Goal: Task Accomplishment & Management: Complete application form

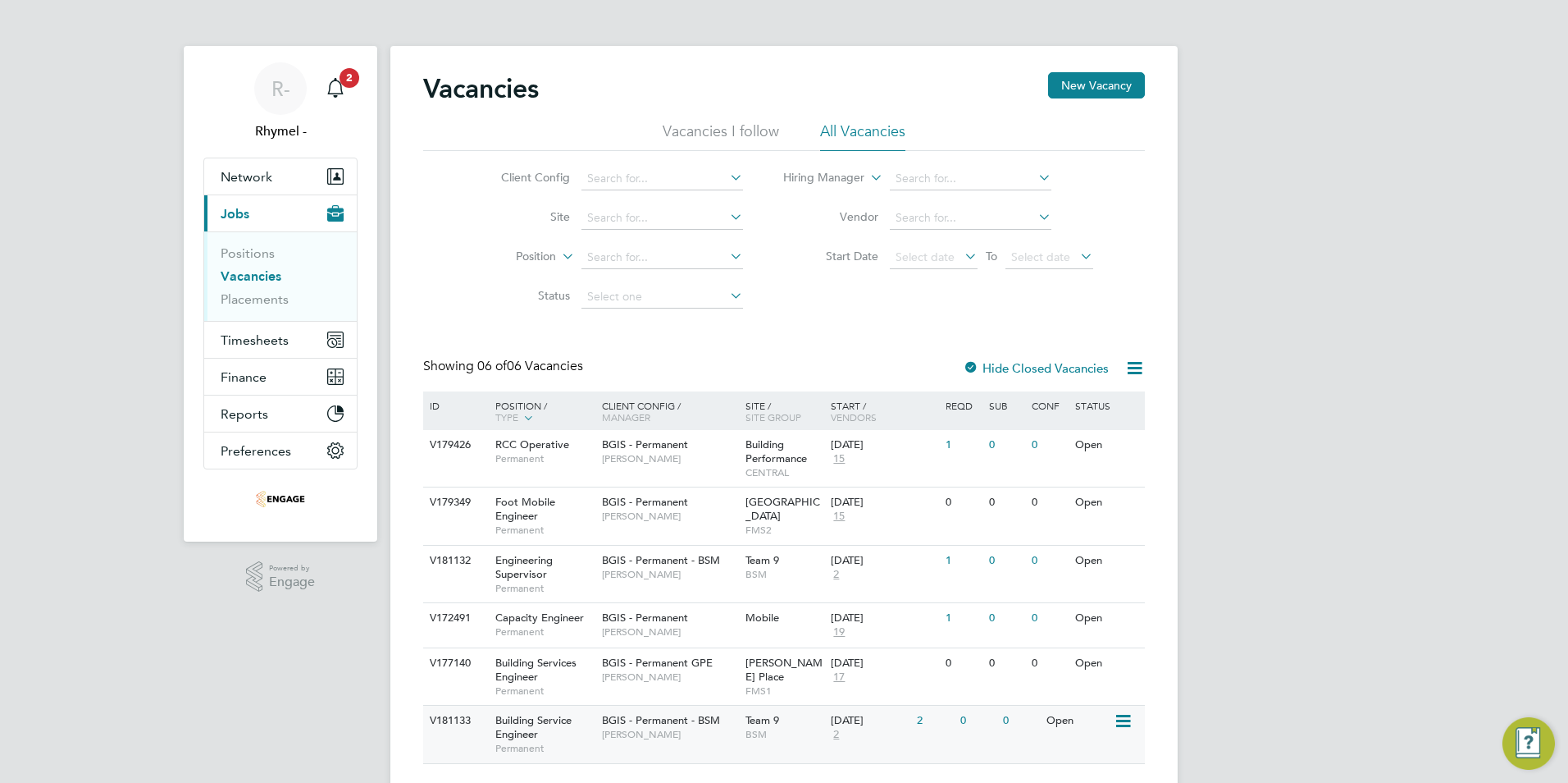
scroll to position [41, 0]
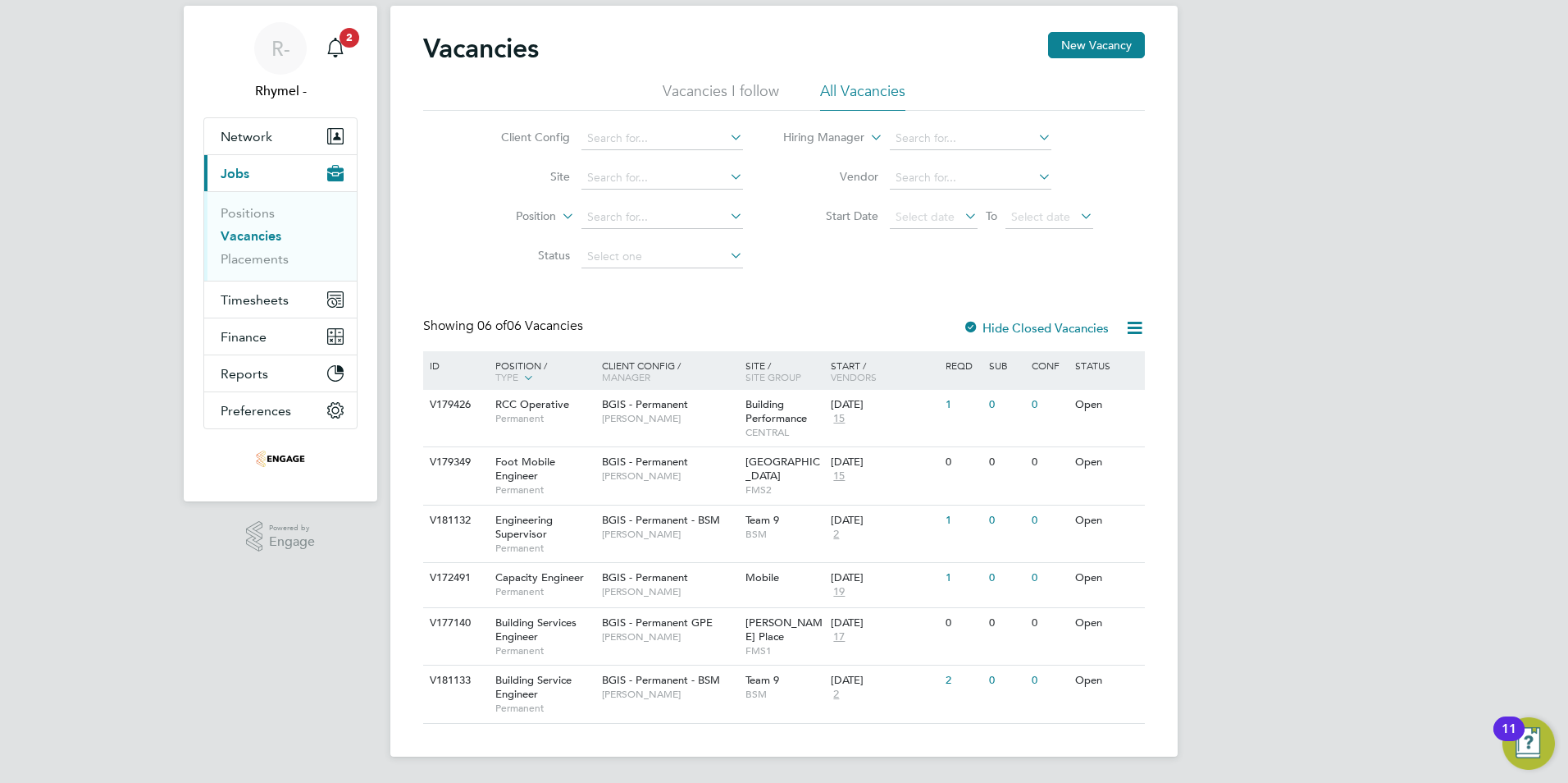
click at [253, 240] on link "Vacancies" at bounding box center [251, 236] width 61 height 16
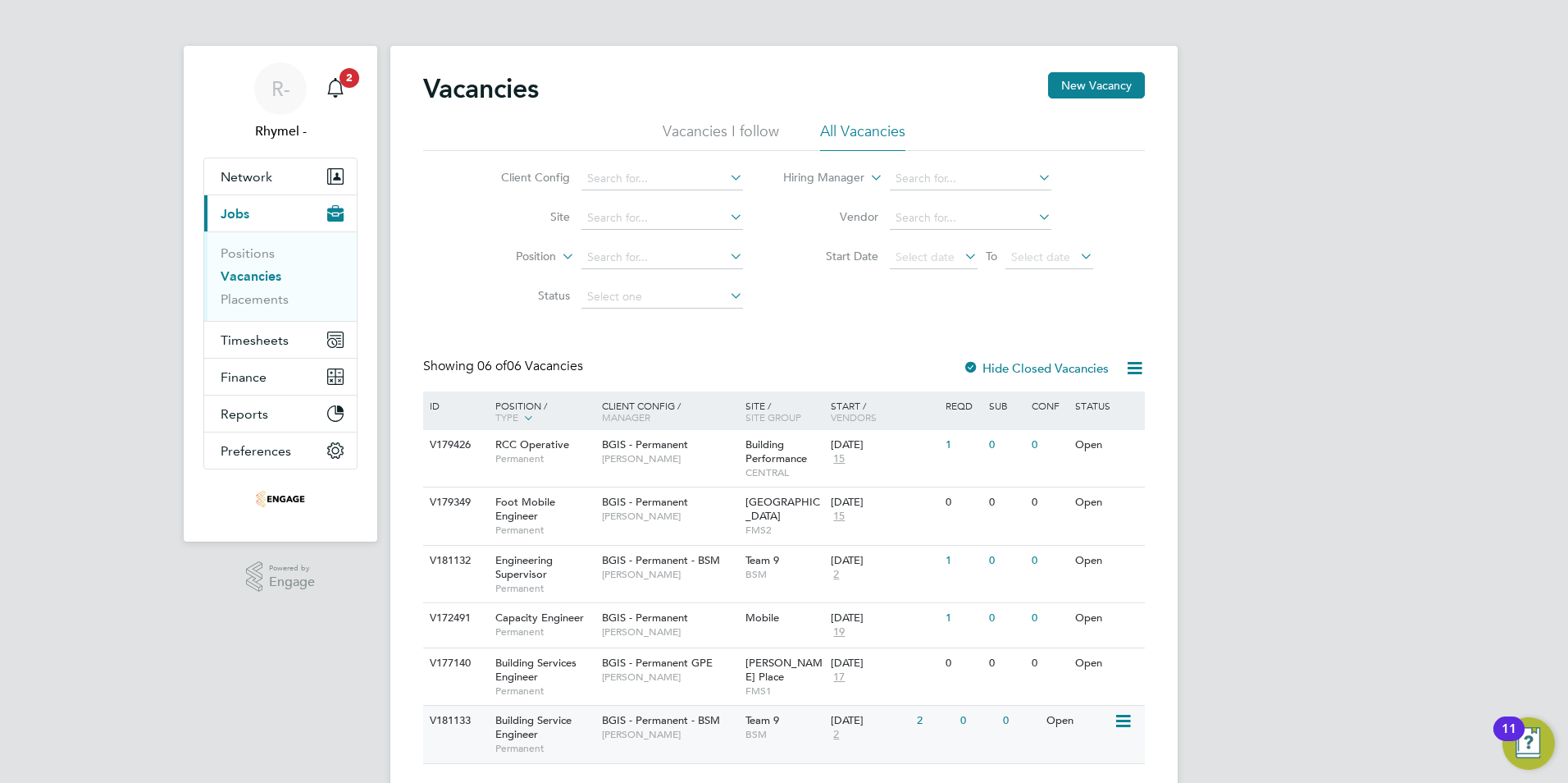
drag, startPoint x: 459, startPoint y: 718, endPoint x: 583, endPoint y: 712, distance: 124.1
click at [568, 782] on html "R- Rhymel - Notifications 2 Applications: Network Team Members Businesses Sites…" at bounding box center [784, 412] width 1568 height 824
click at [523, 569] on span "Engineering Supervisor" at bounding box center [524, 567] width 57 height 28
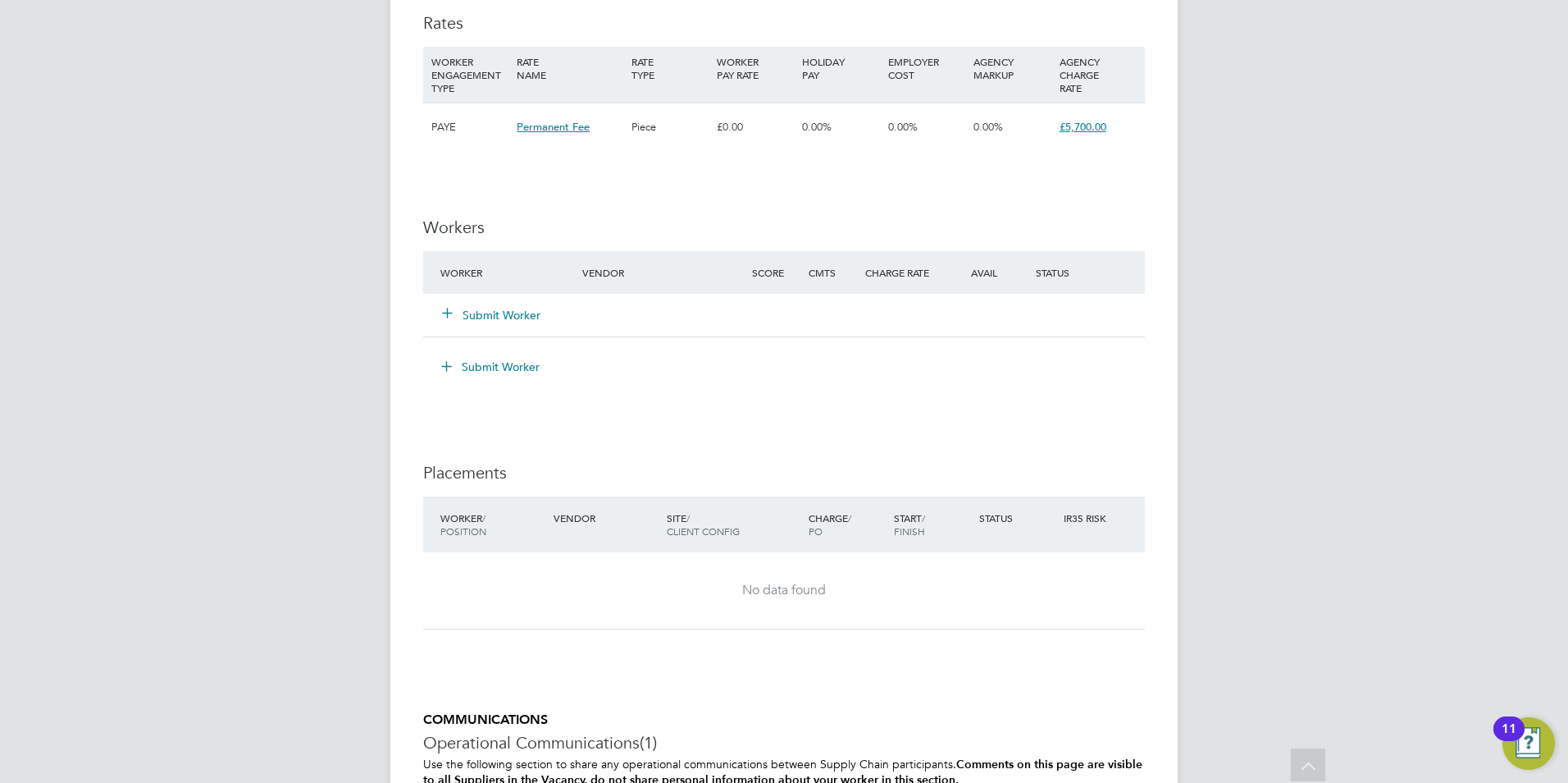
scroll to position [1724, 0]
click at [474, 320] on button "Submit Worker" at bounding box center [492, 314] width 99 height 17
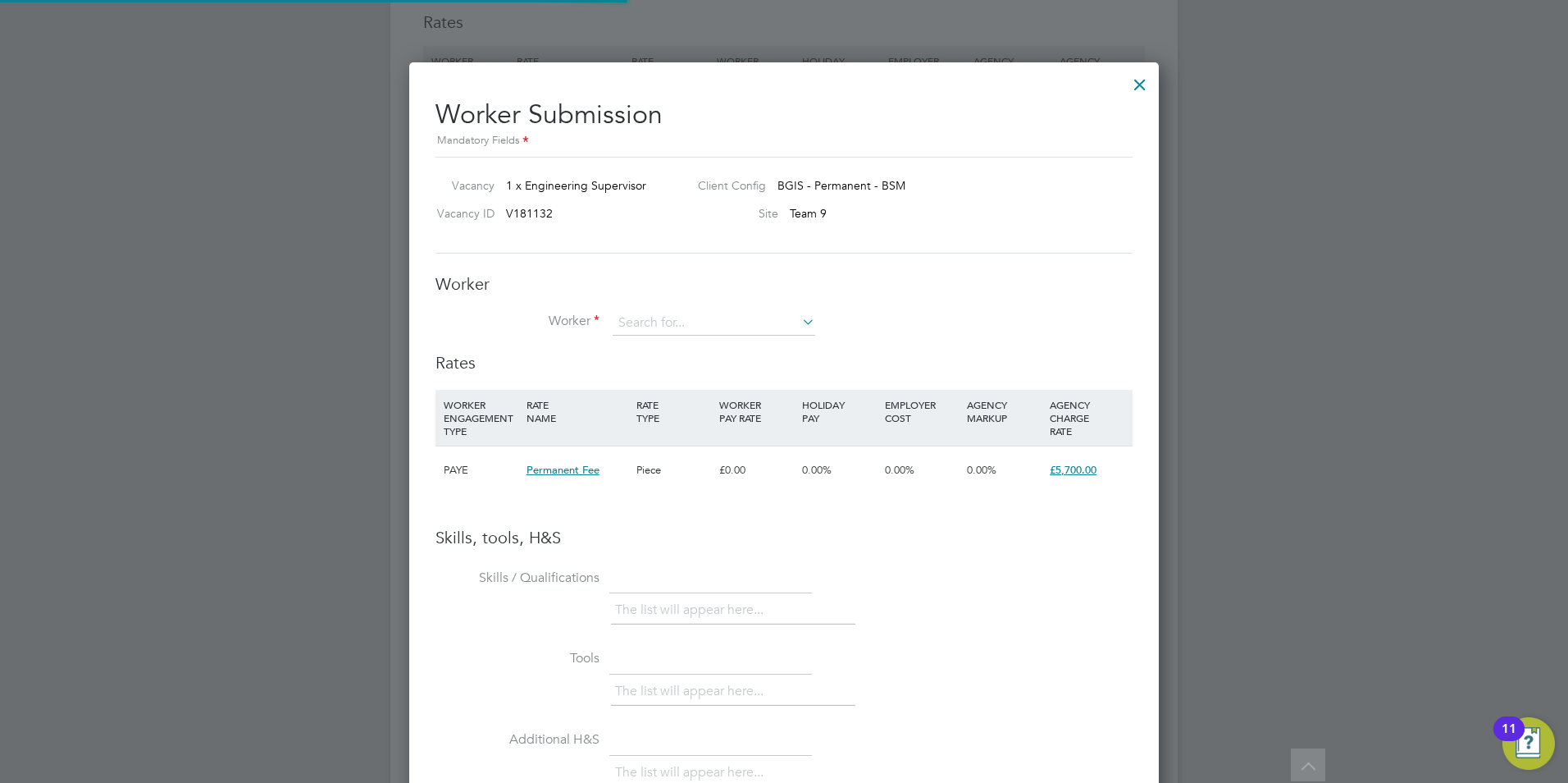
scroll to position [1037, 750]
click at [799, 321] on icon at bounding box center [799, 321] width 0 height 23
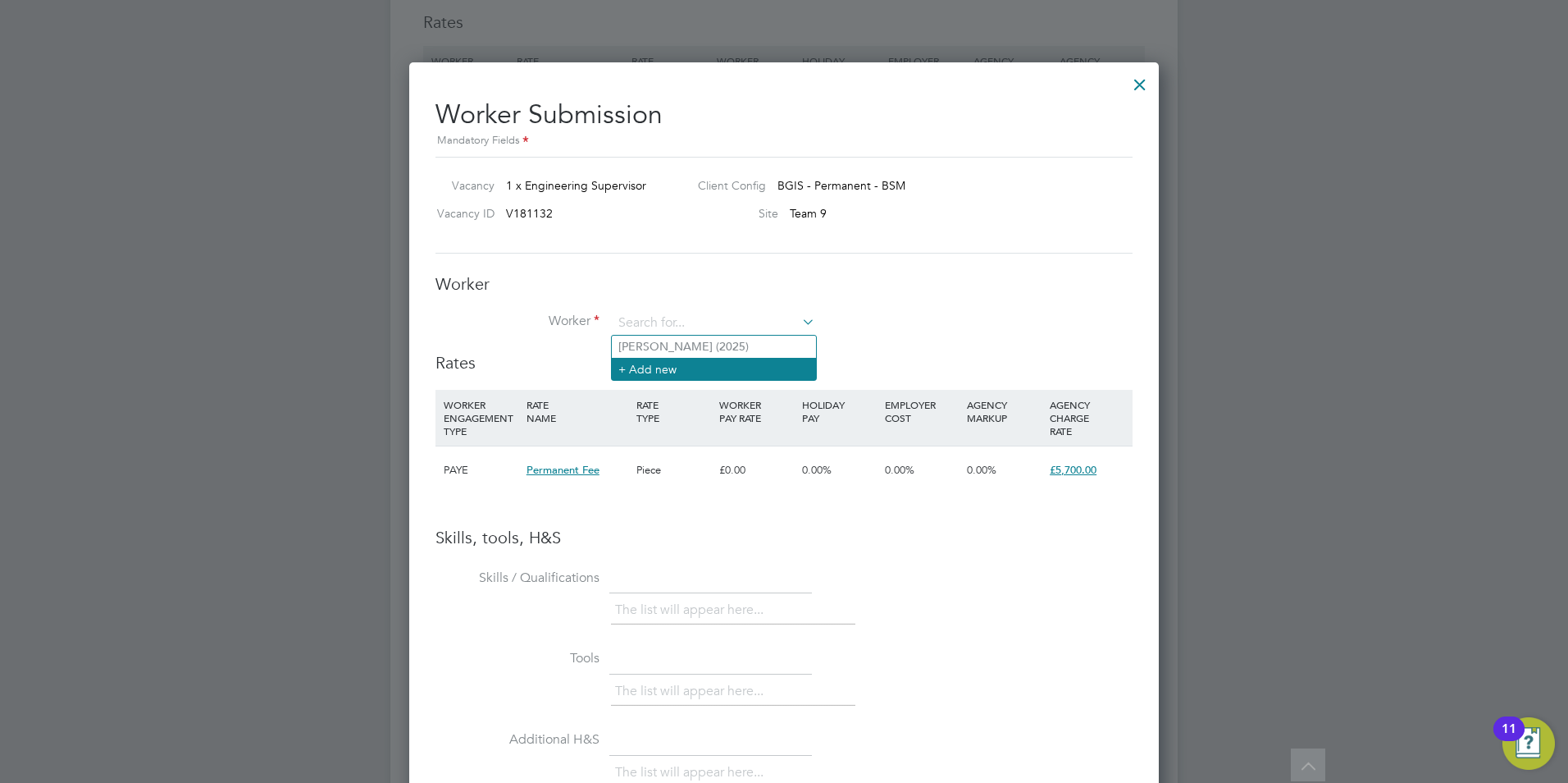
click at [660, 366] on li "+ Add new" at bounding box center [714, 368] width 204 height 22
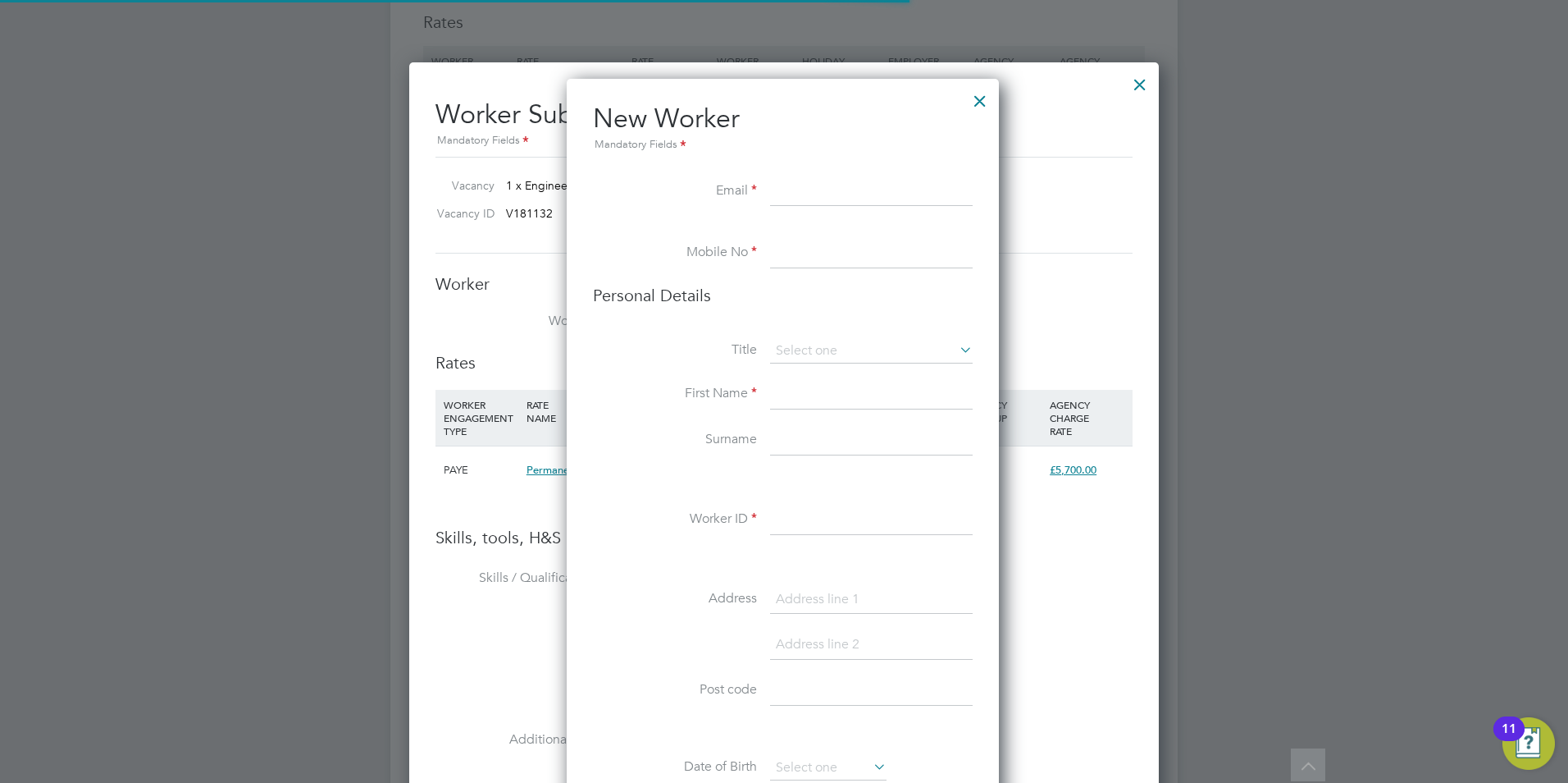
scroll to position [1388, 435]
click at [804, 193] on input at bounding box center [872, 192] width 203 height 29
paste input "paul.adams1972@outlook.com"
type input "paul.adams1972@outlook.com"
click at [846, 256] on input at bounding box center [872, 253] width 203 height 29
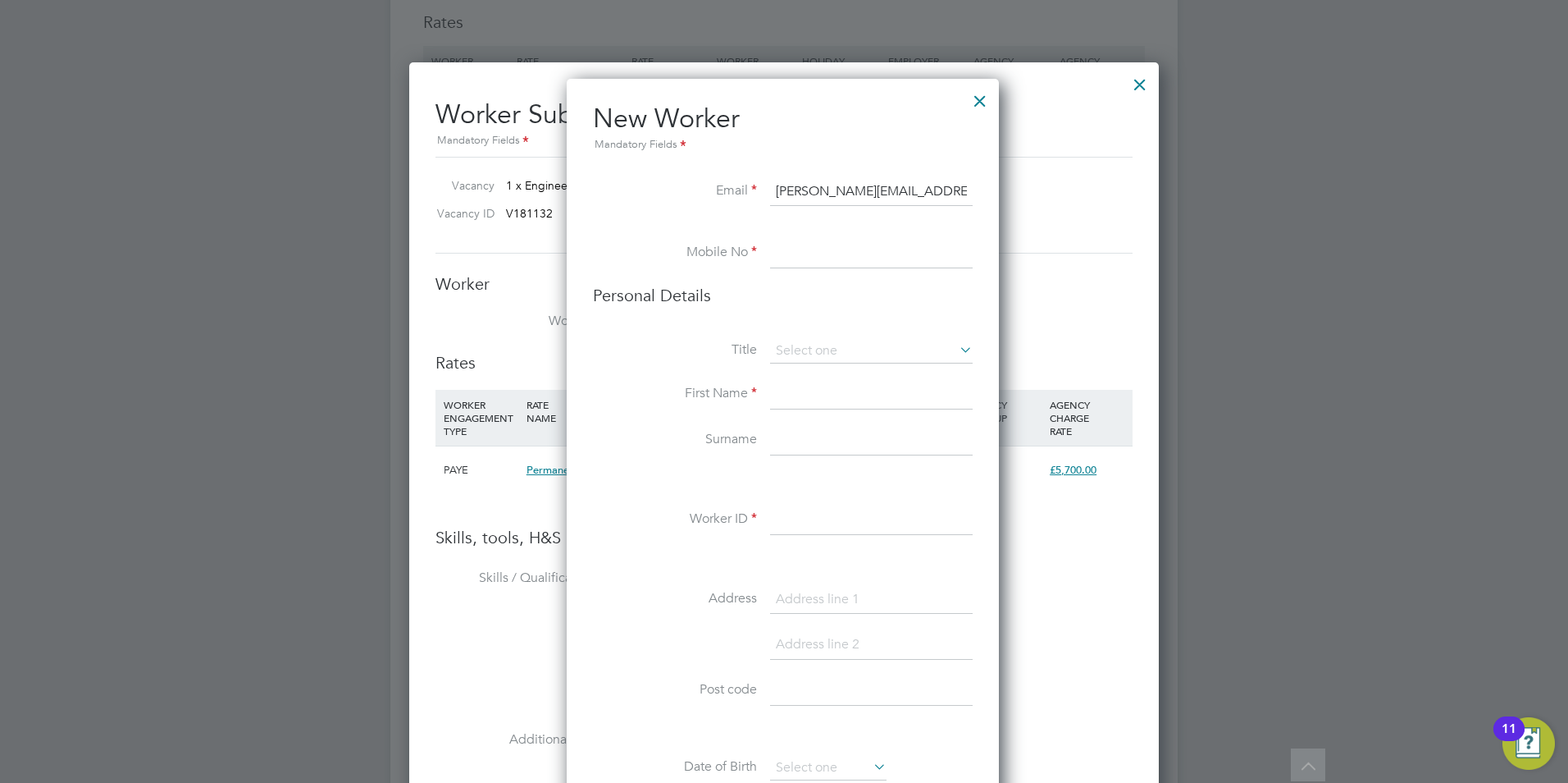
click at [816, 238] on li at bounding box center [783, 230] width 379 height 17
click at [798, 397] on input at bounding box center [872, 394] width 203 height 29
type input "Paul"
click at [777, 432] on input at bounding box center [872, 440] width 203 height 29
type input "Adams"
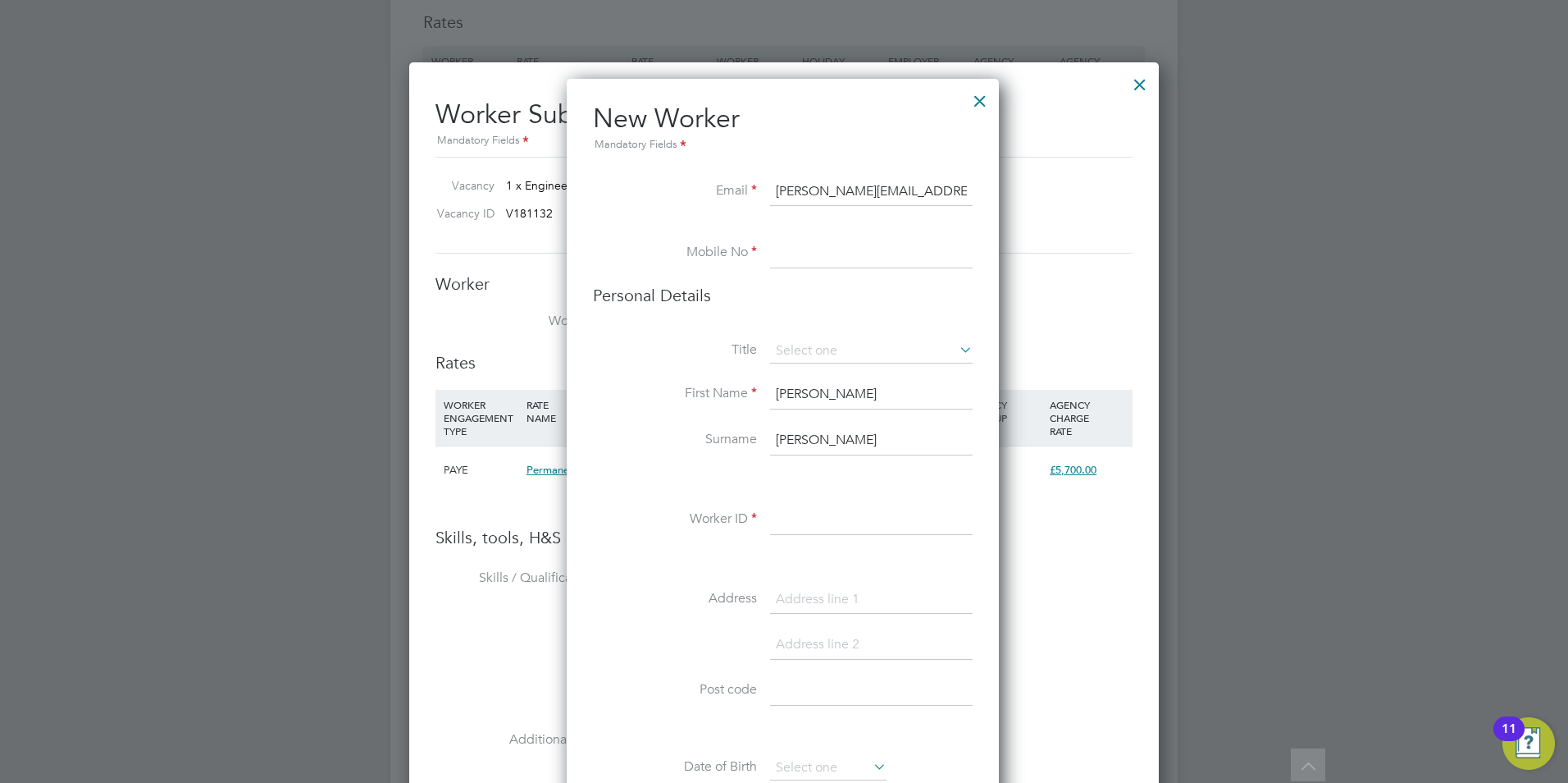
click at [778, 524] on input at bounding box center [872, 520] width 203 height 29
type input "2025"
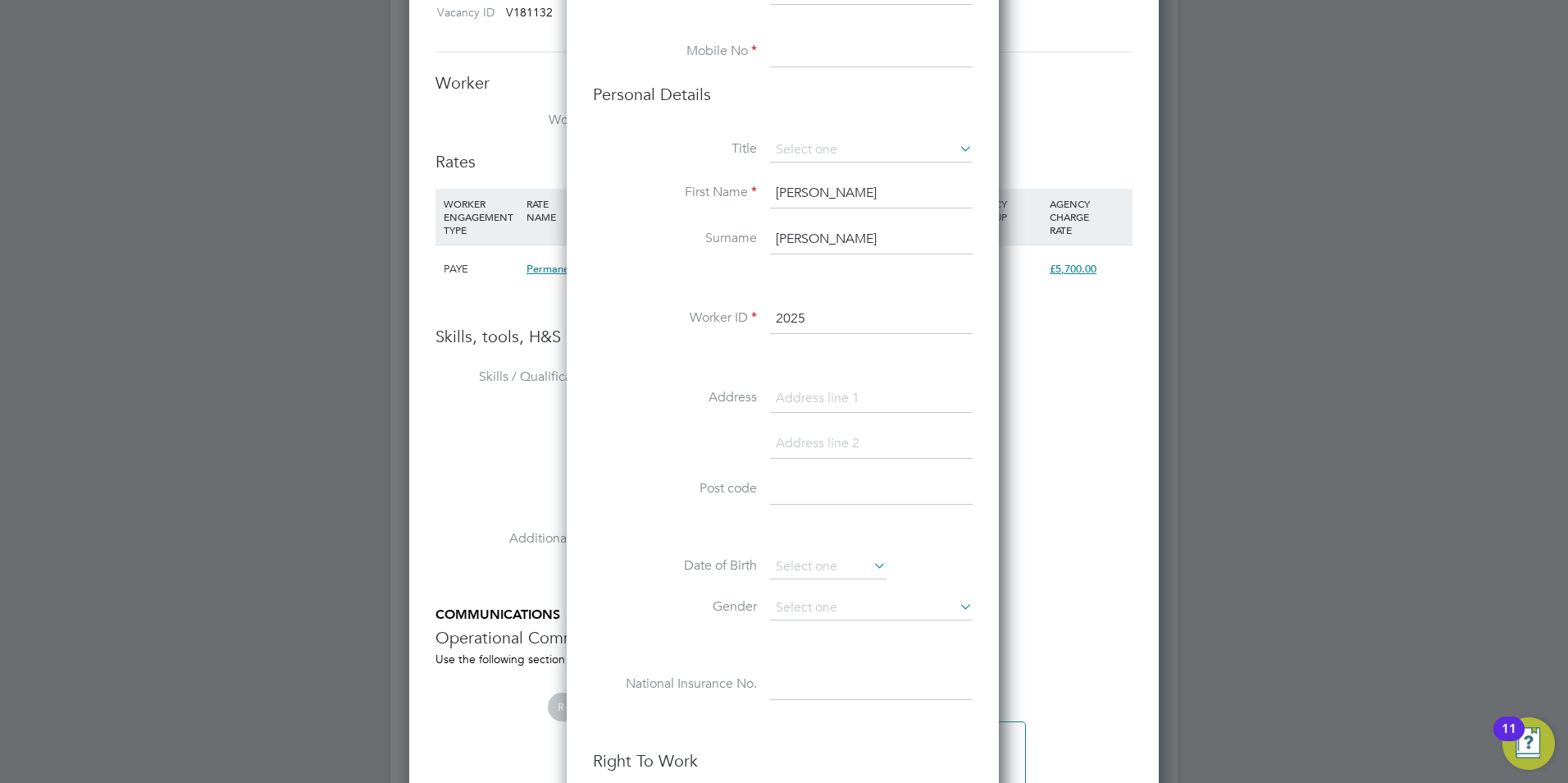
scroll to position [1914, 0]
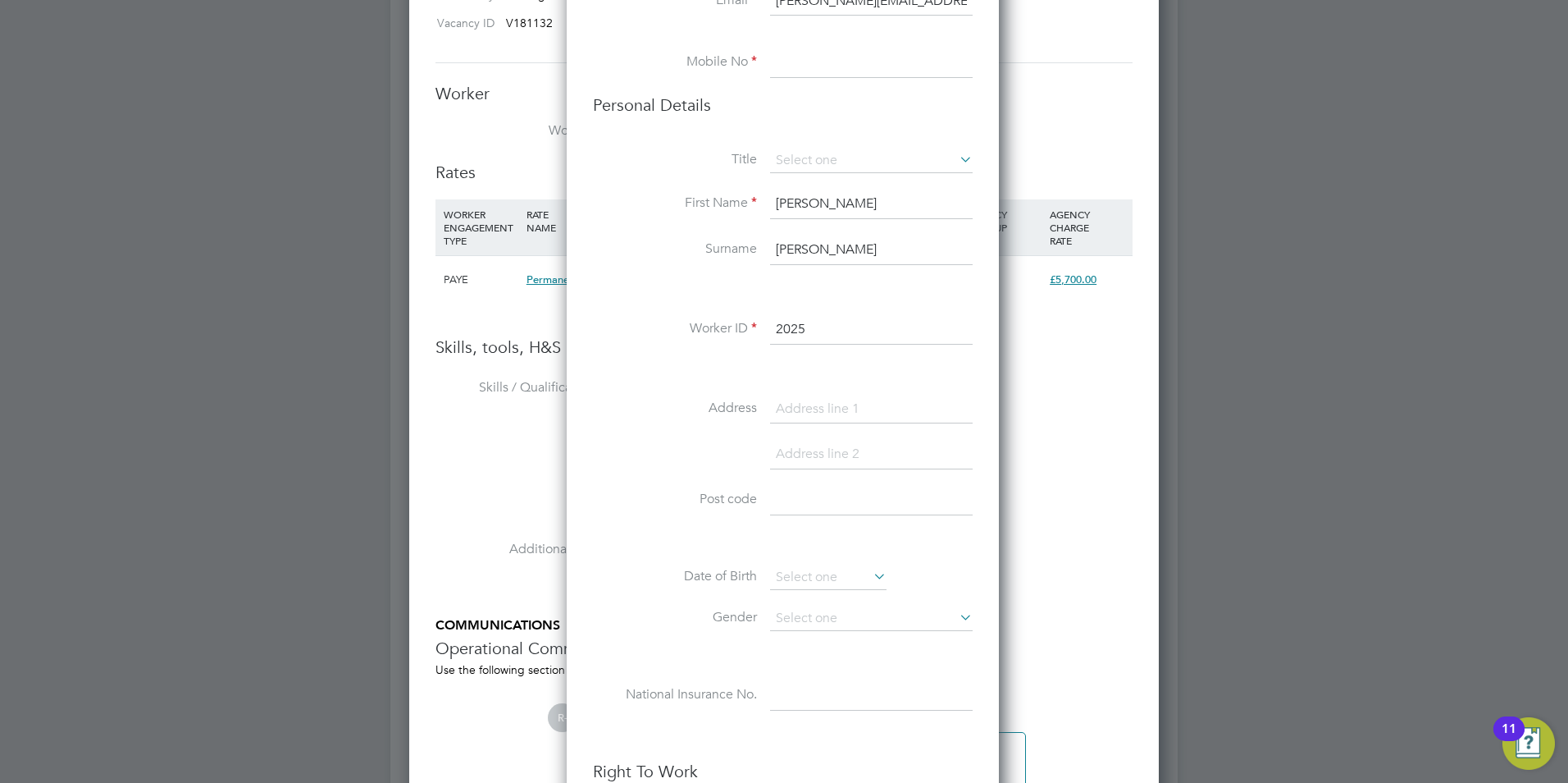
click at [821, 403] on input at bounding box center [872, 410] width 203 height 29
paste input "22 Raeburn Road"
type input "22 Raeburn Road"
click at [806, 462] on input at bounding box center [872, 455] width 203 height 29
paste input "St George, Bristol"
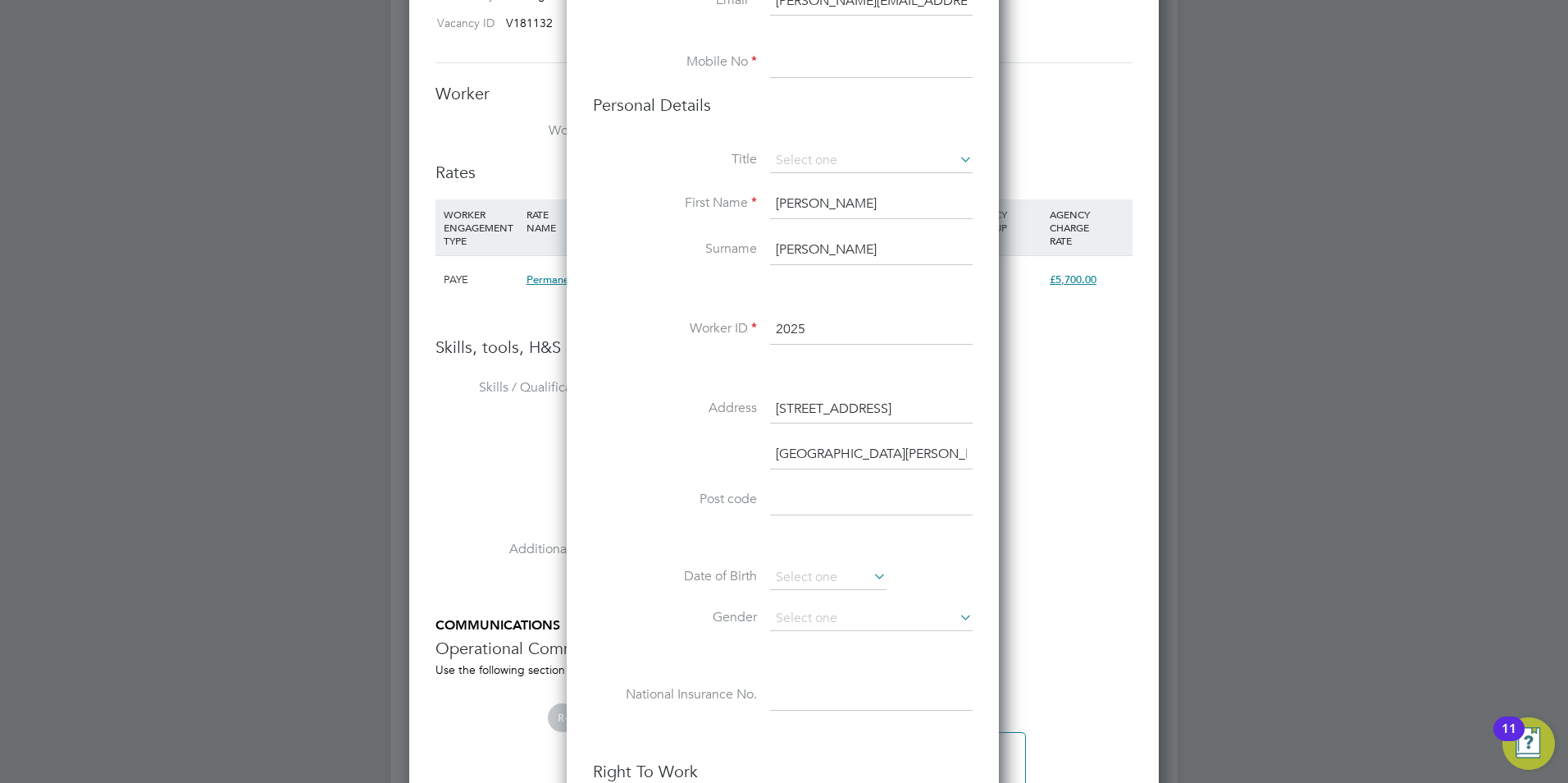
scroll to position [1433, 435]
type input "St George, Bristol"
click at [845, 548] on input at bounding box center [872, 546] width 203 height 29
paste input "BS5 8PS"
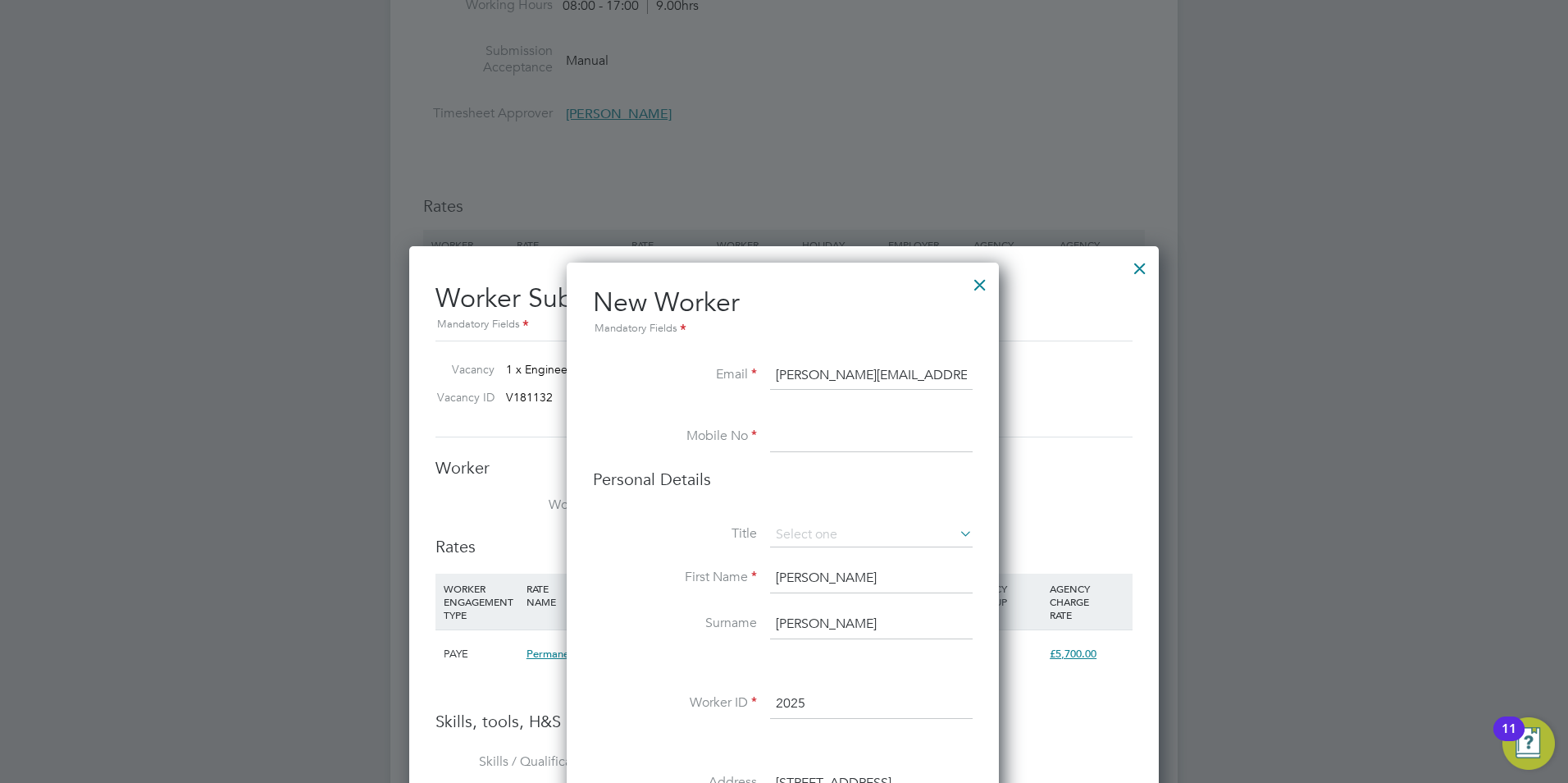
scroll to position [1503, 0]
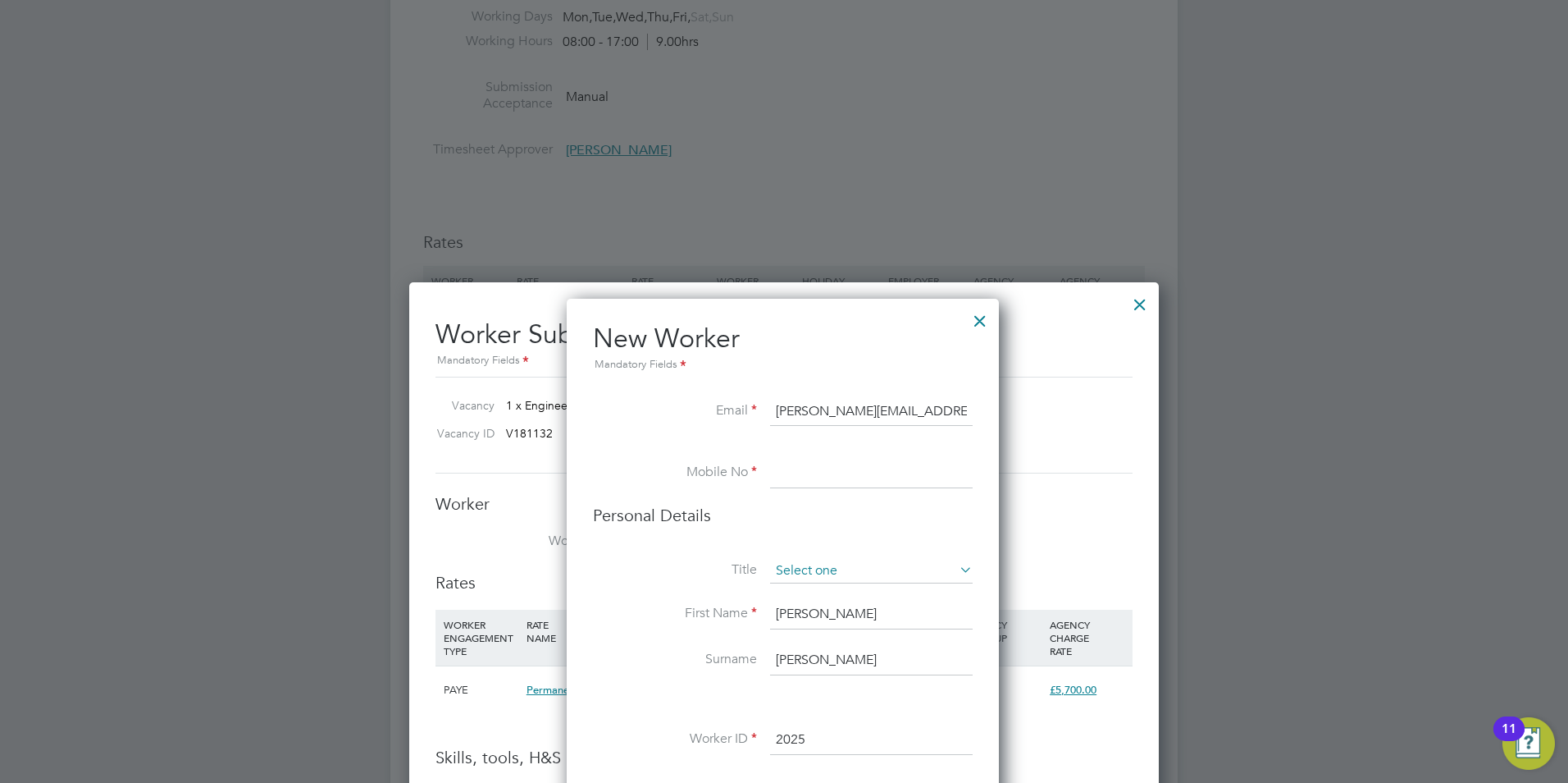
type input "BS5 8PS"
click at [859, 571] on input at bounding box center [872, 571] width 203 height 25
click at [831, 602] on li "Mr" at bounding box center [872, 593] width 204 height 21
type input "Mr"
click at [820, 476] on input at bounding box center [872, 473] width 203 height 29
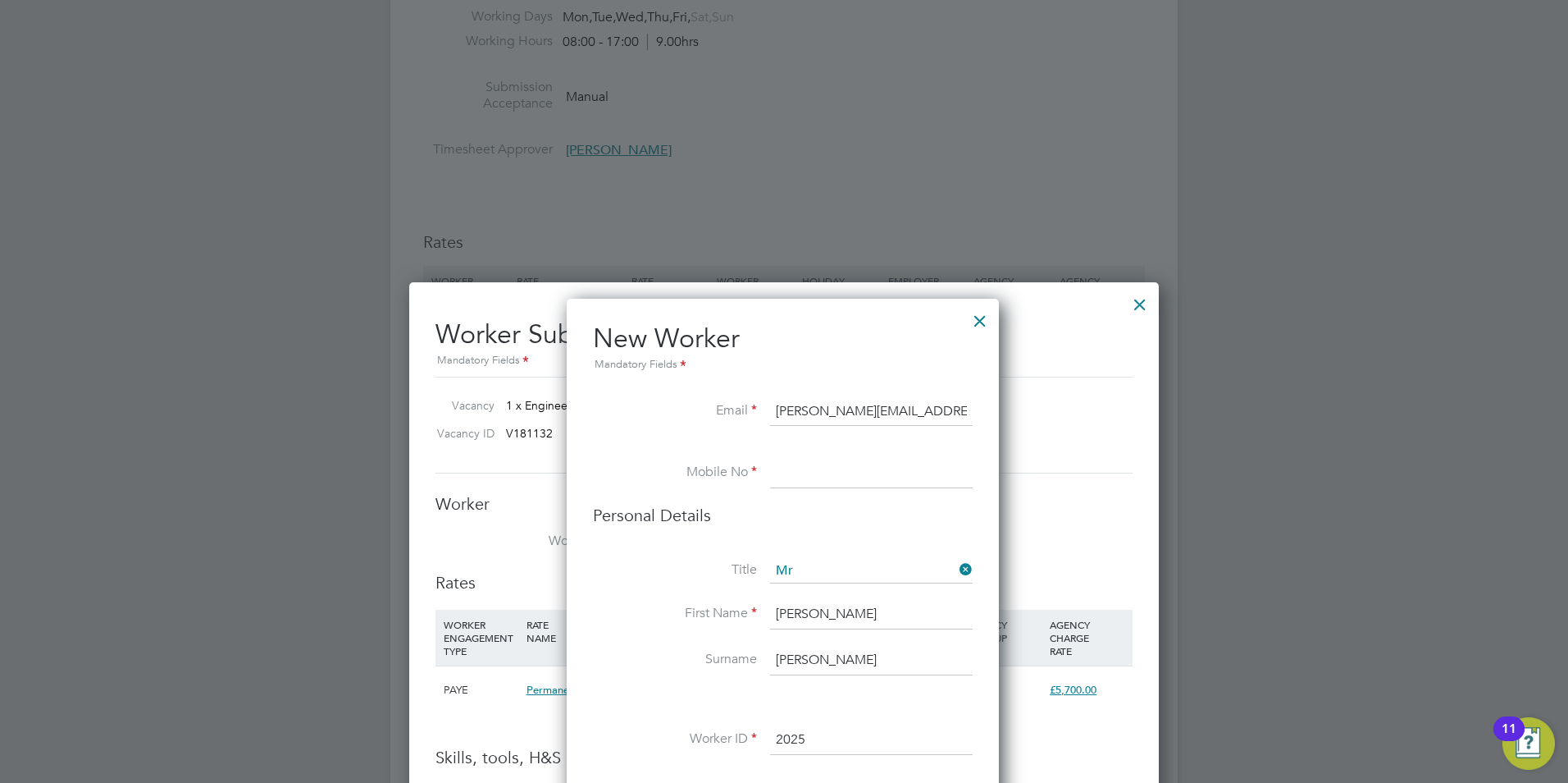
click at [823, 463] on input at bounding box center [872, 473] width 203 height 29
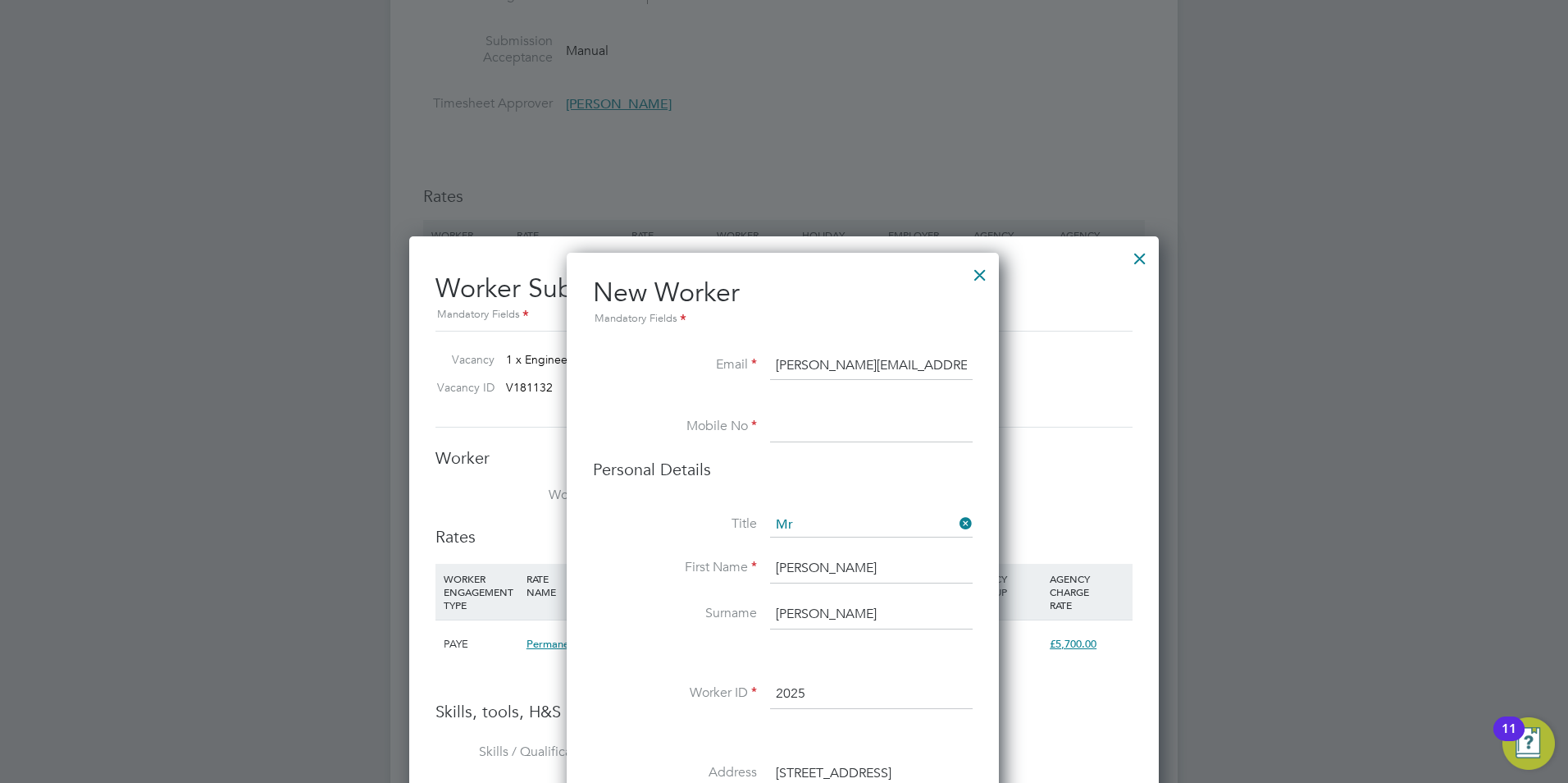
scroll to position [1467, 0]
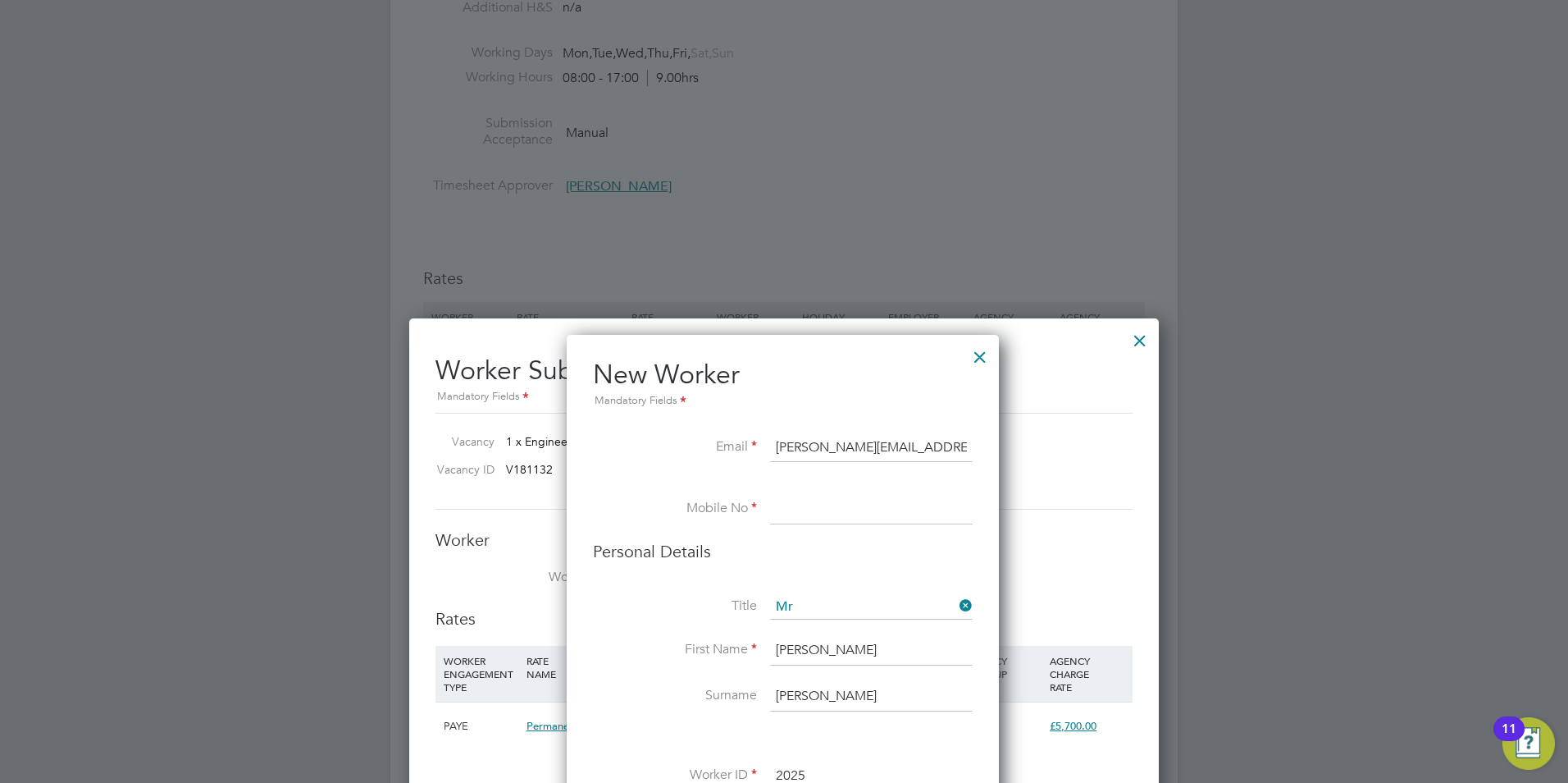
click at [801, 508] on input at bounding box center [872, 509] width 203 height 29
paste input "07464 957741"
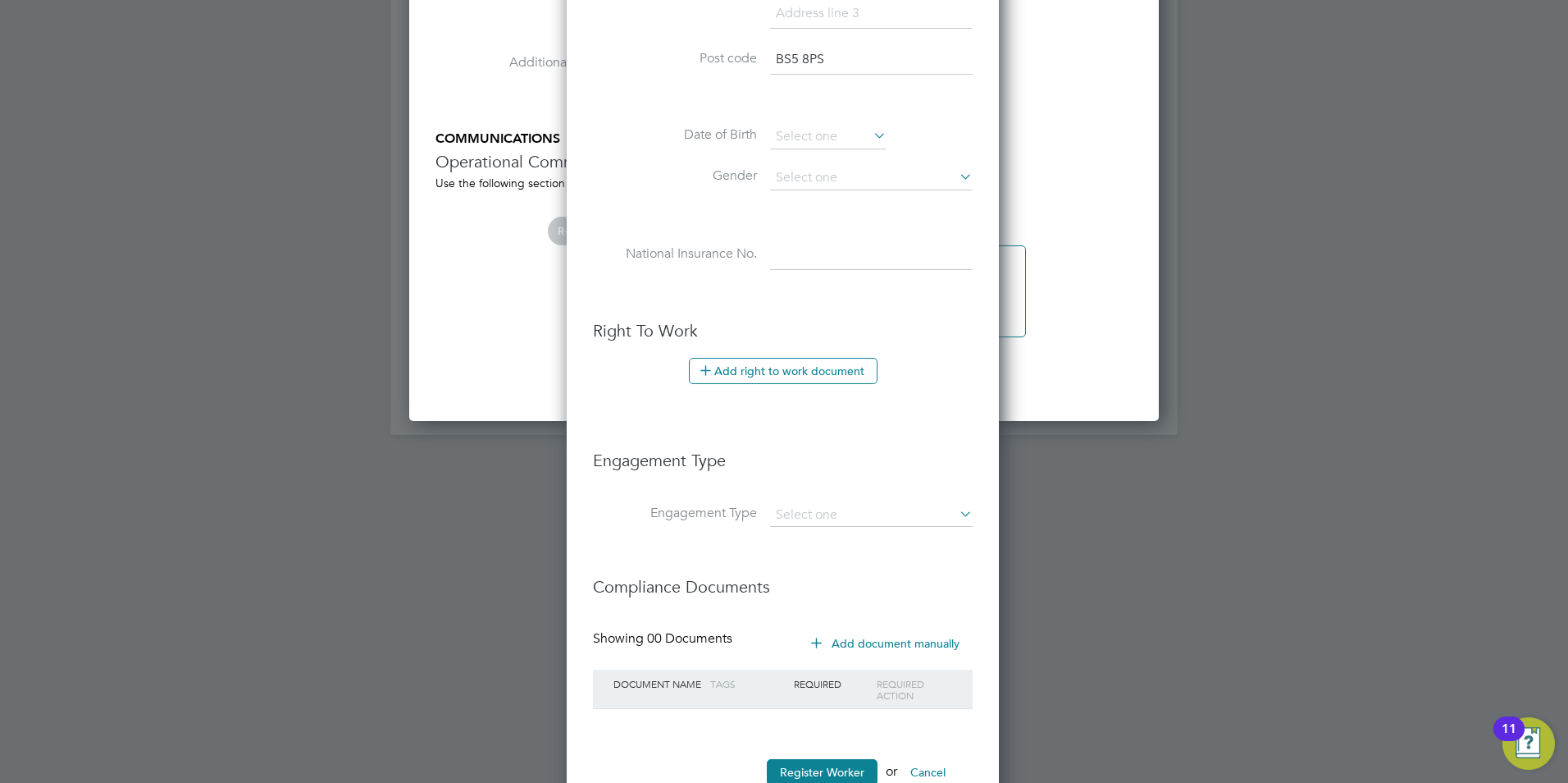
scroll to position [2452, 0]
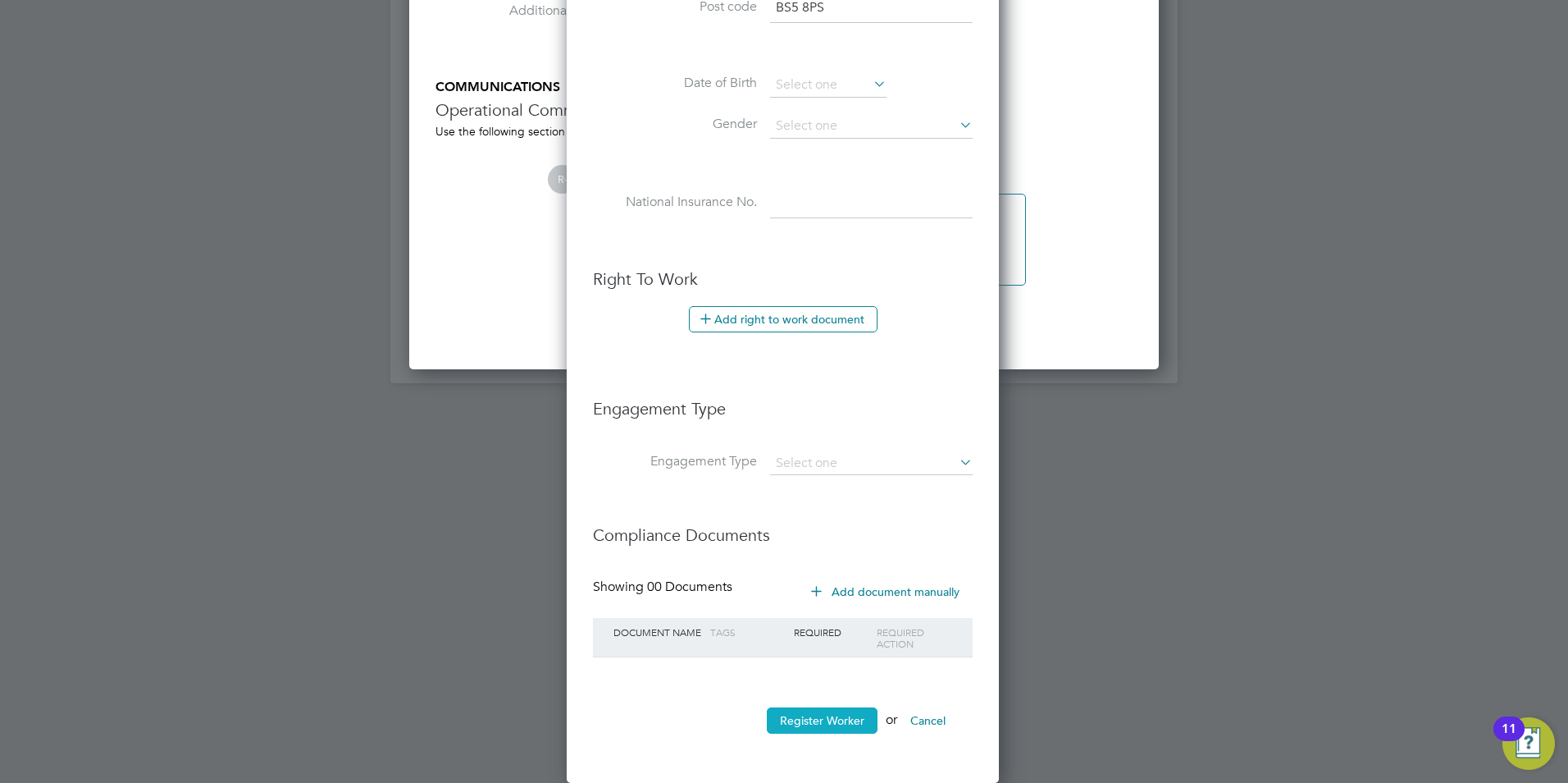
type input "07464 957741"
click at [805, 725] on button "Register Worker" at bounding box center [822, 720] width 110 height 27
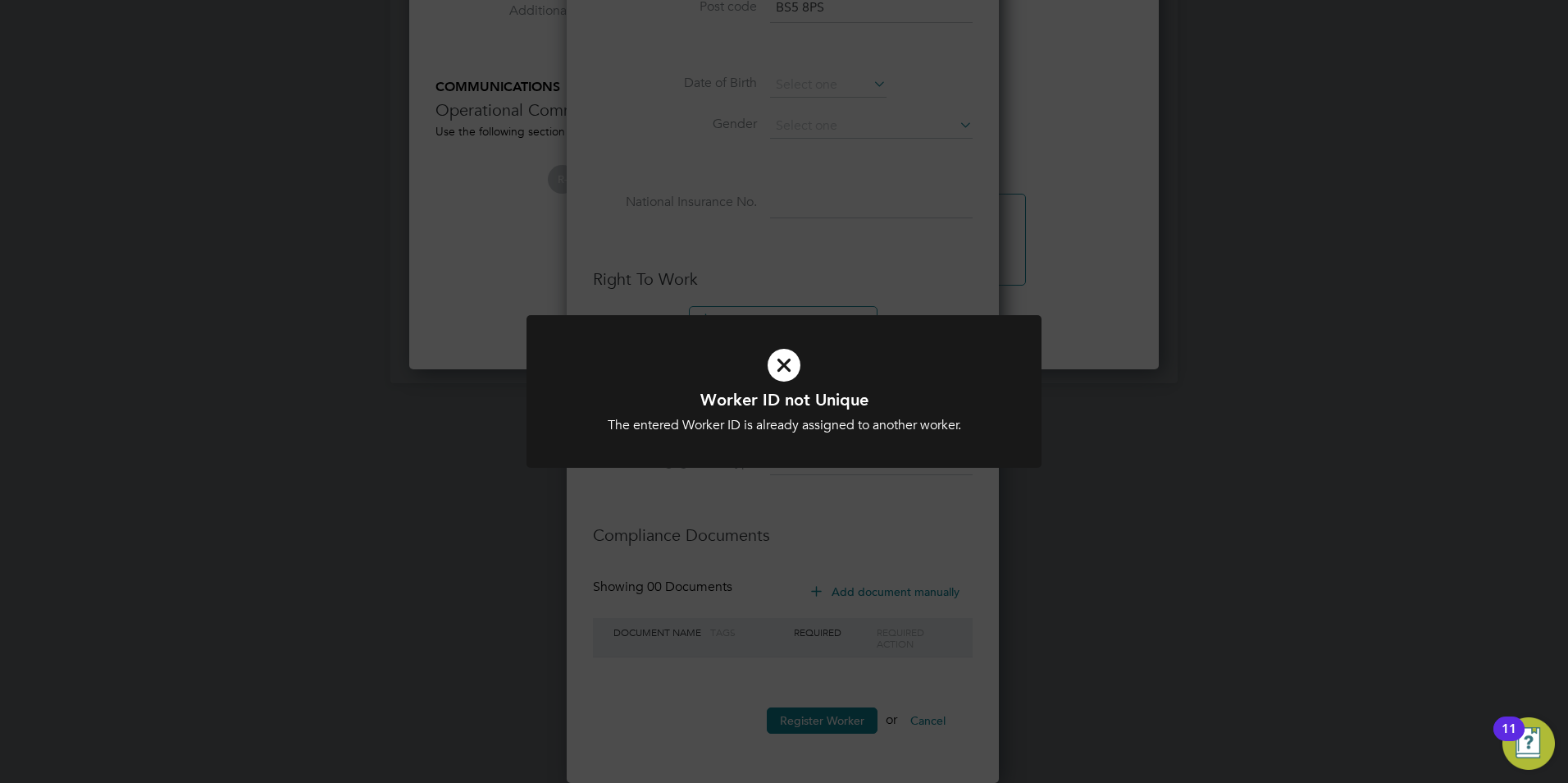
scroll to position [1433, 435]
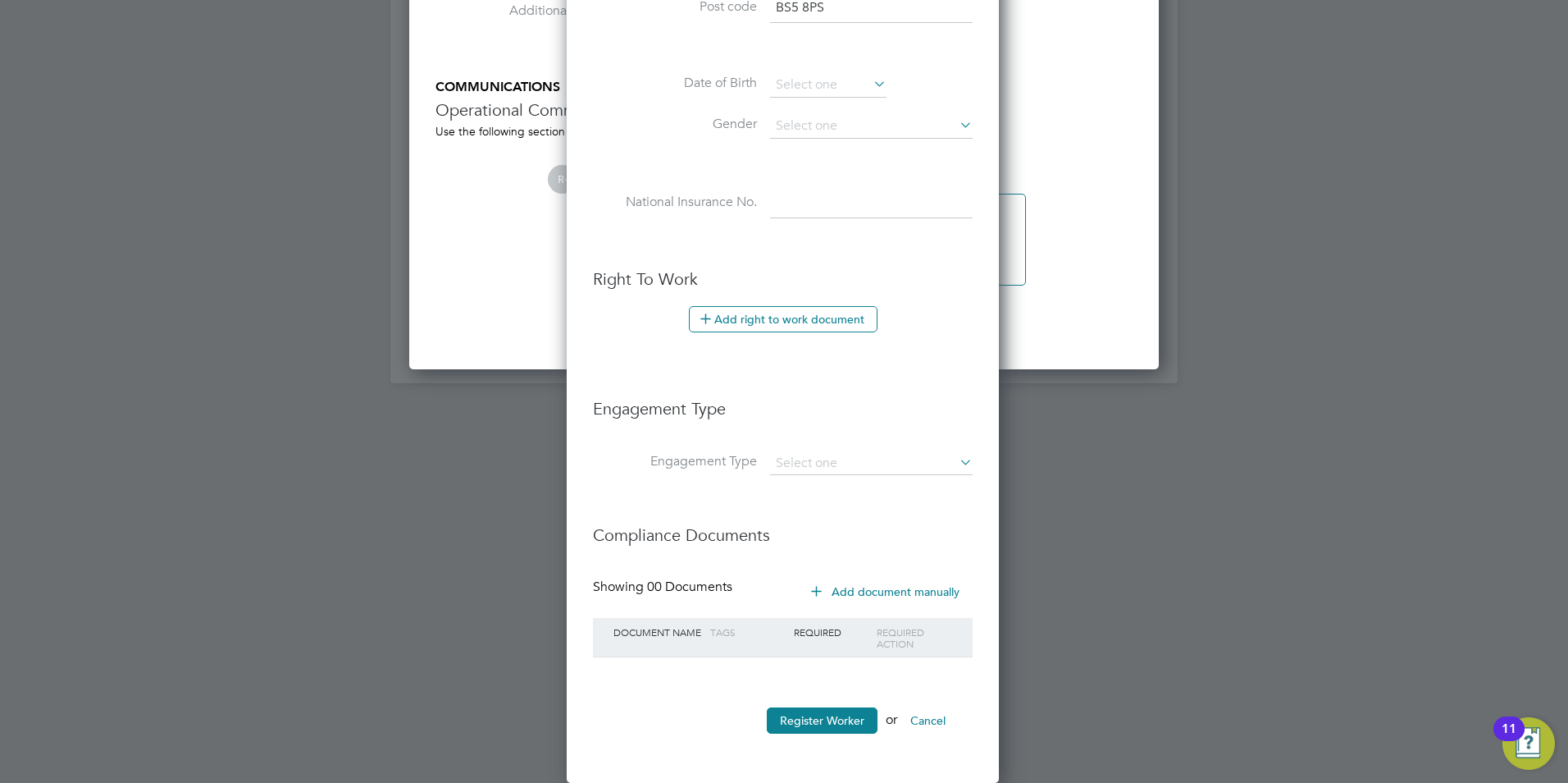
click at [786, 369] on ul "New Worker Mandatory Fields Email paul.adams1972@outlook.com Mobile No 07464 95…" at bounding box center [783, 61] width 379 height 1377
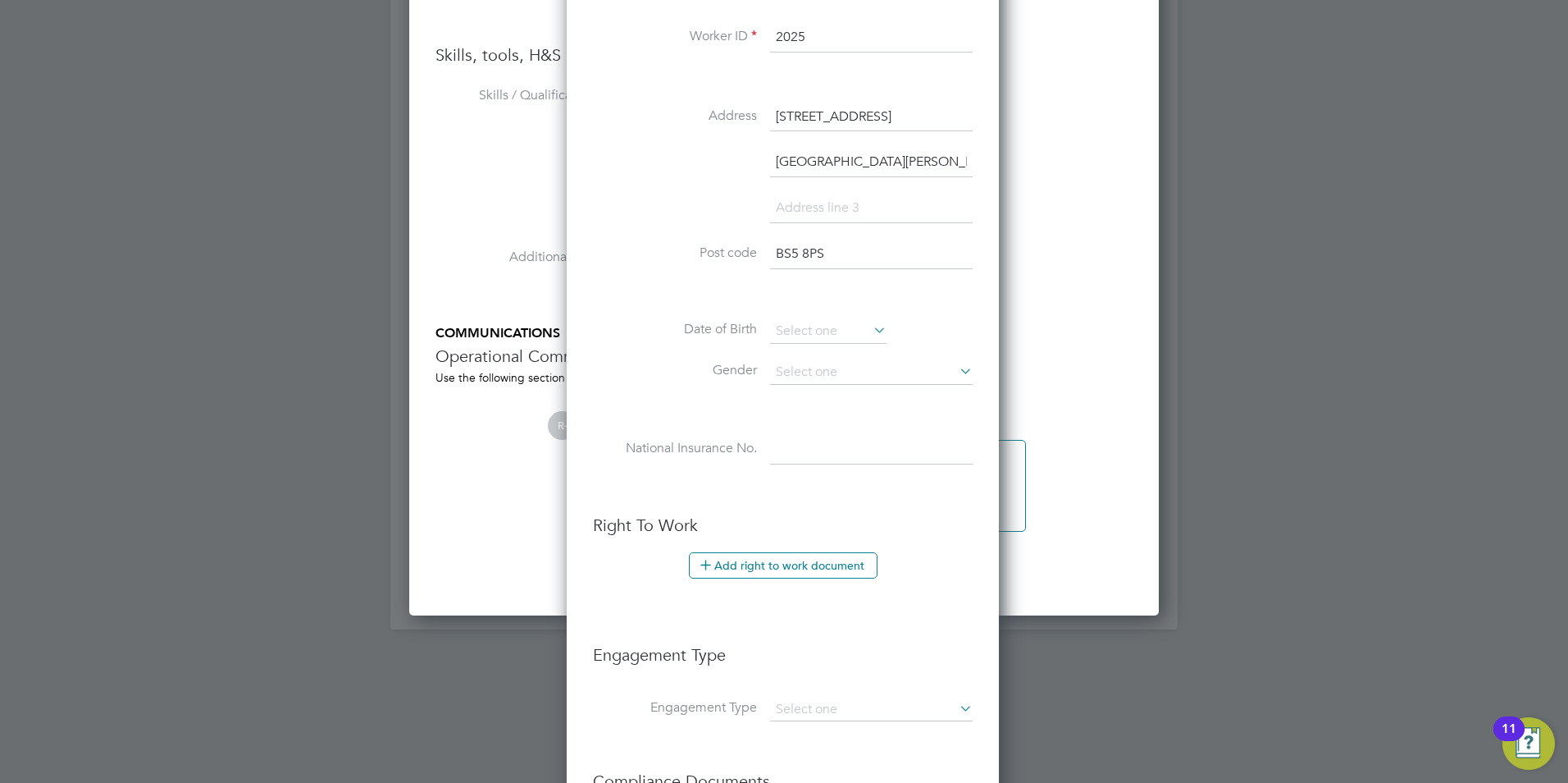
scroll to position [2452, 0]
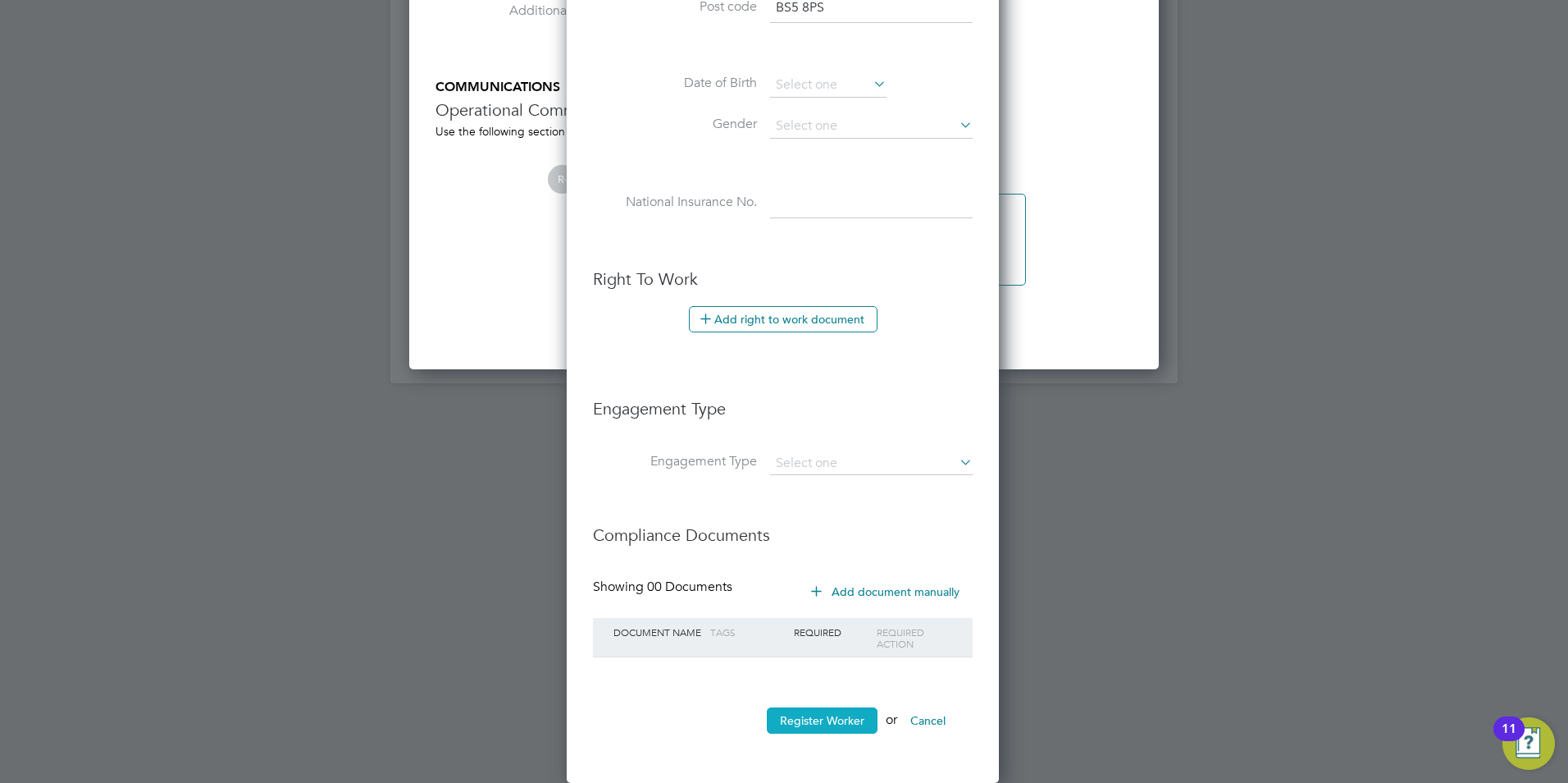
click at [827, 722] on button "Register Worker" at bounding box center [822, 720] width 110 height 27
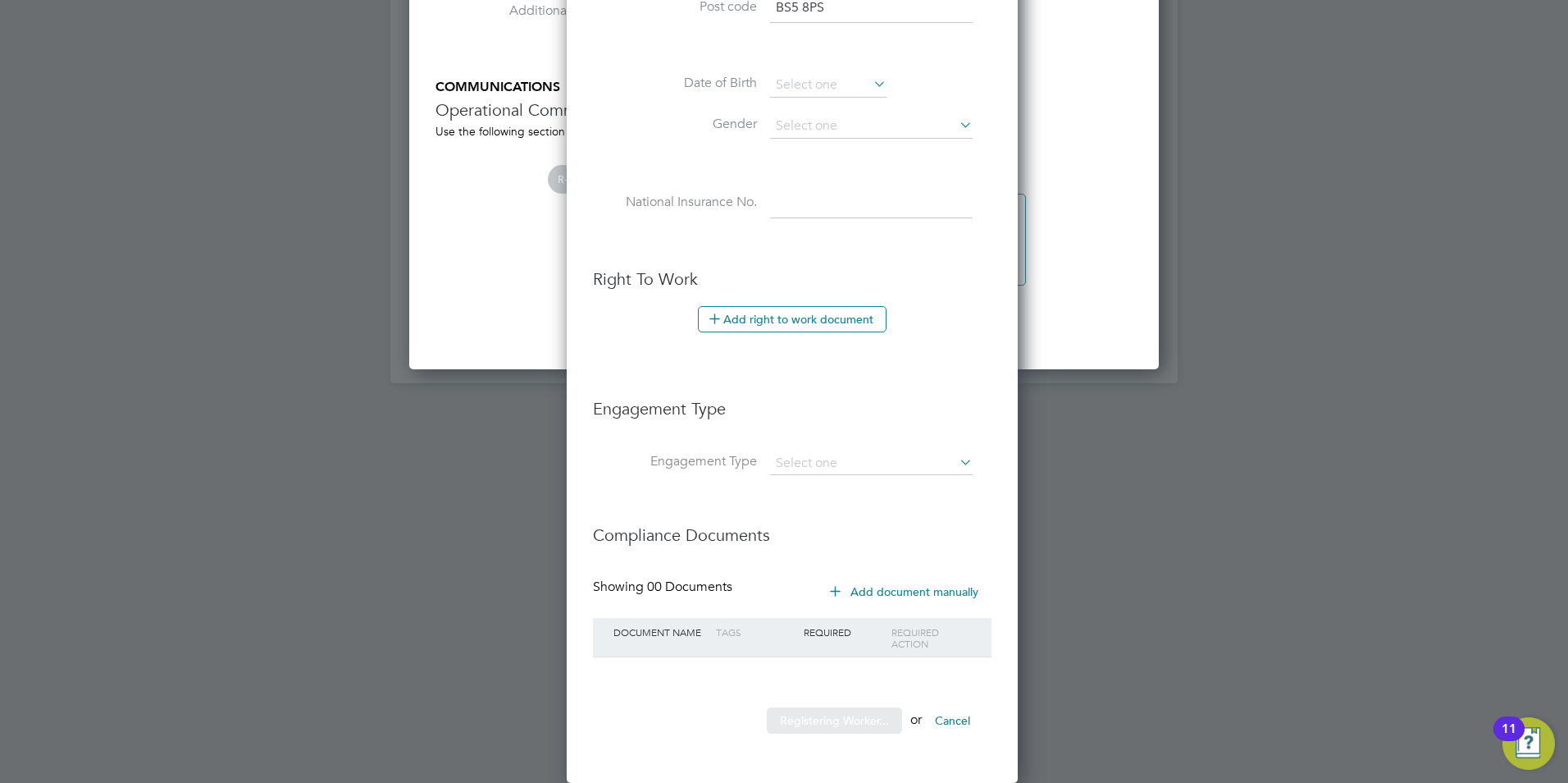
scroll to position [1433, 459]
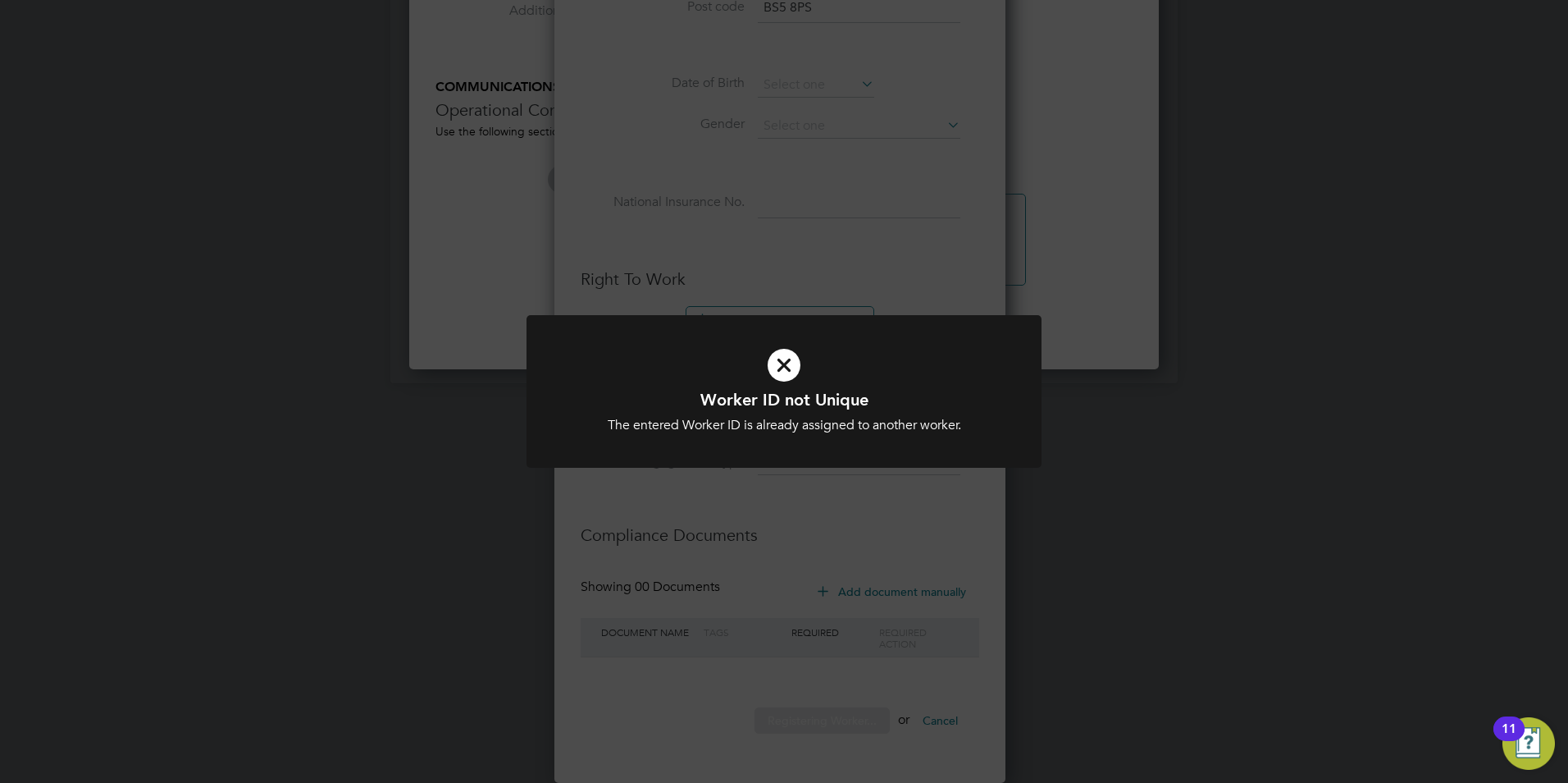
click at [814, 519] on div "Worker ID not Unique The entered Worker ID is already assigned to another worke…" at bounding box center [784, 392] width 1568 height 783
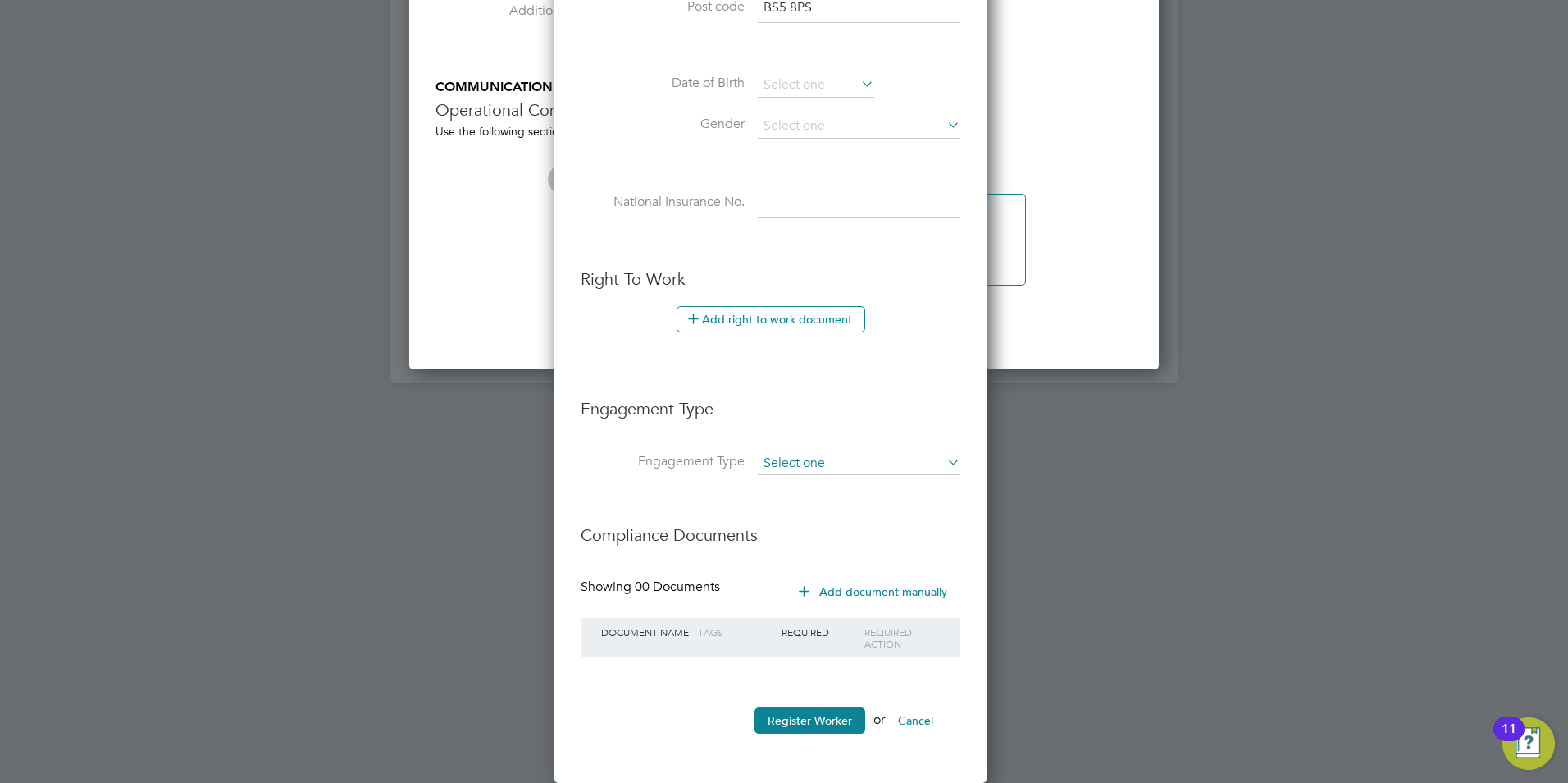
scroll to position [1433, 435]
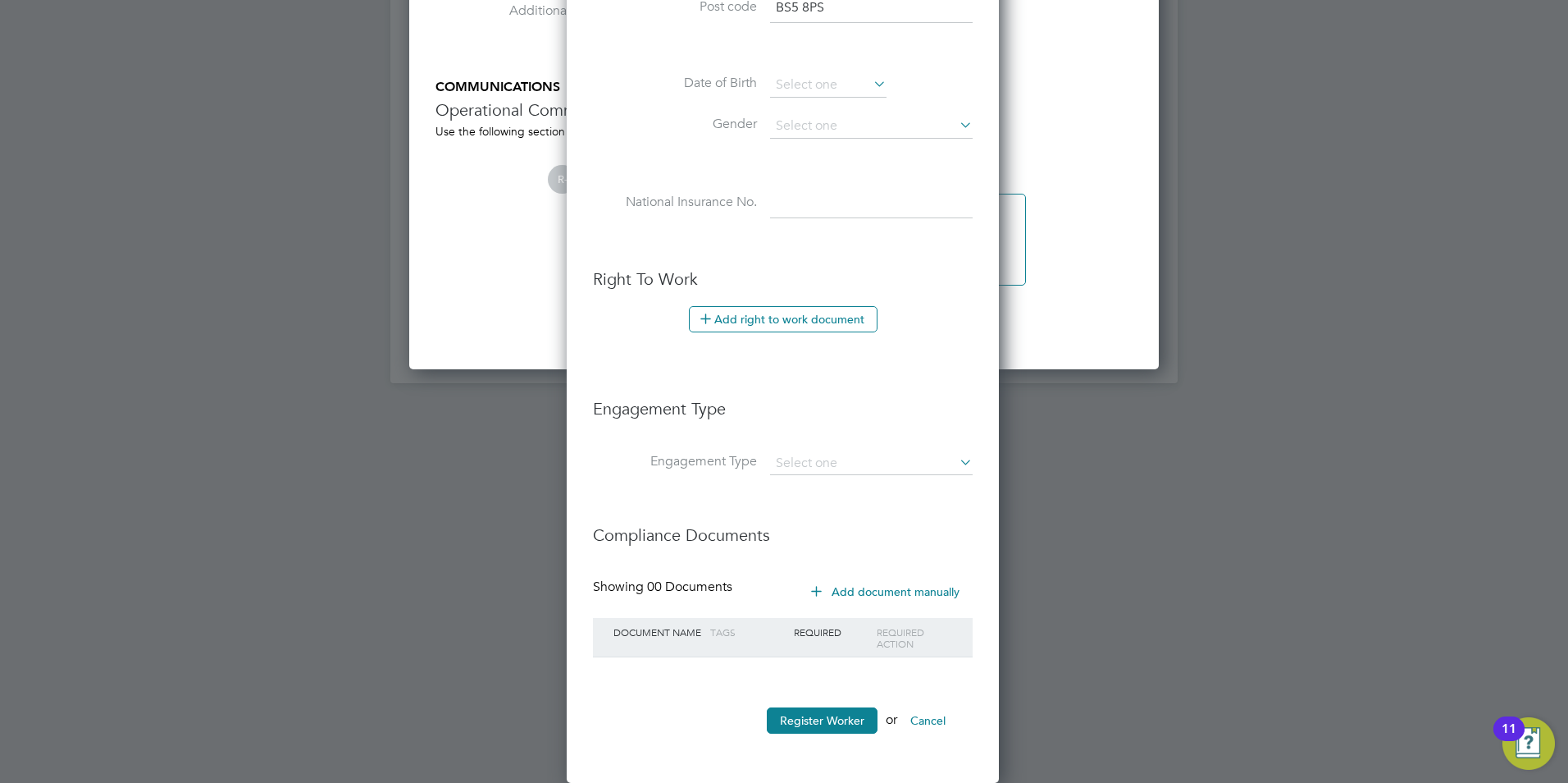
click at [819, 734] on li "Register Worker or Cancel" at bounding box center [783, 729] width 379 height 42
click at [821, 729] on button "Register Worker" at bounding box center [822, 720] width 110 height 27
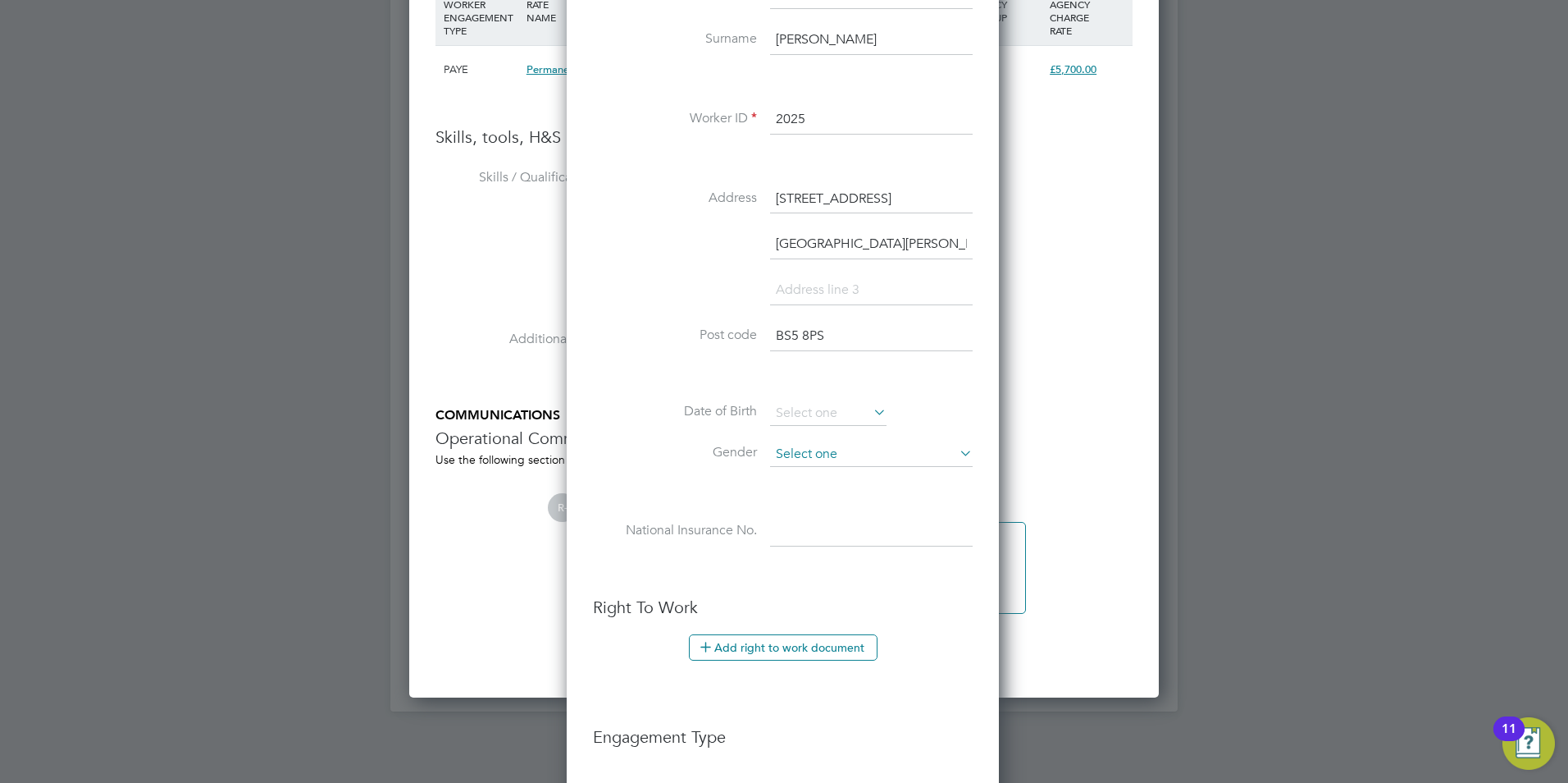
scroll to position [2042, 0]
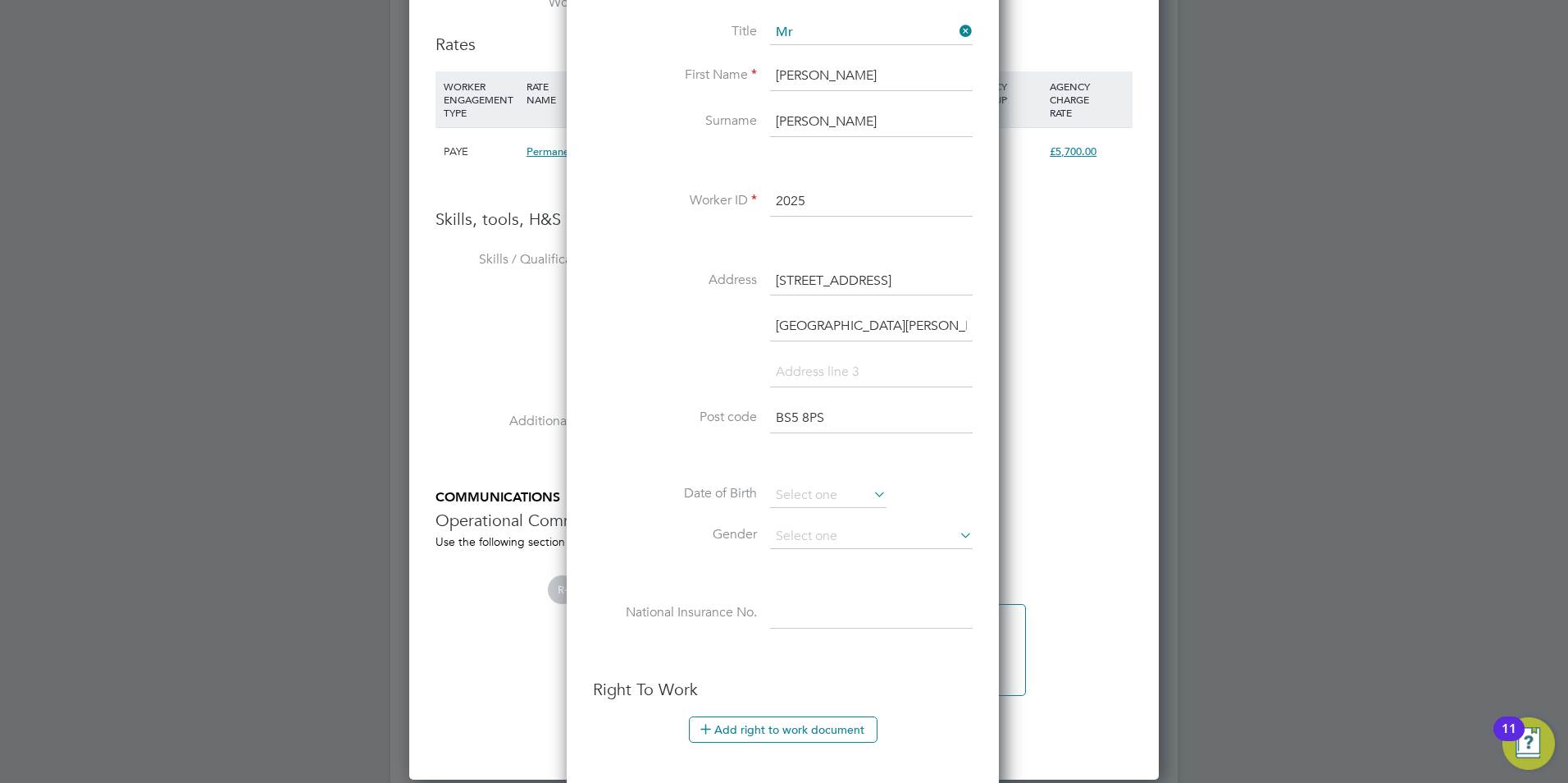
drag, startPoint x: 811, startPoint y: 203, endPoint x: 749, endPoint y: 199, distance: 62.1
click at [749, 199] on li "Worker ID 2025" at bounding box center [783, 210] width 379 height 46
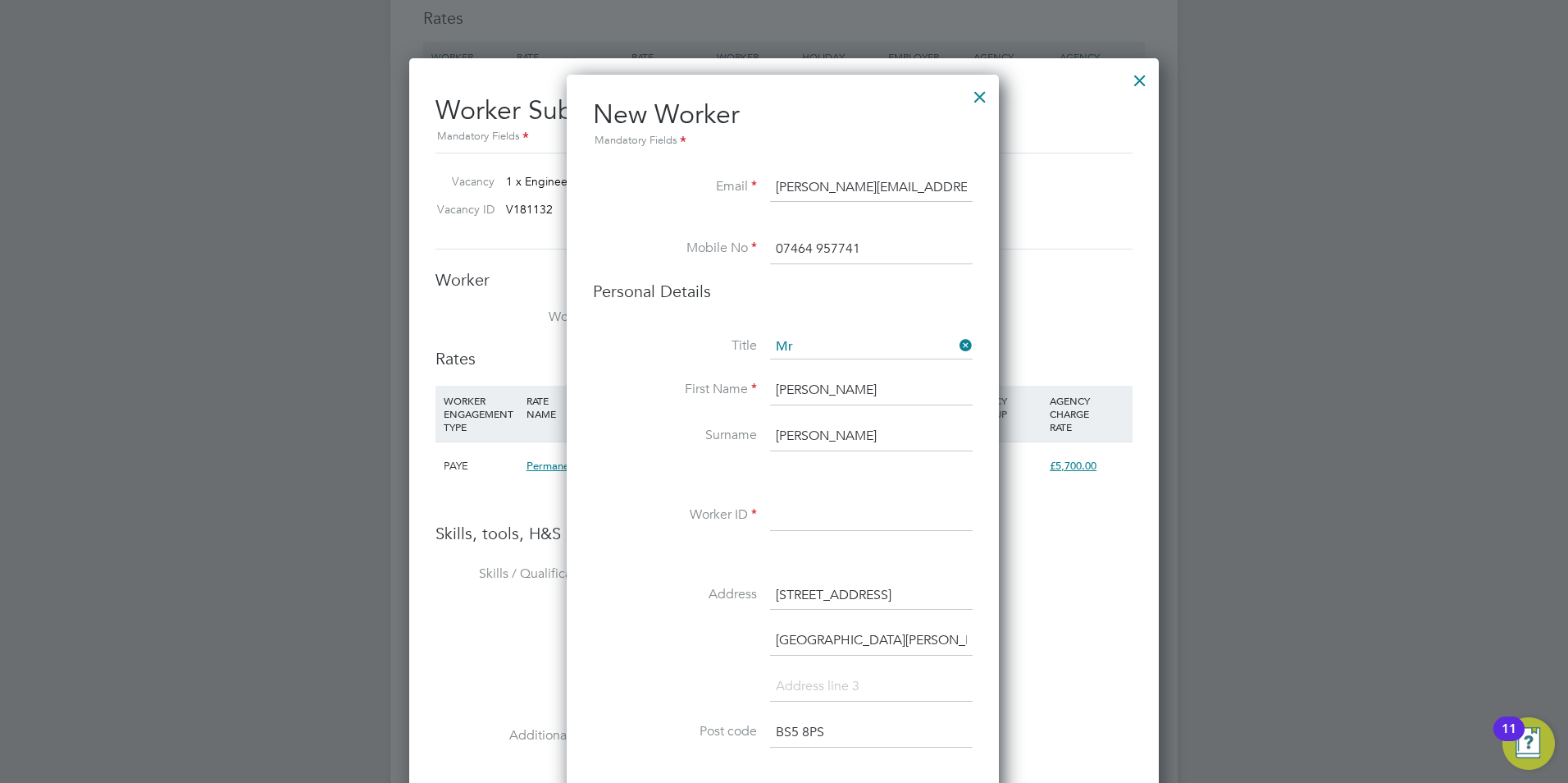
scroll to position [1713, 0]
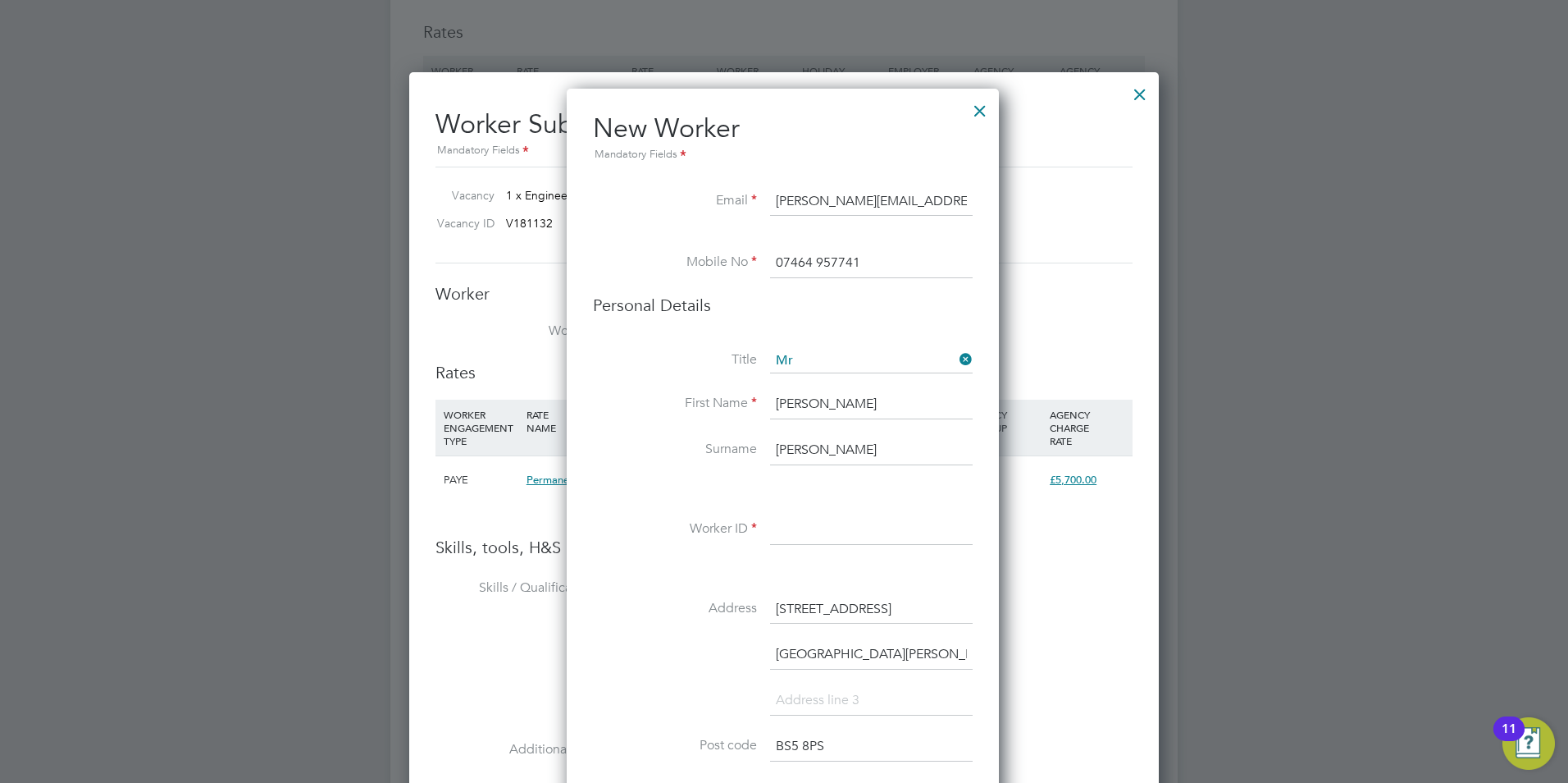
click at [911, 260] on input "07464 957741" at bounding box center [872, 263] width 203 height 29
click at [799, 539] on input at bounding box center [872, 530] width 203 height 29
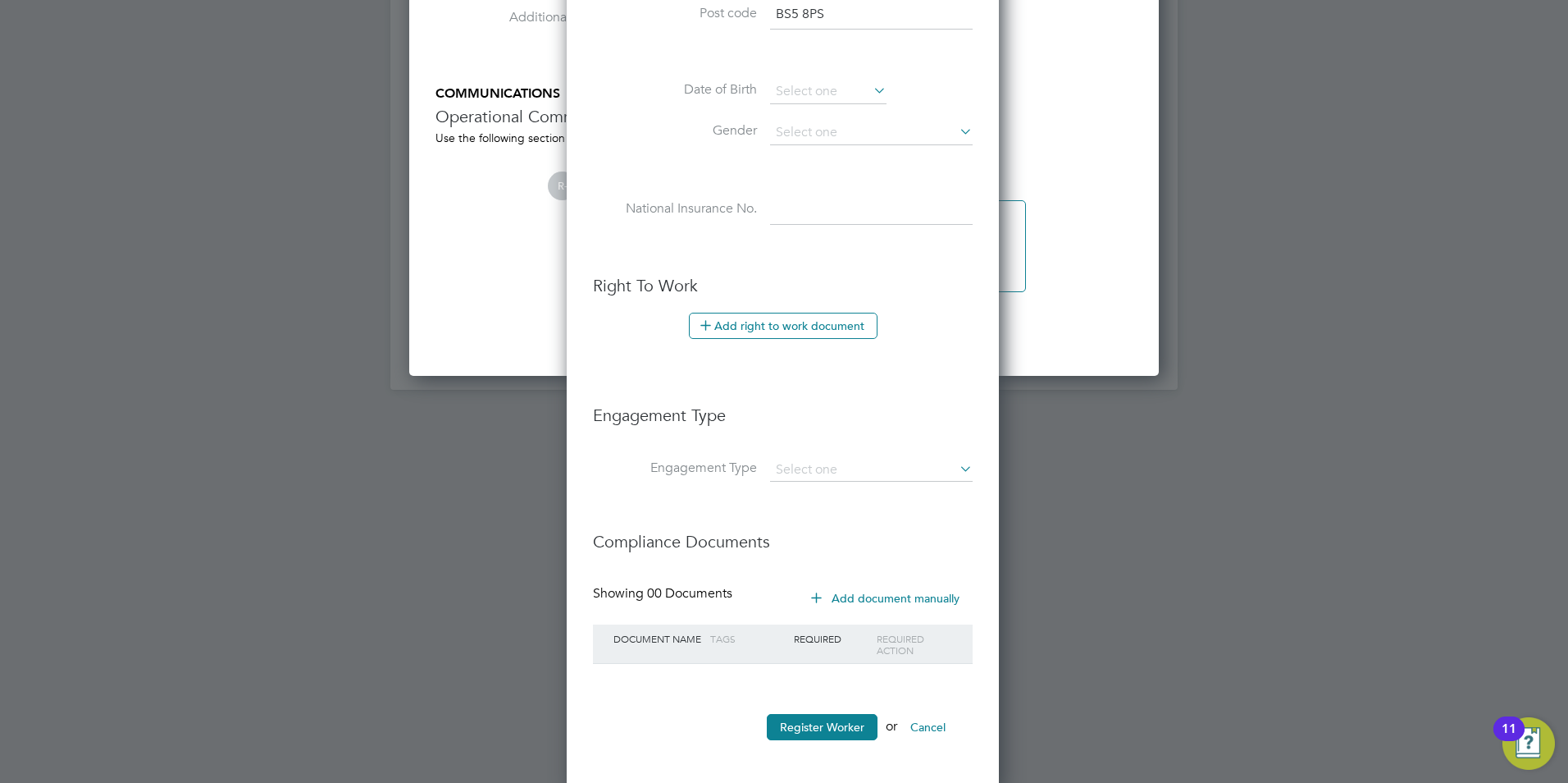
scroll to position [2452, 0]
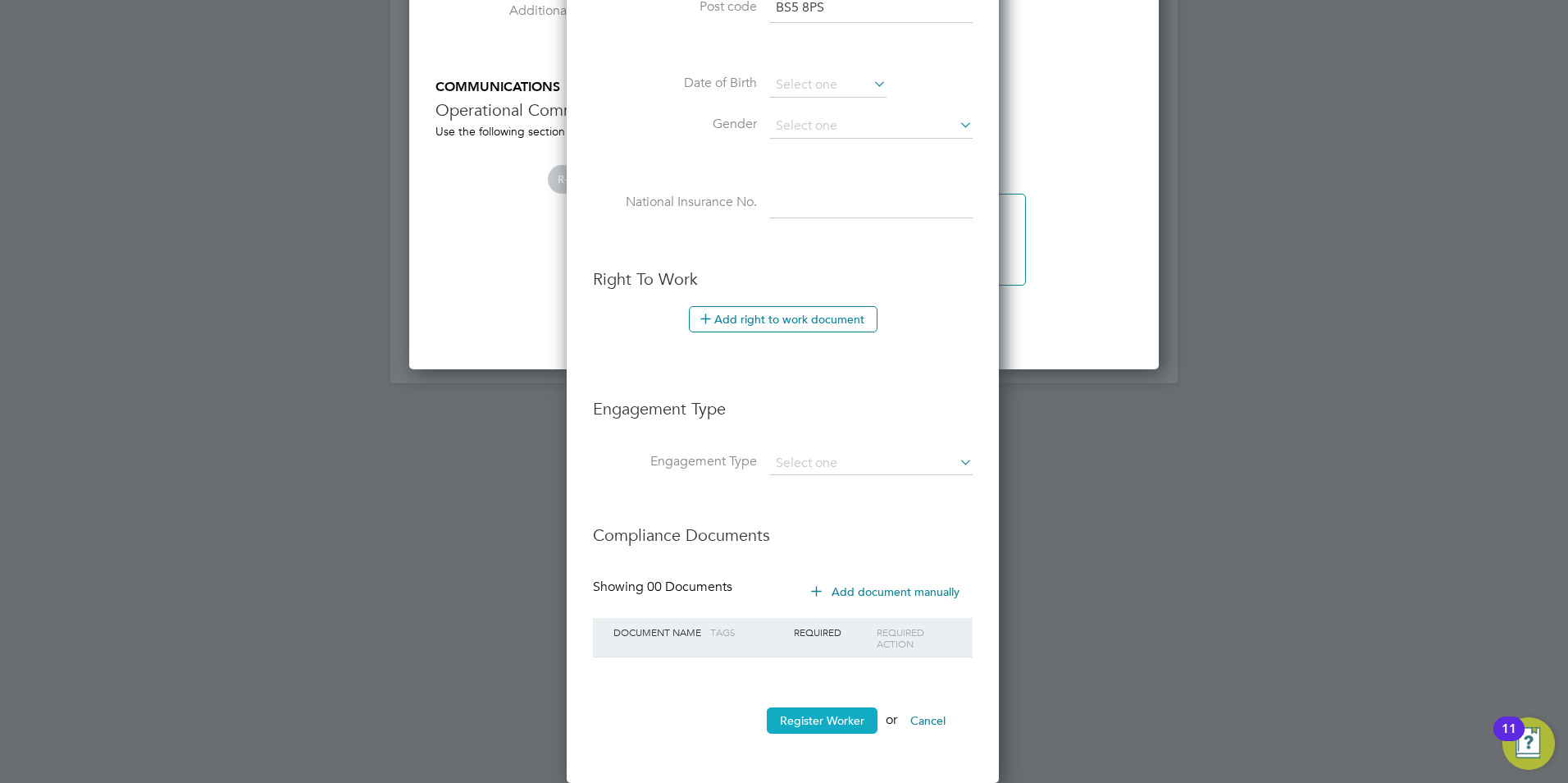
click at [825, 721] on button "Register Worker" at bounding box center [822, 720] width 110 height 27
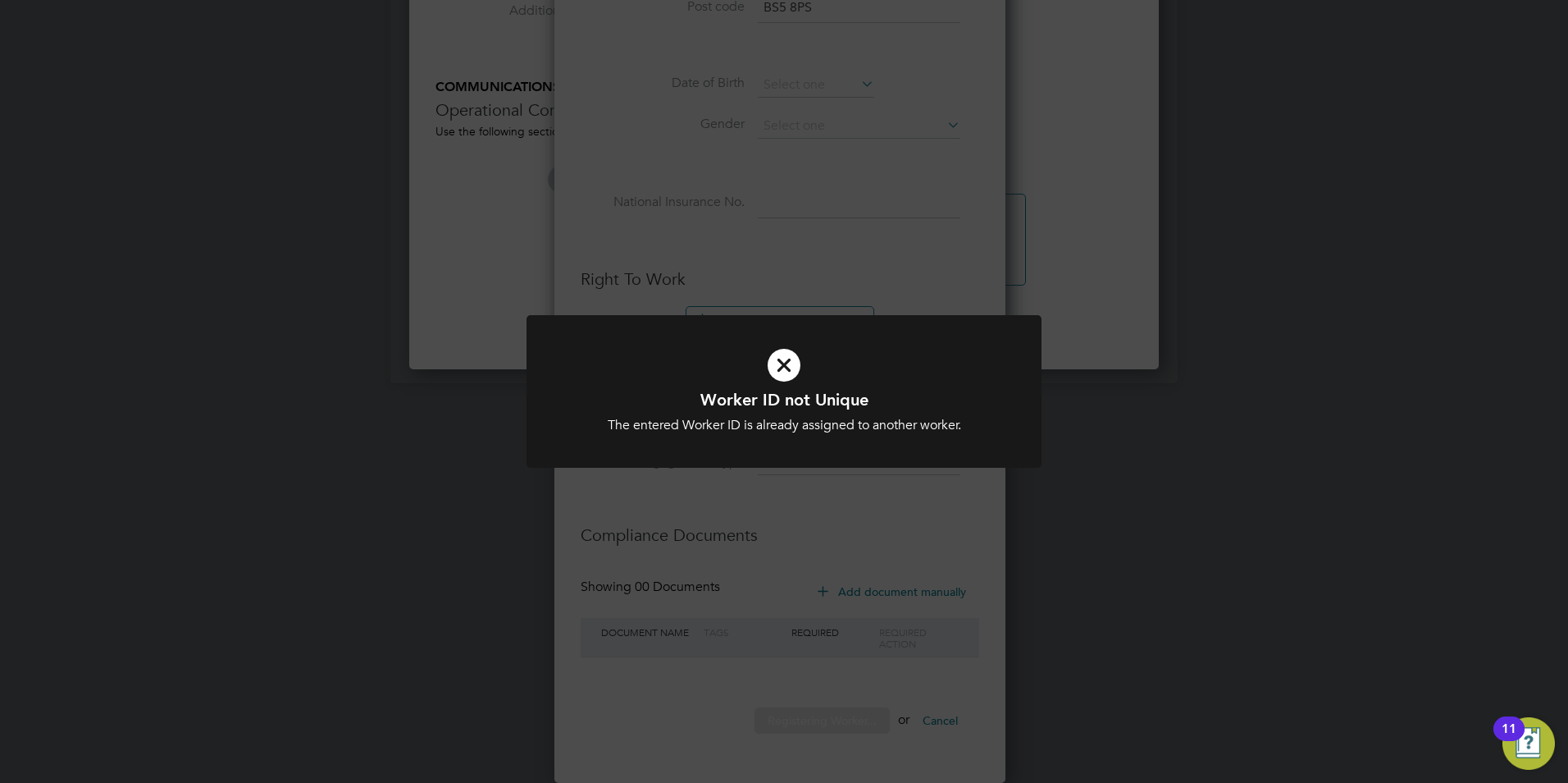
scroll to position [1433, 435]
click at [883, 249] on div "Worker ID not Unique The entered Worker ID is already assigned to another worke…" at bounding box center [784, 392] width 1568 height 783
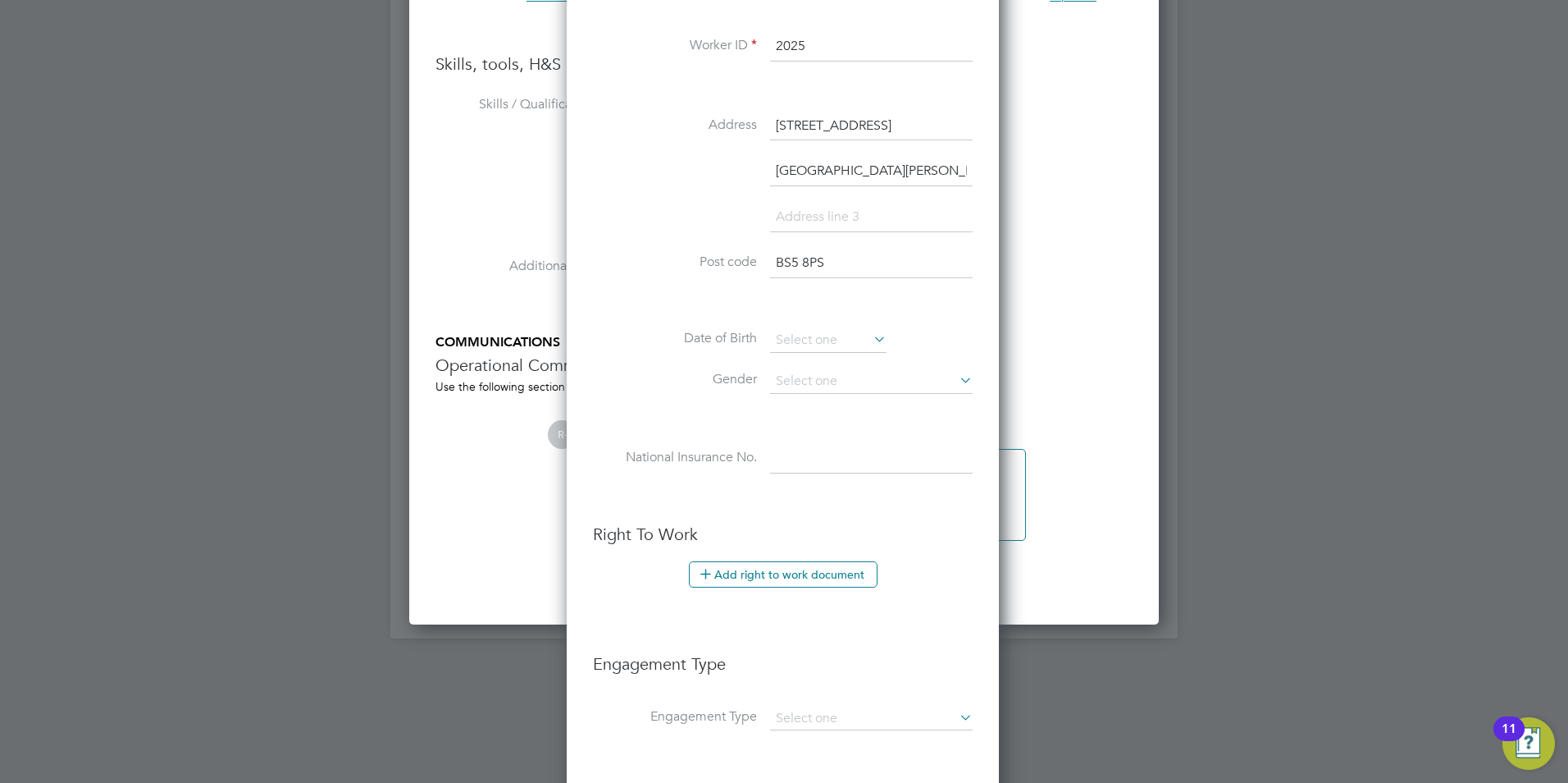
scroll to position [2042, 0]
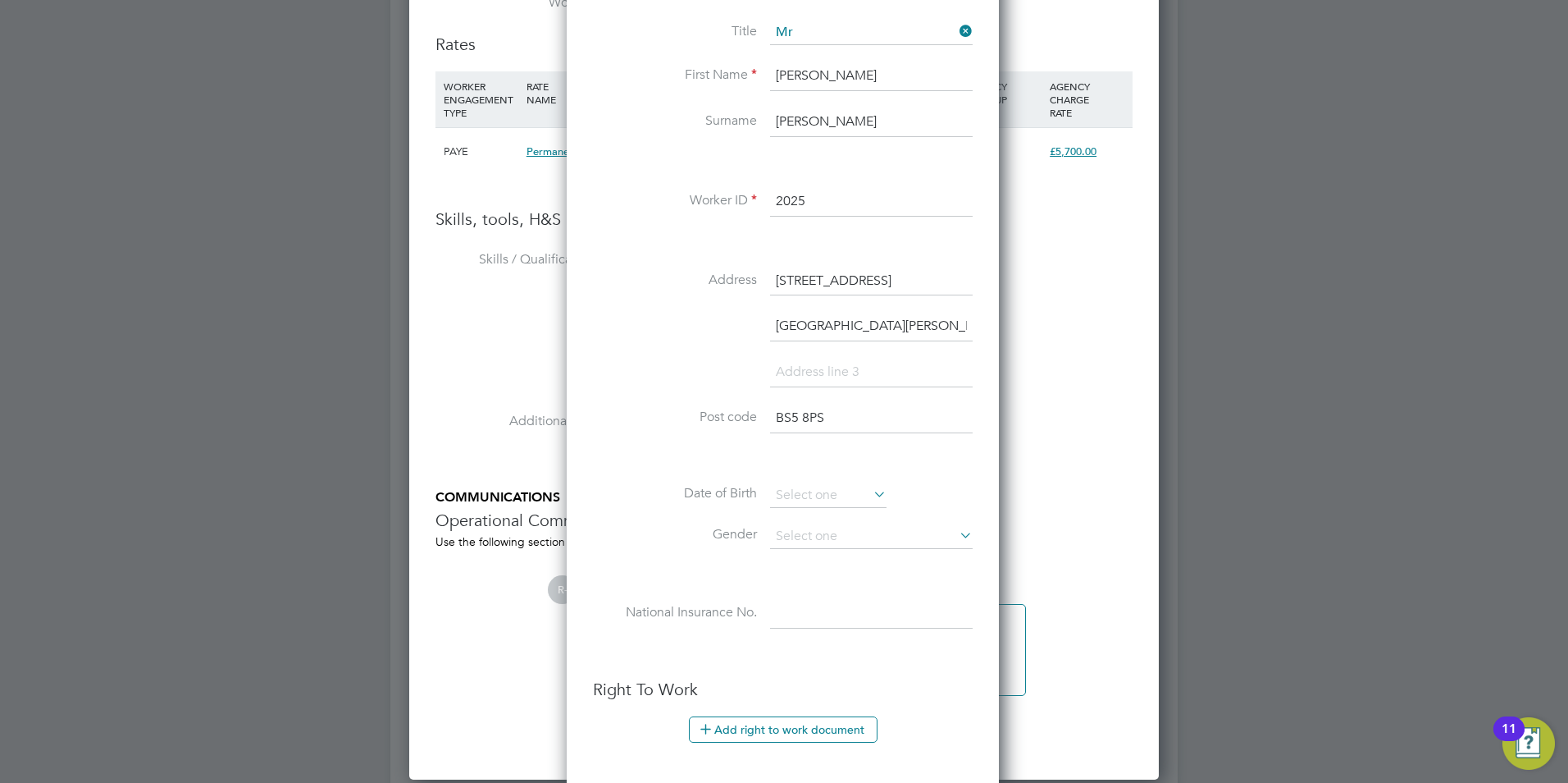
click at [819, 202] on input "2025" at bounding box center [872, 202] width 203 height 29
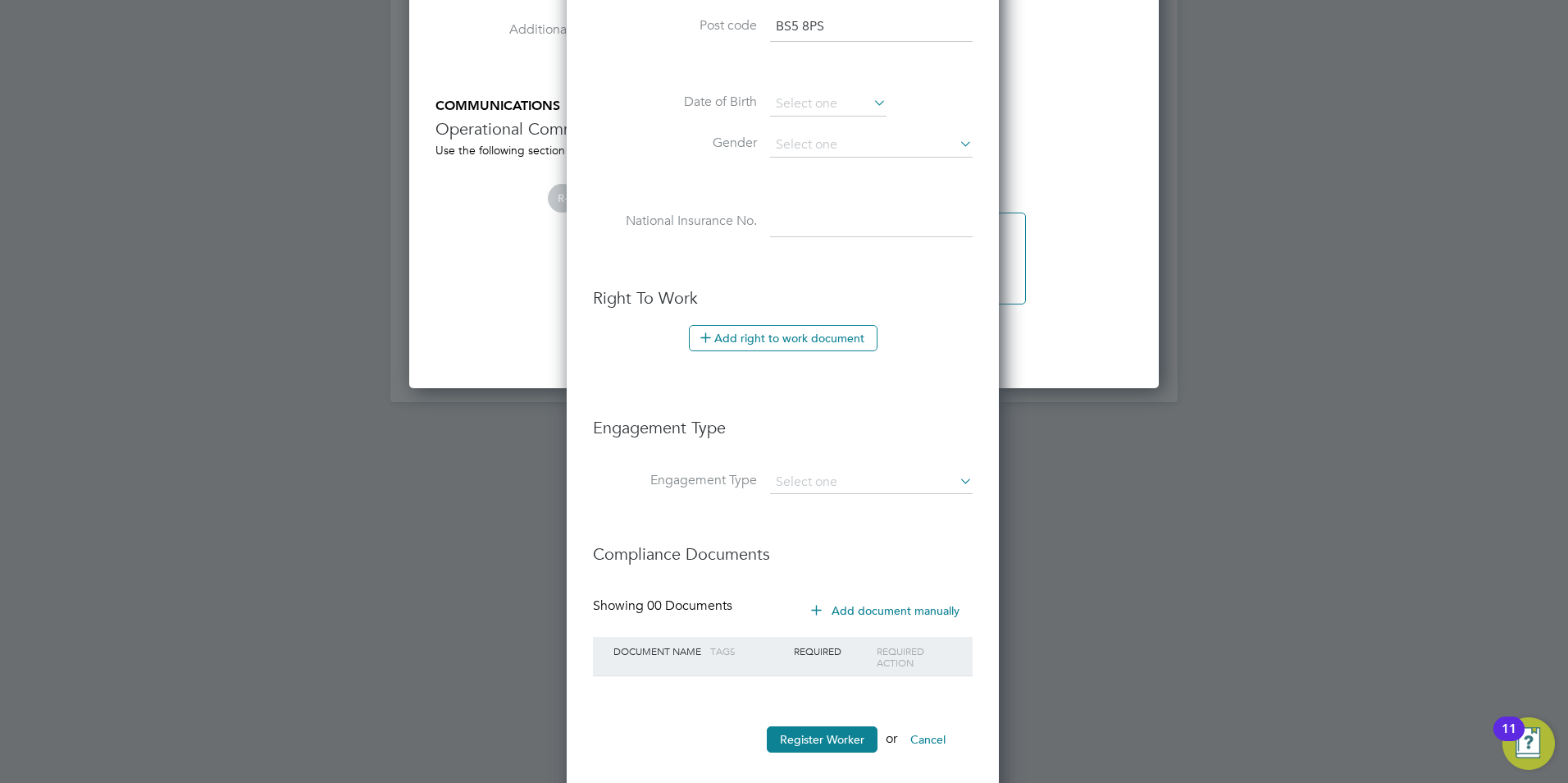
scroll to position [2452, 0]
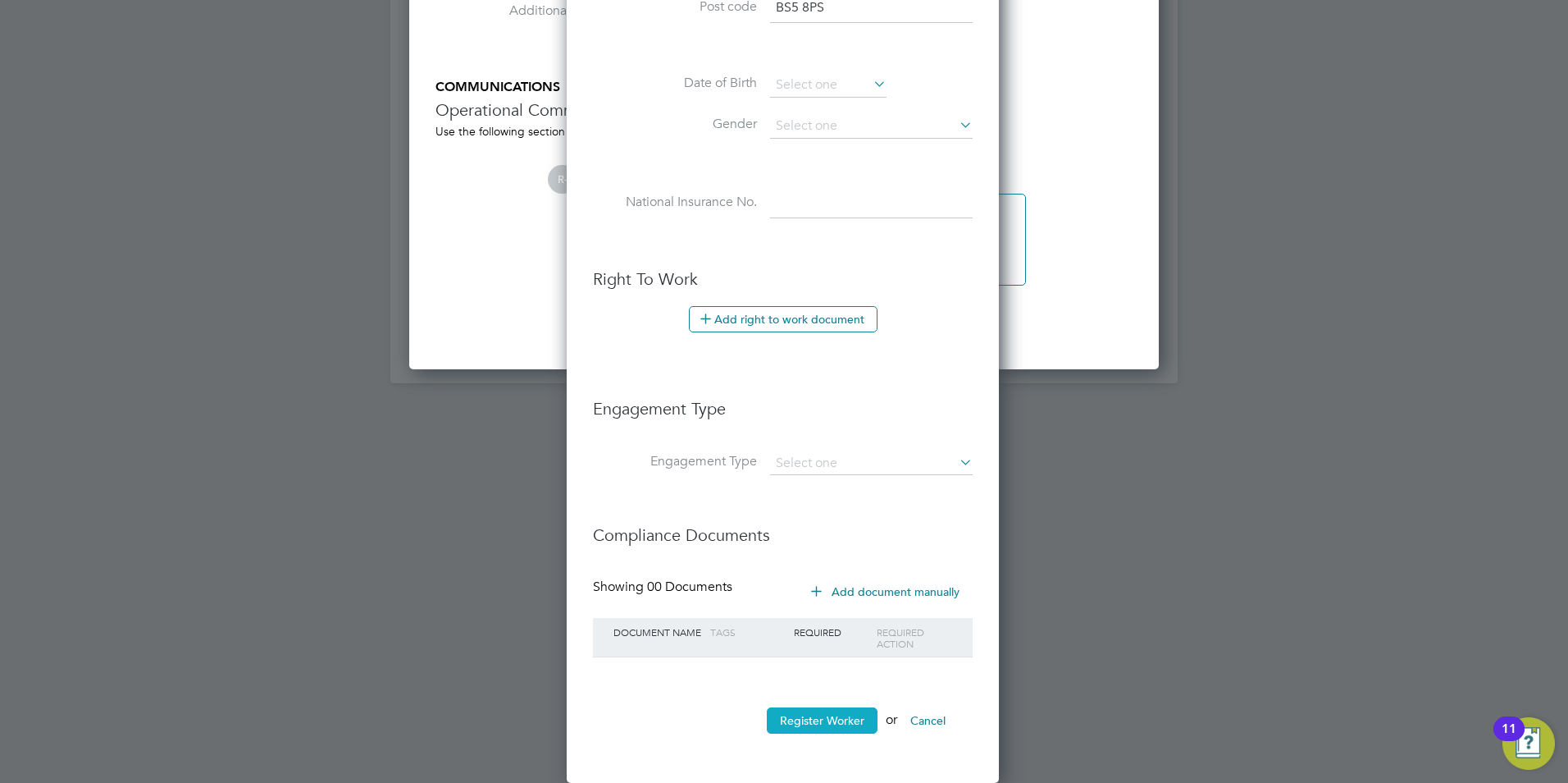
type input "2025 [GEOGRAPHIC_DATA]"
click at [848, 722] on button "Register Worker" at bounding box center [822, 720] width 110 height 27
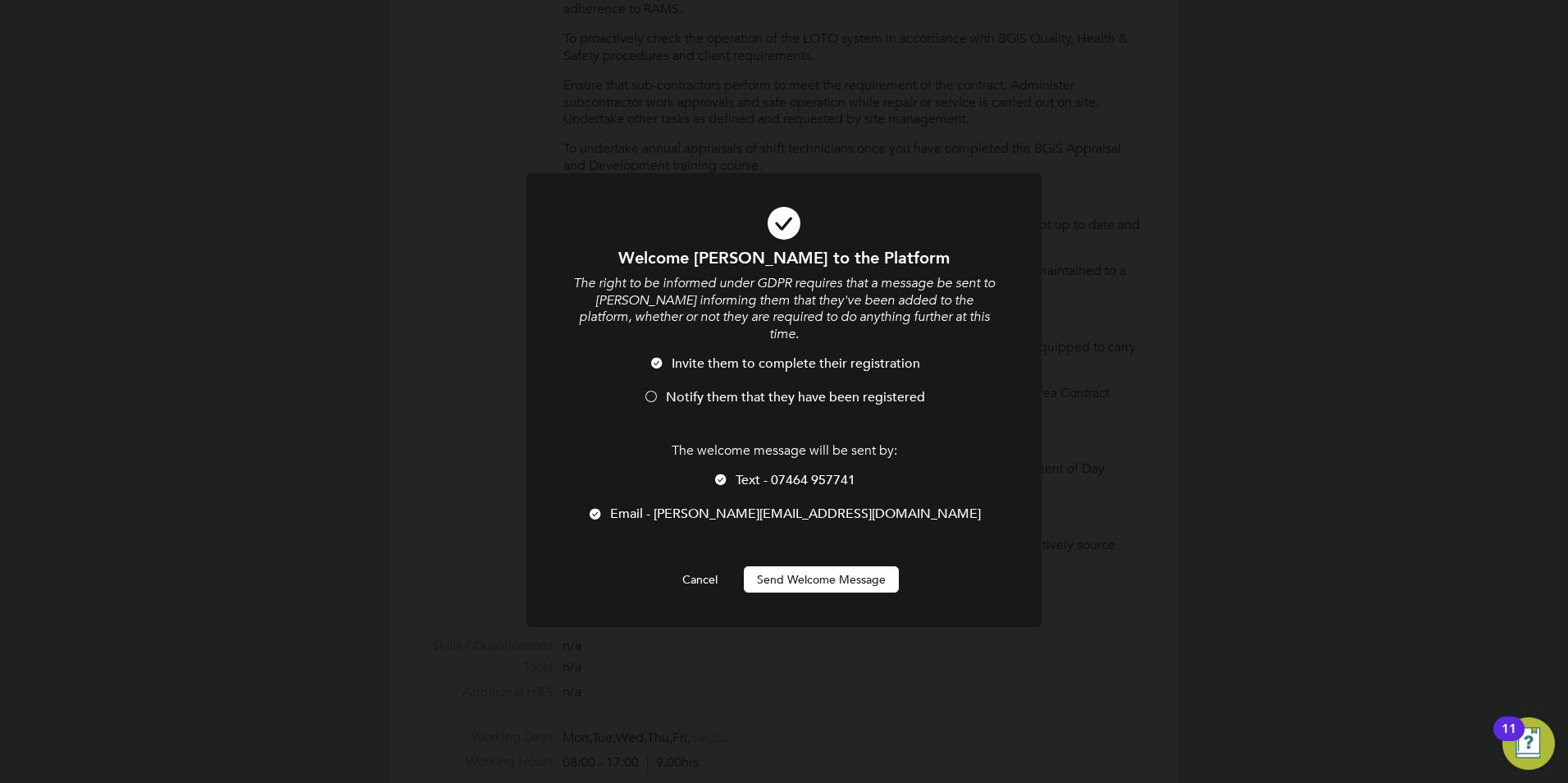
scroll to position [1433, 435]
click at [655, 390] on div at bounding box center [651, 398] width 17 height 17
click at [808, 567] on button "Send Welcome Message" at bounding box center [821, 579] width 155 height 27
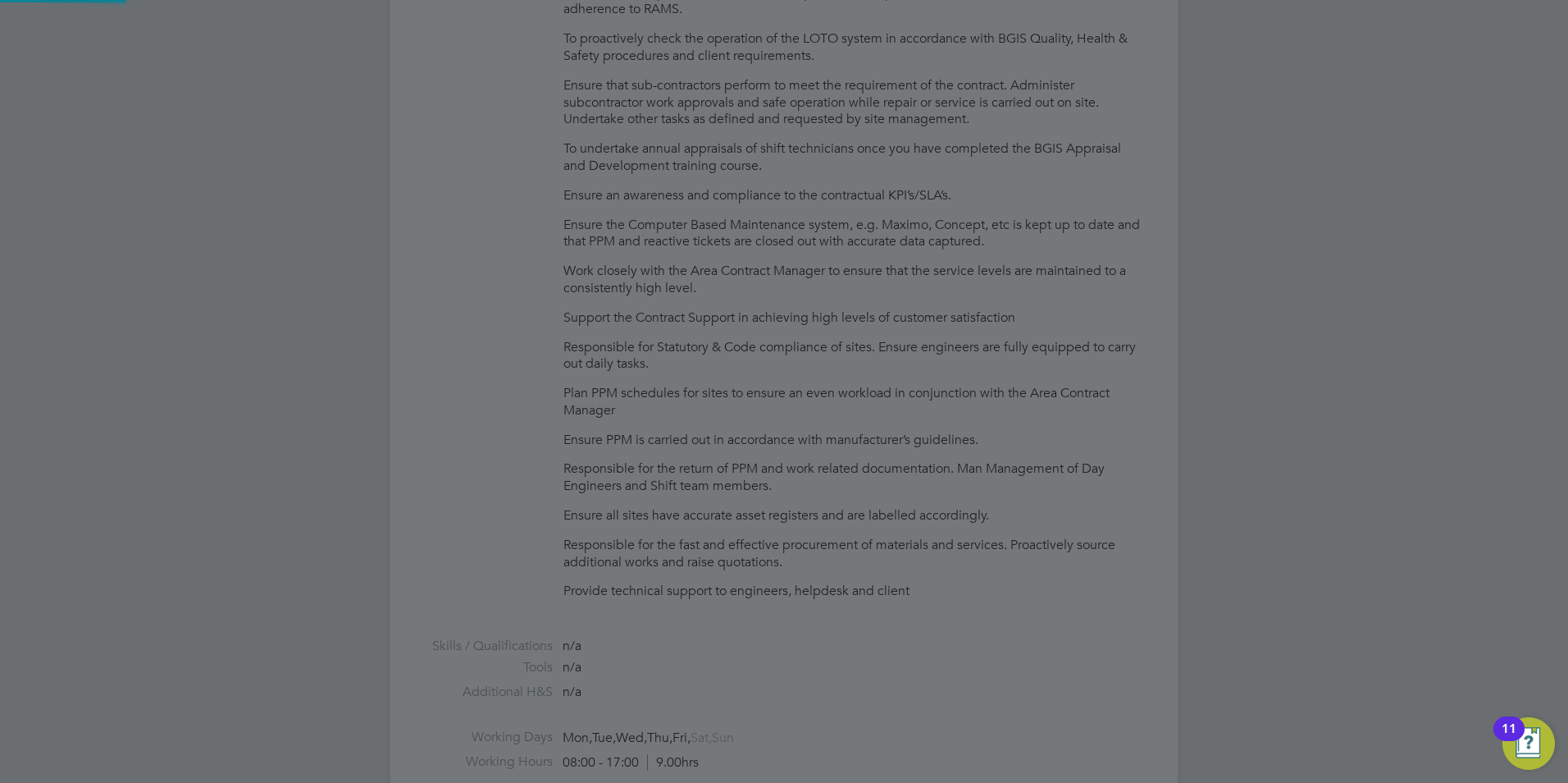
type input "[PERSON_NAME] (2025 [GEOGRAPHIC_DATA])"
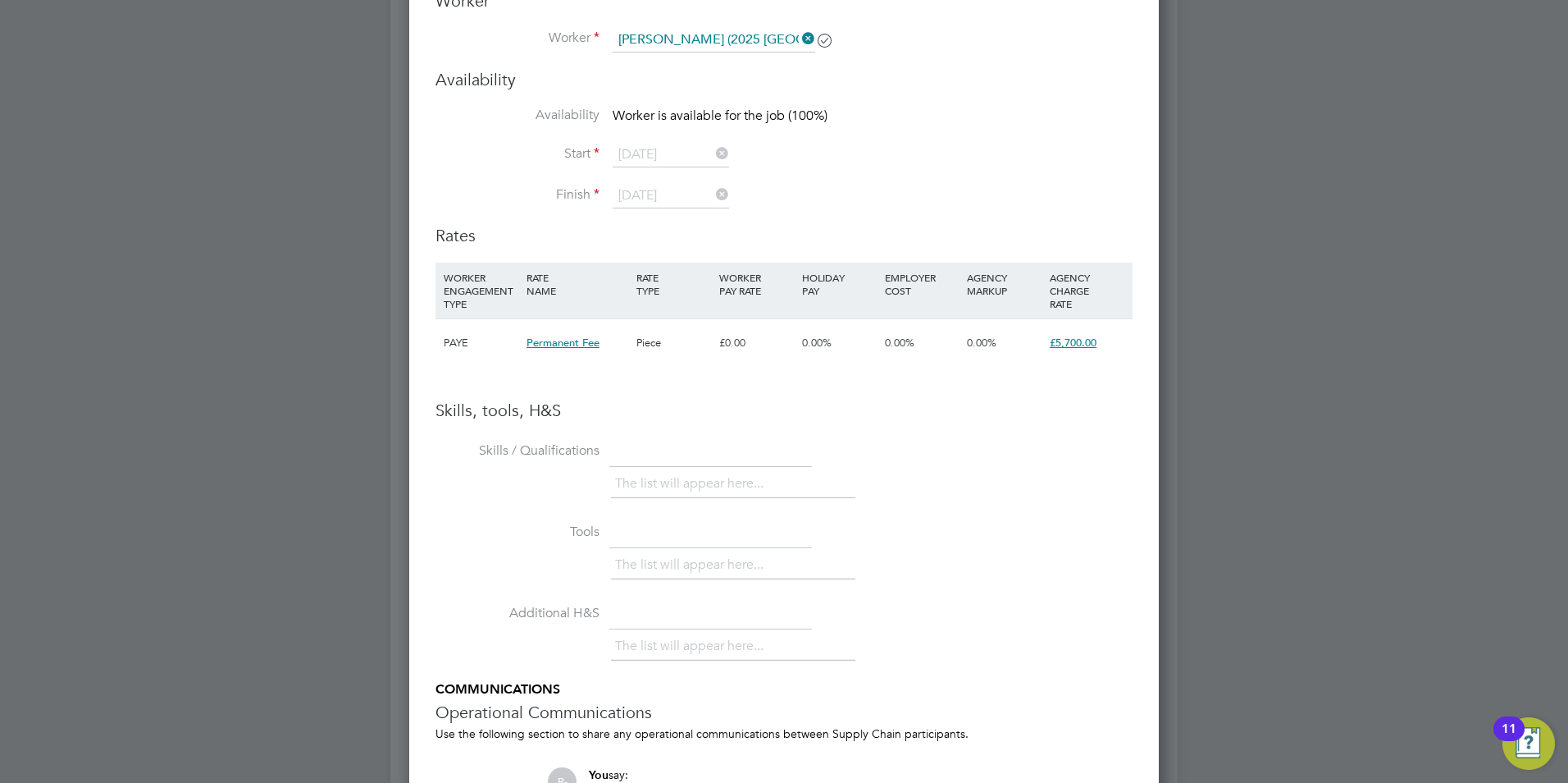
scroll to position [2133, 0]
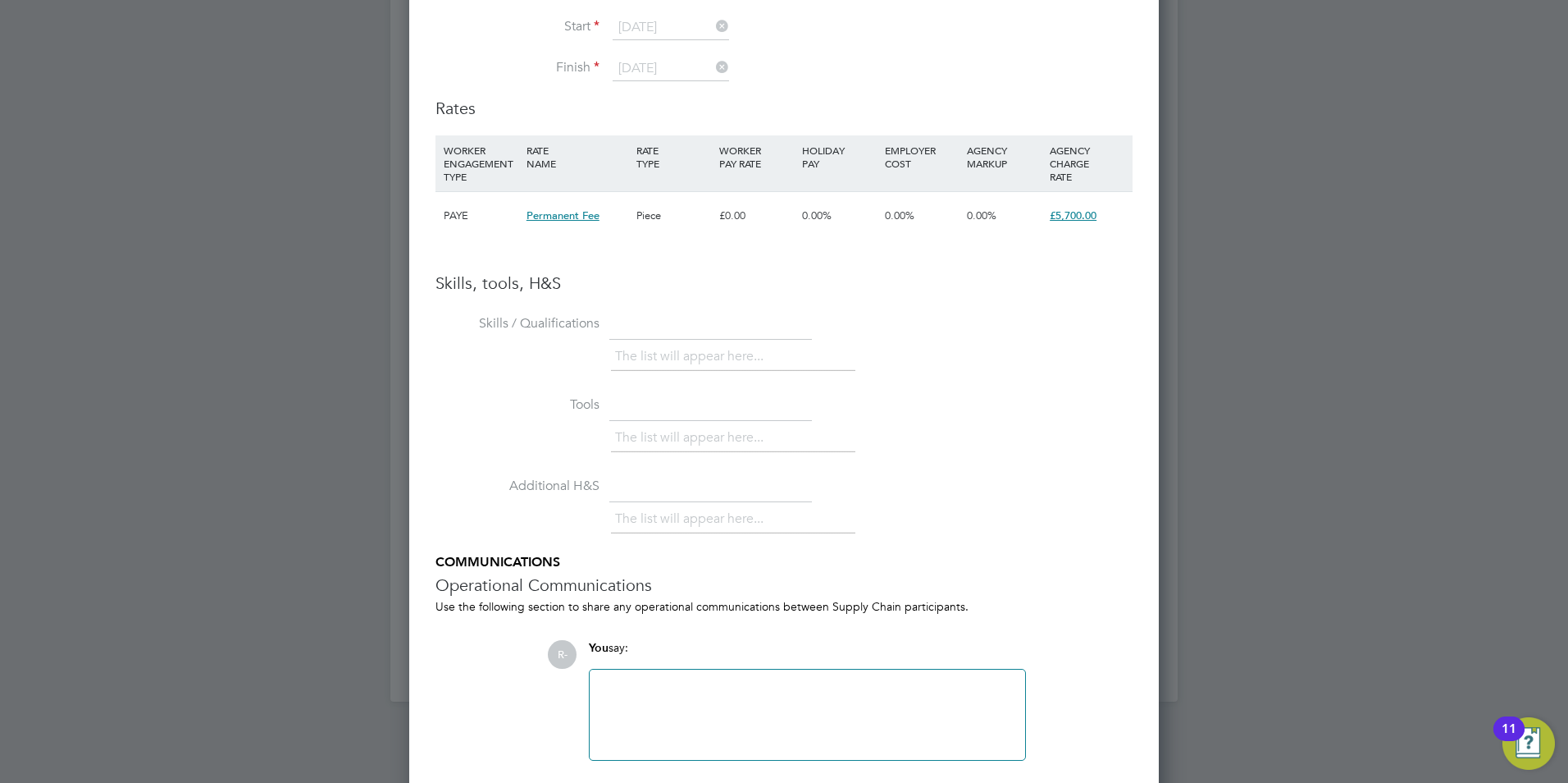
click at [658, 229] on div "Piece" at bounding box center [674, 216] width 83 height 48
click at [688, 217] on div "Piece" at bounding box center [674, 216] width 83 height 48
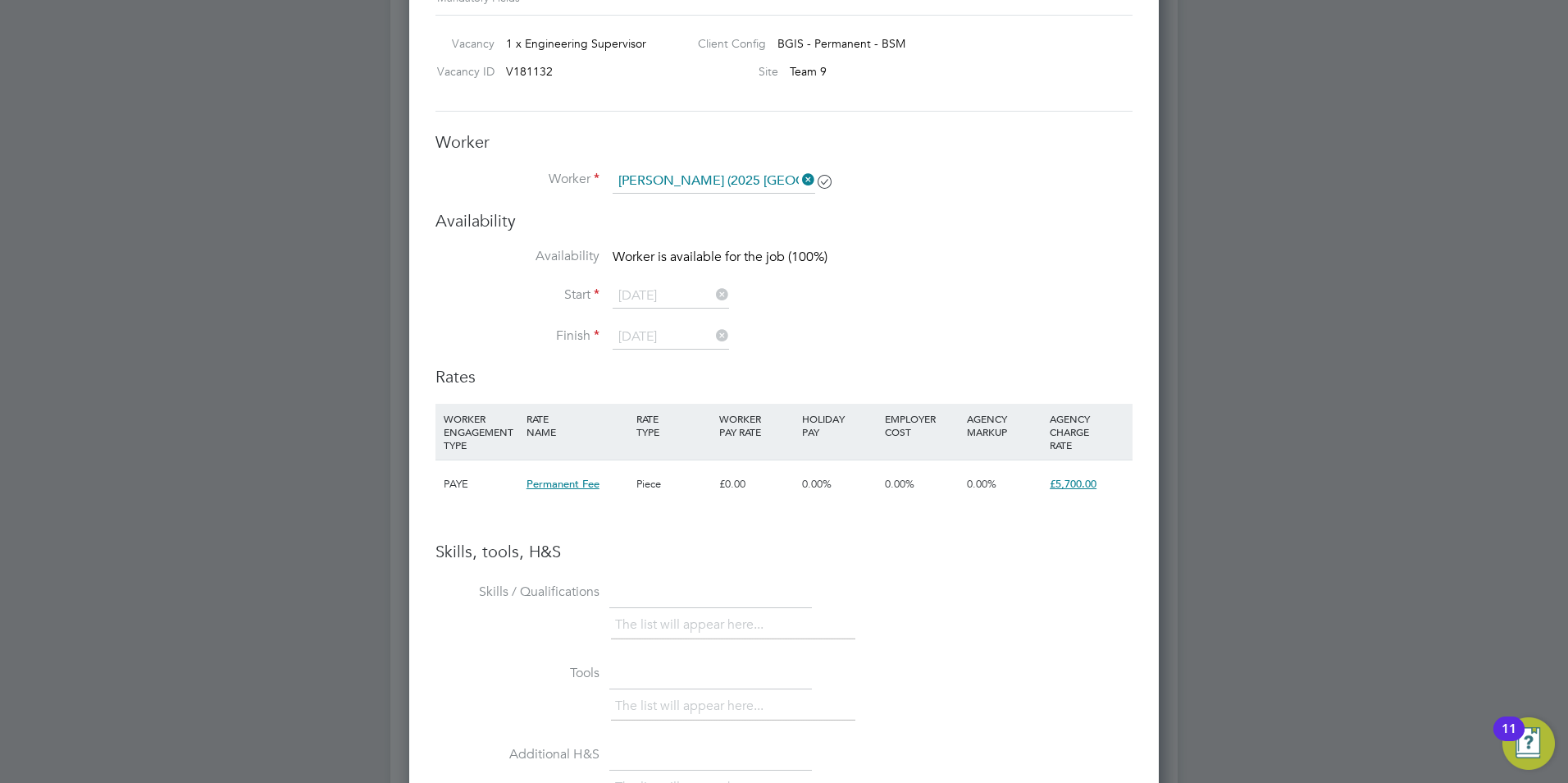
scroll to position [2195, 0]
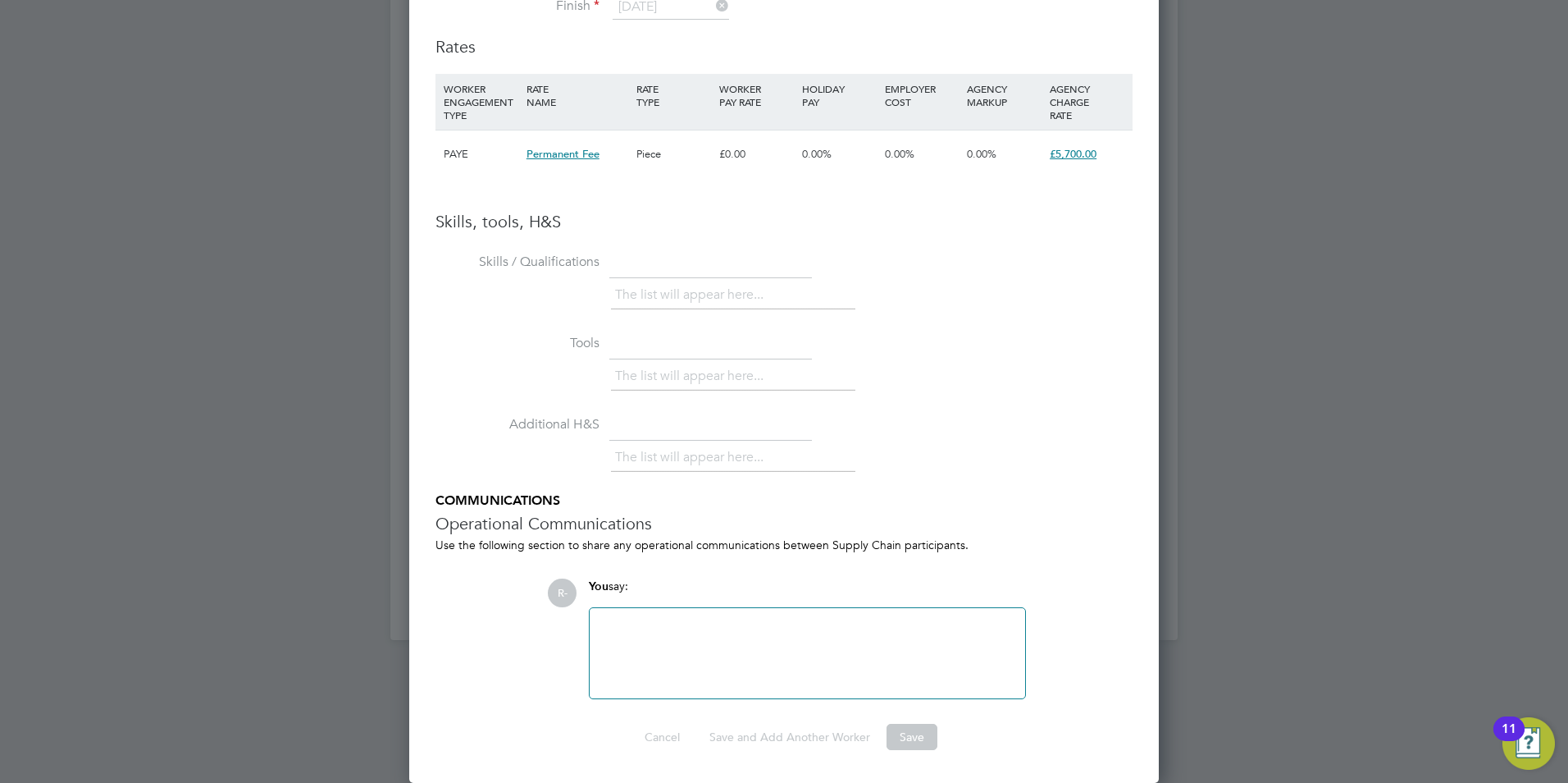
drag, startPoint x: 735, startPoint y: 638, endPoint x: 749, endPoint y: 550, distance: 89.1
click at [735, 638] on div at bounding box center [807, 653] width 416 height 71
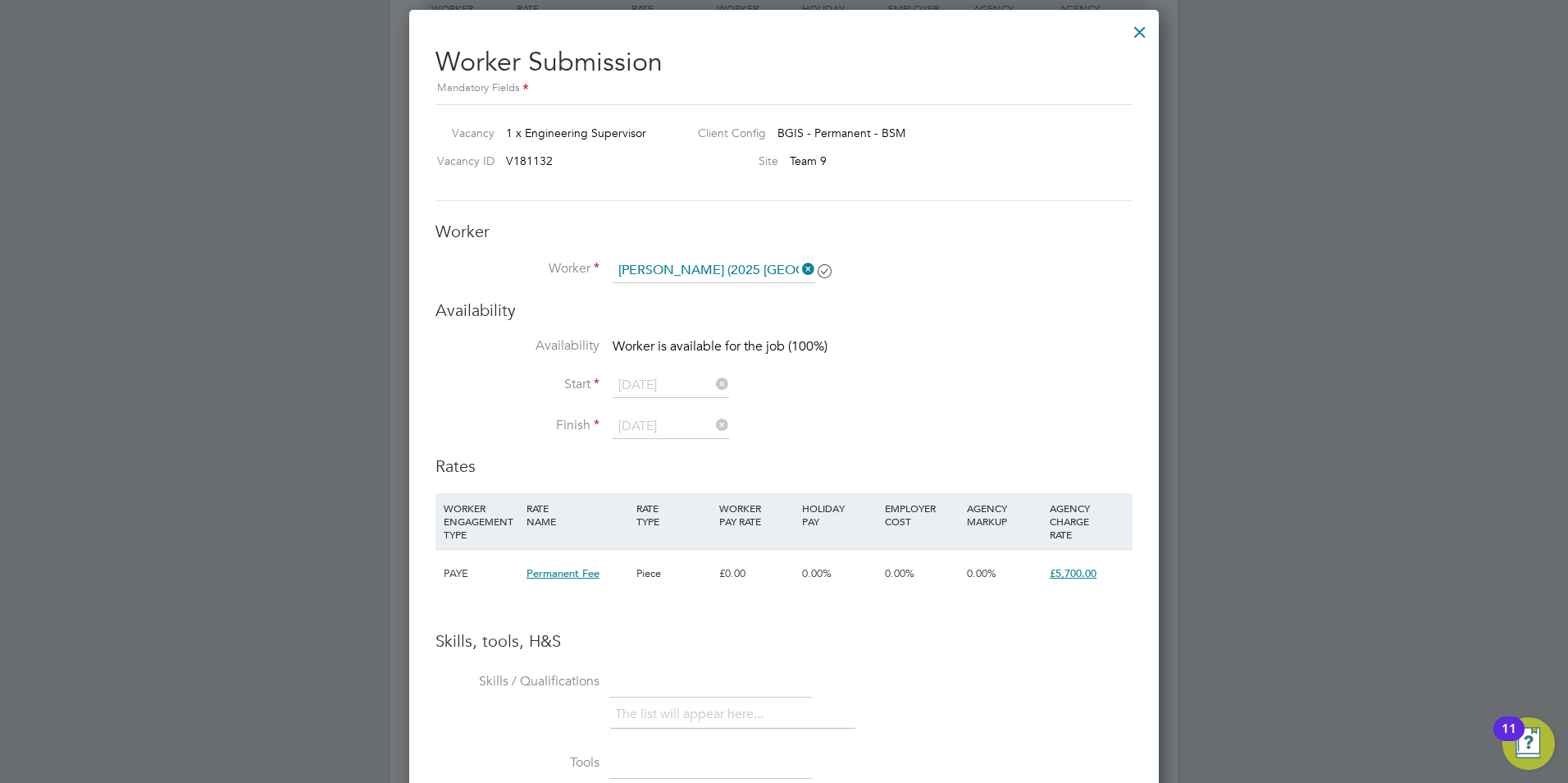
scroll to position [1867, 0]
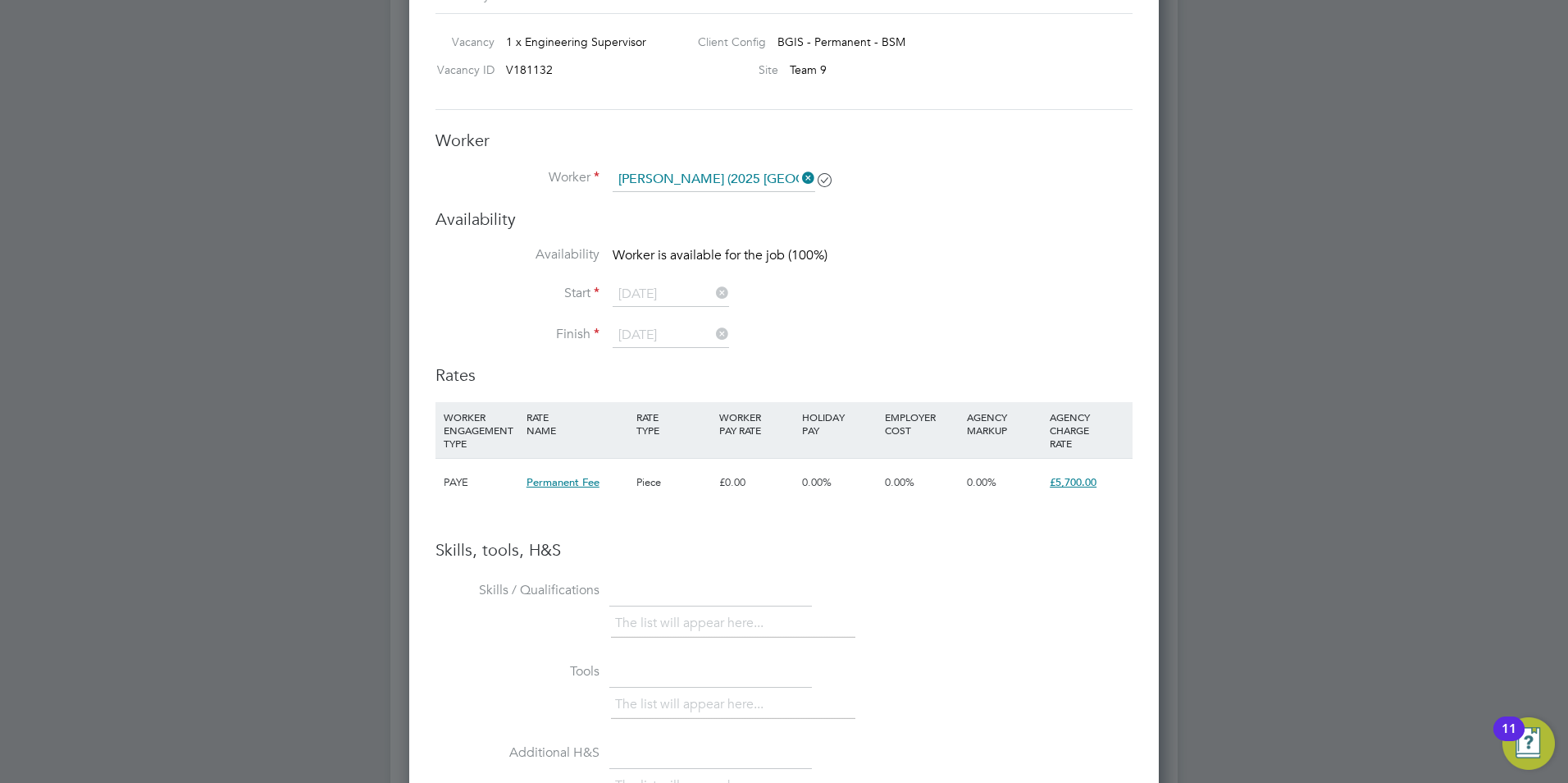
click at [912, 486] on span "0.00%" at bounding box center [900, 482] width 29 height 14
click at [695, 567] on div "Skills, tools, H&S Skills / Qualifications The list will appear here... Tools T…" at bounding box center [784, 782] width 697 height 487
click at [670, 620] on li "Skills / Qualifications The list will appear here..." at bounding box center [784, 617] width 697 height 81
click at [675, 626] on li "The list will appear here..." at bounding box center [692, 624] width 155 height 22
click at [652, 632] on li "The list will appear here..." at bounding box center [692, 624] width 155 height 22
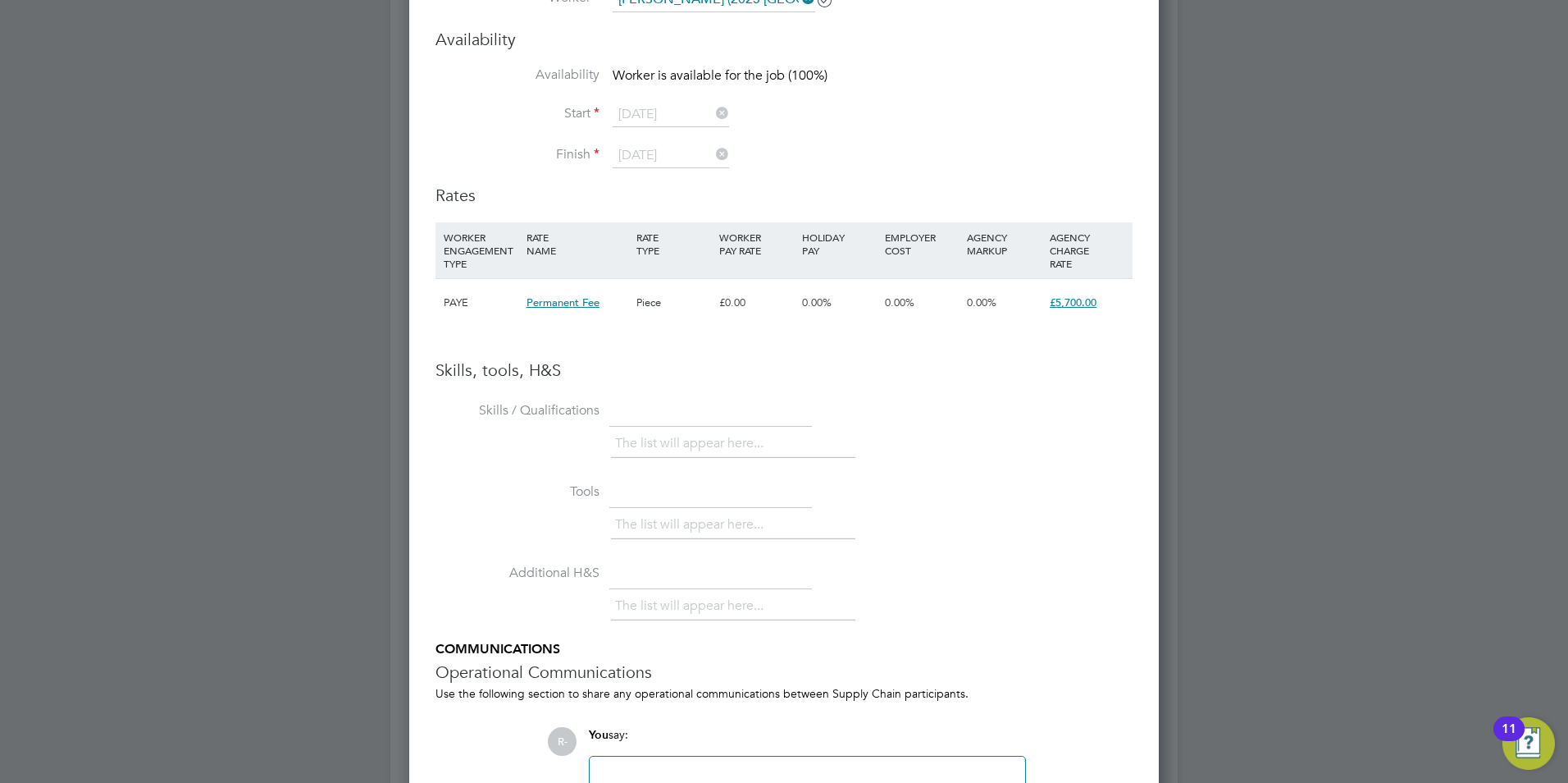
scroll to position [2195, 0]
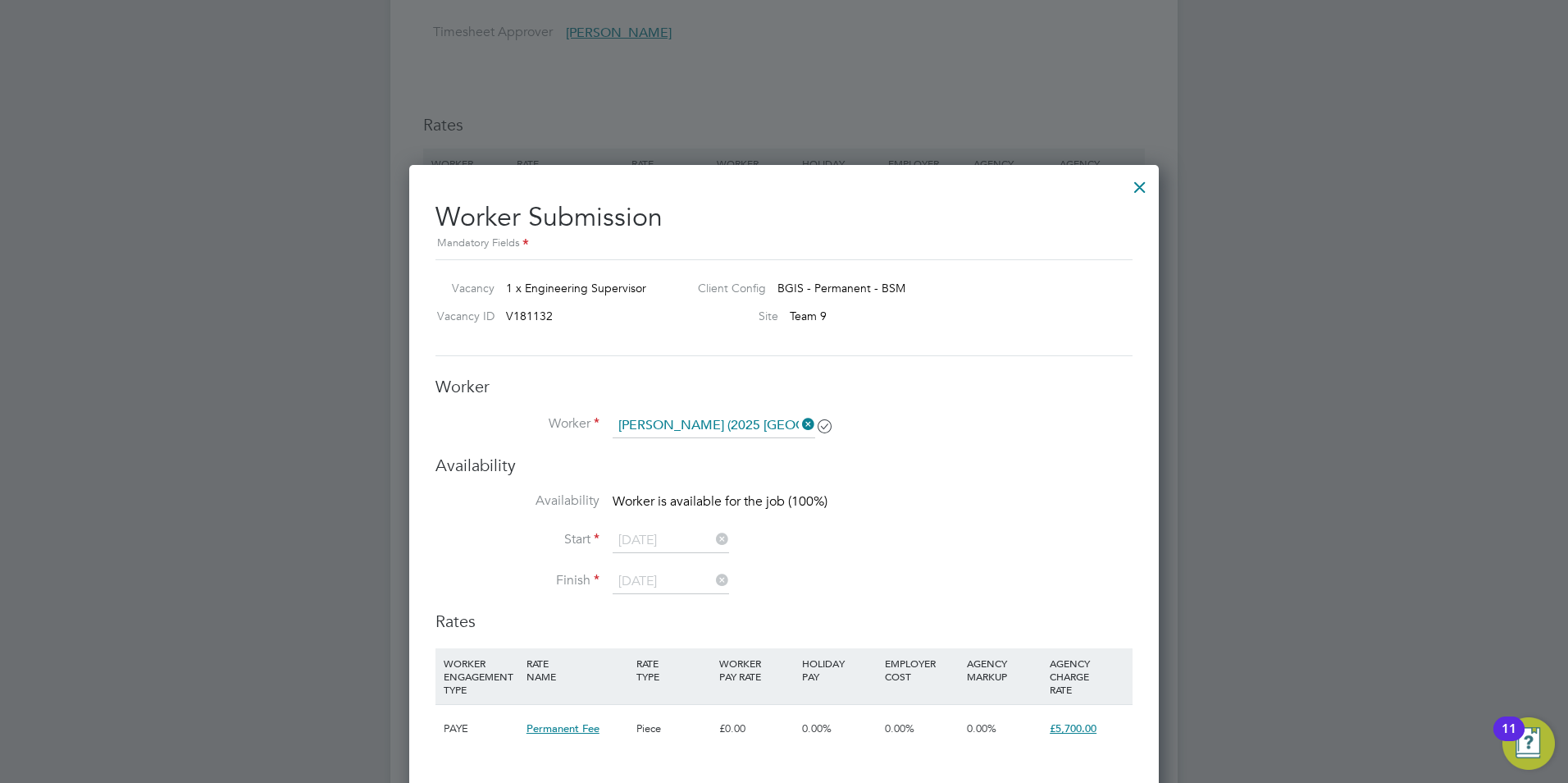
click at [1138, 184] on div at bounding box center [1140, 183] width 29 height 29
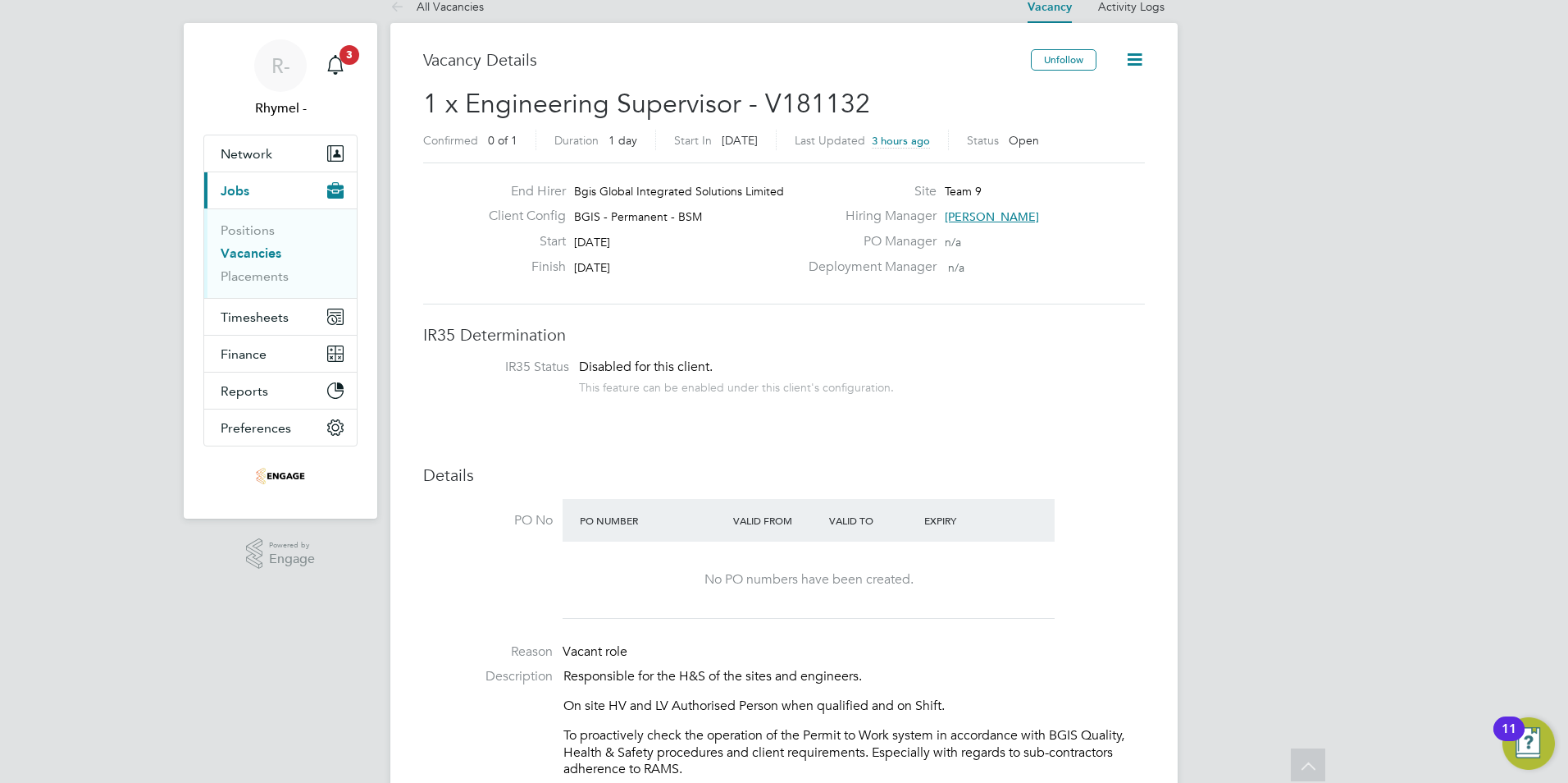
scroll to position [0, 0]
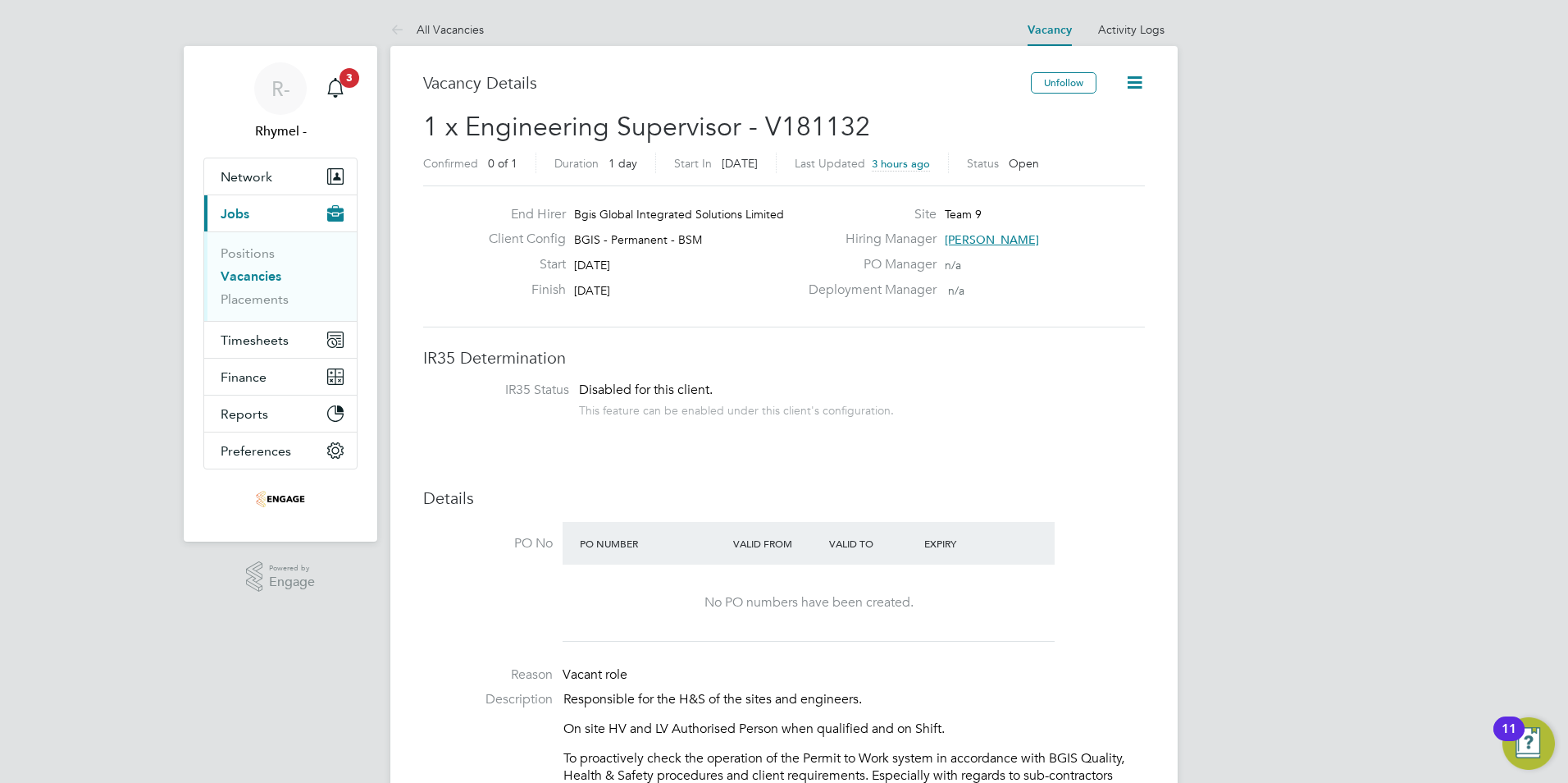
click at [242, 281] on link "Vacancies" at bounding box center [251, 275] width 61 height 16
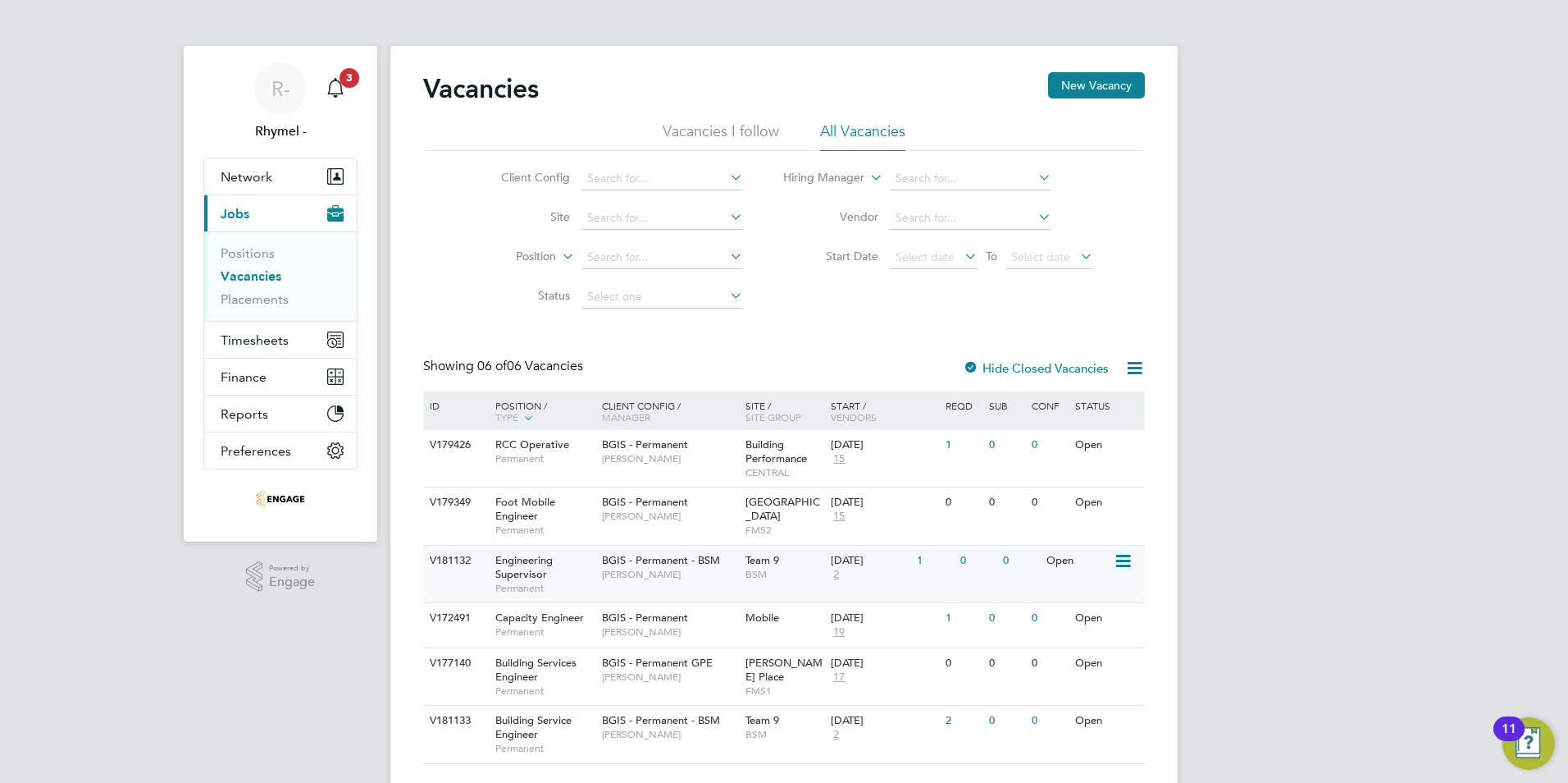
click at [521, 569] on span "Engineering Supervisor" at bounding box center [524, 567] width 57 height 28
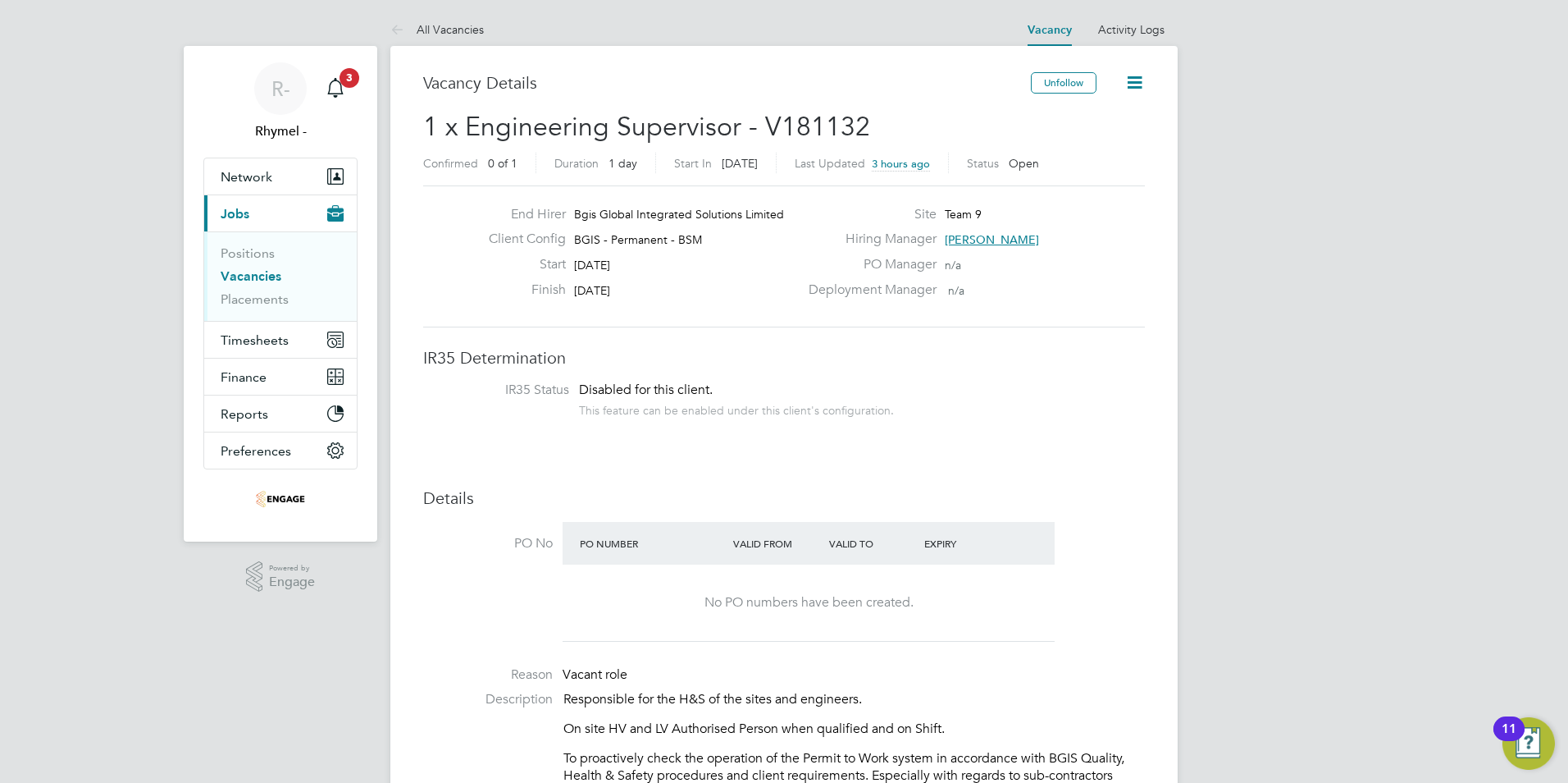
click at [275, 307] on li "Placements" at bounding box center [283, 299] width 123 height 17
click at [271, 302] on link "Placements" at bounding box center [255, 298] width 68 height 16
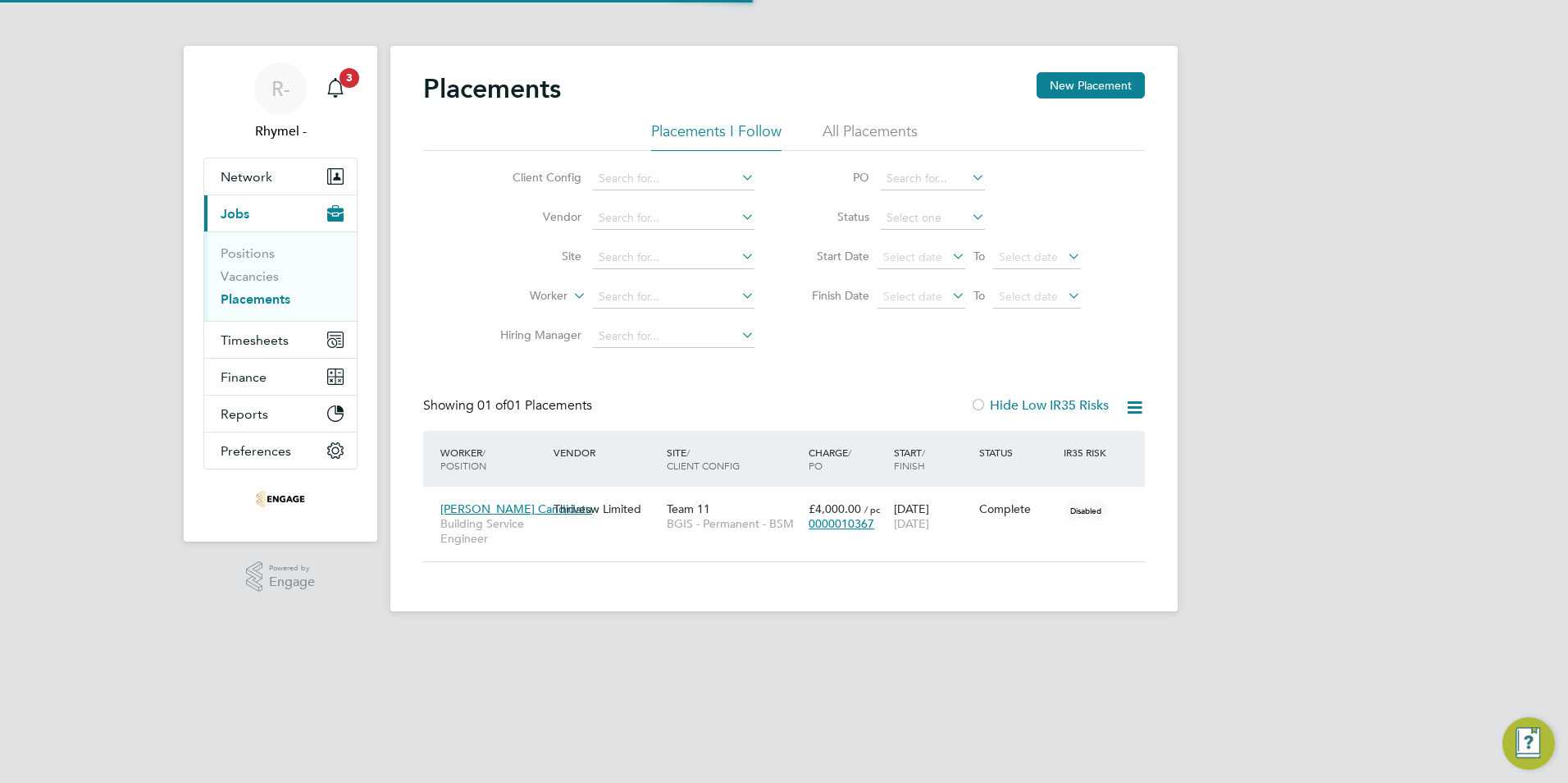
scroll to position [16, 77]
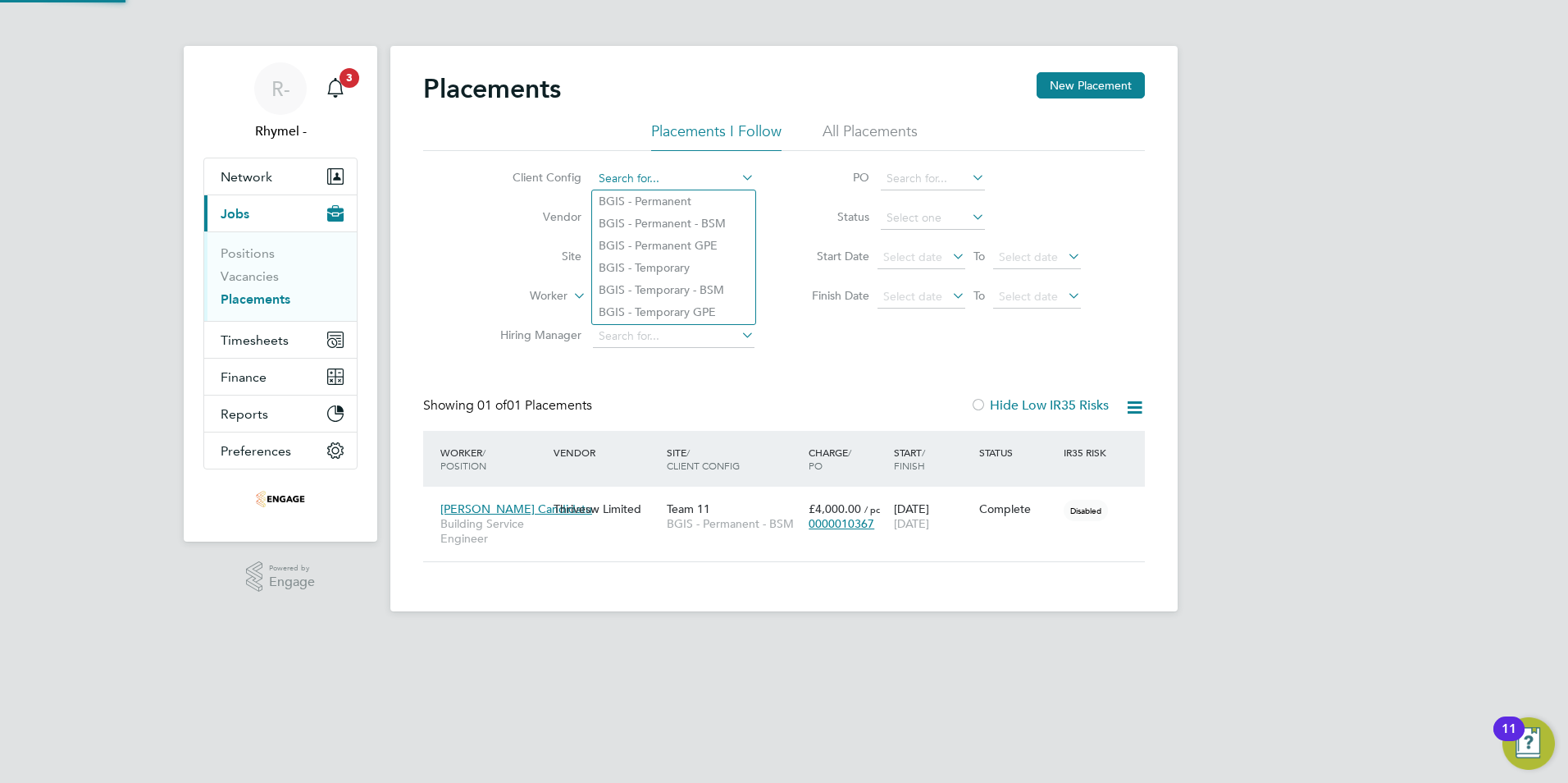
click at [737, 180] on input at bounding box center [674, 179] width 162 height 23
click at [765, 175] on li "Client Config" at bounding box center [621, 179] width 308 height 40
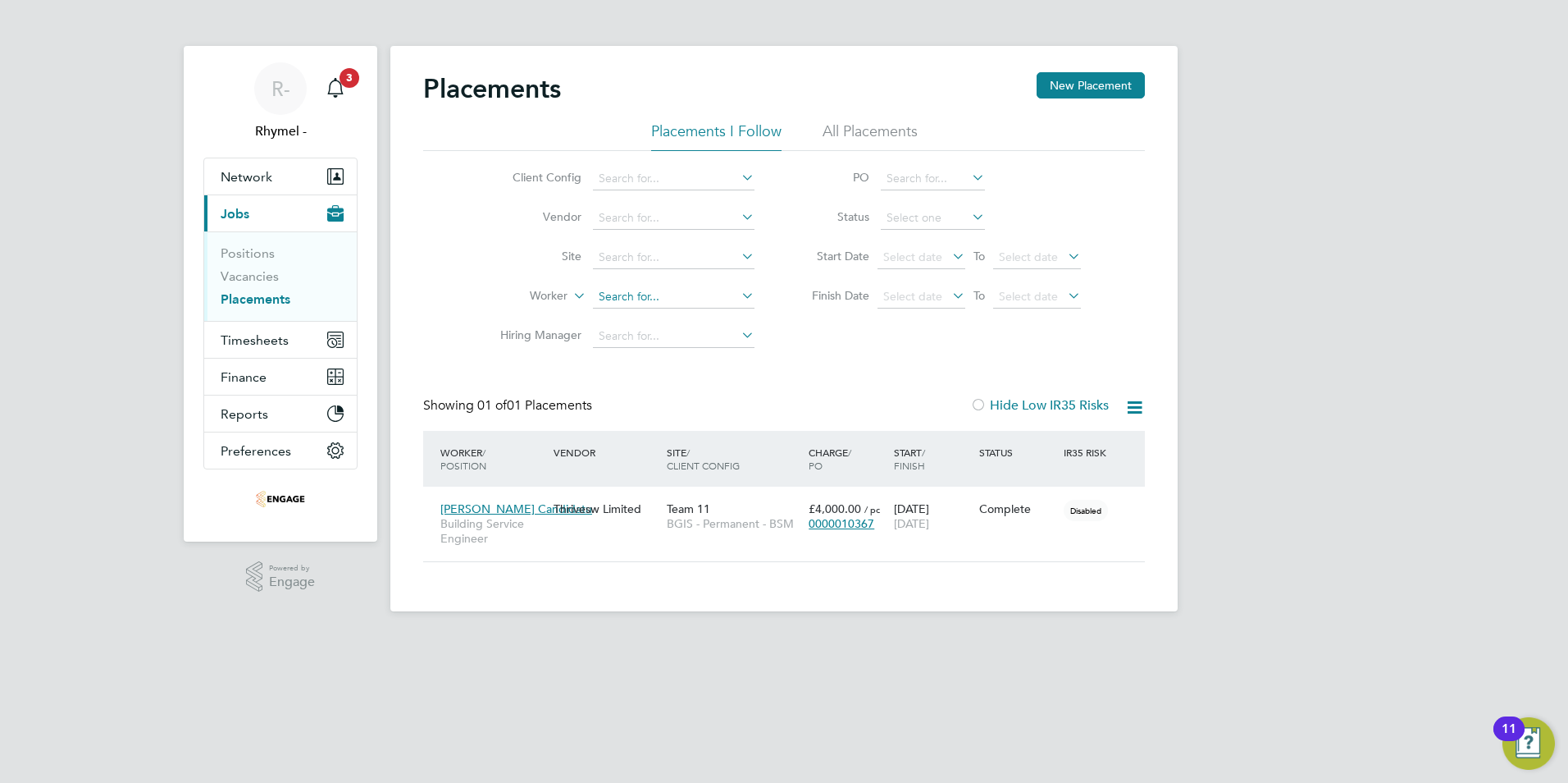
click at [666, 298] on input at bounding box center [674, 297] width 162 height 23
type input "paul"
click at [1101, 82] on button "New Placement" at bounding box center [1091, 85] width 109 height 27
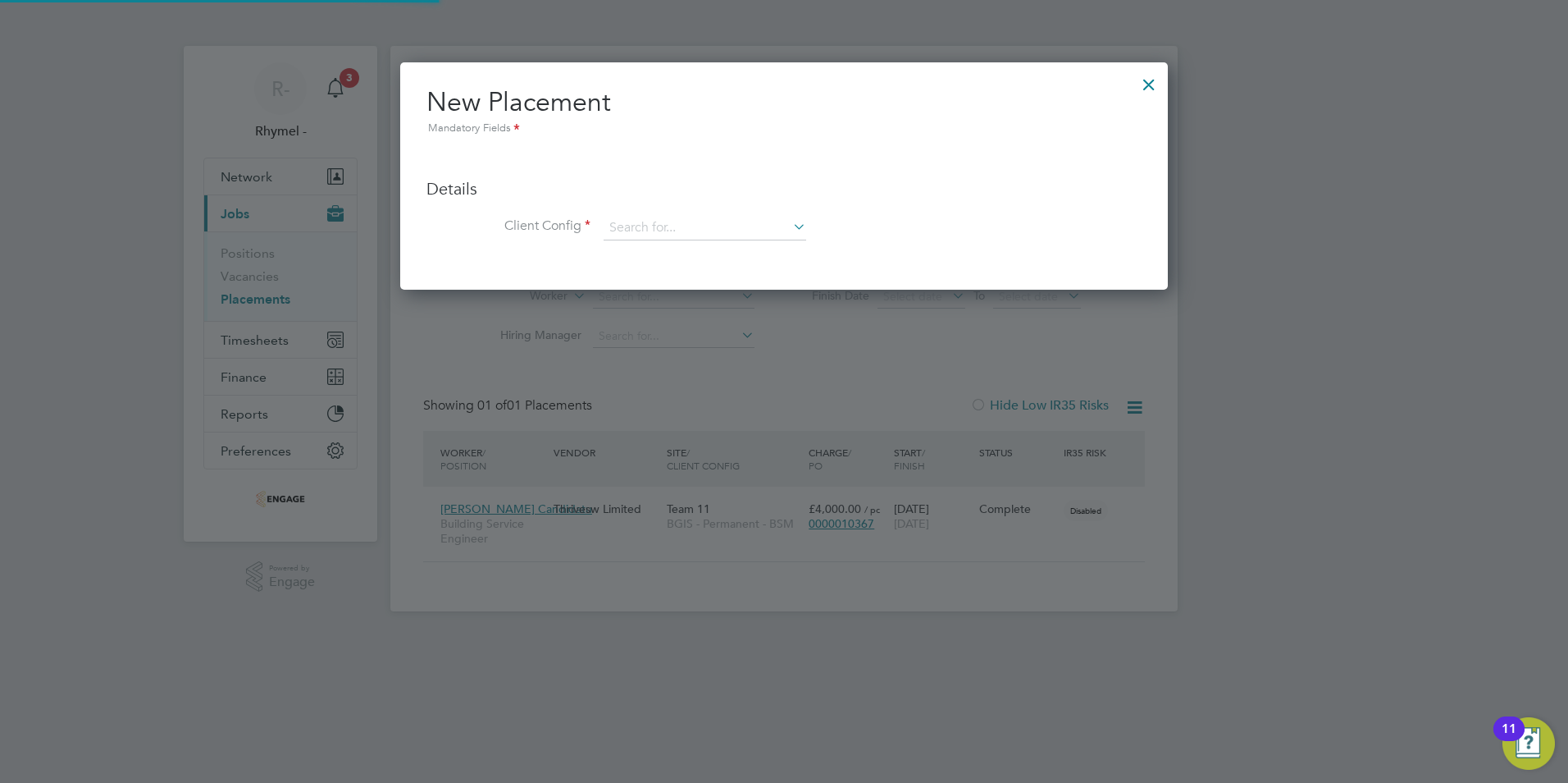
scroll to position [228, 769]
click at [633, 228] on input at bounding box center [705, 228] width 203 height 25
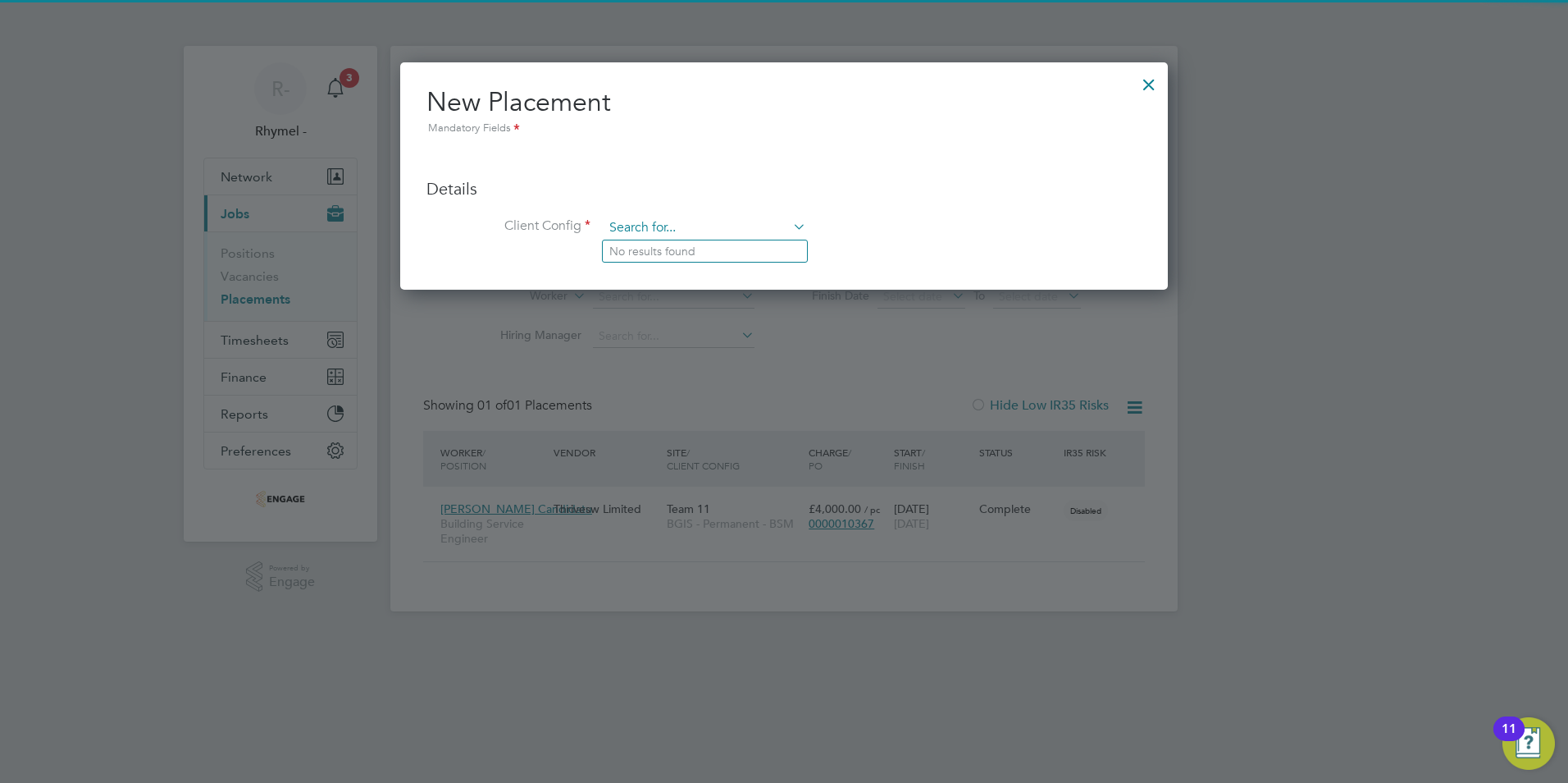
click at [721, 222] on input at bounding box center [705, 228] width 203 height 25
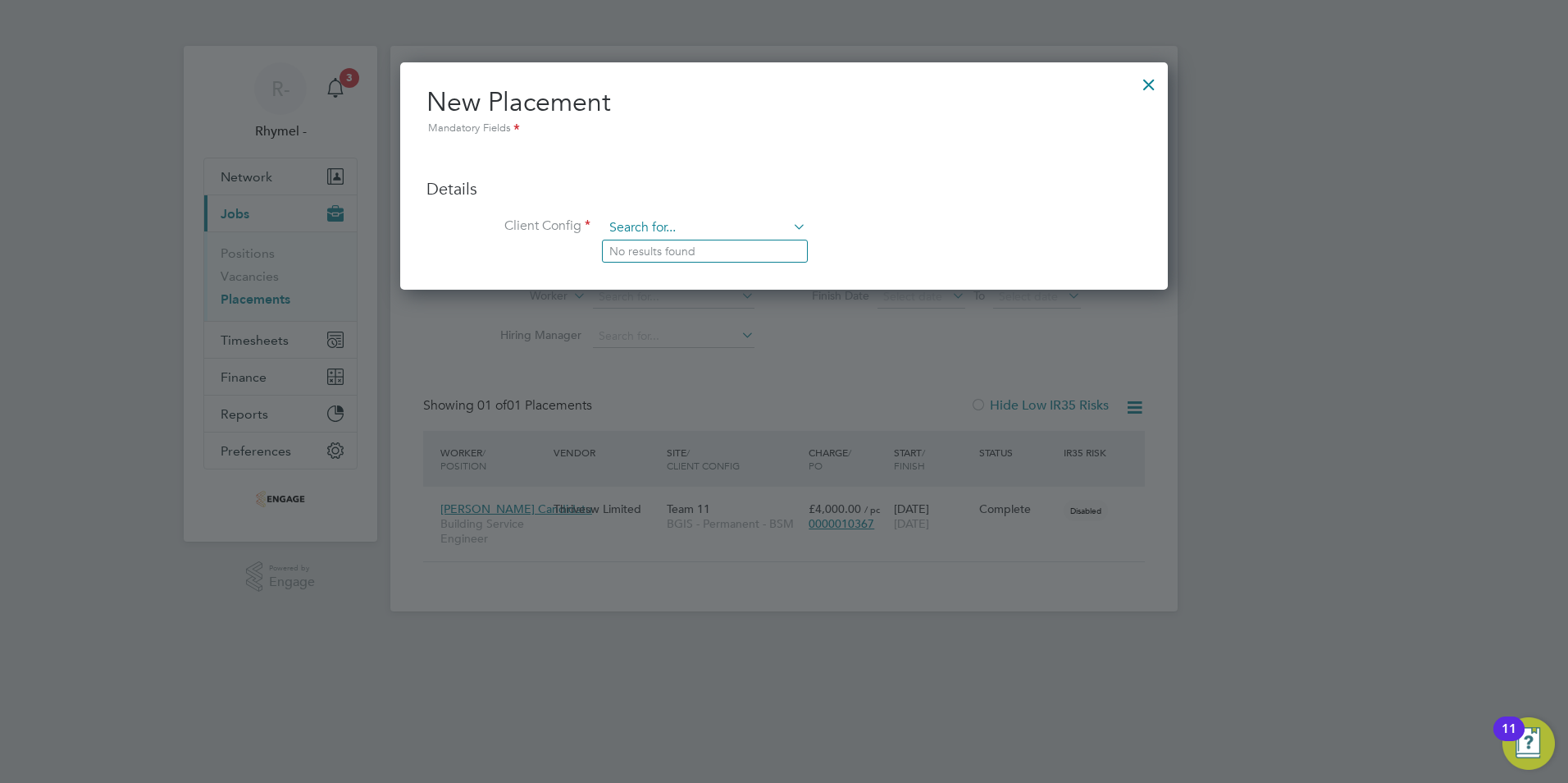
click at [763, 228] on input at bounding box center [705, 228] width 203 height 25
click at [688, 224] on input at bounding box center [705, 228] width 203 height 25
type input "p"
type input "m"
click at [1147, 80] on div at bounding box center [1149, 80] width 29 height 29
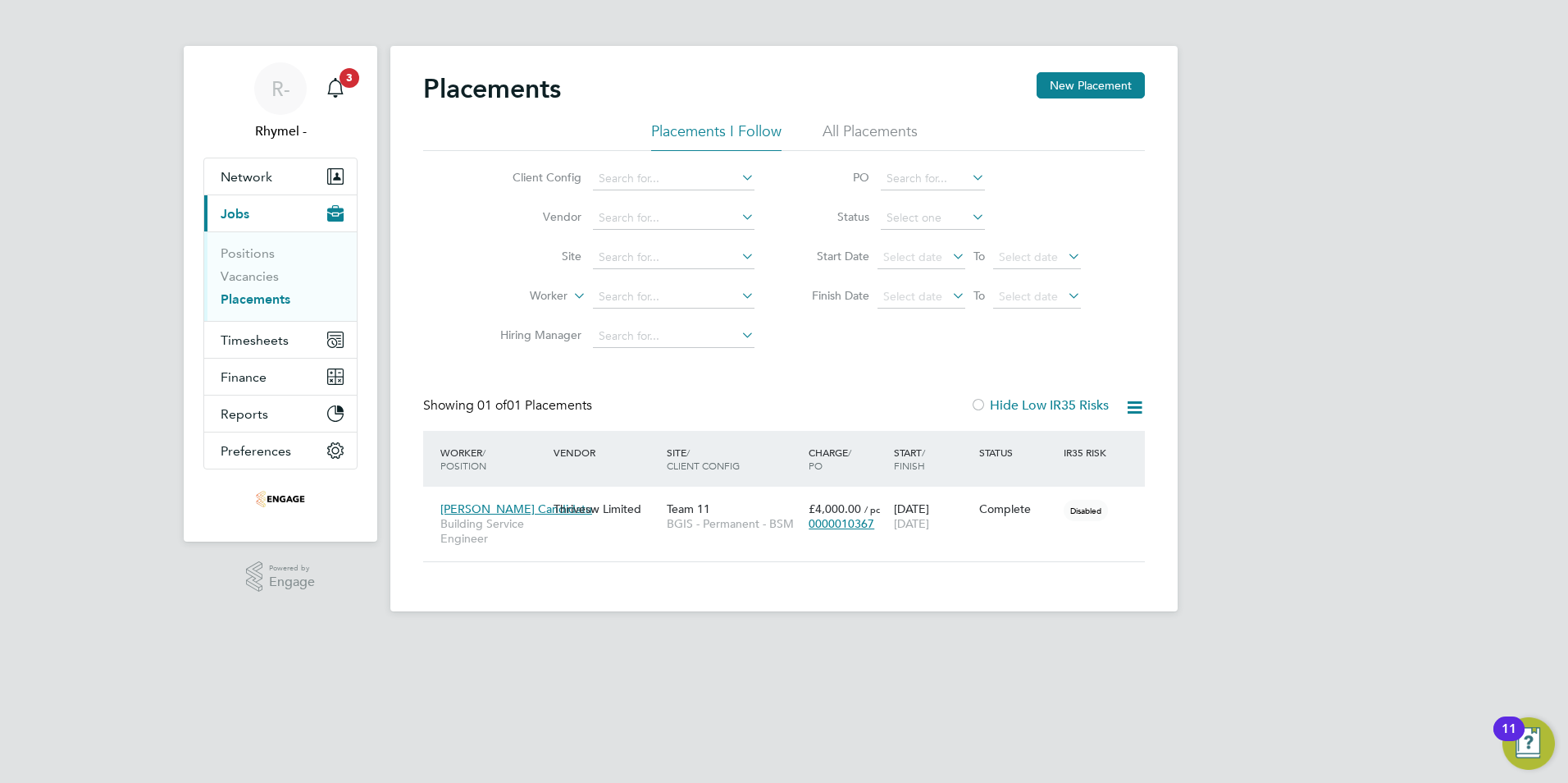
click at [733, 139] on li "Placements I Follow" at bounding box center [716, 136] width 131 height 29
click at [823, 134] on li "All Placements" at bounding box center [870, 136] width 95 height 29
click at [676, 133] on li "Placements I Follow" at bounding box center [716, 136] width 131 height 29
click at [261, 277] on link "Vacancies" at bounding box center [250, 275] width 58 height 16
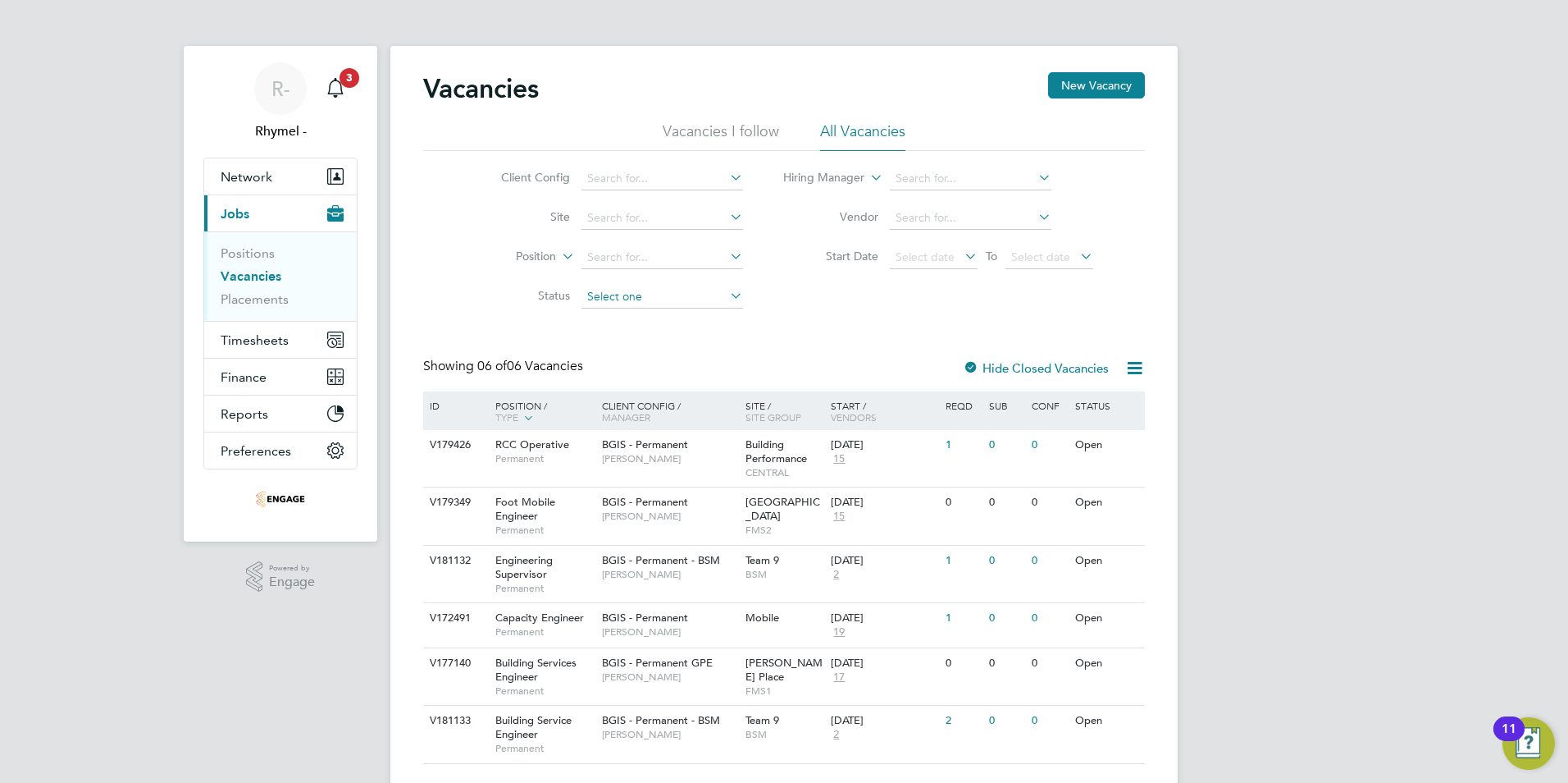
click at [657, 292] on input at bounding box center [663, 297] width 162 height 23
click at [974, 290] on div "Client Config Site Position Status Hiring Manager Vendor Start Date Select date…" at bounding box center [784, 234] width 722 height 166
click at [260, 297] on link "Placements" at bounding box center [255, 298] width 68 height 16
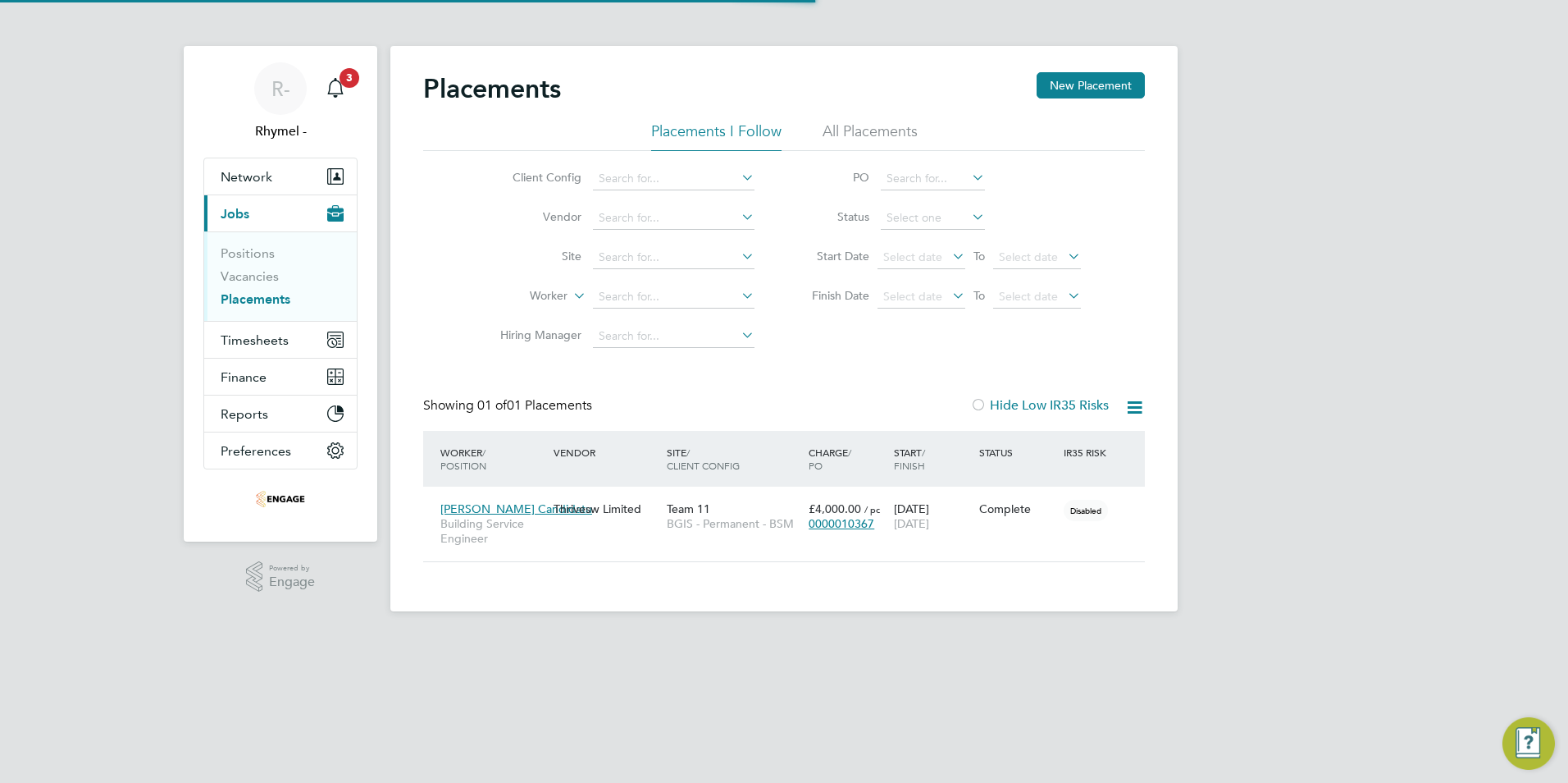
scroll to position [16, 77]
click at [750, 137] on li "Placements I Follow" at bounding box center [716, 136] width 131 height 29
click at [811, 127] on ul "Placements I Follow All Placements" at bounding box center [784, 136] width 722 height 29
click at [830, 133] on li "All Placements" at bounding box center [870, 136] width 95 height 29
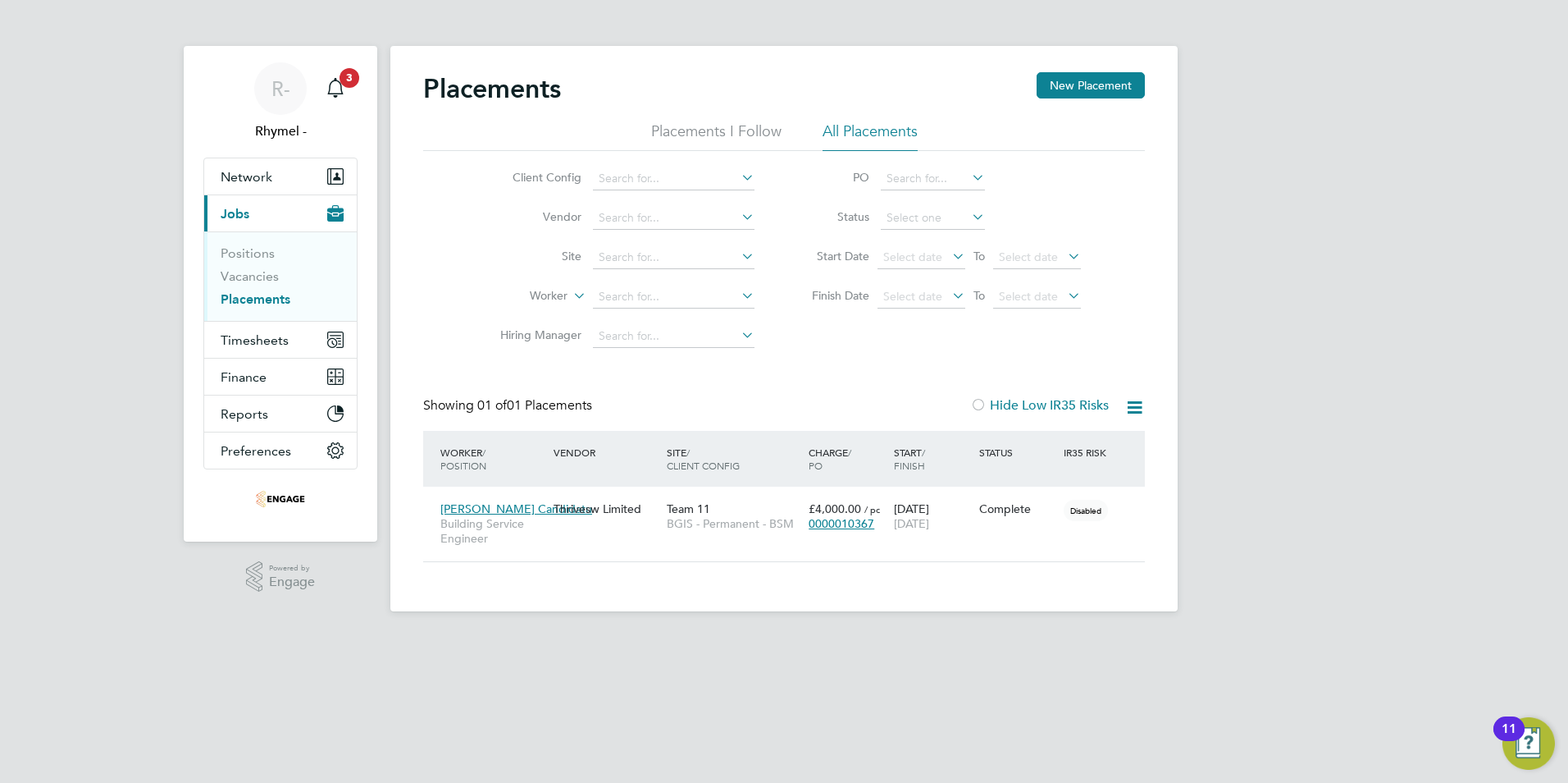
click at [830, 133] on li "All Placements" at bounding box center [870, 136] width 95 height 29
click at [493, 508] on span "Bogdan Candidatu" at bounding box center [516, 508] width 152 height 15
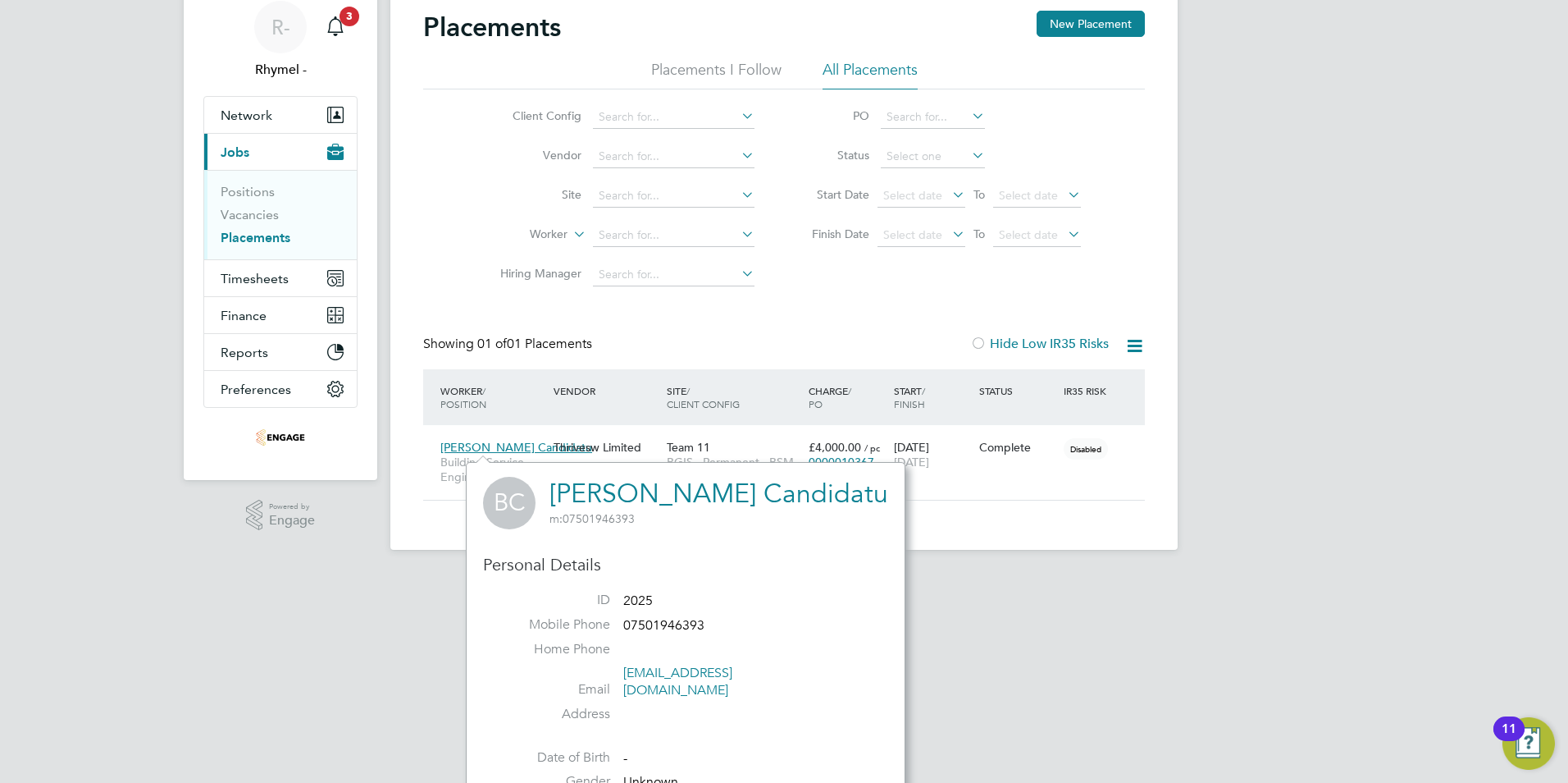
scroll to position [124, 0]
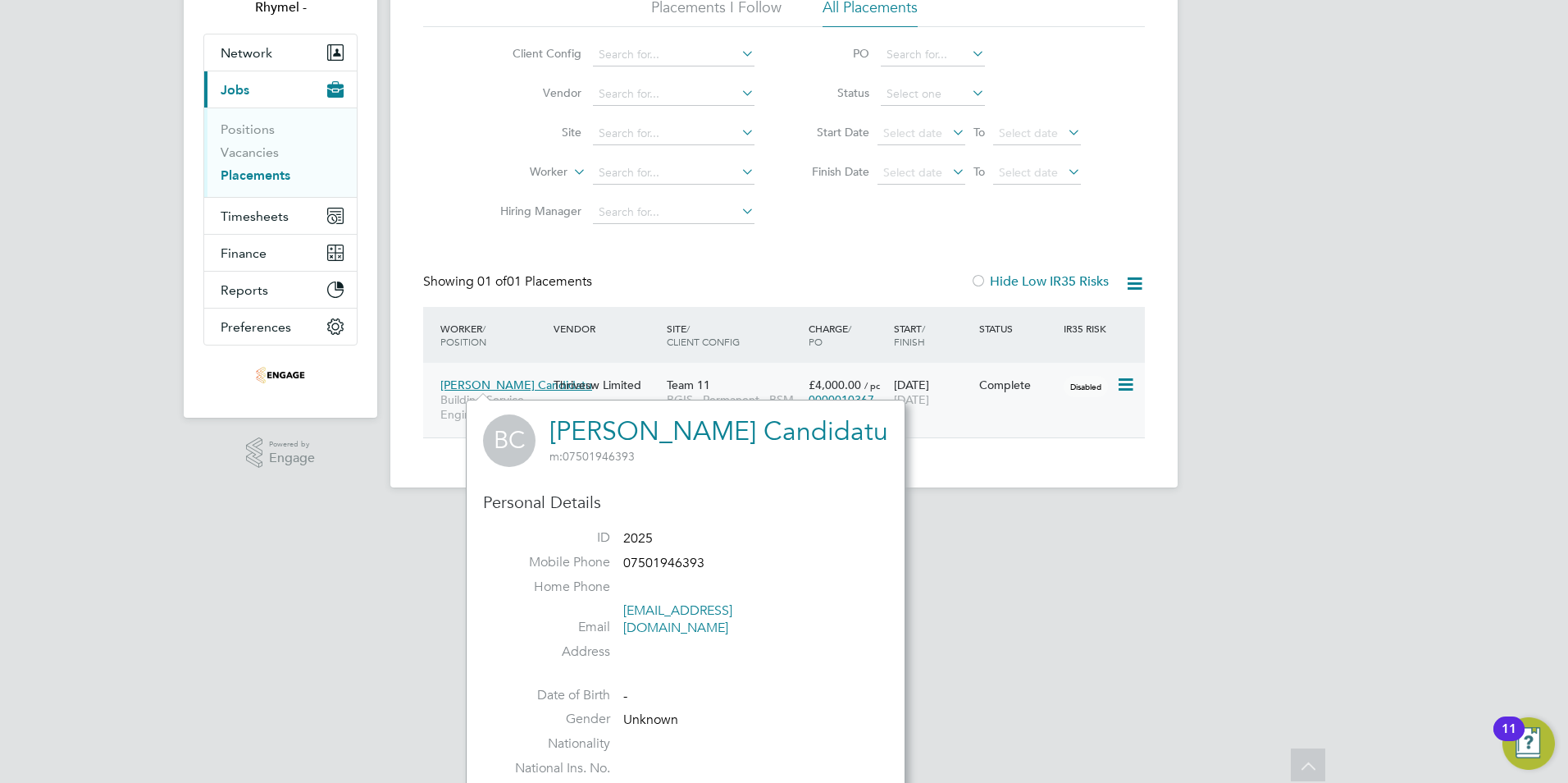
click at [647, 376] on div "Thrivesw Limited" at bounding box center [606, 385] width 113 height 31
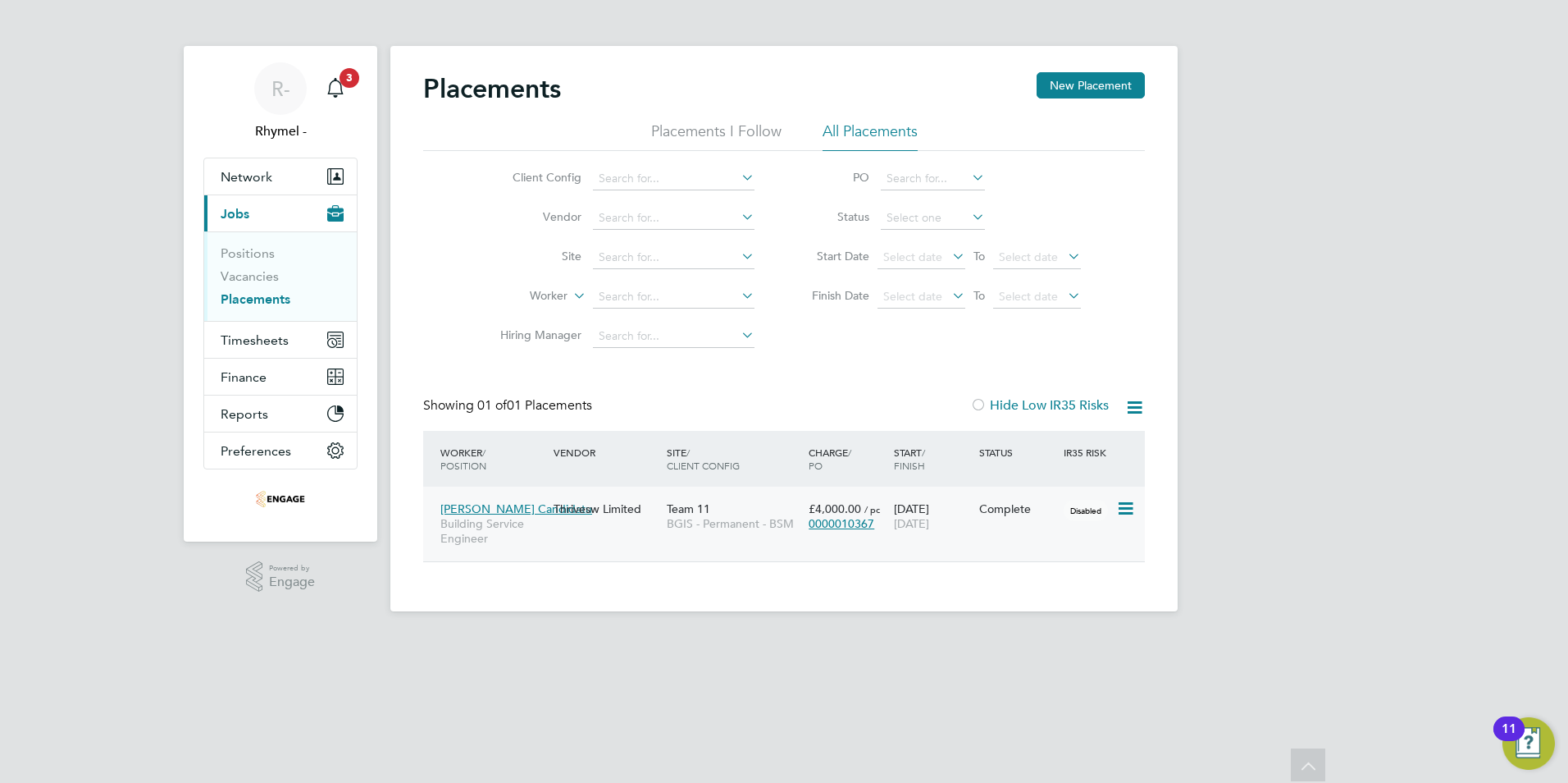
scroll to position [0, 0]
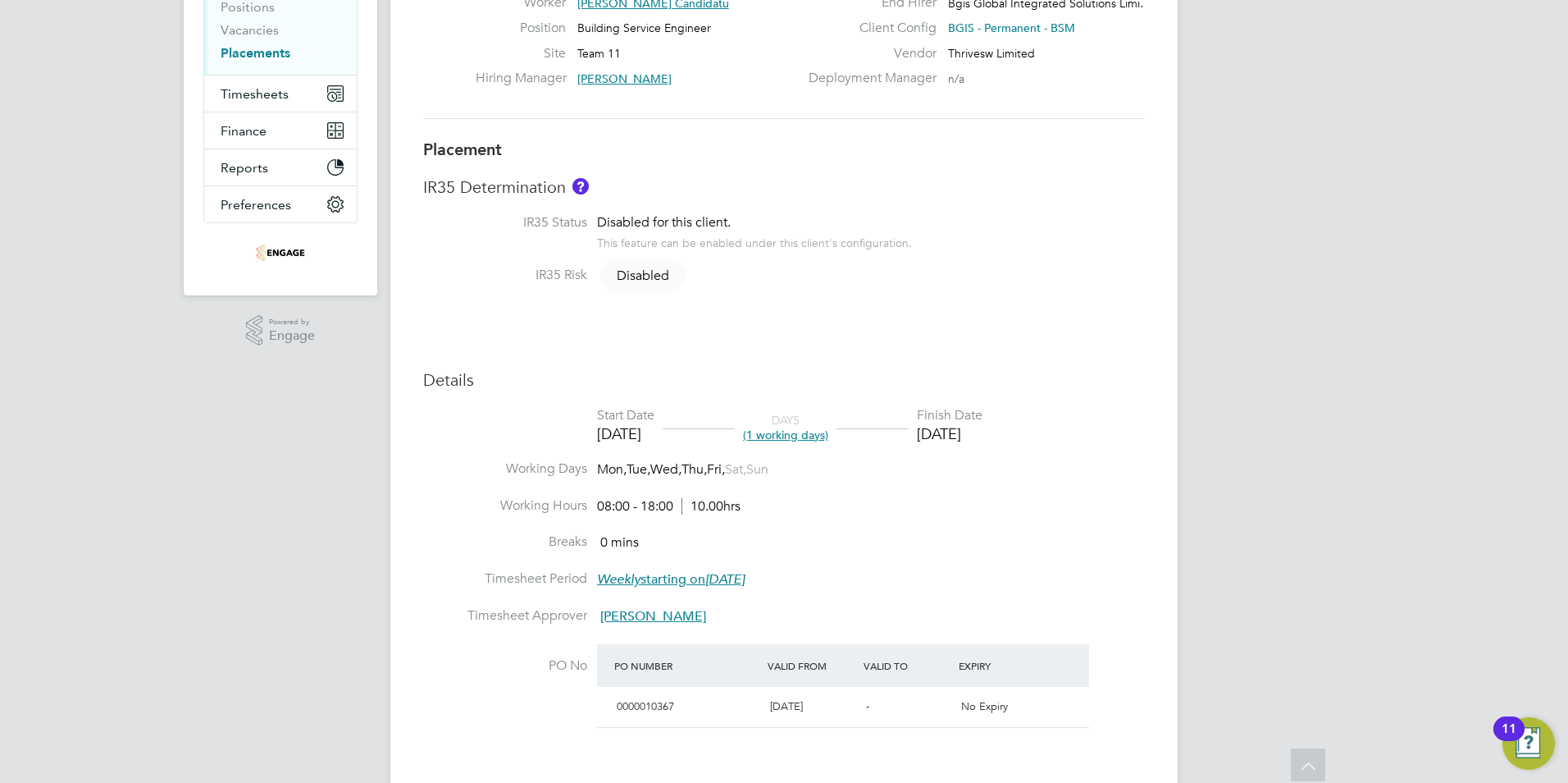
scroll to position [10, 0]
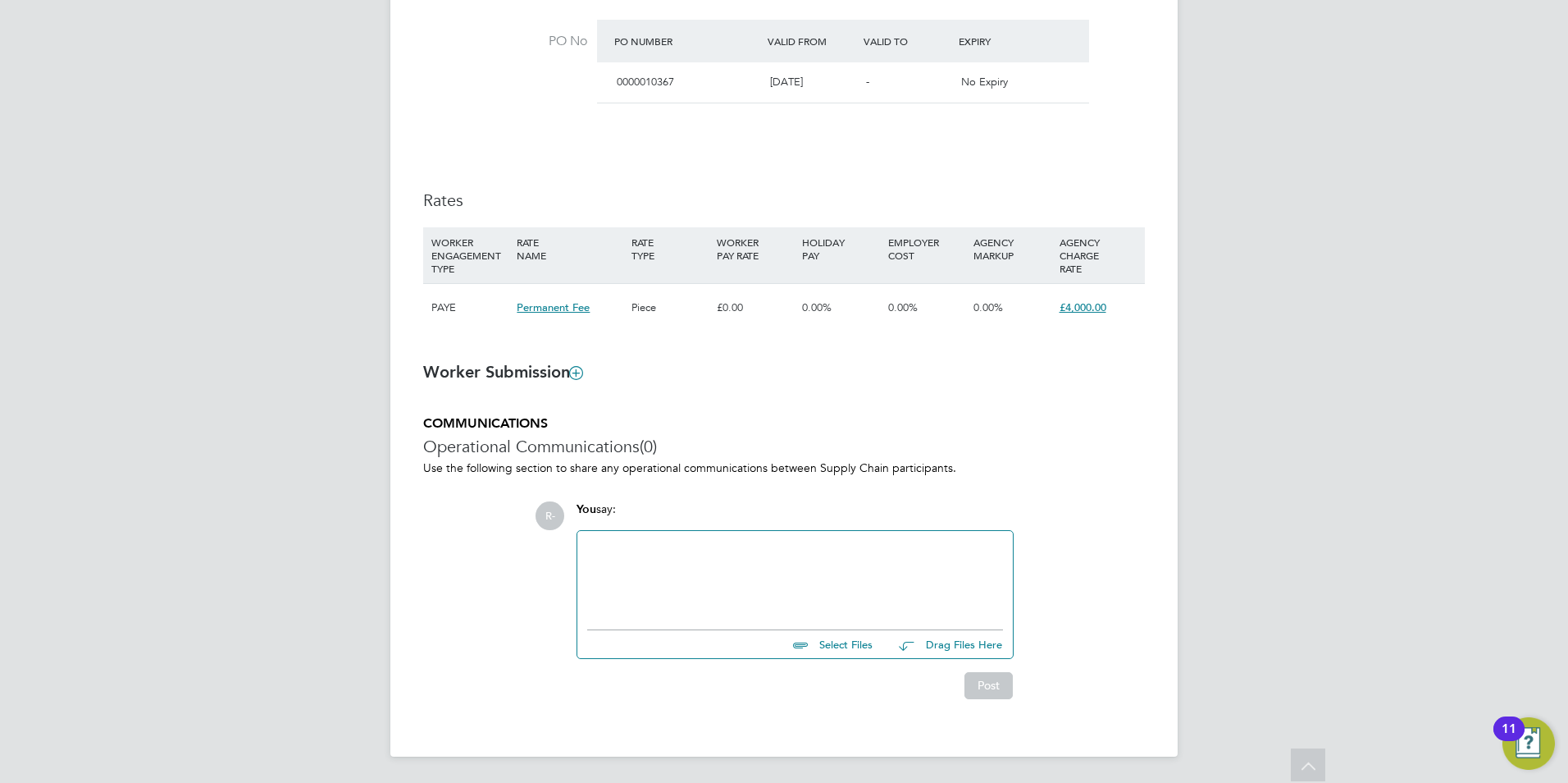
click at [738, 391] on ng-form "Placement IR35 Determination IR35 Status Disabled for this client. This feature…" at bounding box center [784, 107] width 722 height 1185
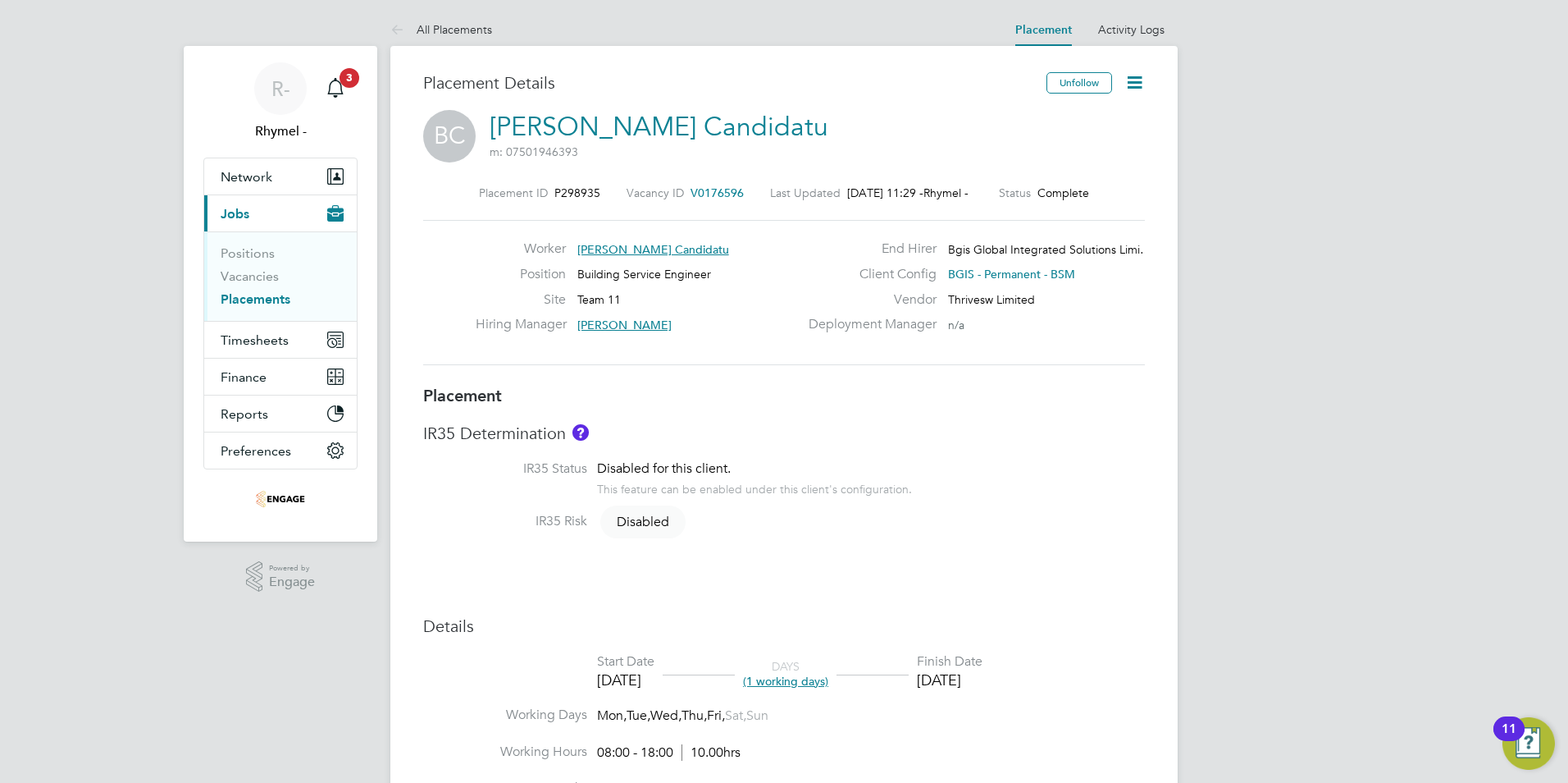
click at [238, 210] on span "Jobs" at bounding box center [235, 214] width 29 height 16
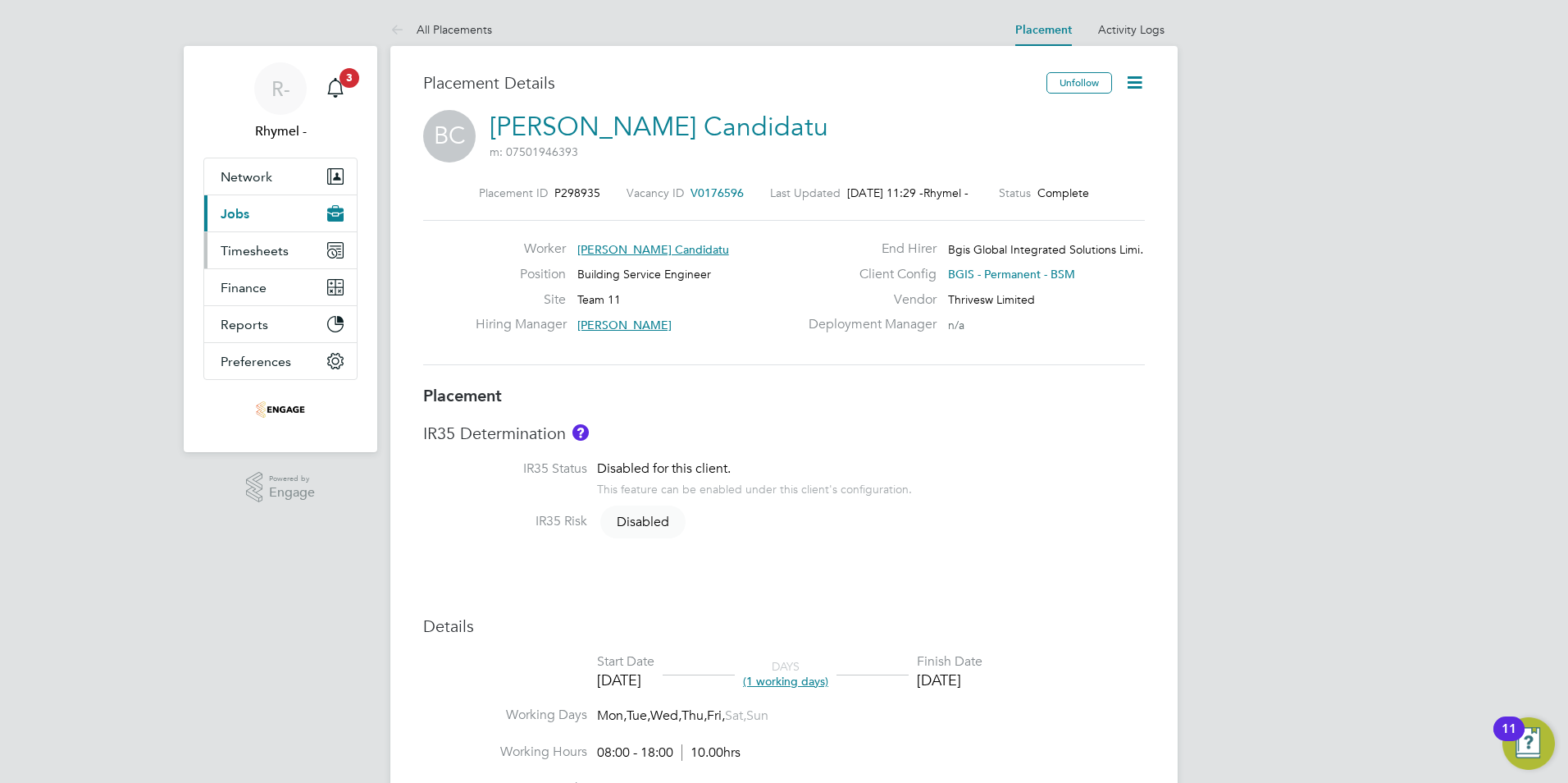
click at [244, 250] on span "Timesheets" at bounding box center [255, 251] width 68 height 16
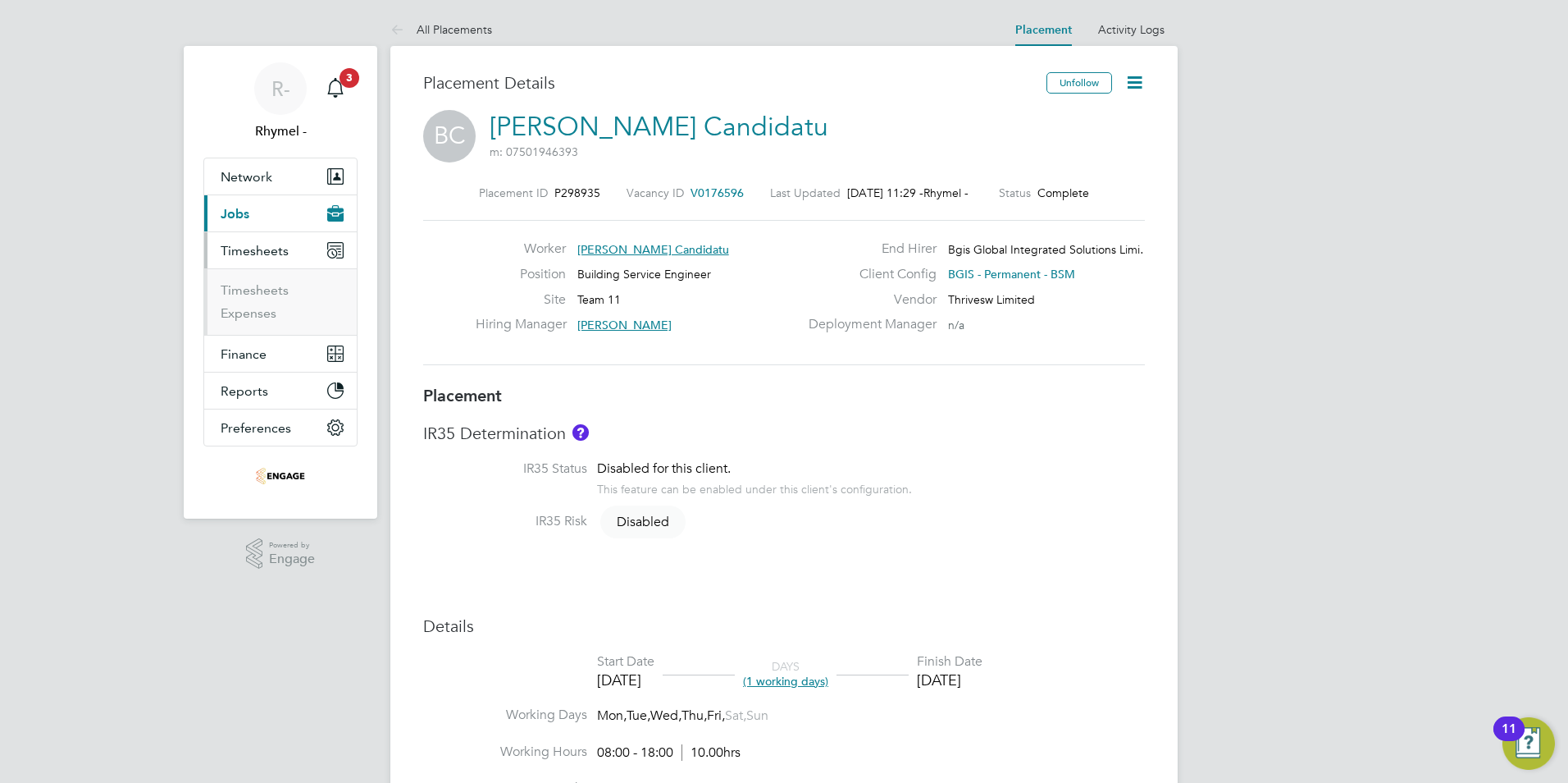
click at [250, 216] on button "Current page: Jobs" at bounding box center [281, 213] width 153 height 36
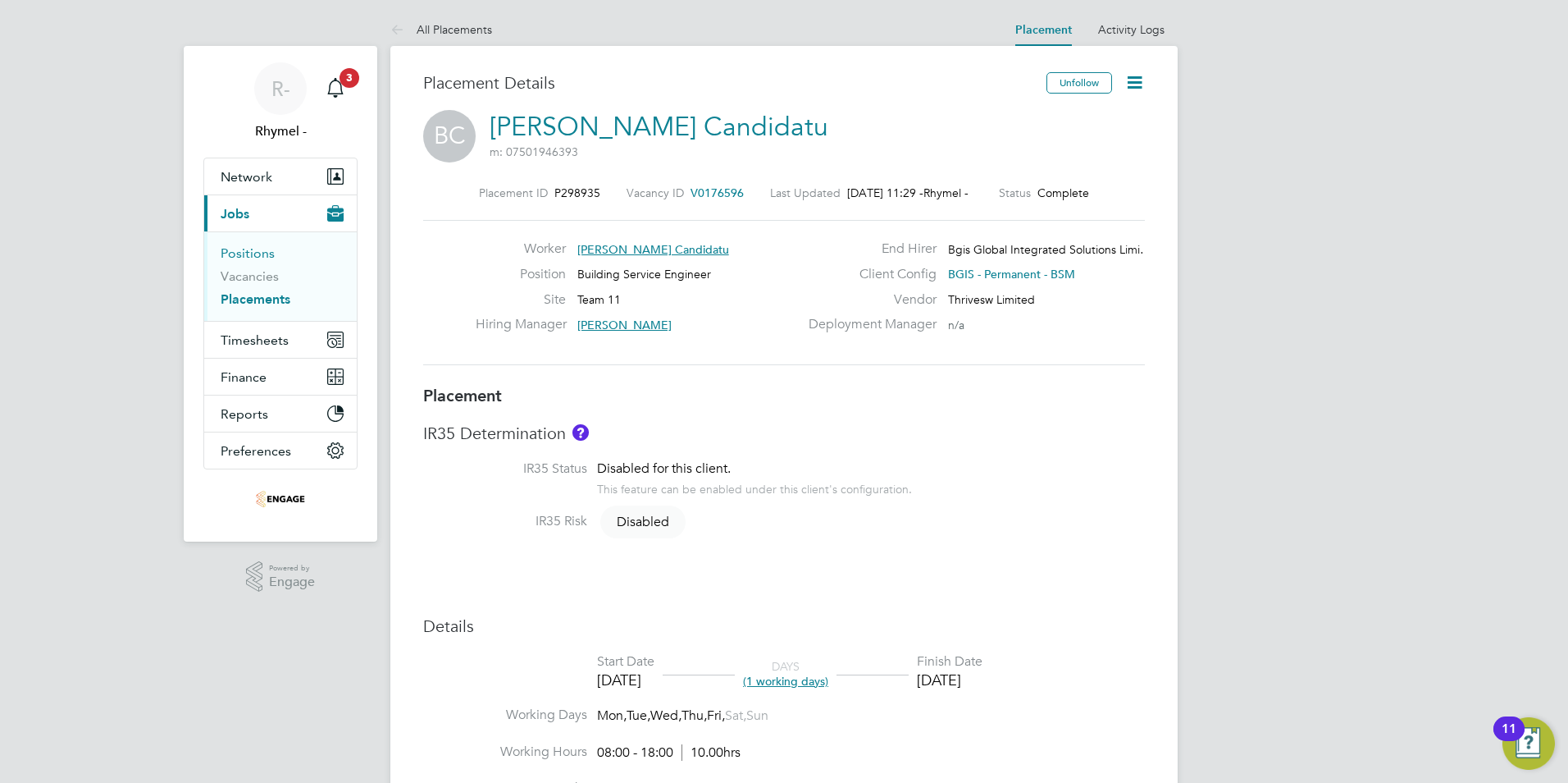
click at [261, 259] on link "Positions" at bounding box center [248, 252] width 54 height 16
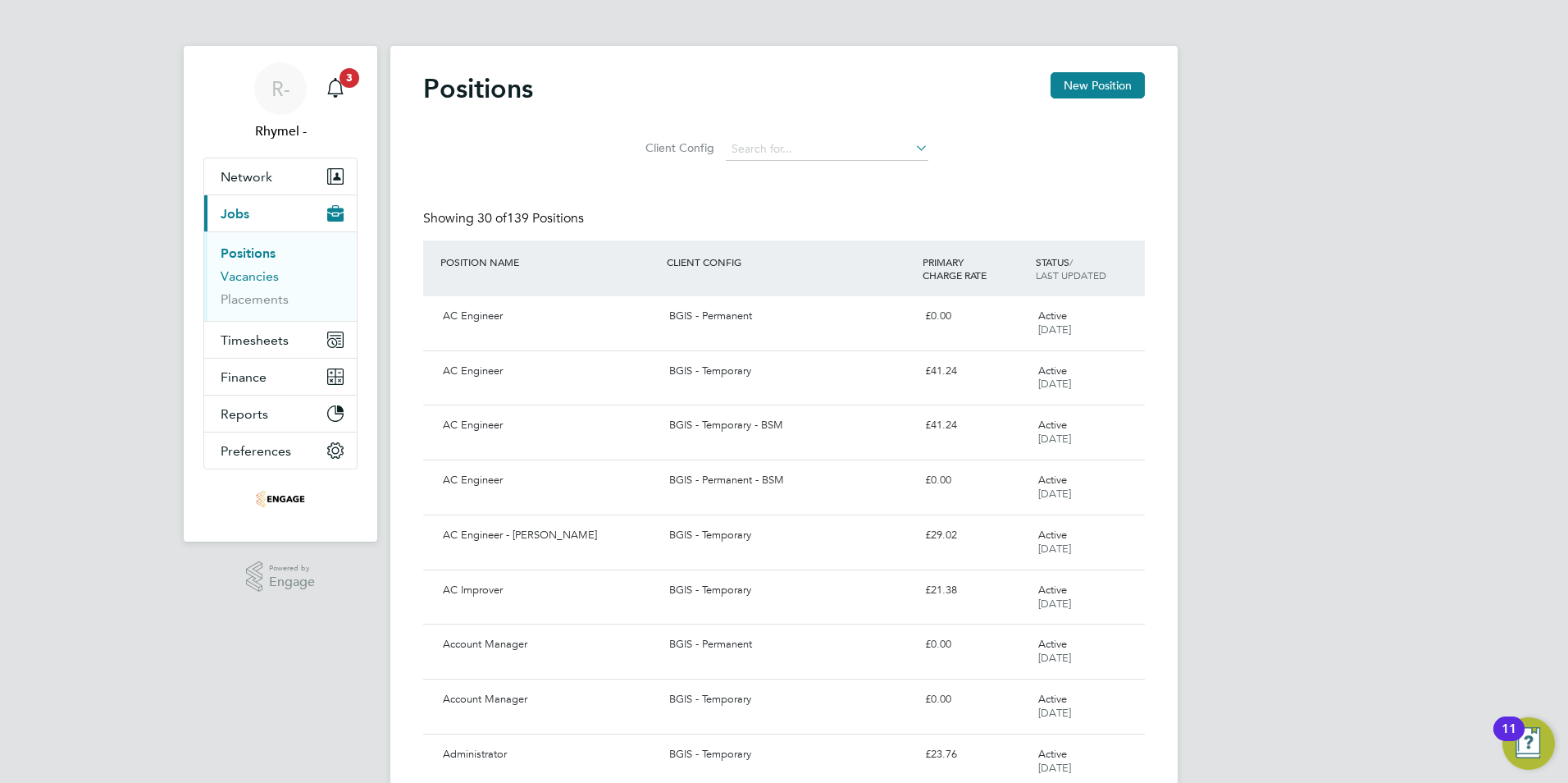
click at [267, 277] on link "Vacancies" at bounding box center [250, 275] width 58 height 16
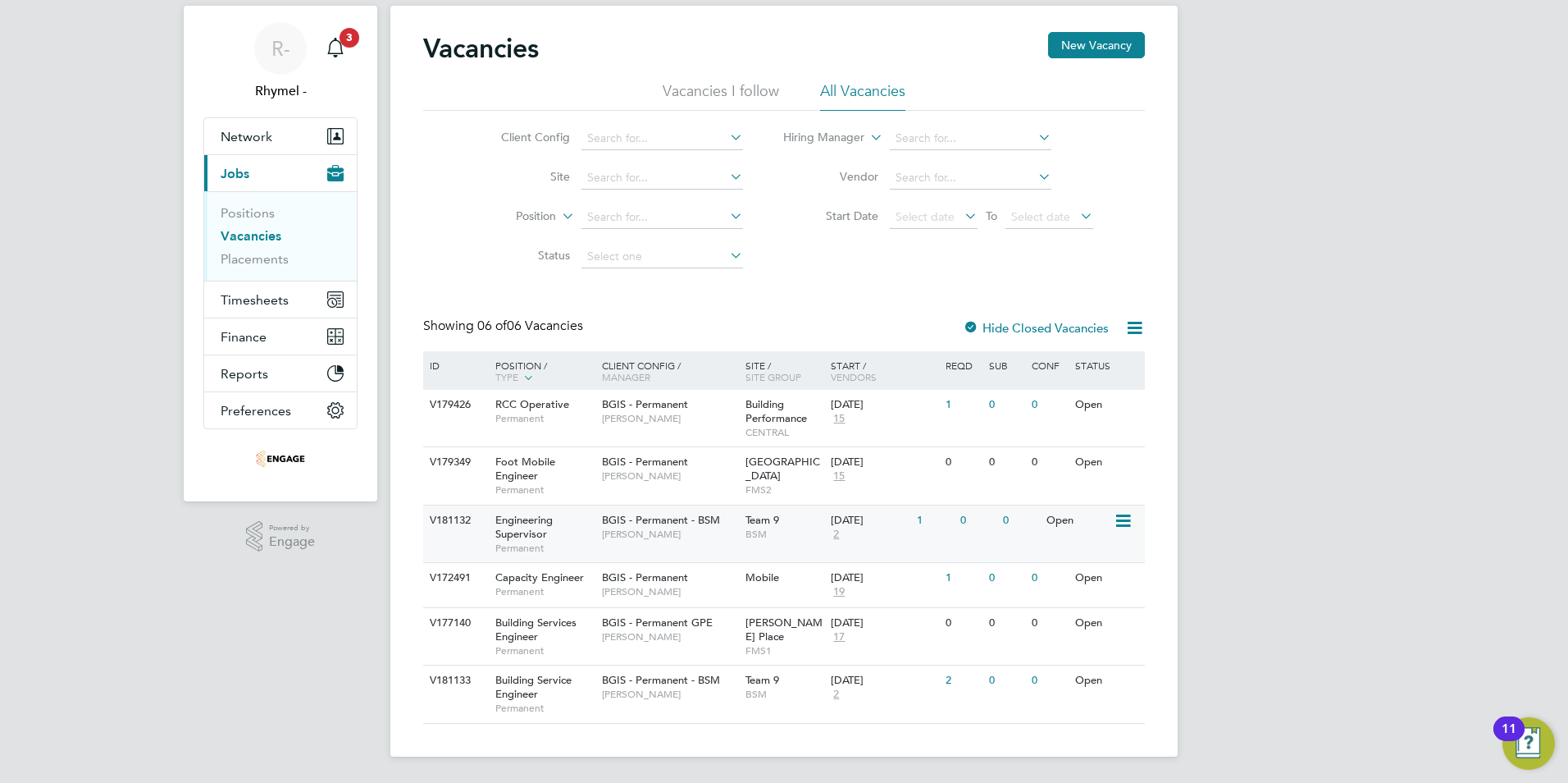
click at [525, 528] on span "Engineering Supervisor" at bounding box center [524, 527] width 57 height 28
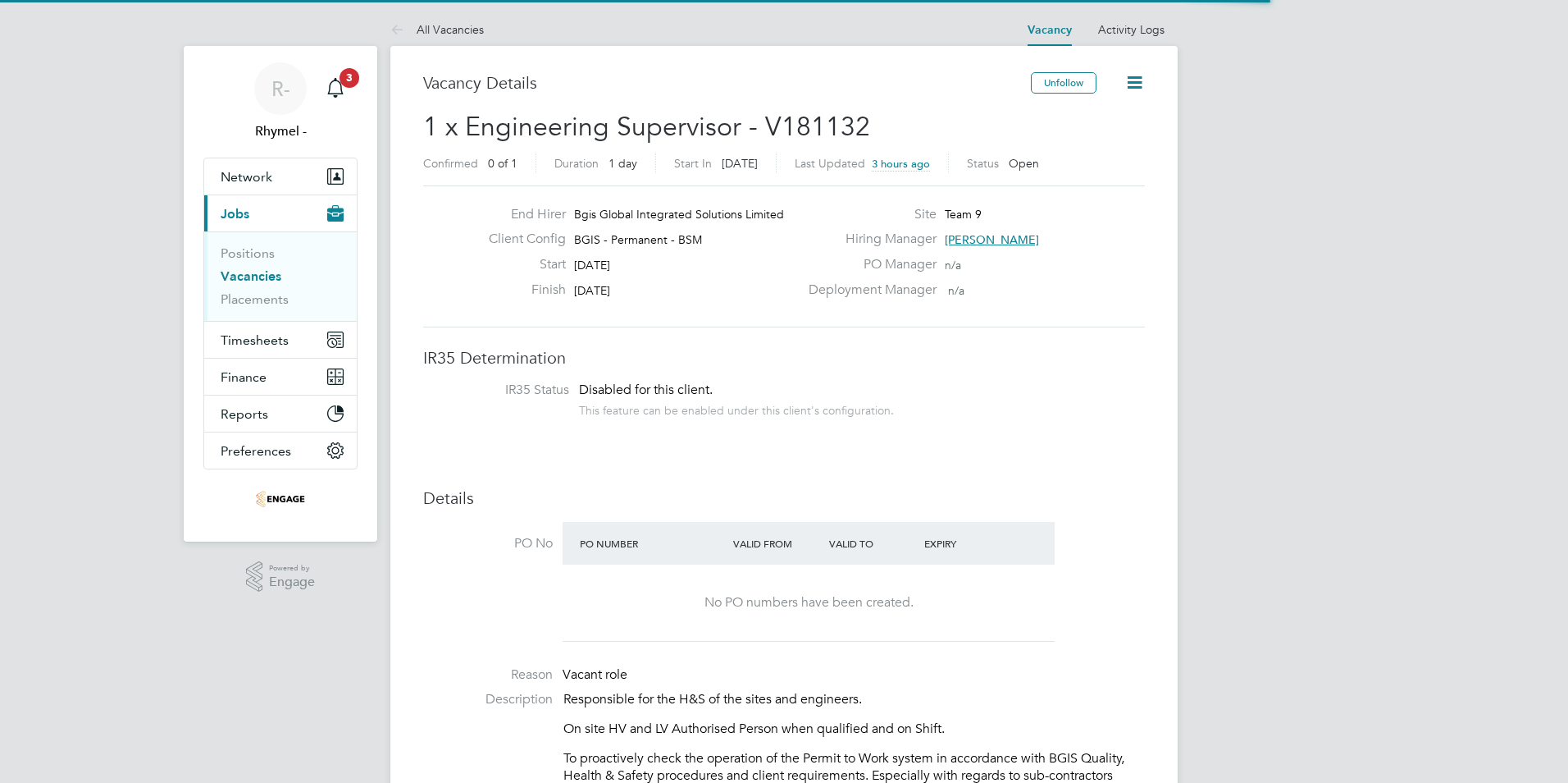
scroll to position [49, 115]
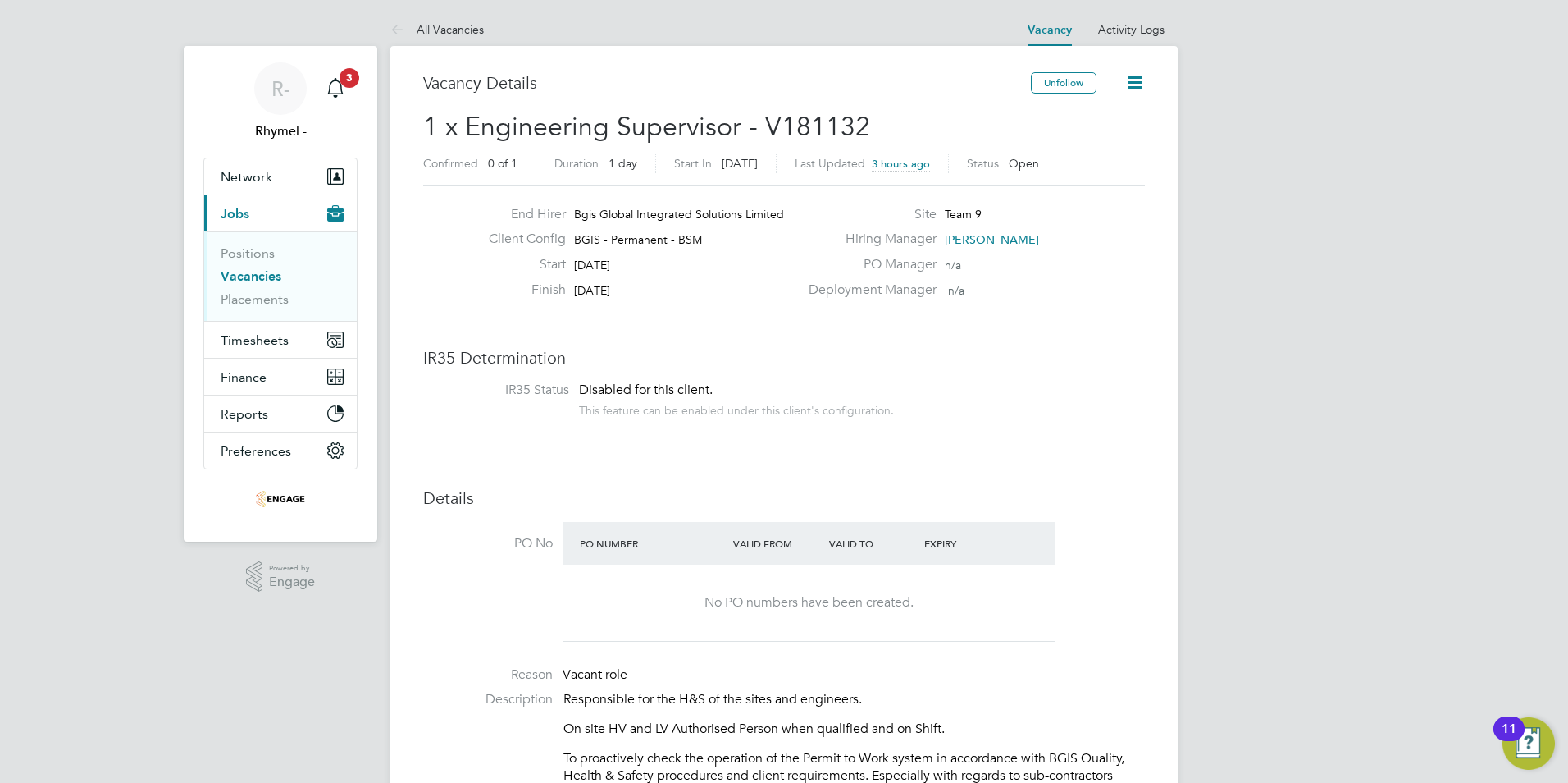
click at [1129, 87] on icon at bounding box center [1134, 82] width 20 height 20
click at [1133, 79] on icon at bounding box center [1134, 82] width 20 height 20
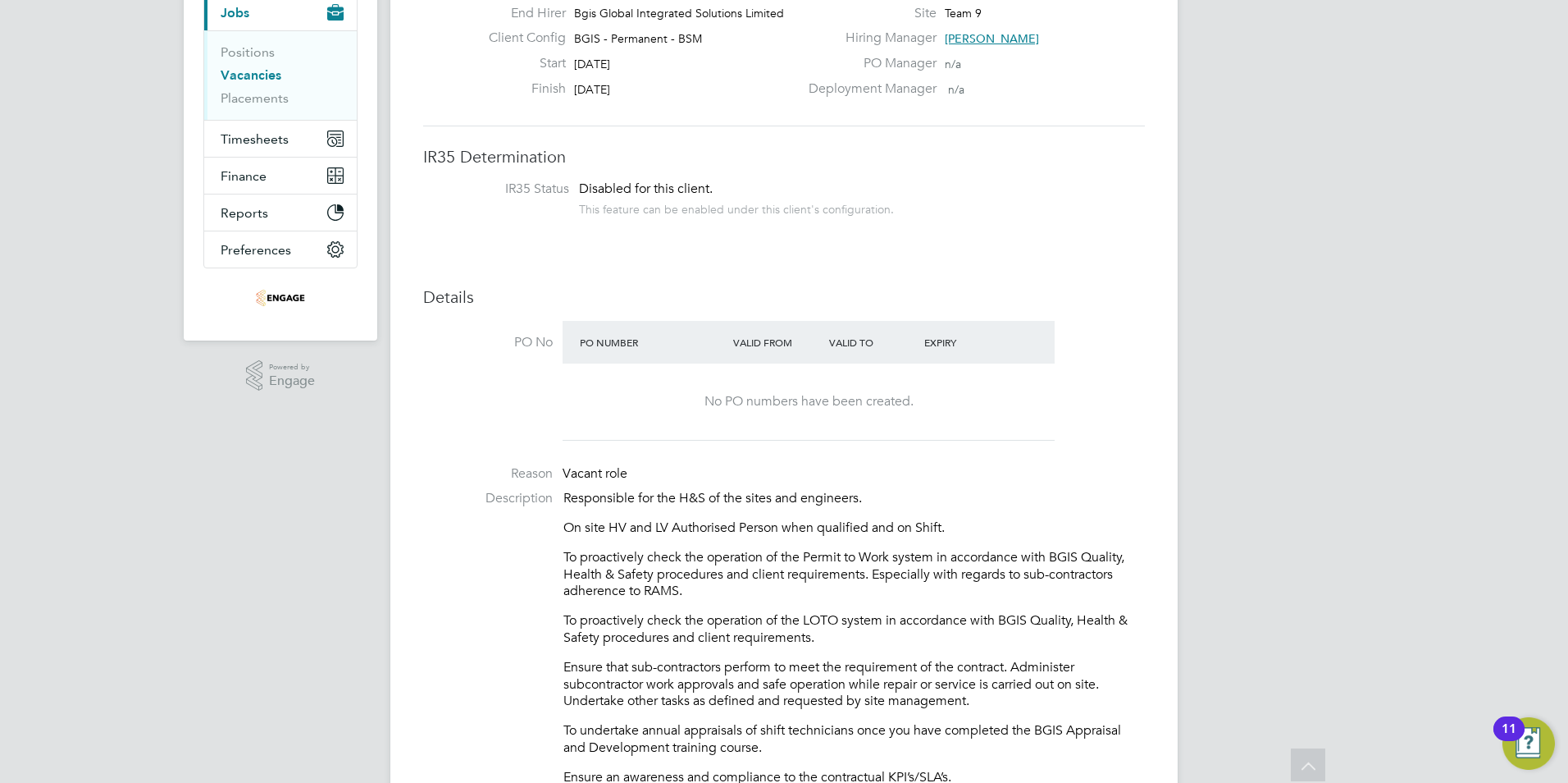
scroll to position [0, 0]
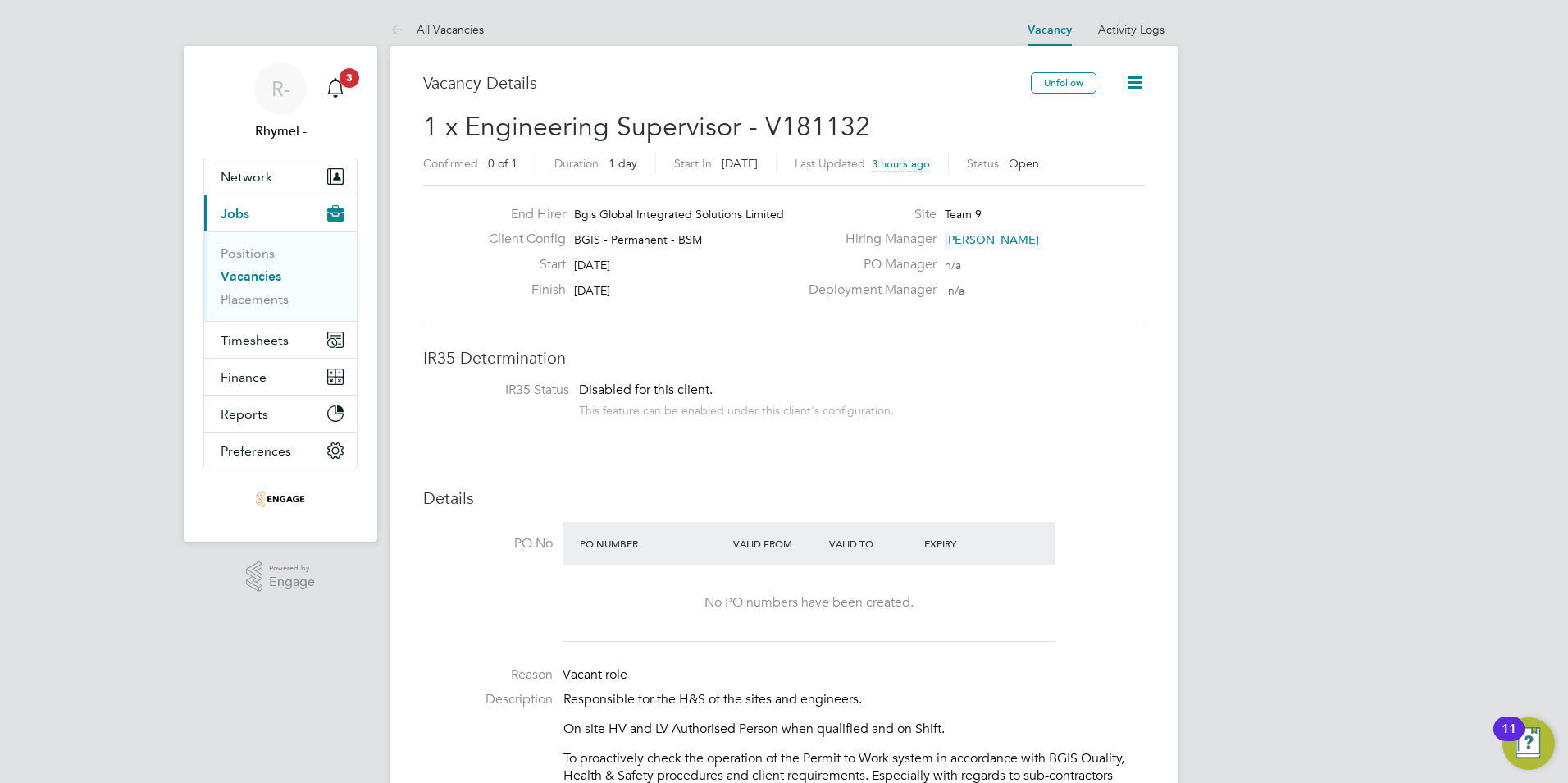
click at [1127, 88] on icon at bounding box center [1134, 82] width 20 height 20
click at [1134, 78] on icon at bounding box center [1134, 82] width 20 height 20
click at [264, 276] on link "Vacancies" at bounding box center [251, 275] width 61 height 16
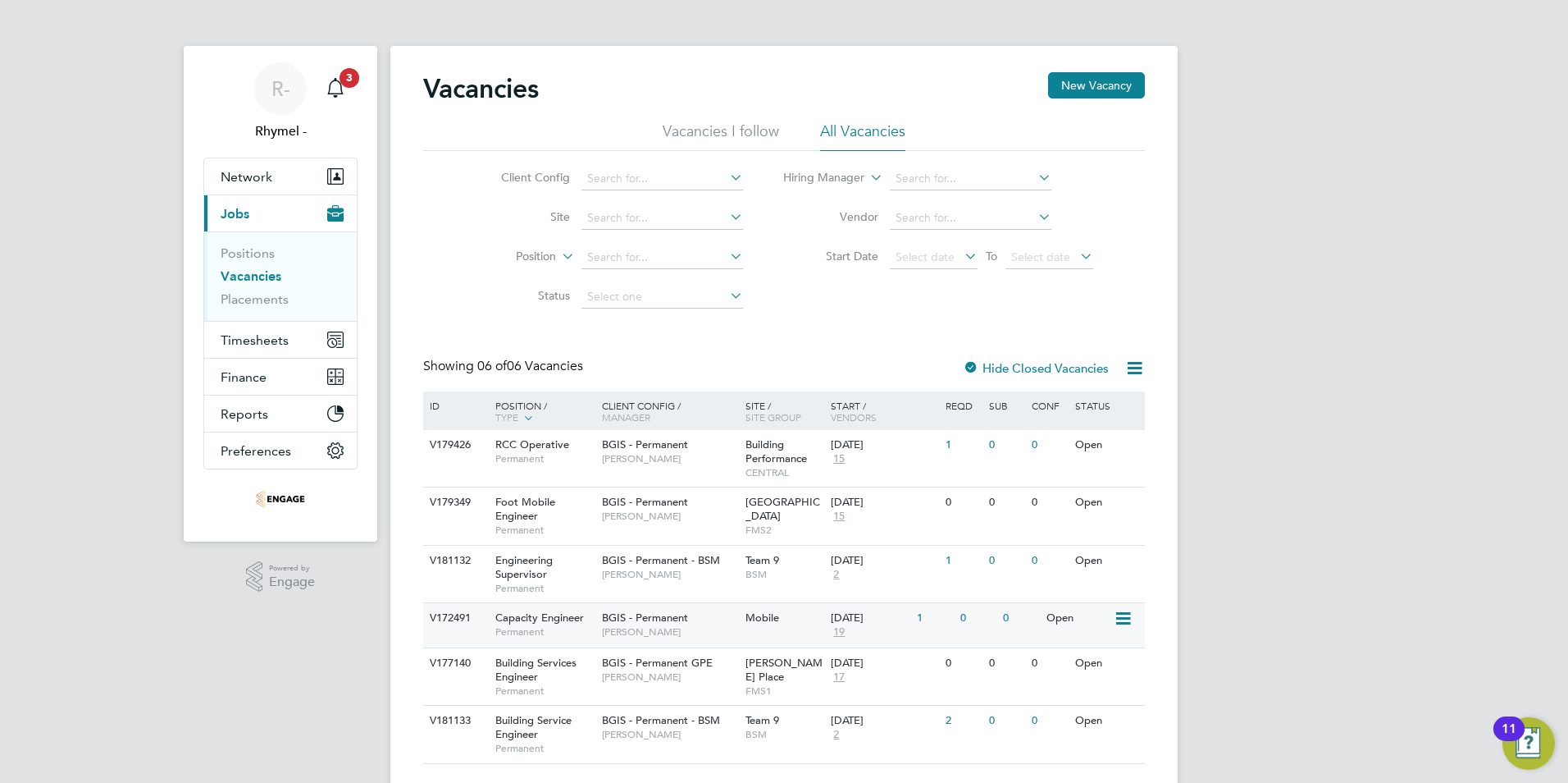
scroll to position [41, 0]
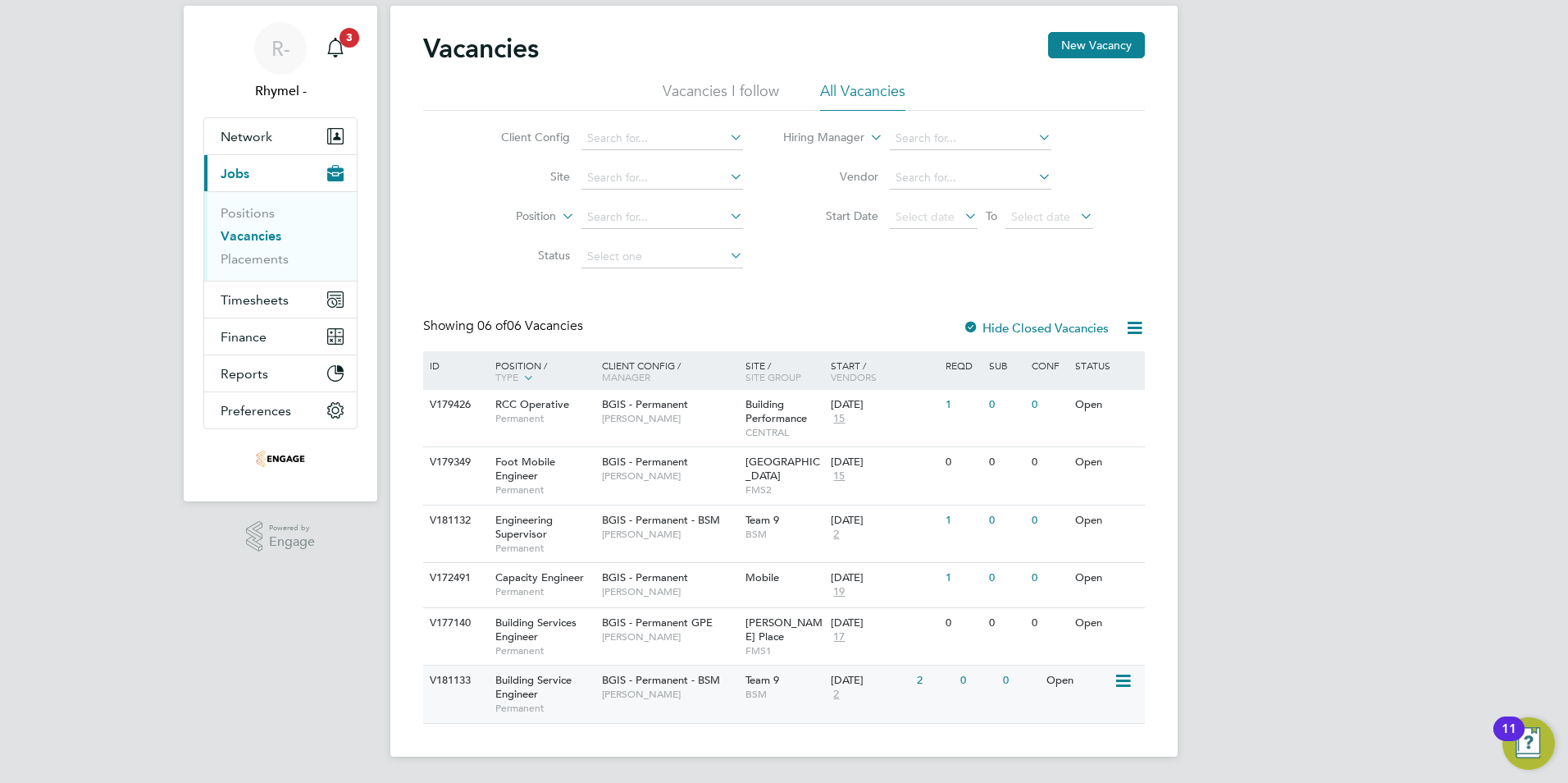
click at [1129, 678] on icon at bounding box center [1122, 681] width 17 height 19
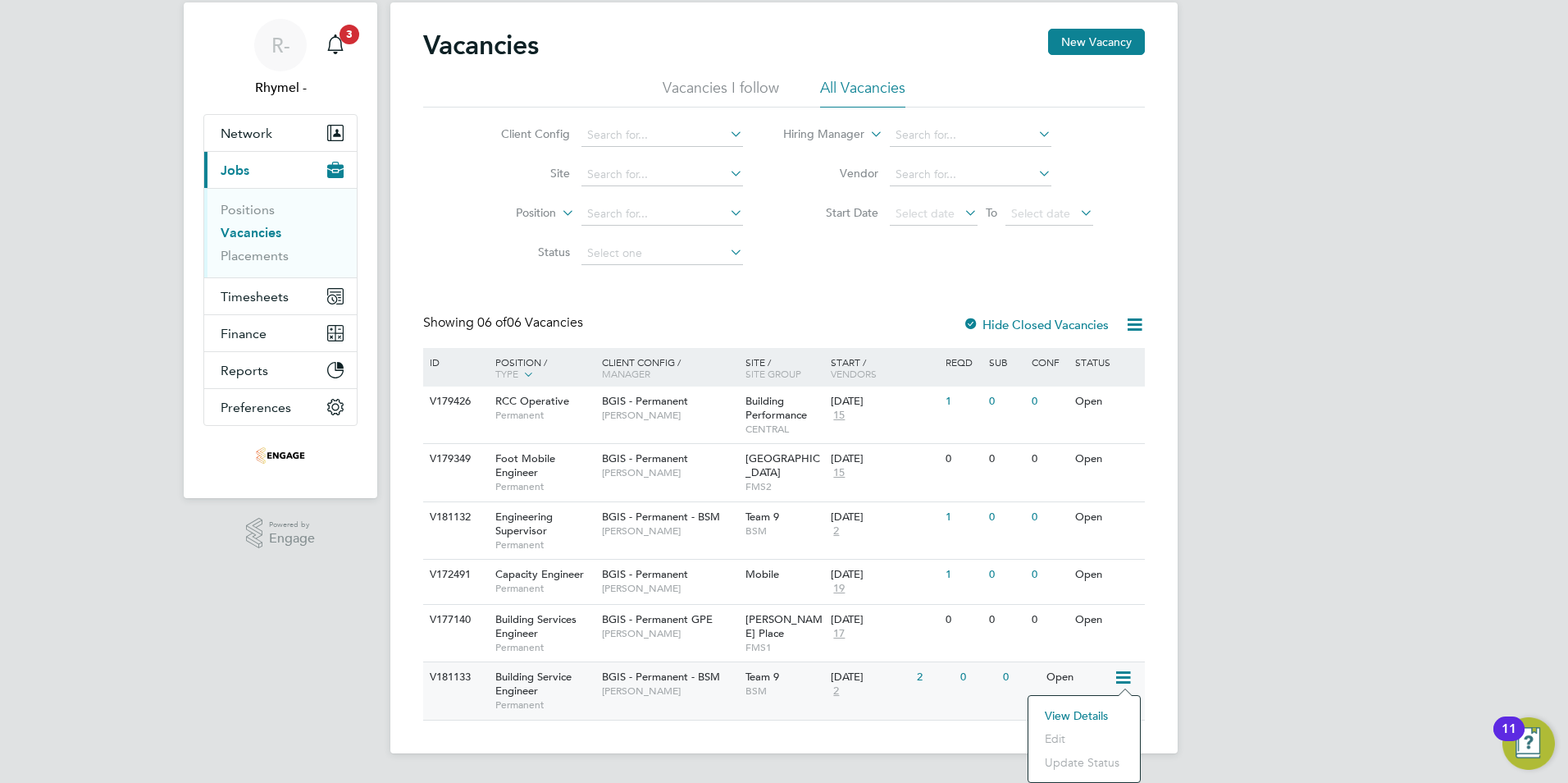
click at [898, 691] on div "29 Sep 2025 2" at bounding box center [870, 684] width 87 height 44
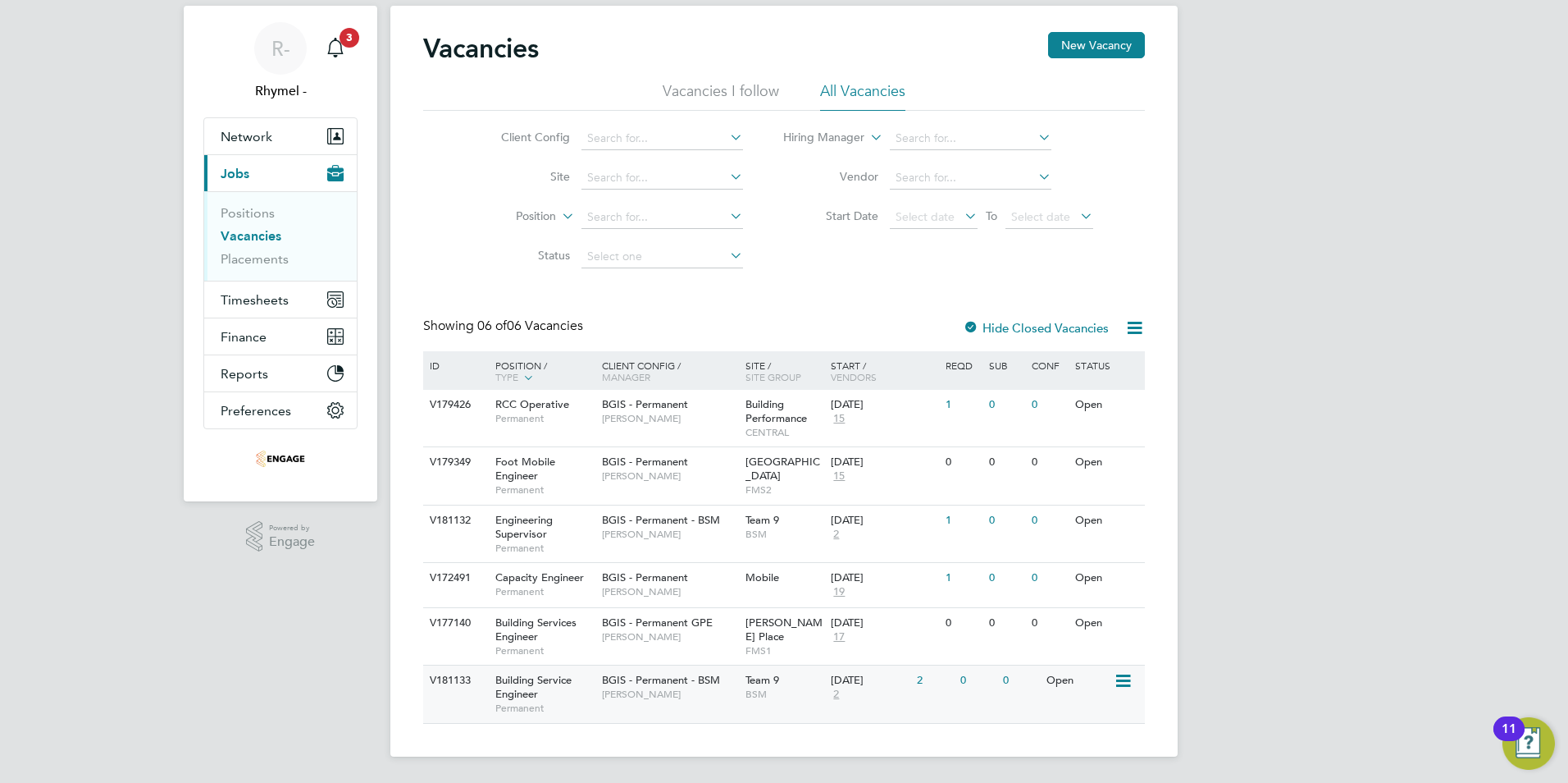
scroll to position [41, 0]
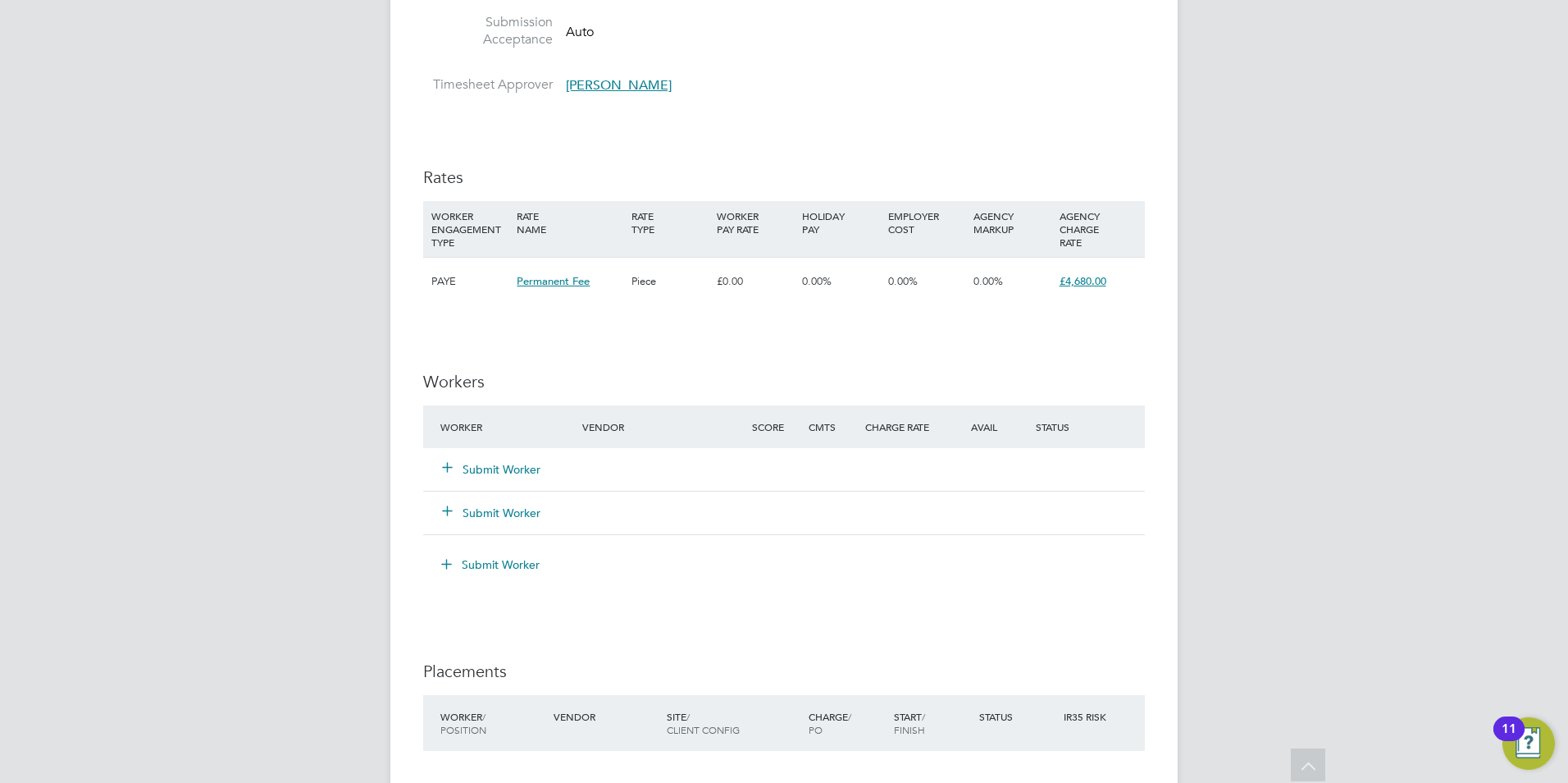
scroll to position [1806, 0]
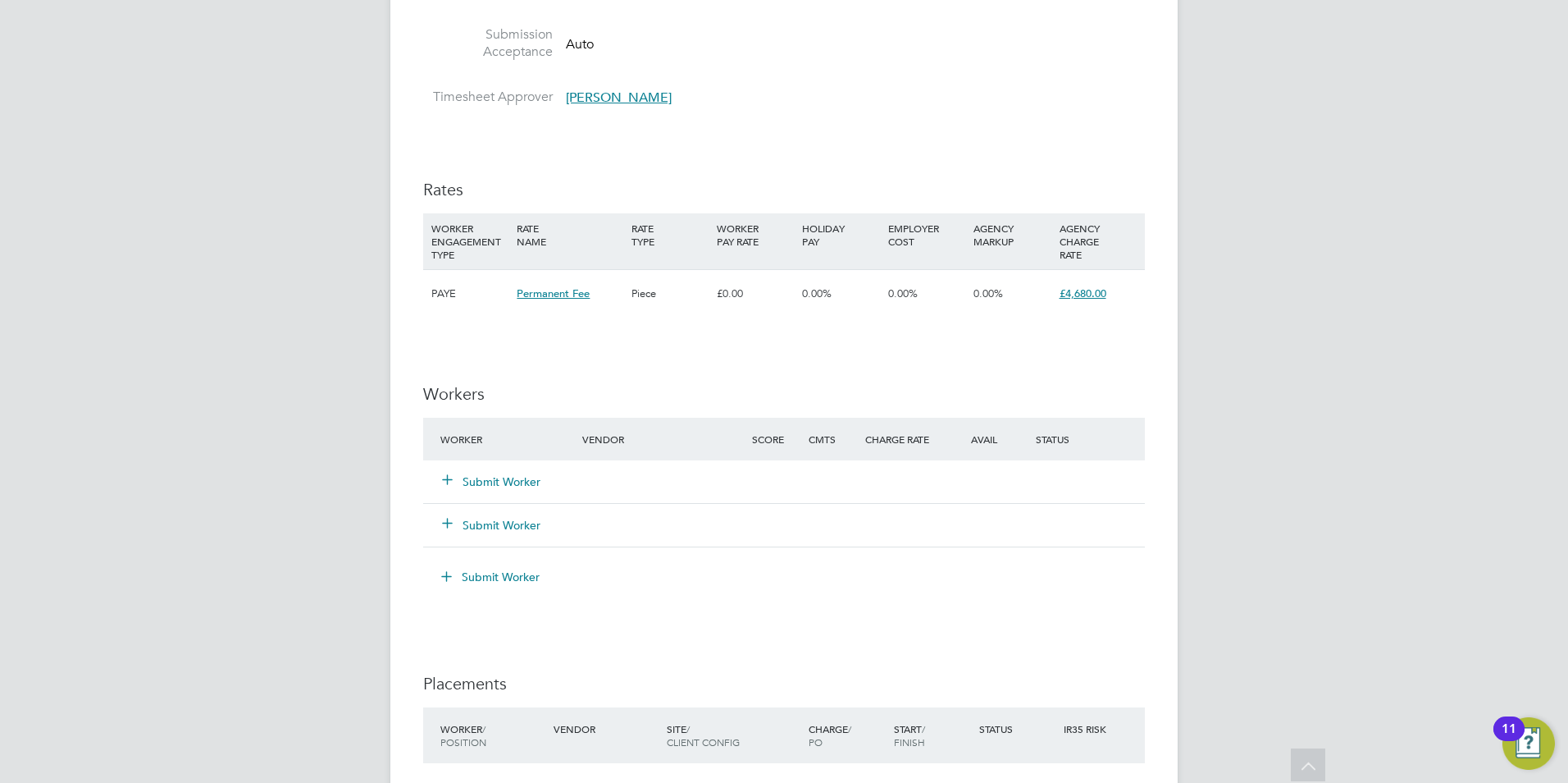
click at [489, 480] on button "Submit Worker" at bounding box center [492, 482] width 99 height 17
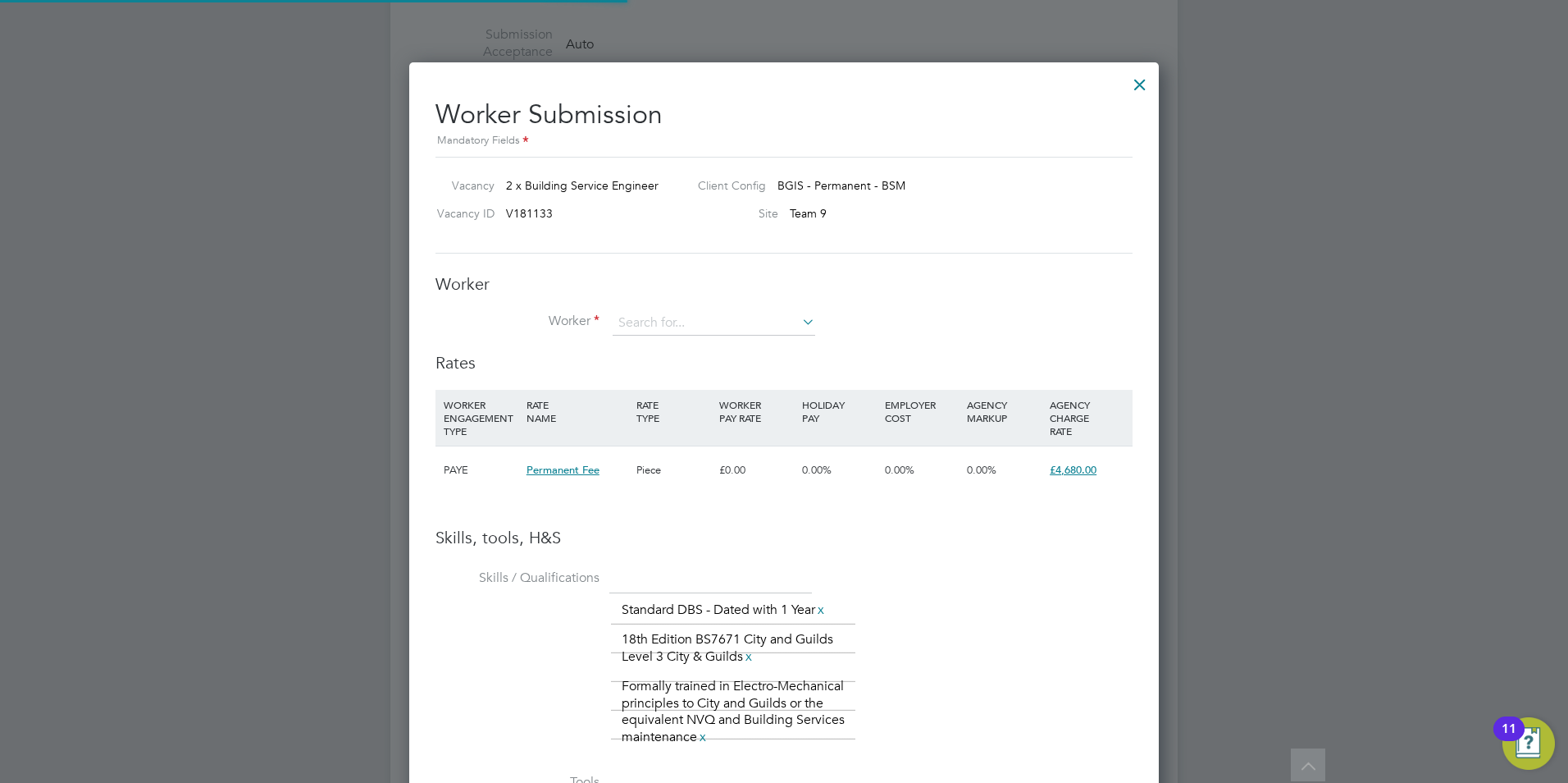
scroll to position [1161, 750]
click at [705, 327] on input at bounding box center [714, 323] width 203 height 25
click at [664, 366] on li "[PERSON_NAME] (2025 [GEOGRAPHIC_DATA])" at bounding box center [745, 368] width 265 height 22
type input "[PERSON_NAME] (2025 [GEOGRAPHIC_DATA])"
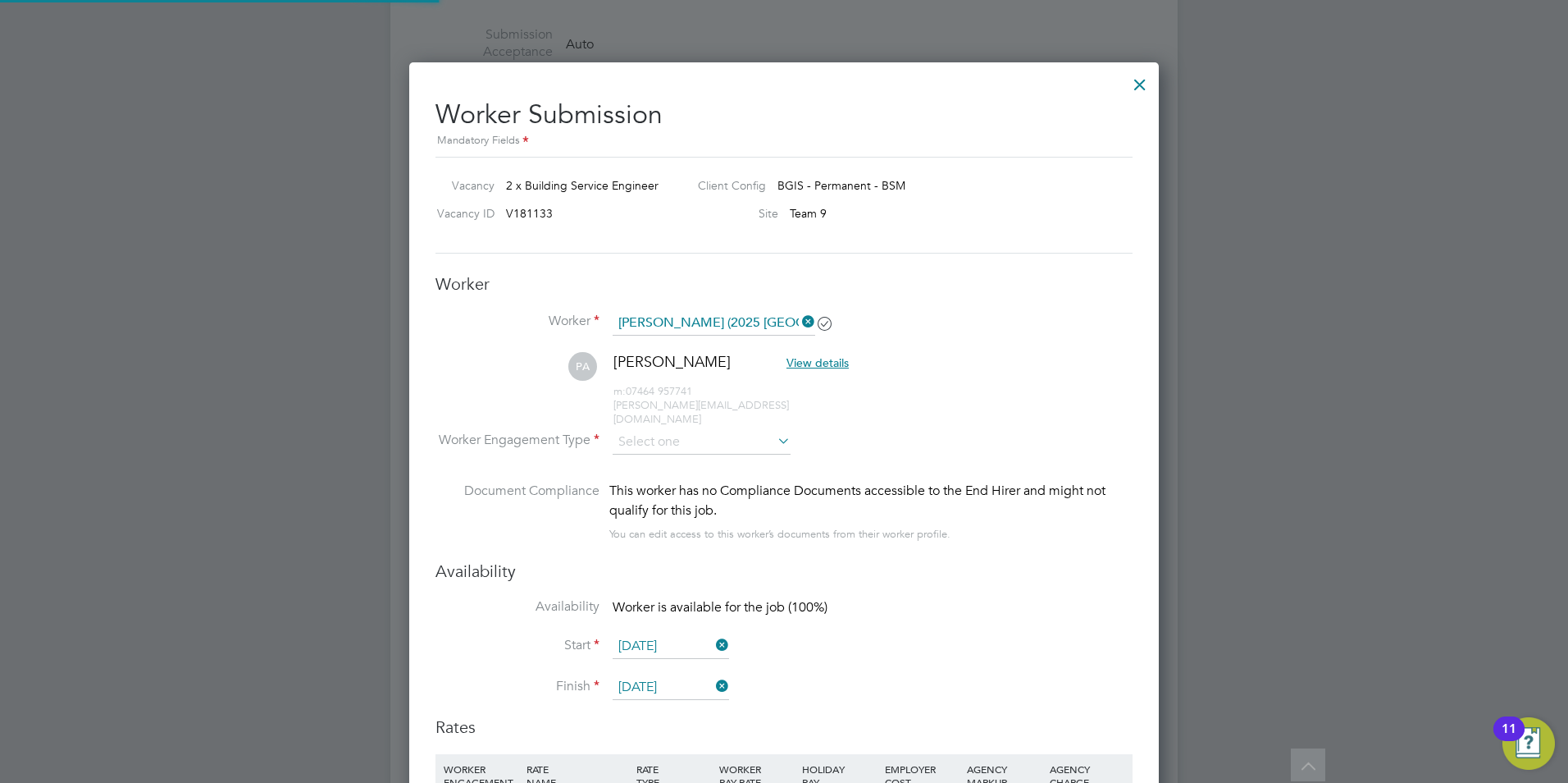
scroll to position [0, 0]
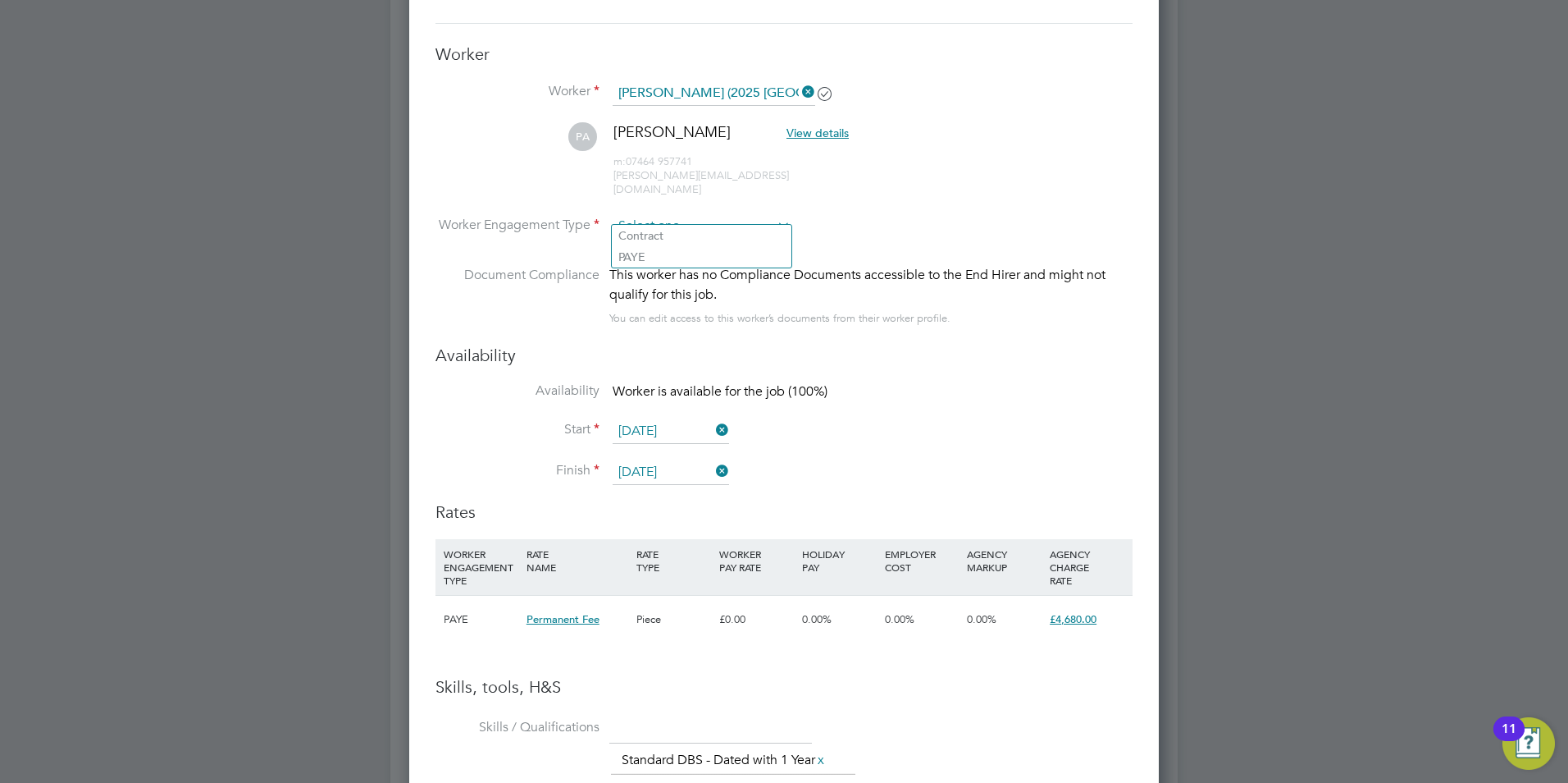
click at [651, 215] on input at bounding box center [702, 227] width 178 height 25
click at [1012, 185] on li "PA [PERSON_NAME] View details m: 07464 957741 [PERSON_NAME][EMAIL_ADDRESS][DOMA…" at bounding box center [784, 169] width 697 height 92
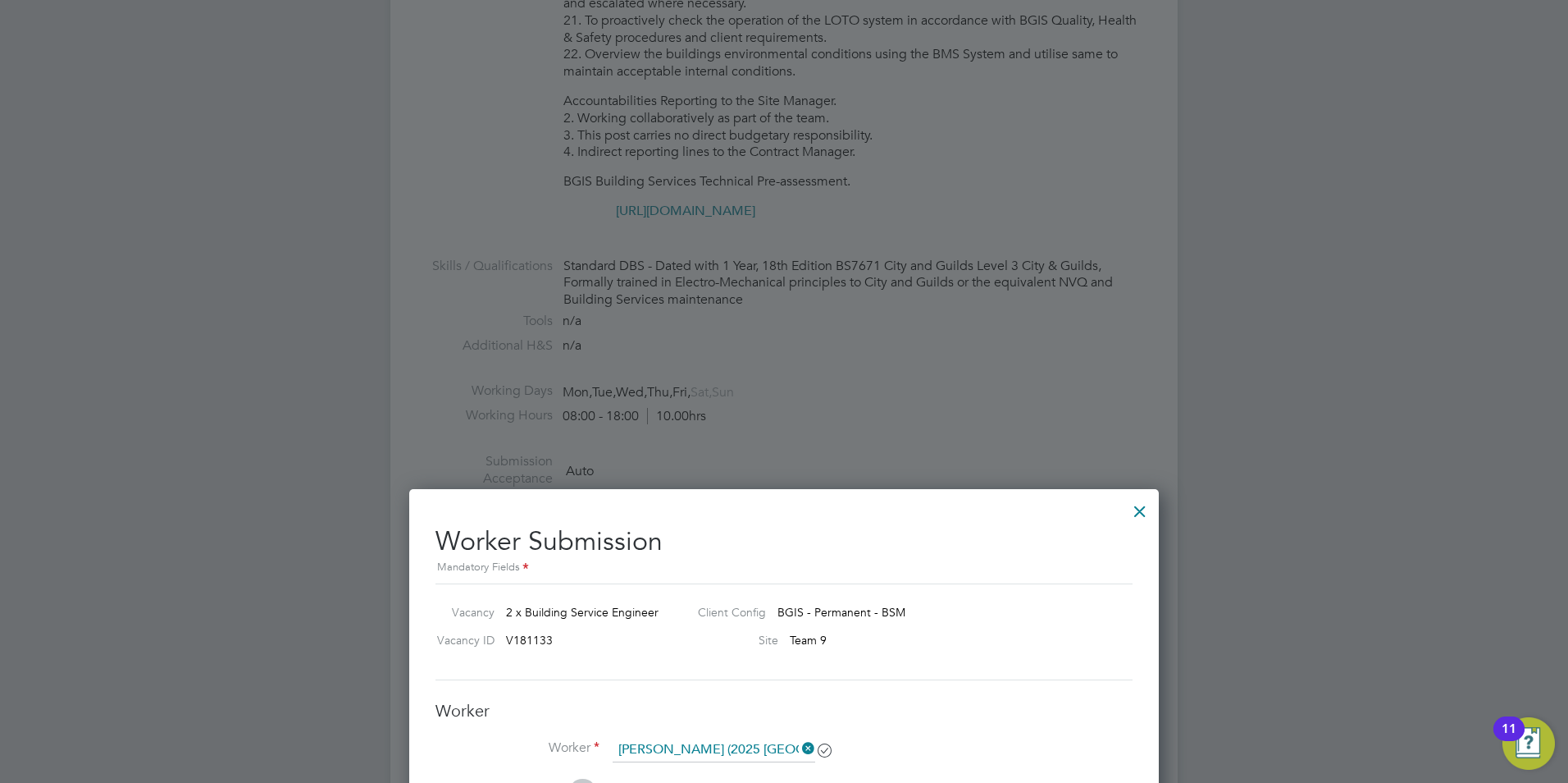
click at [1134, 506] on div at bounding box center [1140, 508] width 29 height 29
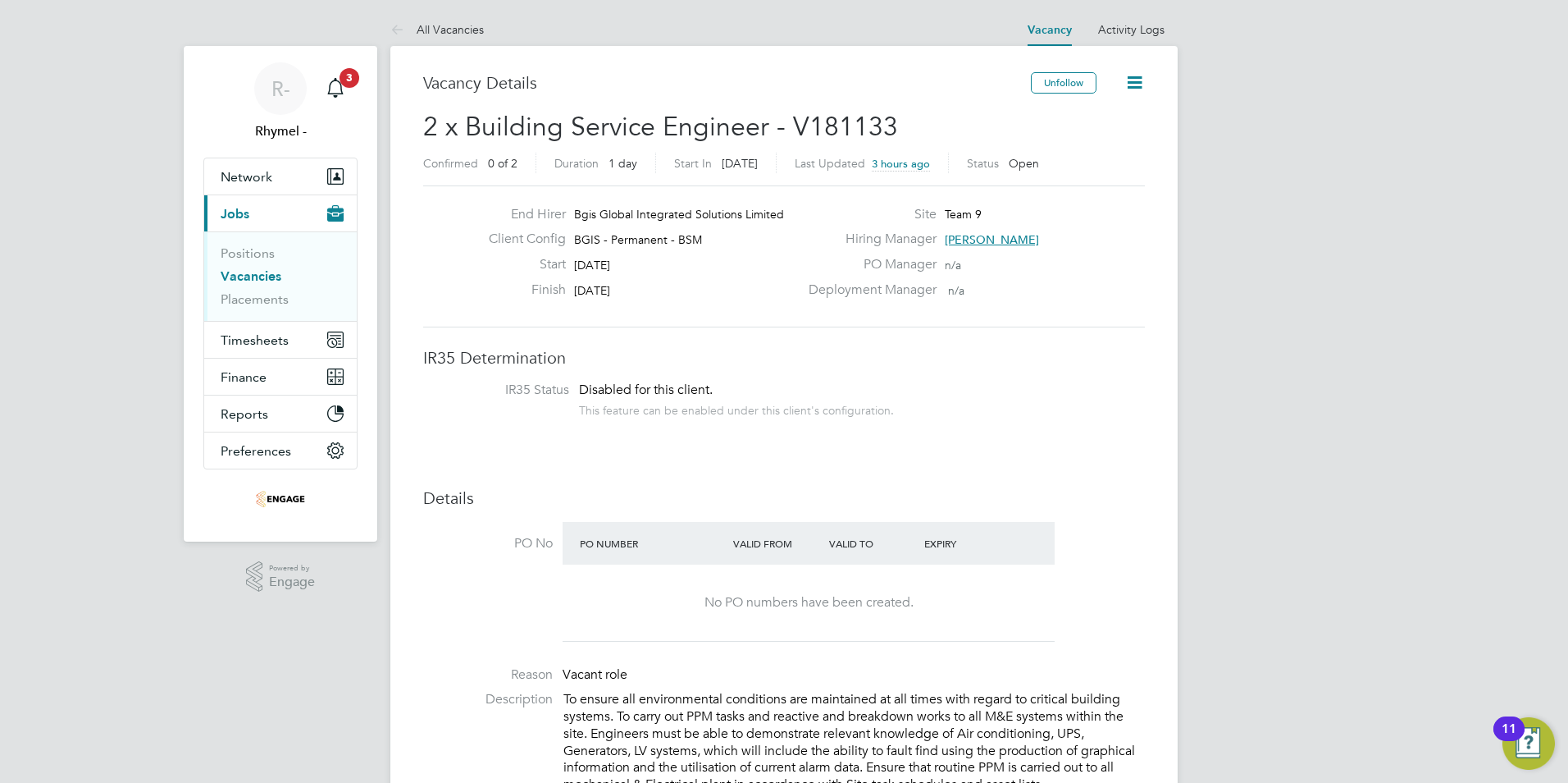
click at [252, 274] on link "Vacancies" at bounding box center [251, 275] width 61 height 16
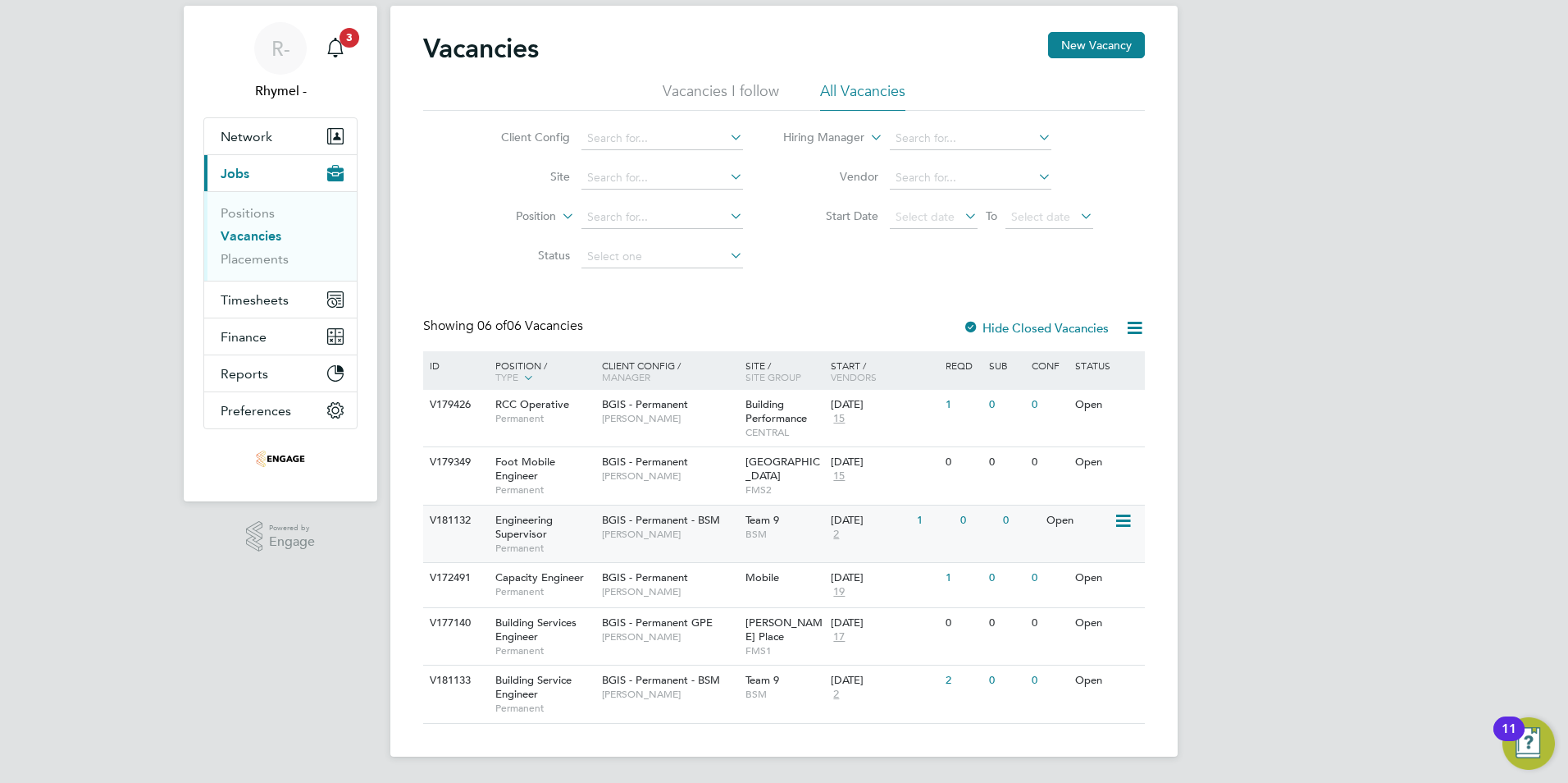
click at [530, 520] on span "Engineering Supervisor" at bounding box center [524, 527] width 57 height 28
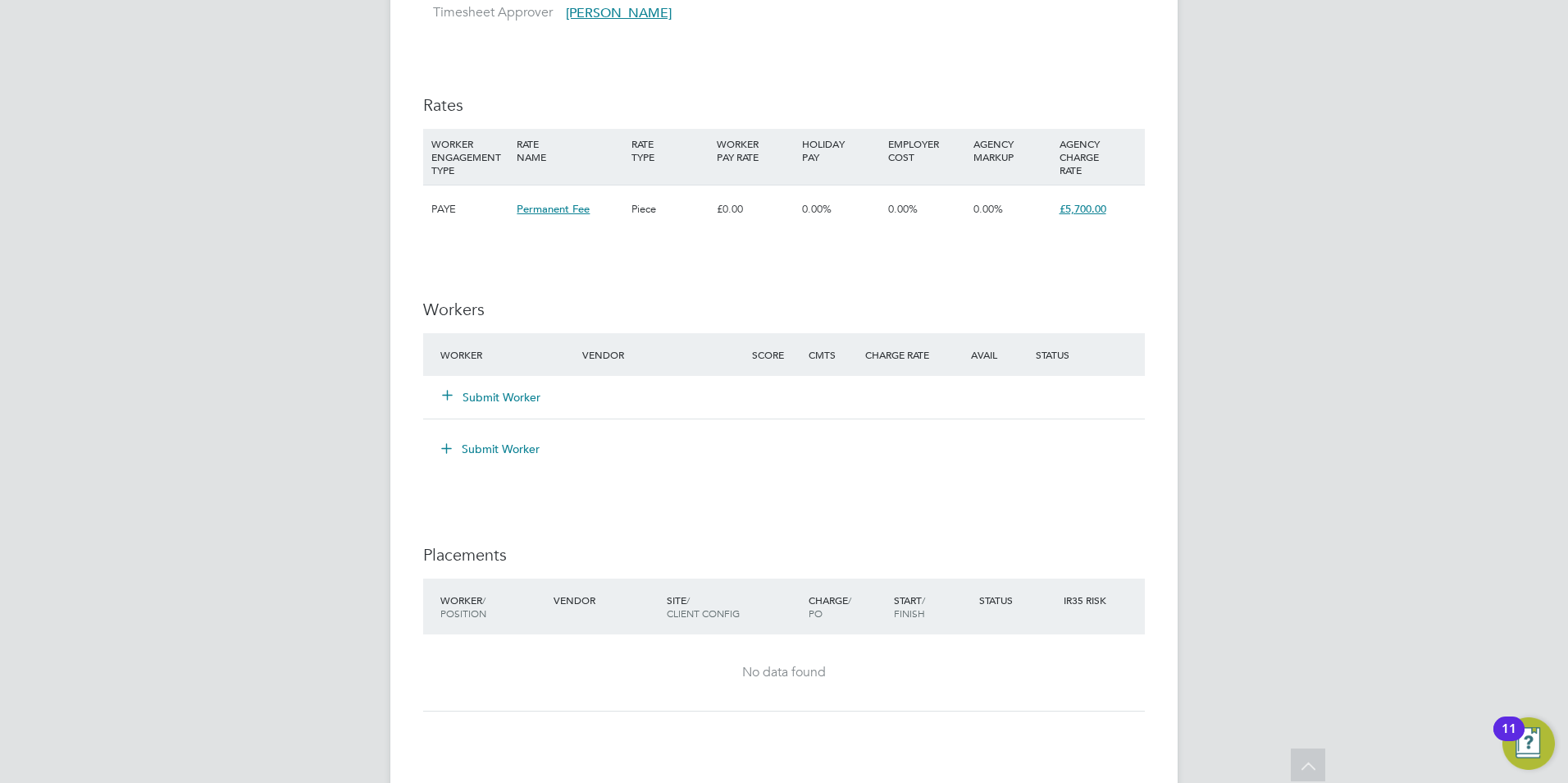
scroll to position [1642, 0]
click at [521, 392] on button "Submit Worker" at bounding box center [492, 396] width 99 height 17
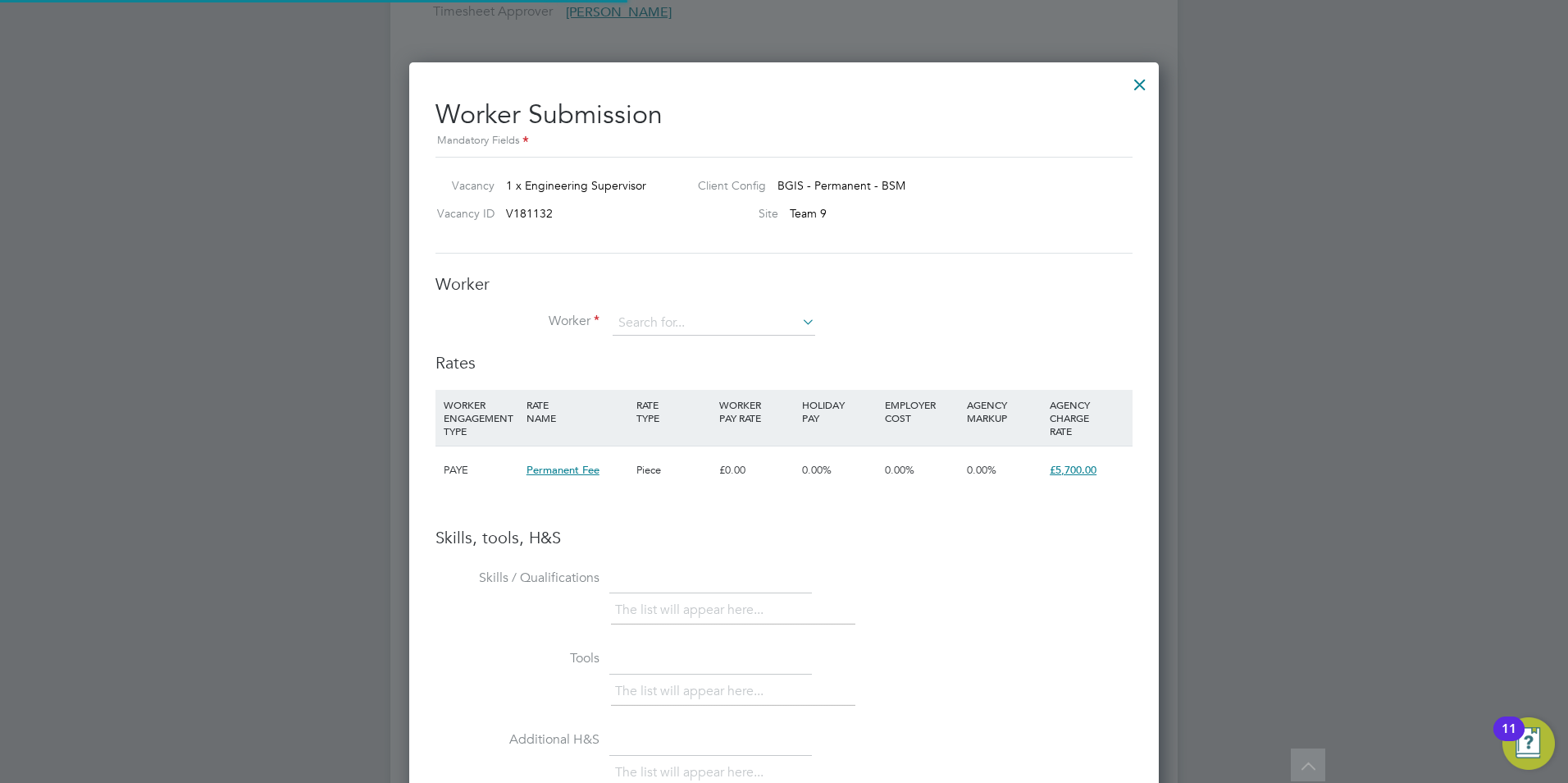
scroll to position [1037, 750]
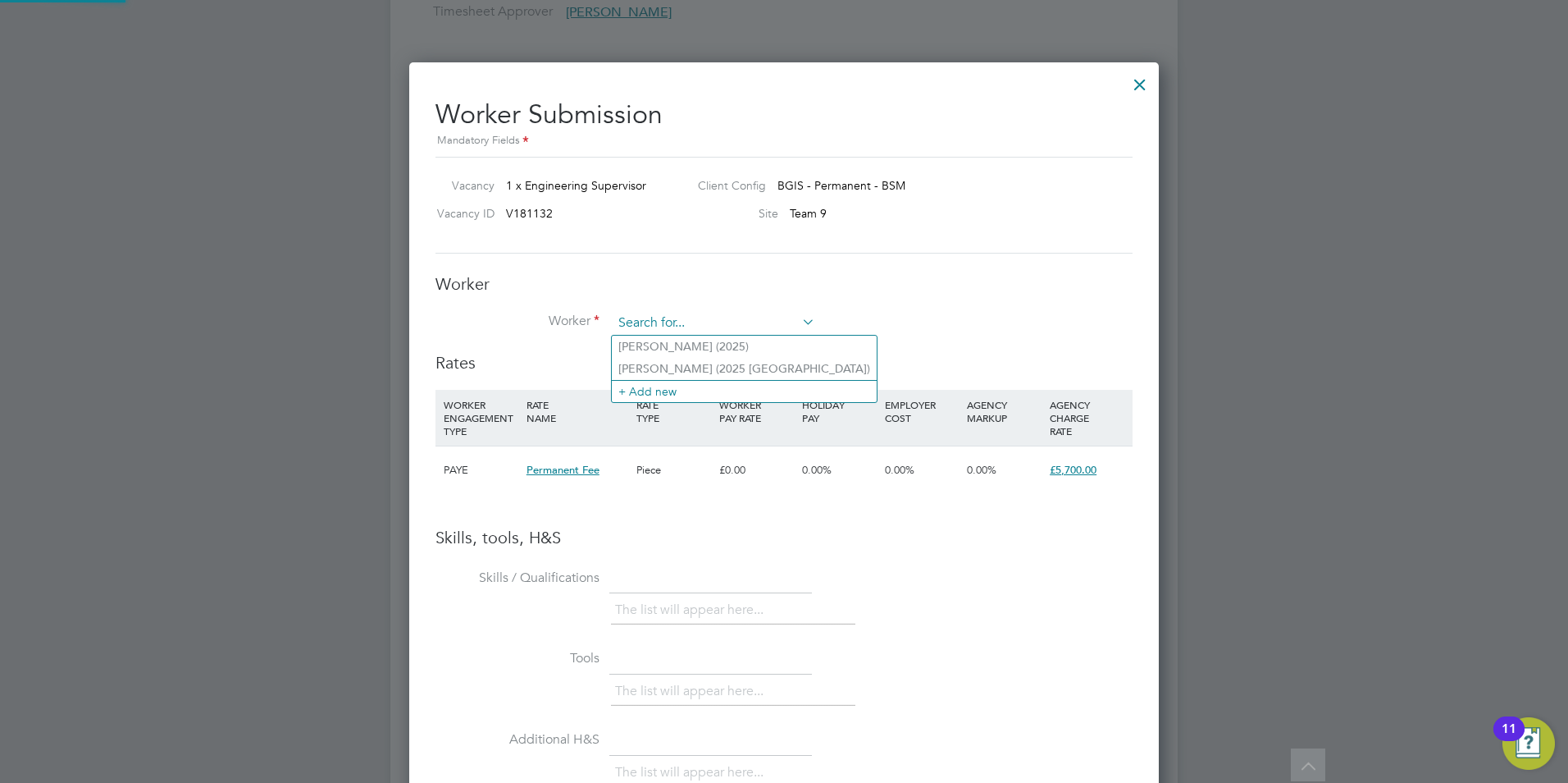
click at [716, 320] on input at bounding box center [714, 323] width 203 height 25
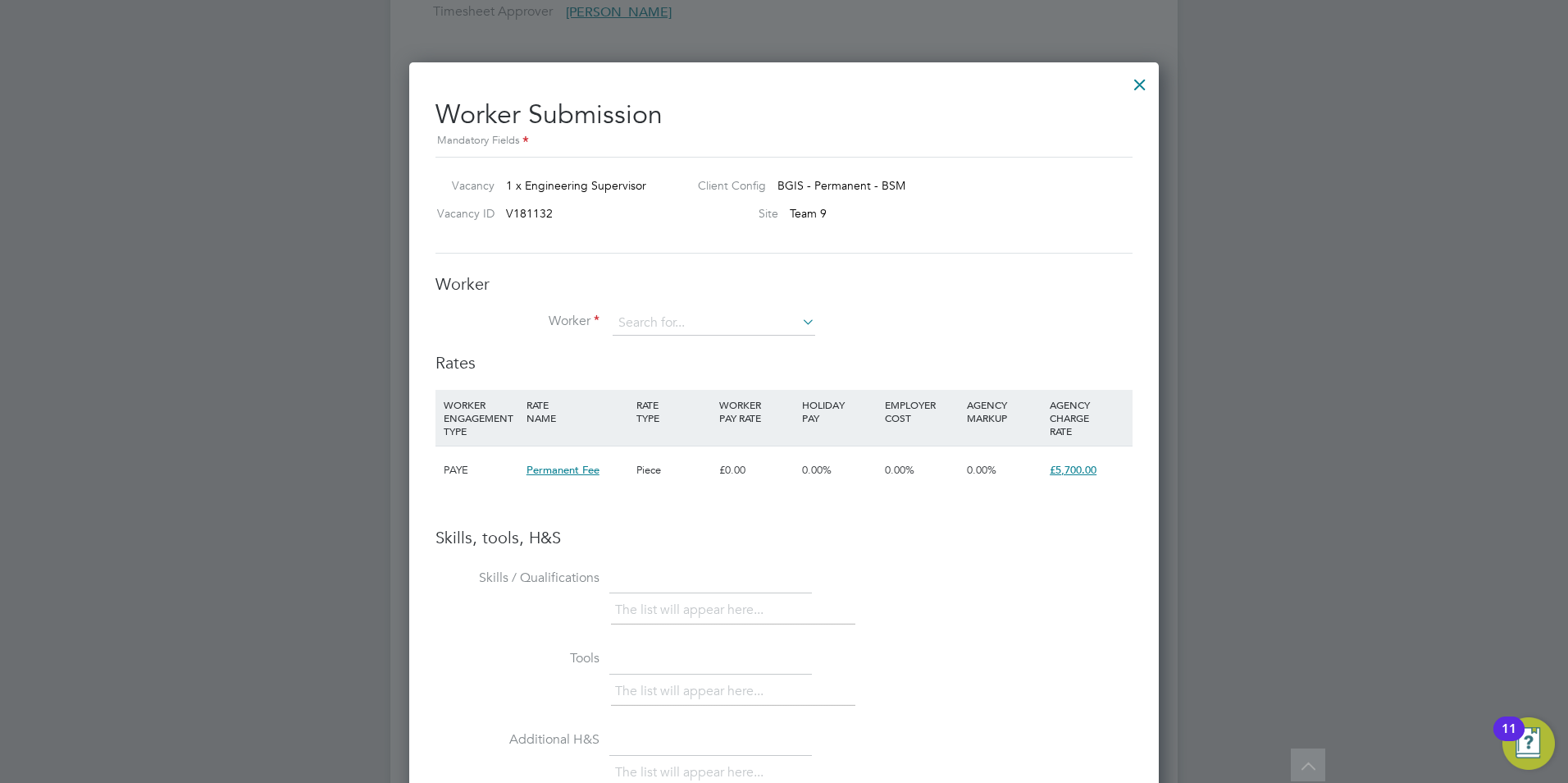
click at [678, 365] on li "[PERSON_NAME] (2025 [GEOGRAPHIC_DATA])" at bounding box center [745, 368] width 265 height 22
type input "[PERSON_NAME] (2025 [GEOGRAPHIC_DATA])"
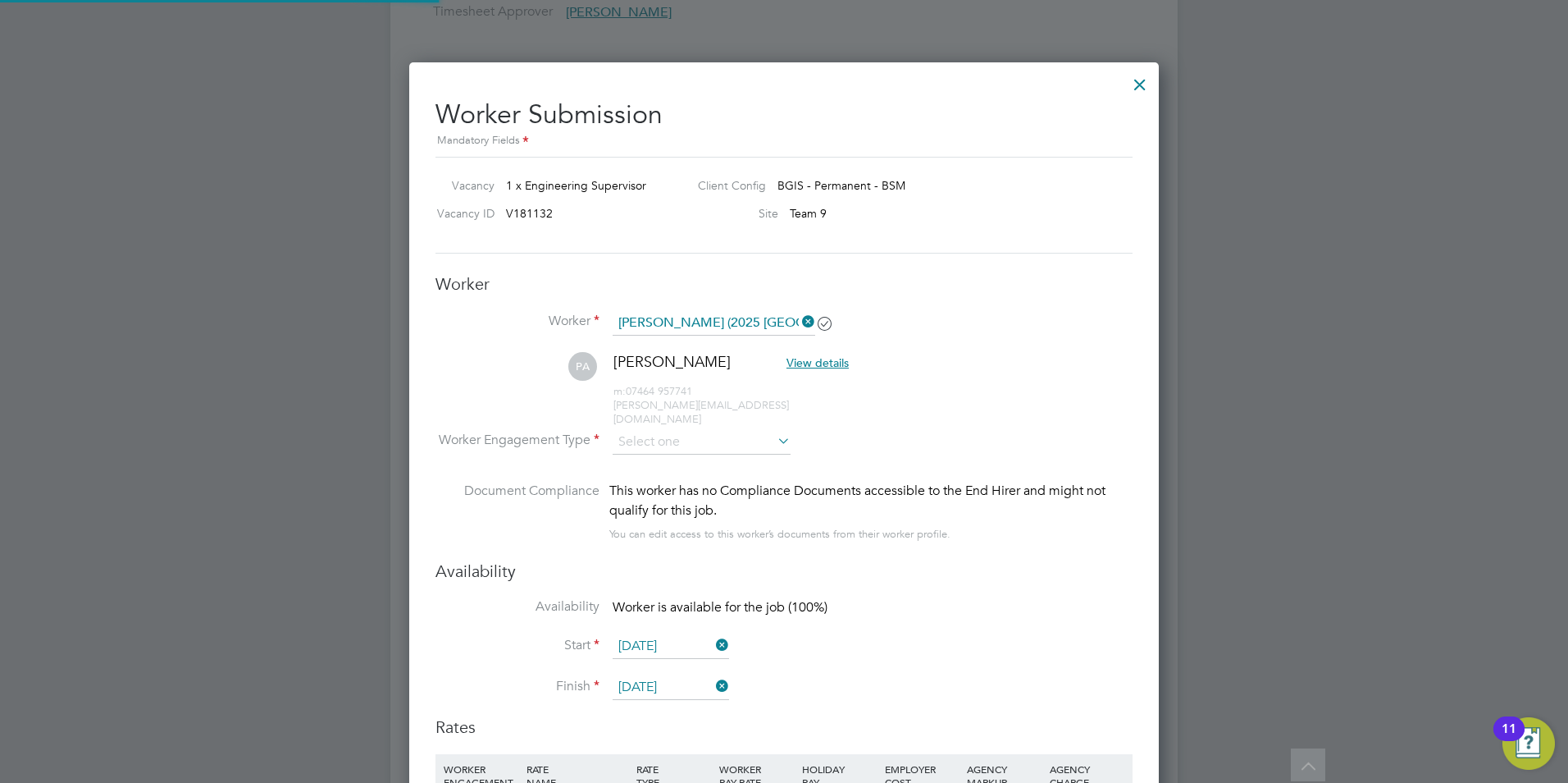
scroll to position [1402, 750]
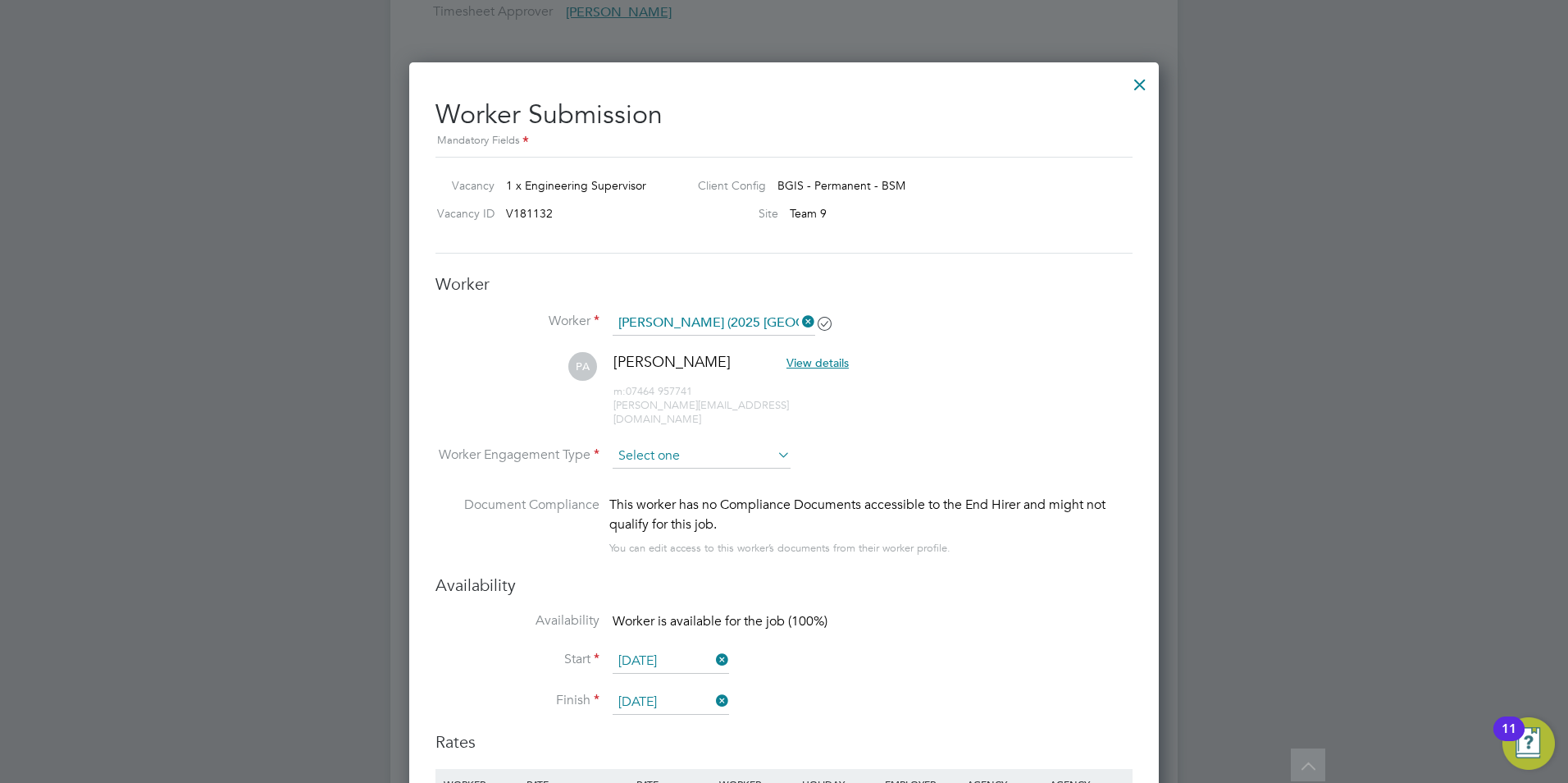
click at [699, 444] on input at bounding box center [702, 456] width 178 height 25
click at [658, 480] on li "PAYE" at bounding box center [702, 486] width 180 height 21
type input "PAYE"
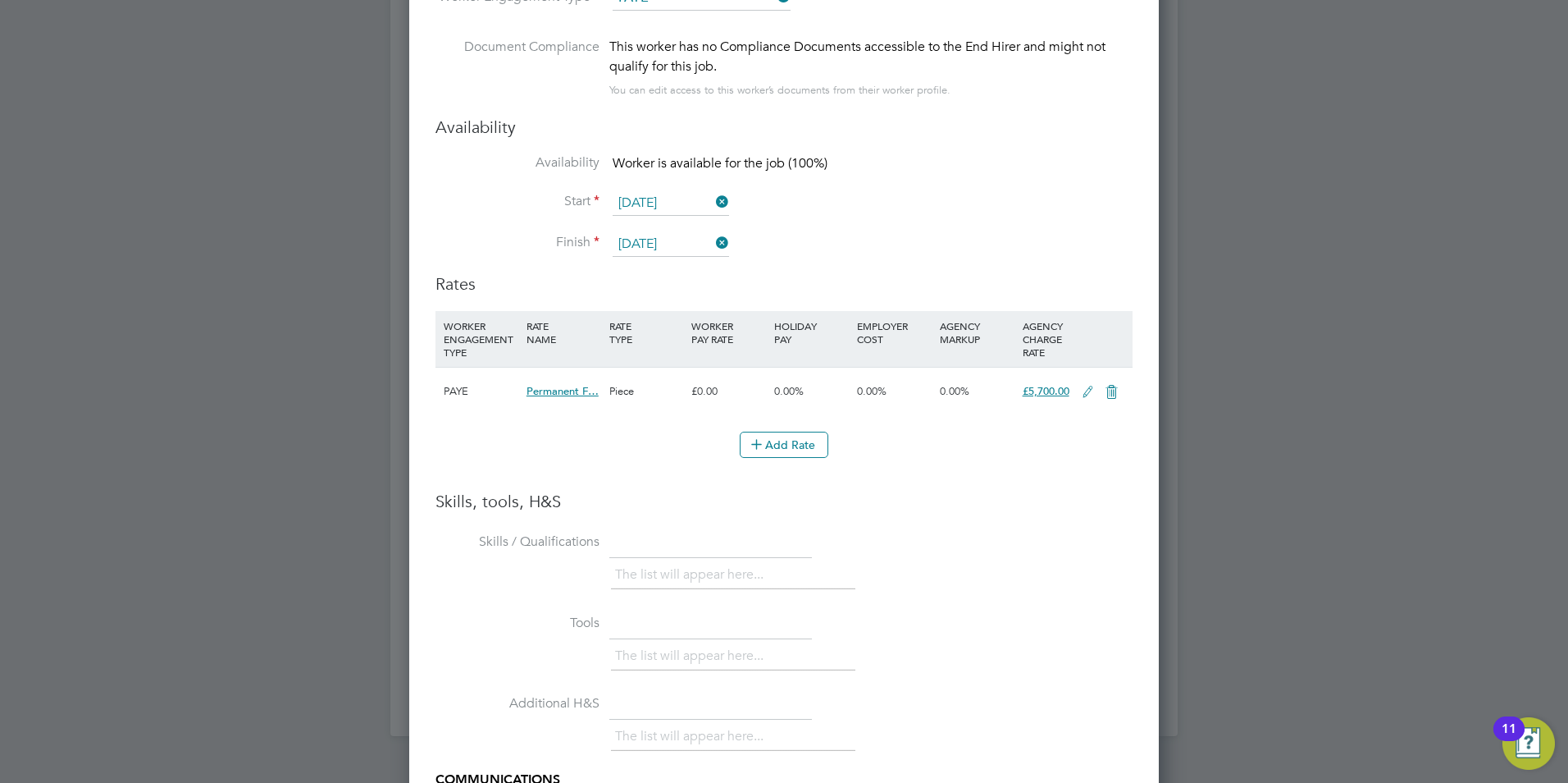
scroll to position [0, 0]
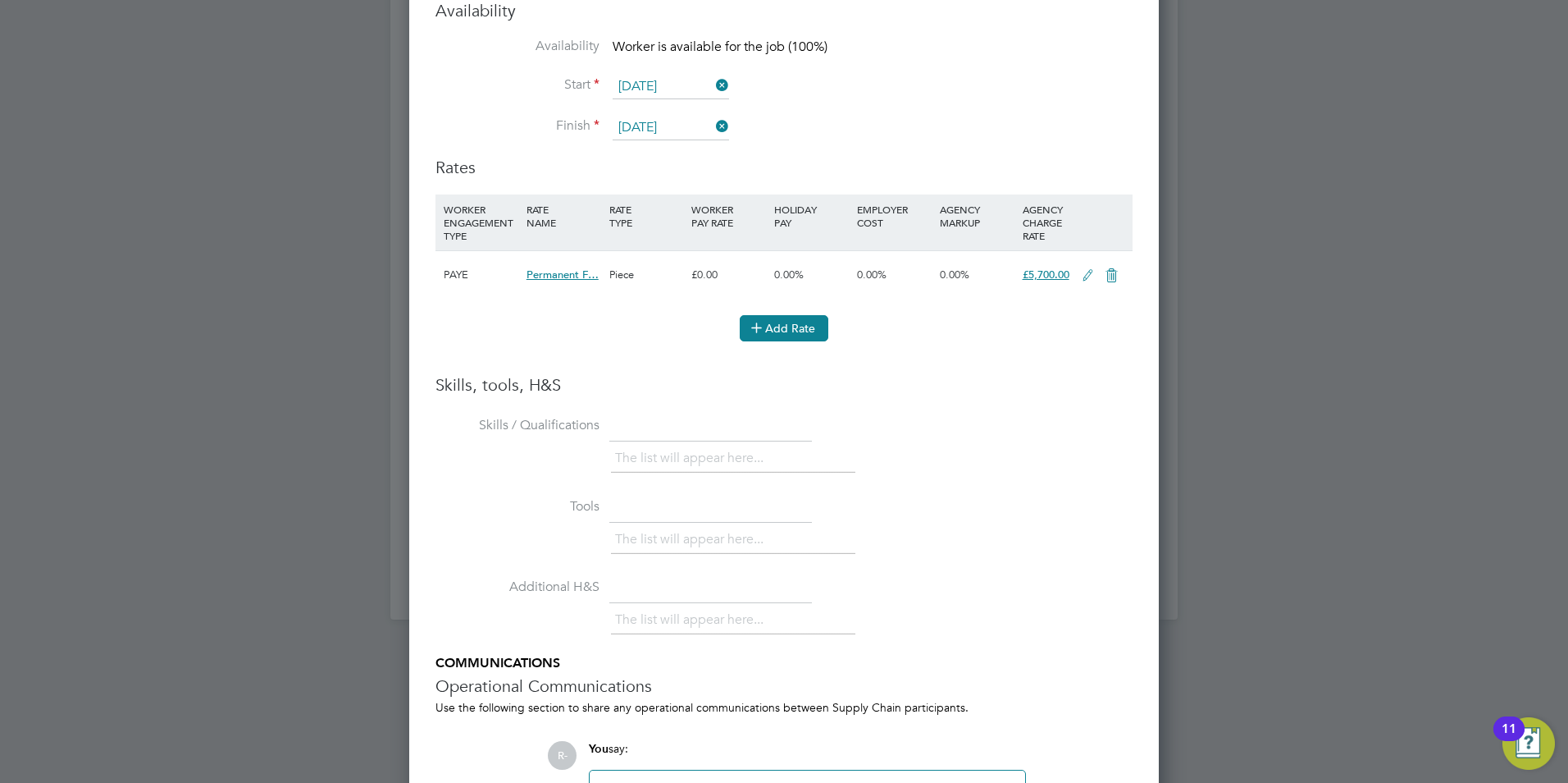
click at [788, 316] on button "Add Rate" at bounding box center [784, 328] width 88 height 27
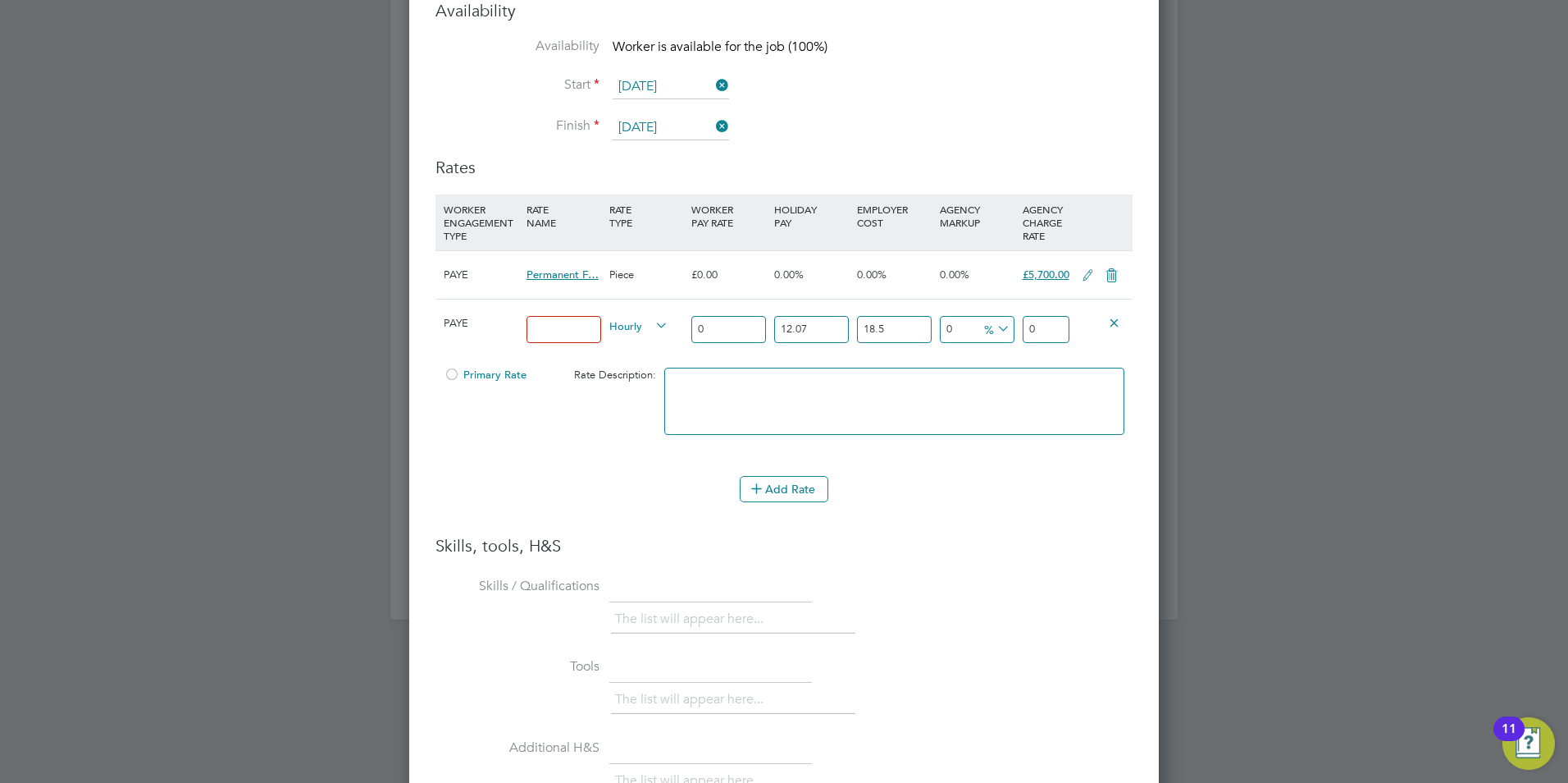
click at [562, 316] on input at bounding box center [563, 329] width 75 height 27
type input "47,500"
click at [602, 439] on div "Primary Rate Rate Description:" at bounding box center [784, 409] width 697 height 100
click at [1178, 467] on div at bounding box center [784, 392] width 1568 height 783
click at [1139, 327] on div "Worker Submission Mandatory Fields Vacancy 1 x Engineering Supervisor Client Co…" at bounding box center [784, 297] width 749 height 1619
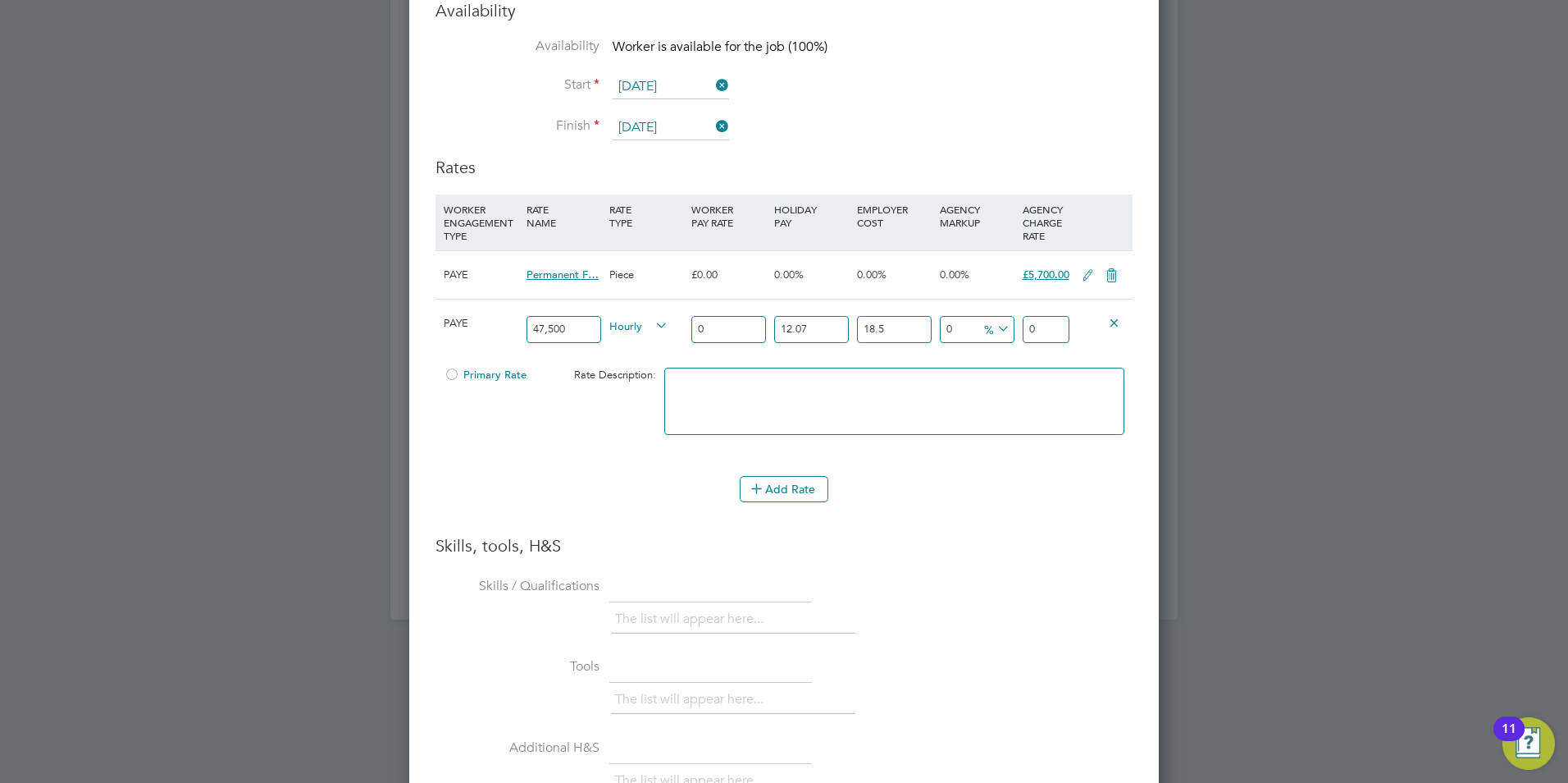
drag, startPoint x: 950, startPoint y: 550, endPoint x: 927, endPoint y: 544, distance: 23.8
click at [947, 551] on div "Skills, tools, H&S Skills / Qualifications The list will appear here... Tools T…" at bounding box center [784, 778] width 697 height 487
drag, startPoint x: 894, startPoint y: 540, endPoint x: 1030, endPoint y: 421, distance: 180.7
click at [893, 539] on h3 "Skills, tools, H&S" at bounding box center [784, 545] width 697 height 21
click at [1112, 316] on icon at bounding box center [1114, 321] width 12 height 12
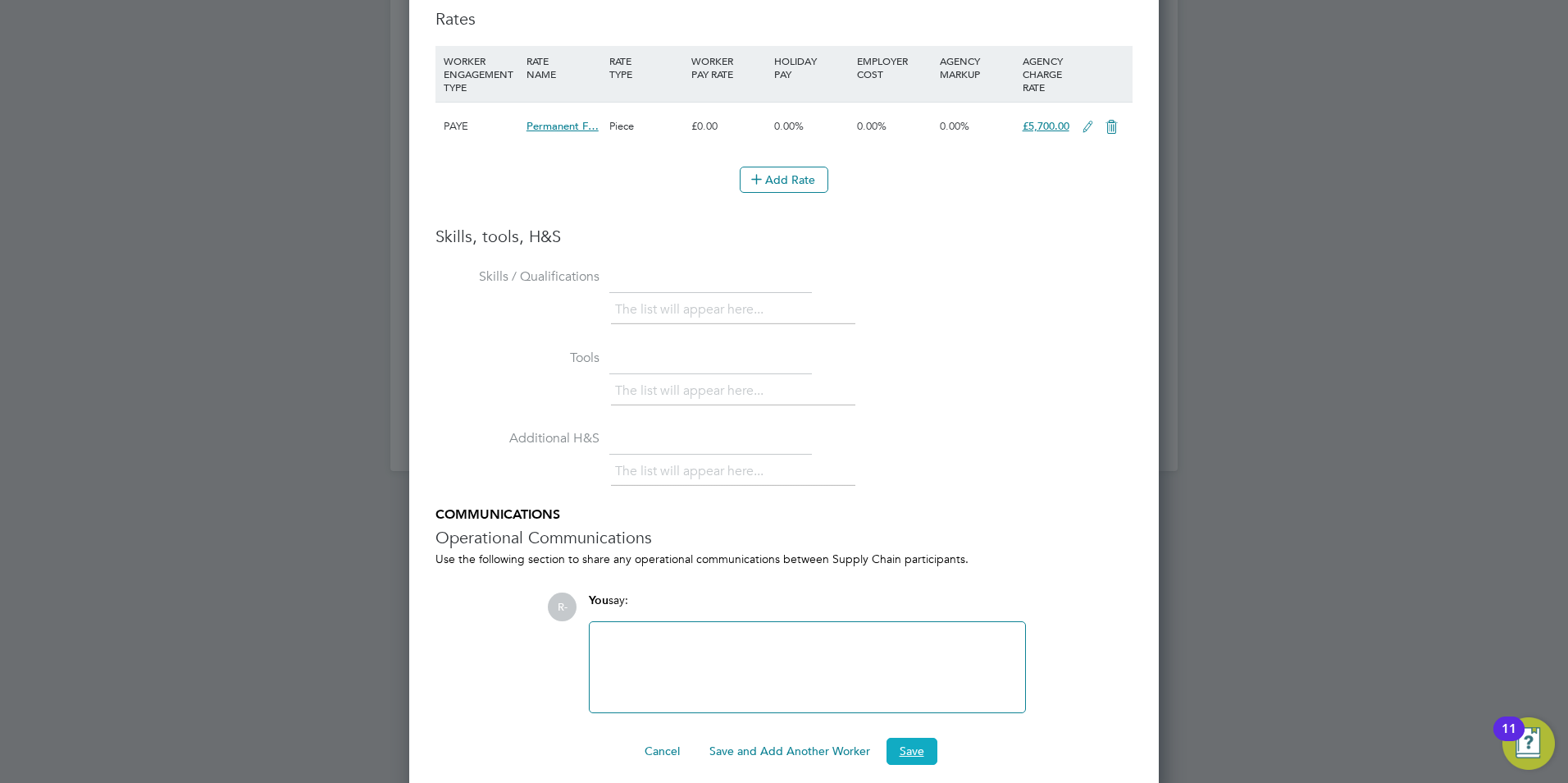
click at [908, 738] on button "Save" at bounding box center [912, 751] width 51 height 27
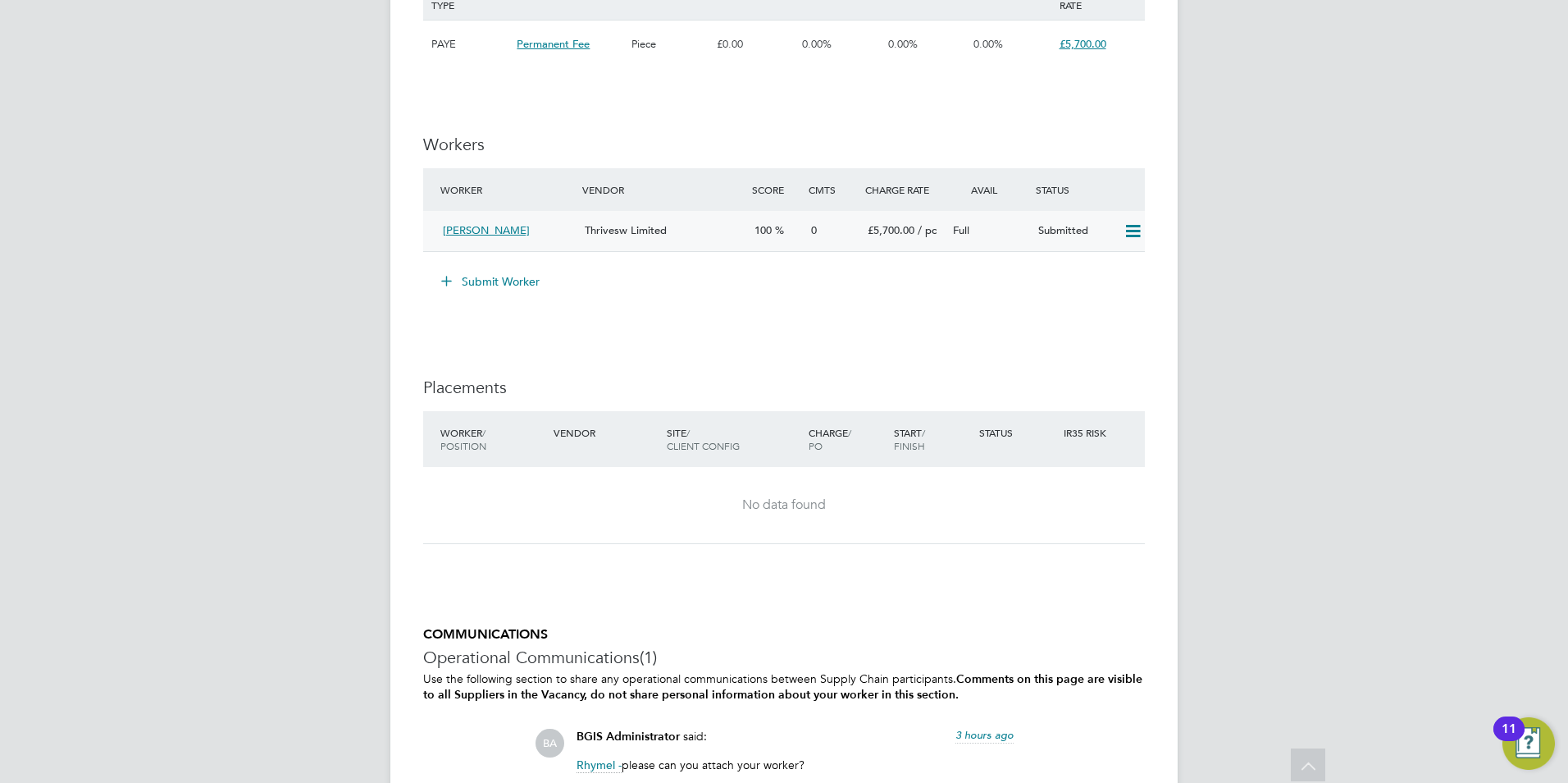
click at [1132, 229] on icon at bounding box center [1133, 231] width 20 height 13
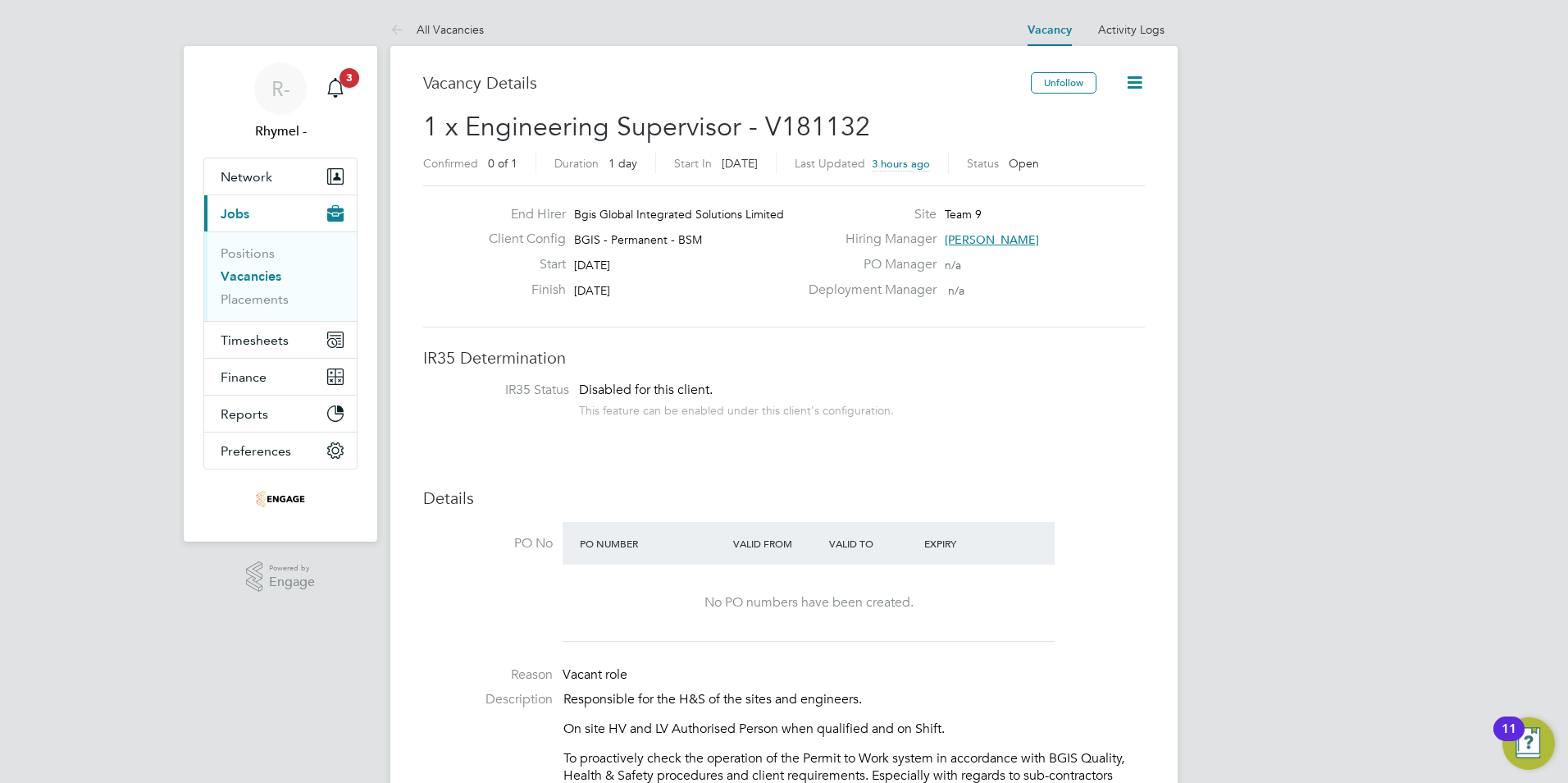
click at [1136, 80] on icon at bounding box center [1134, 82] width 20 height 20
click at [261, 278] on link "Vacancies" at bounding box center [251, 275] width 61 height 16
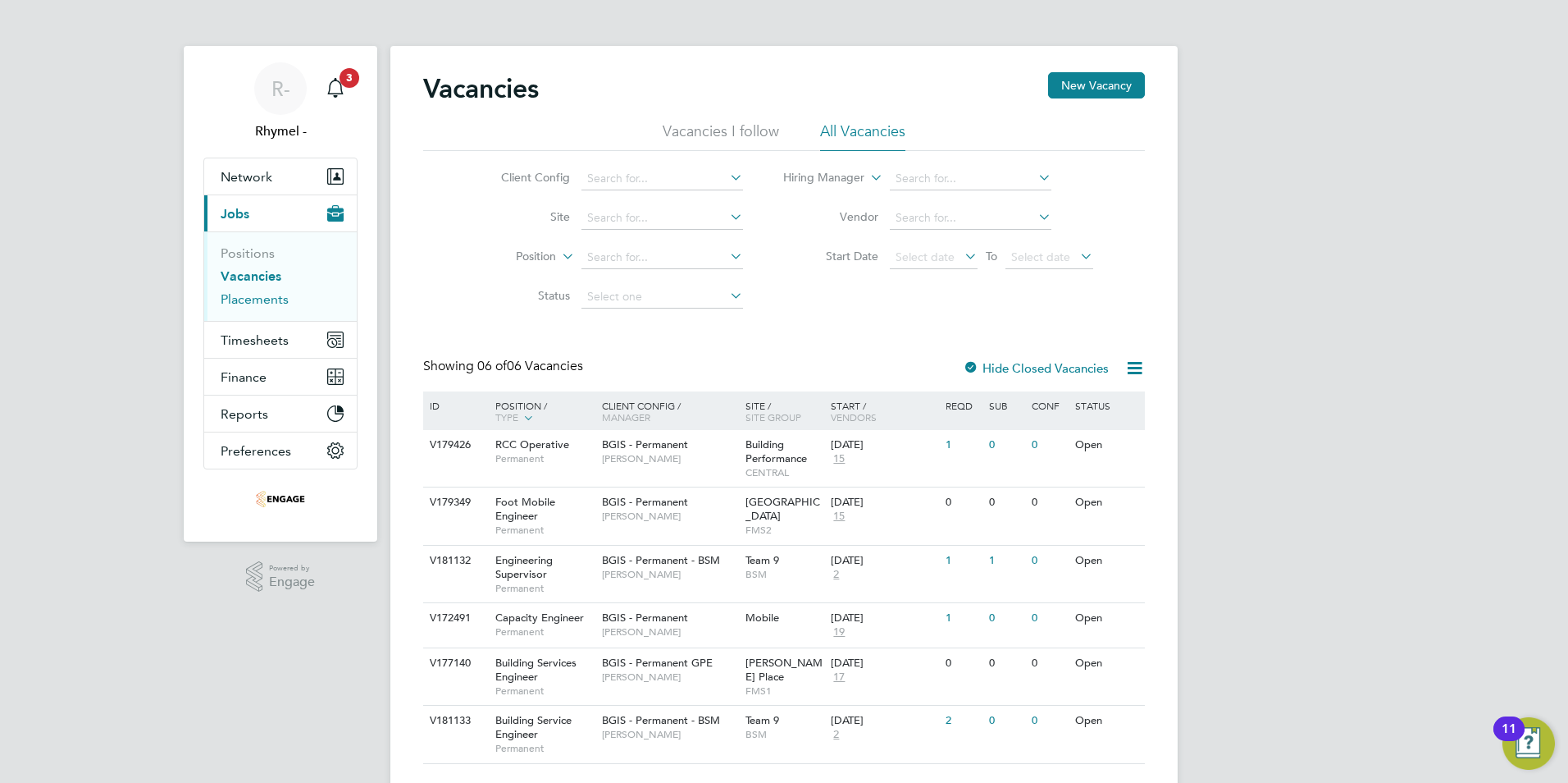
click at [254, 298] on link "Placements" at bounding box center [255, 298] width 68 height 16
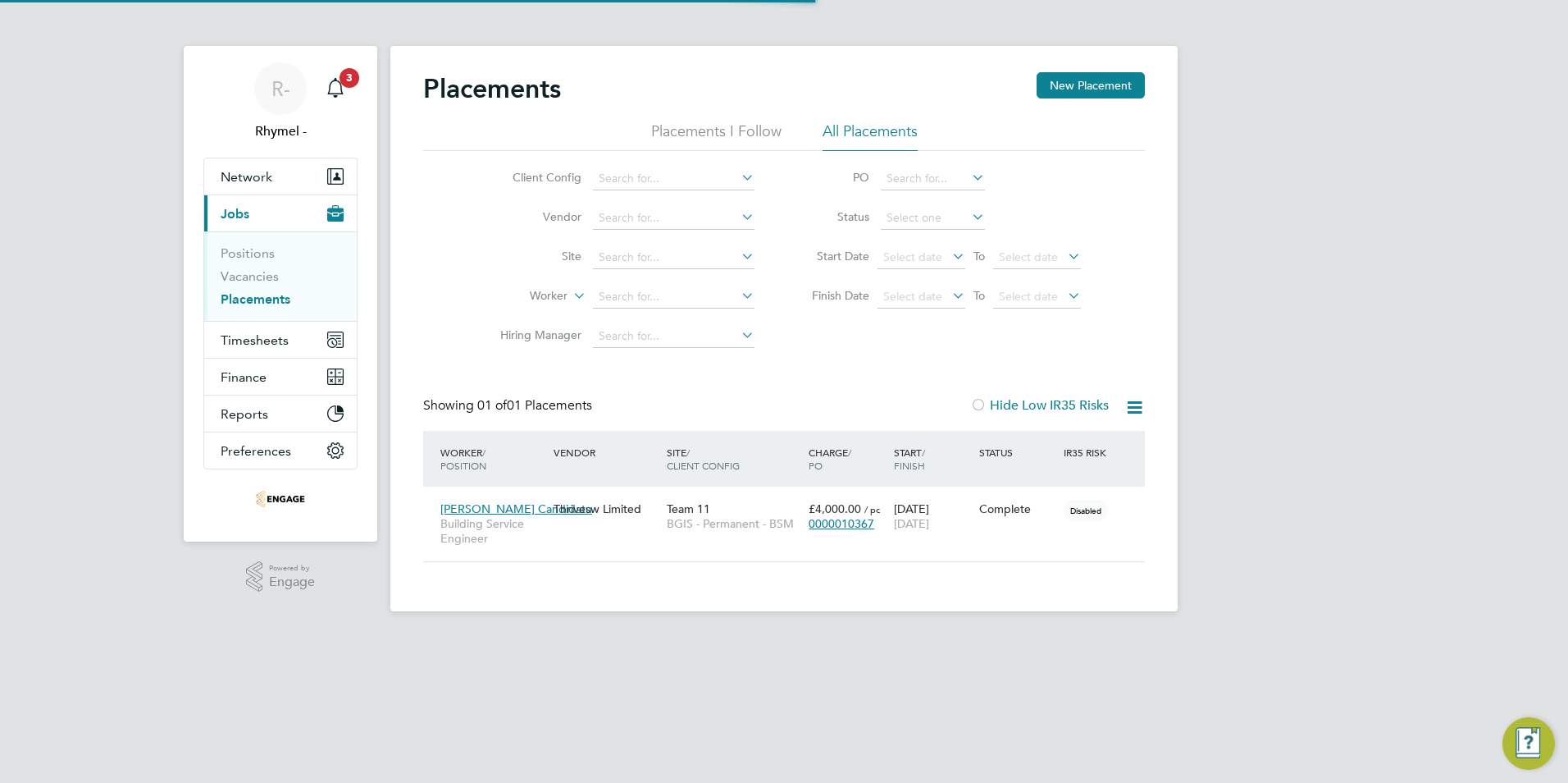
scroll to position [16, 77]
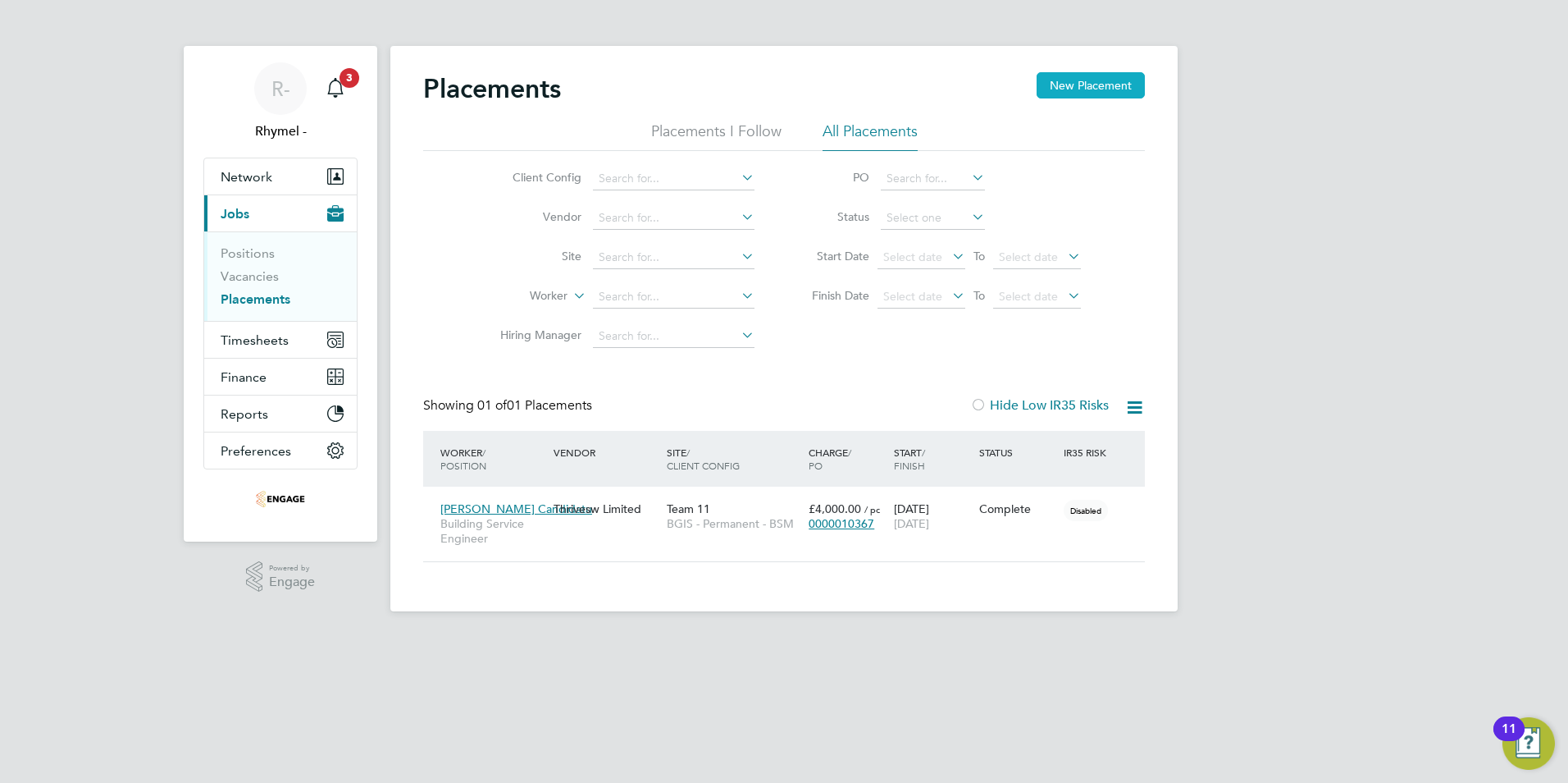
click at [1086, 86] on button "New Placement" at bounding box center [1091, 85] width 109 height 27
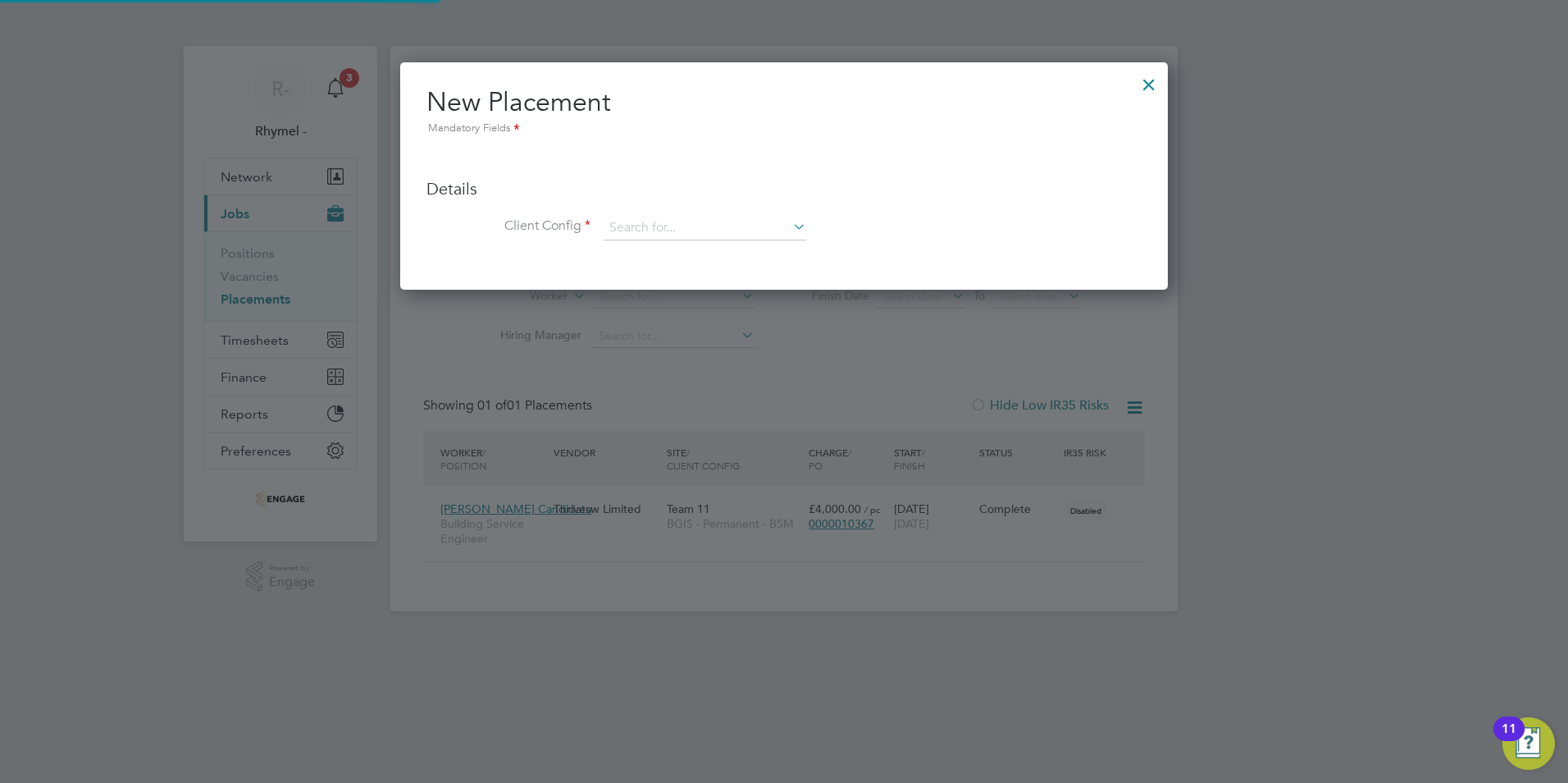
scroll to position [228, 769]
click at [687, 232] on input at bounding box center [705, 228] width 203 height 25
type input "p"
click at [1149, 83] on div at bounding box center [1149, 80] width 29 height 29
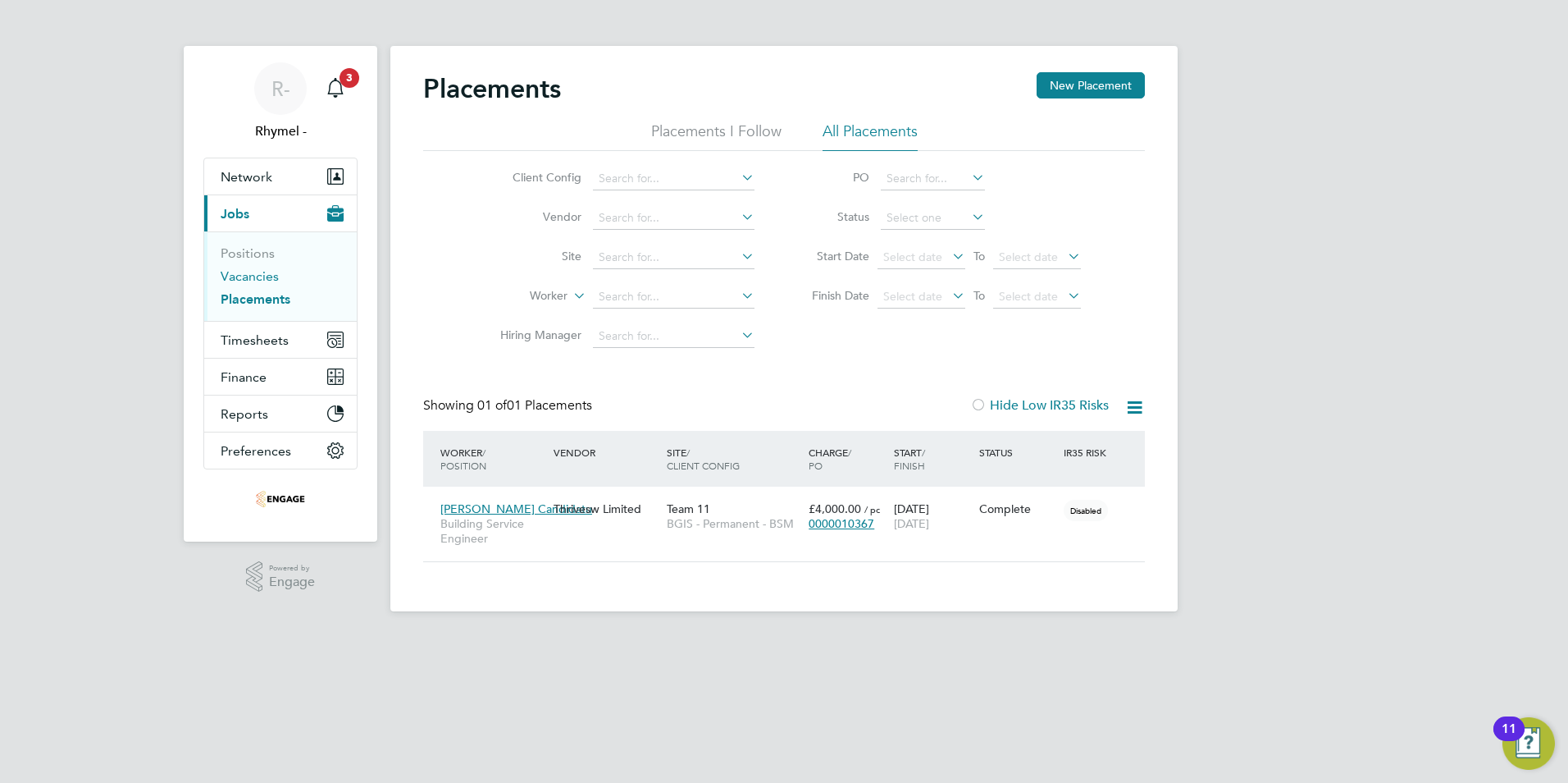
click at [253, 273] on link "Vacancies" at bounding box center [250, 275] width 58 height 16
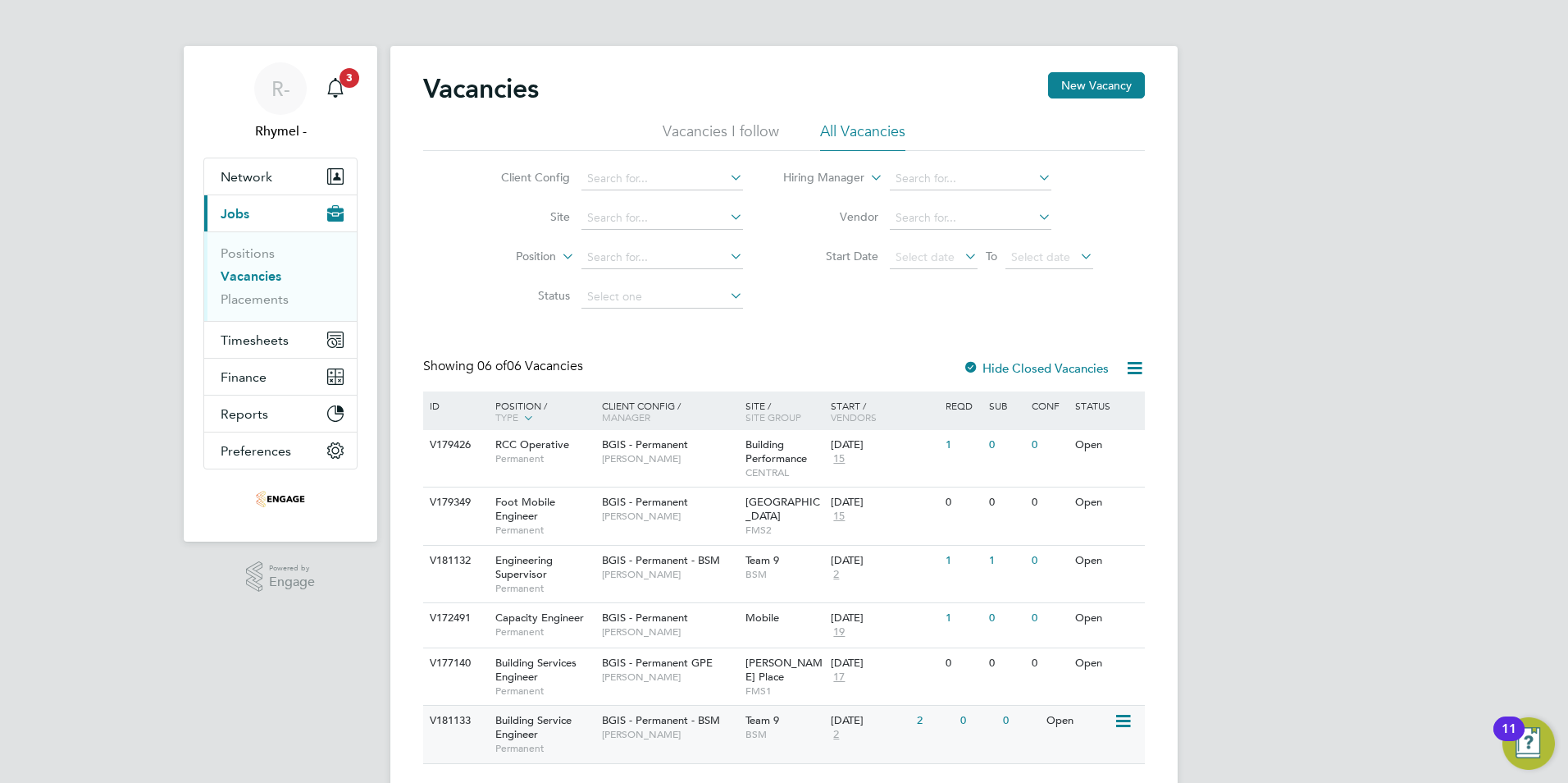
click at [523, 720] on span "Building Service Engineer" at bounding box center [533, 727] width 76 height 28
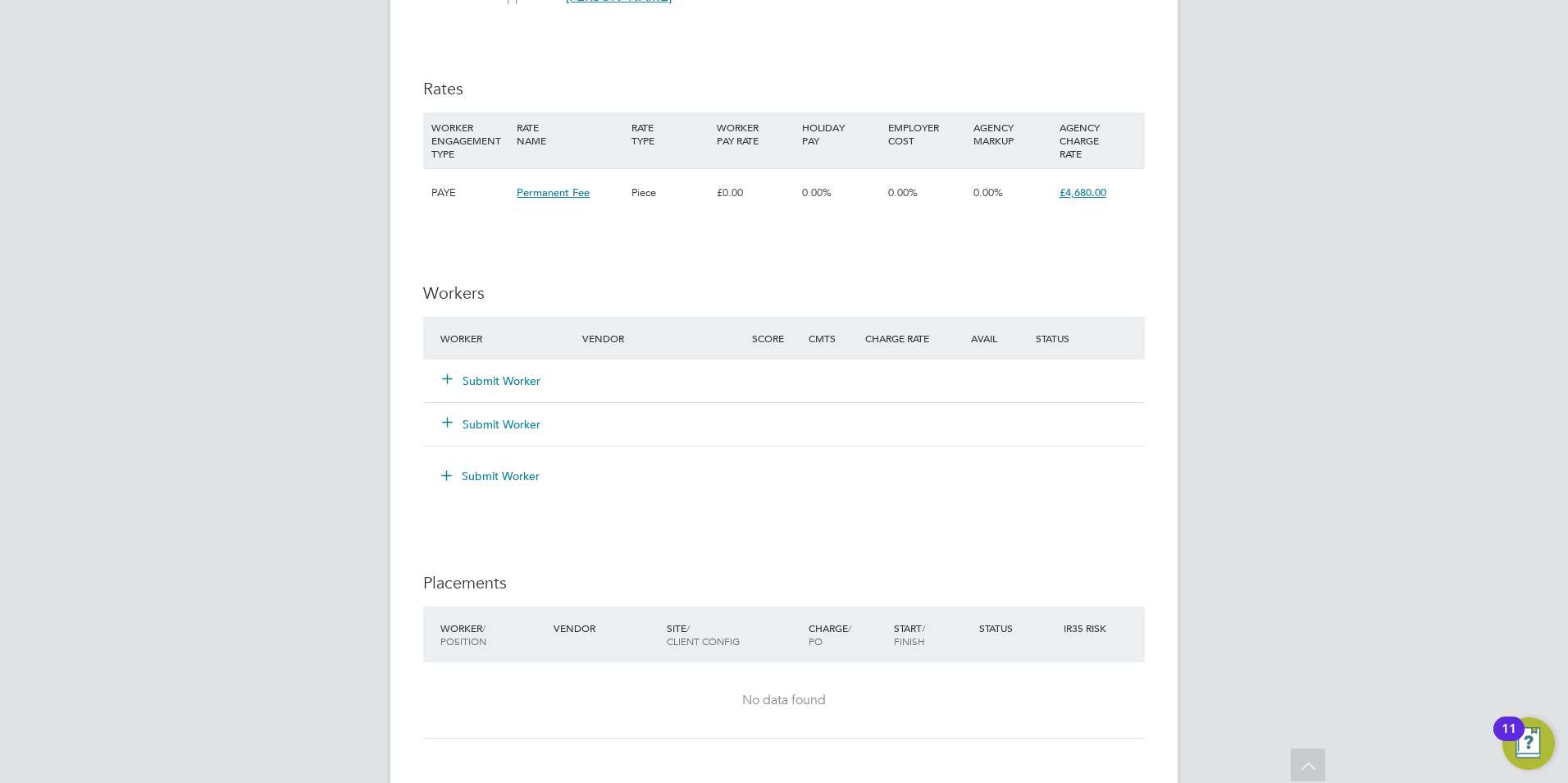
scroll to position [1969, 0]
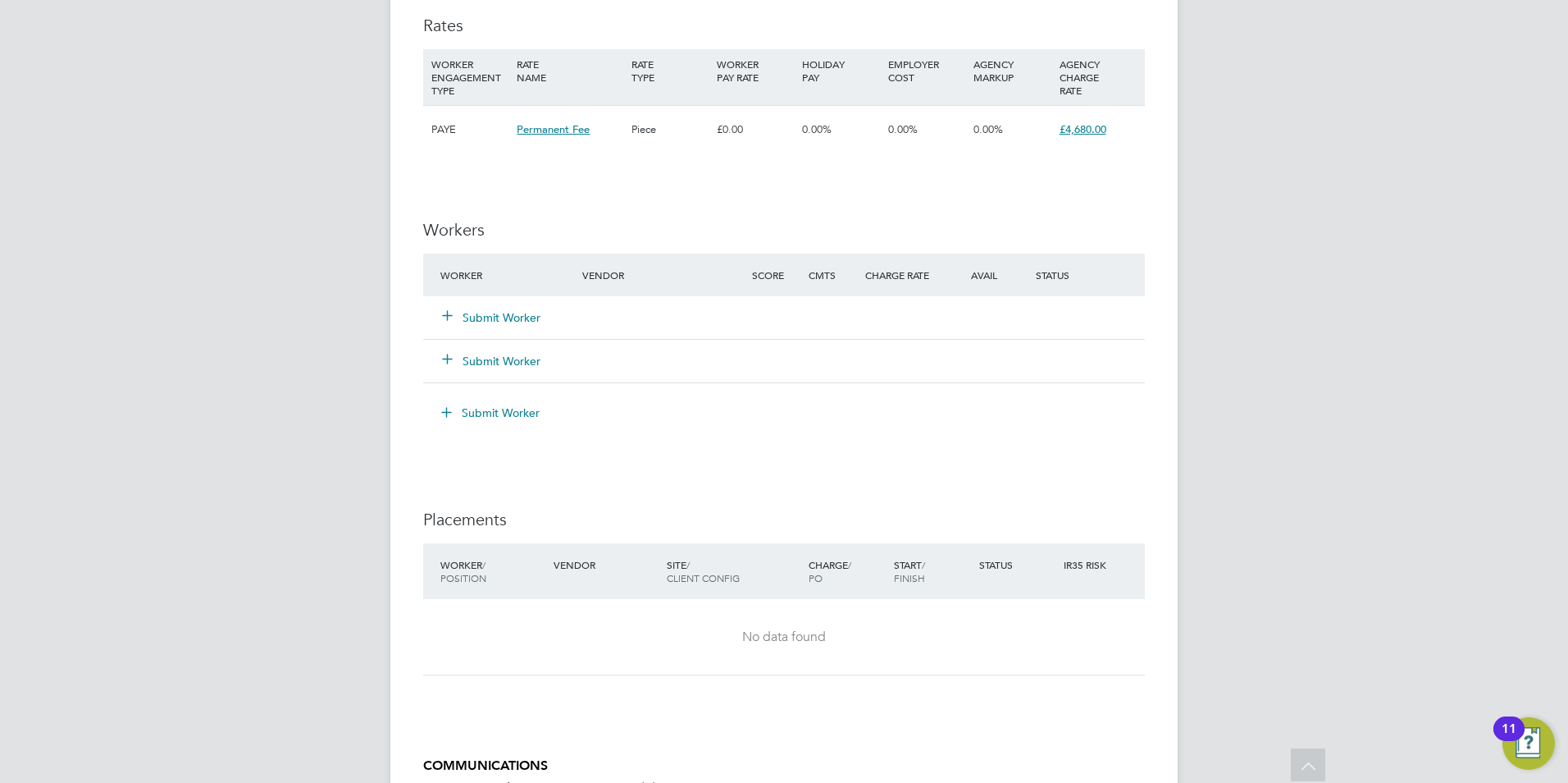
click at [762, 630] on div "No data found" at bounding box center [784, 637] width 689 height 18
click at [446, 320] on icon at bounding box center [447, 314] width 12 height 12
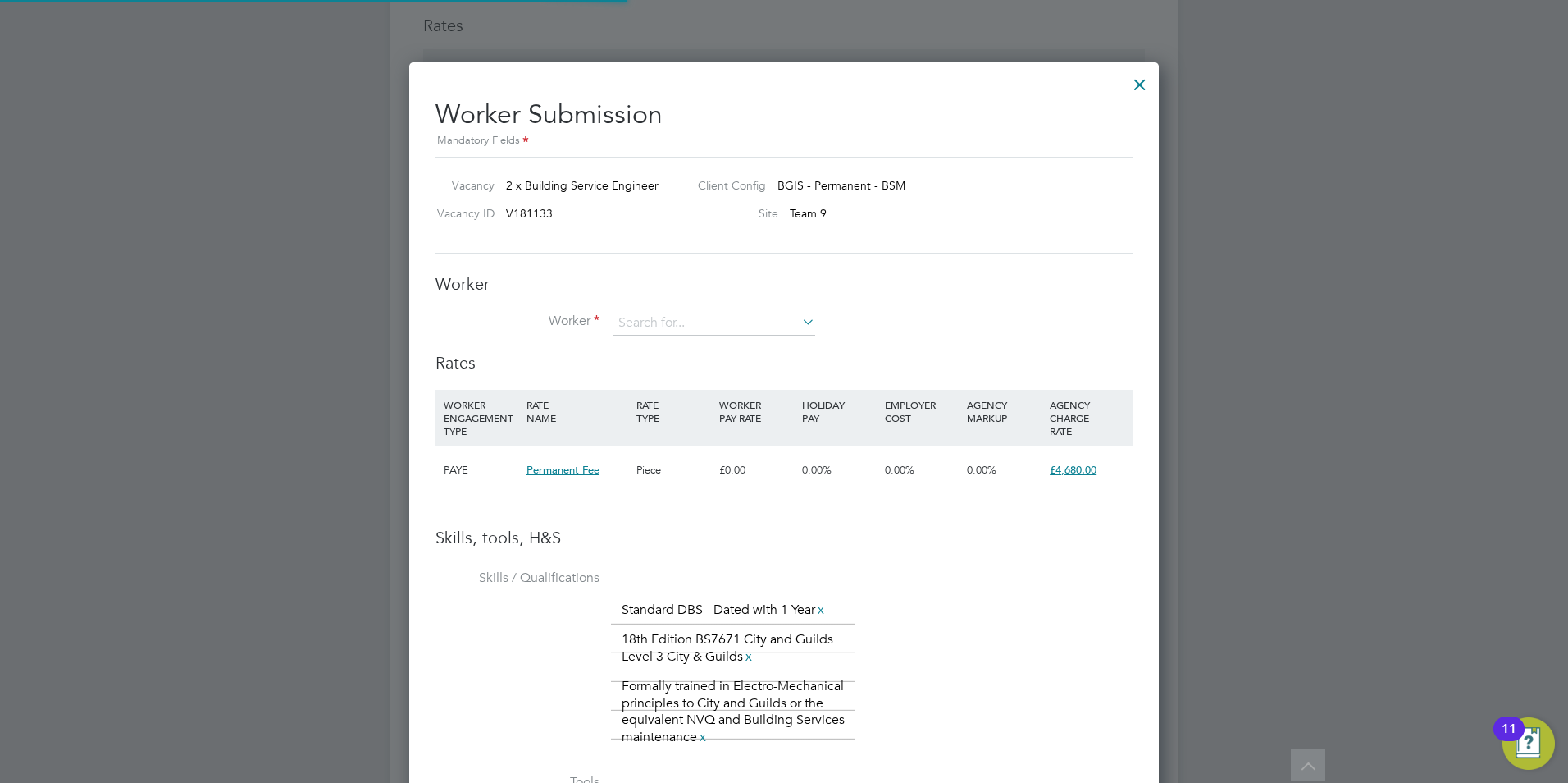
scroll to position [1161, 750]
click at [799, 314] on icon at bounding box center [799, 321] width 0 height 23
click at [650, 394] on li "+ Add new" at bounding box center [745, 391] width 265 height 22
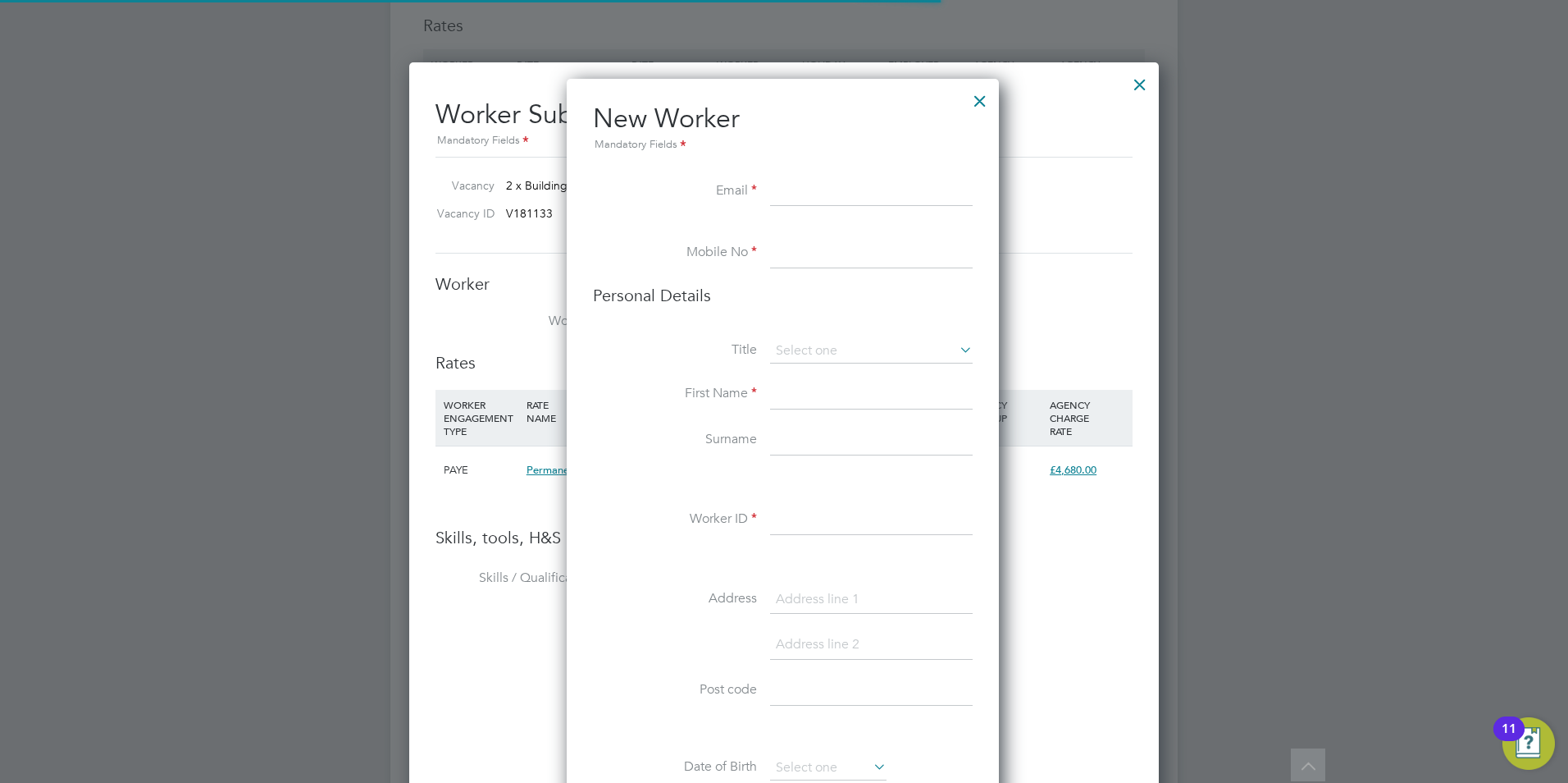
scroll to position [1388, 435]
click at [861, 192] on input at bounding box center [872, 192] width 203 height 29
paste input "[PERSON_NAME][EMAIL_ADDRESS][DOMAIN_NAME]"
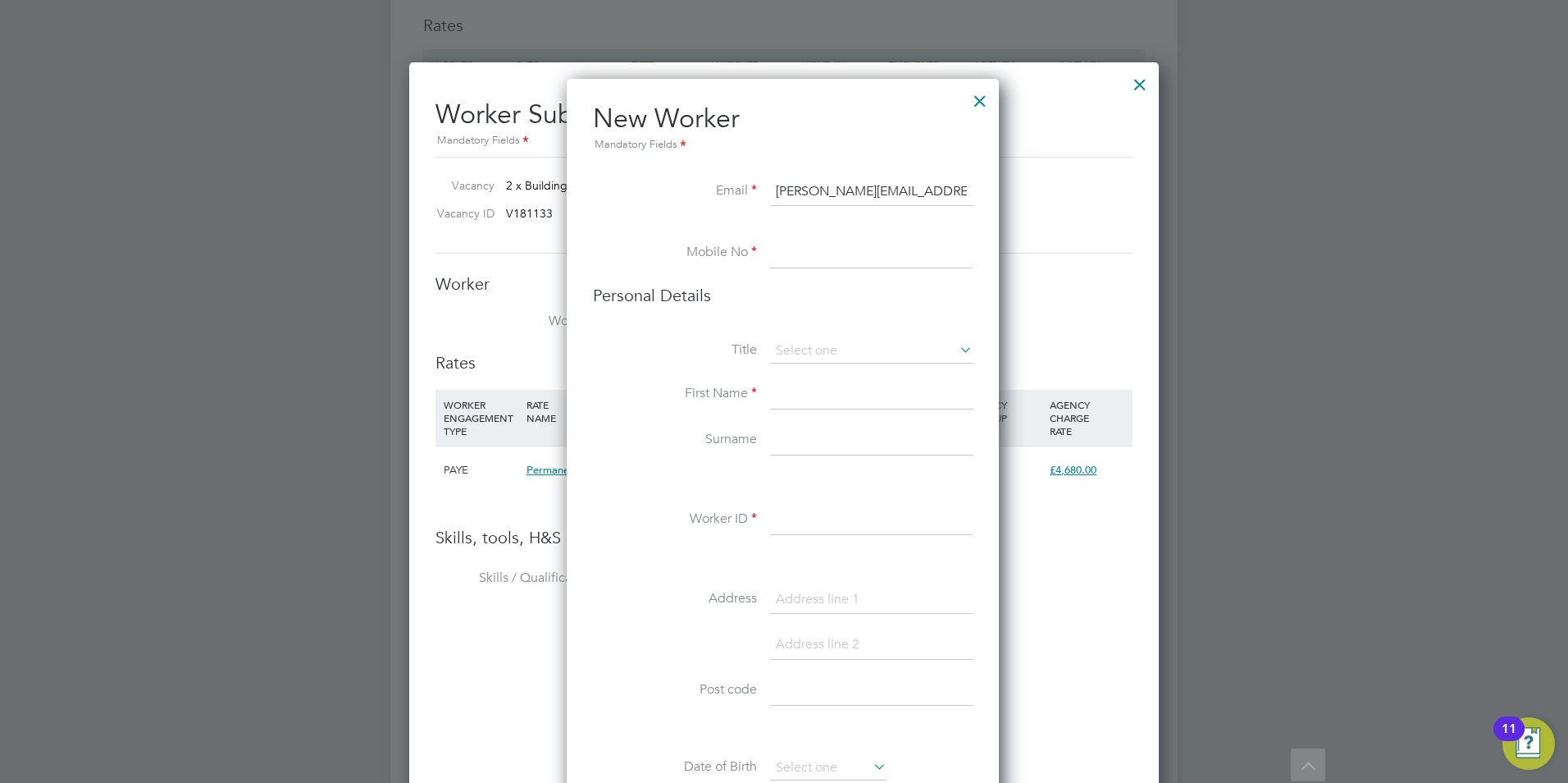
type input "[PERSON_NAME][EMAIL_ADDRESS][DOMAIN_NAME]"
click at [815, 267] on input at bounding box center [872, 253] width 203 height 29
click at [785, 263] on input at bounding box center [872, 253] width 203 height 29
paste input "07463899107"
type input "07463899107"
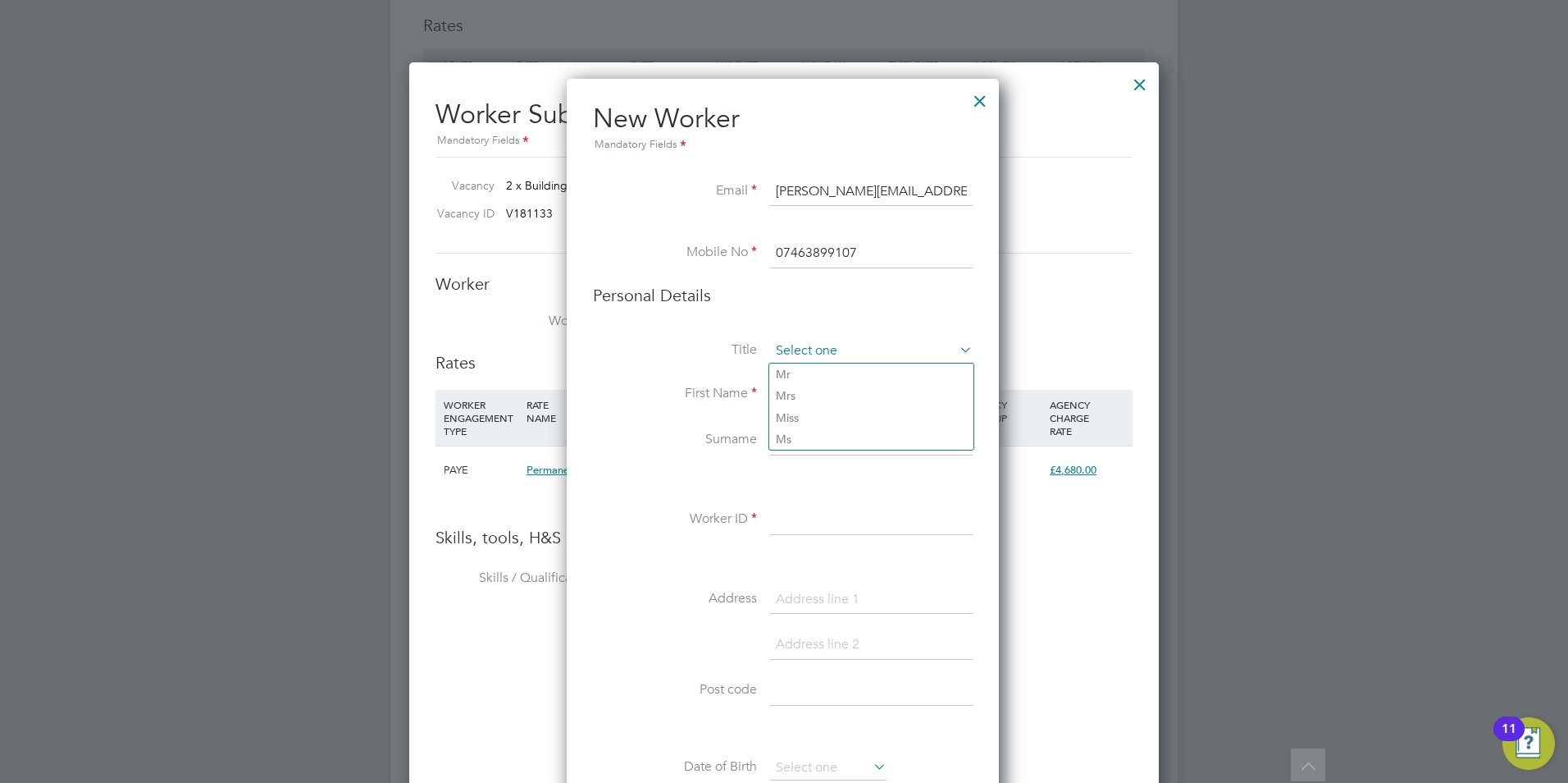
click at [852, 355] on input at bounding box center [872, 351] width 203 height 25
click at [834, 378] on li "Mr" at bounding box center [872, 374] width 204 height 21
type input "Mr"
click at [784, 396] on input at bounding box center [872, 394] width 203 height 29
type input "[PERSON_NAME]"
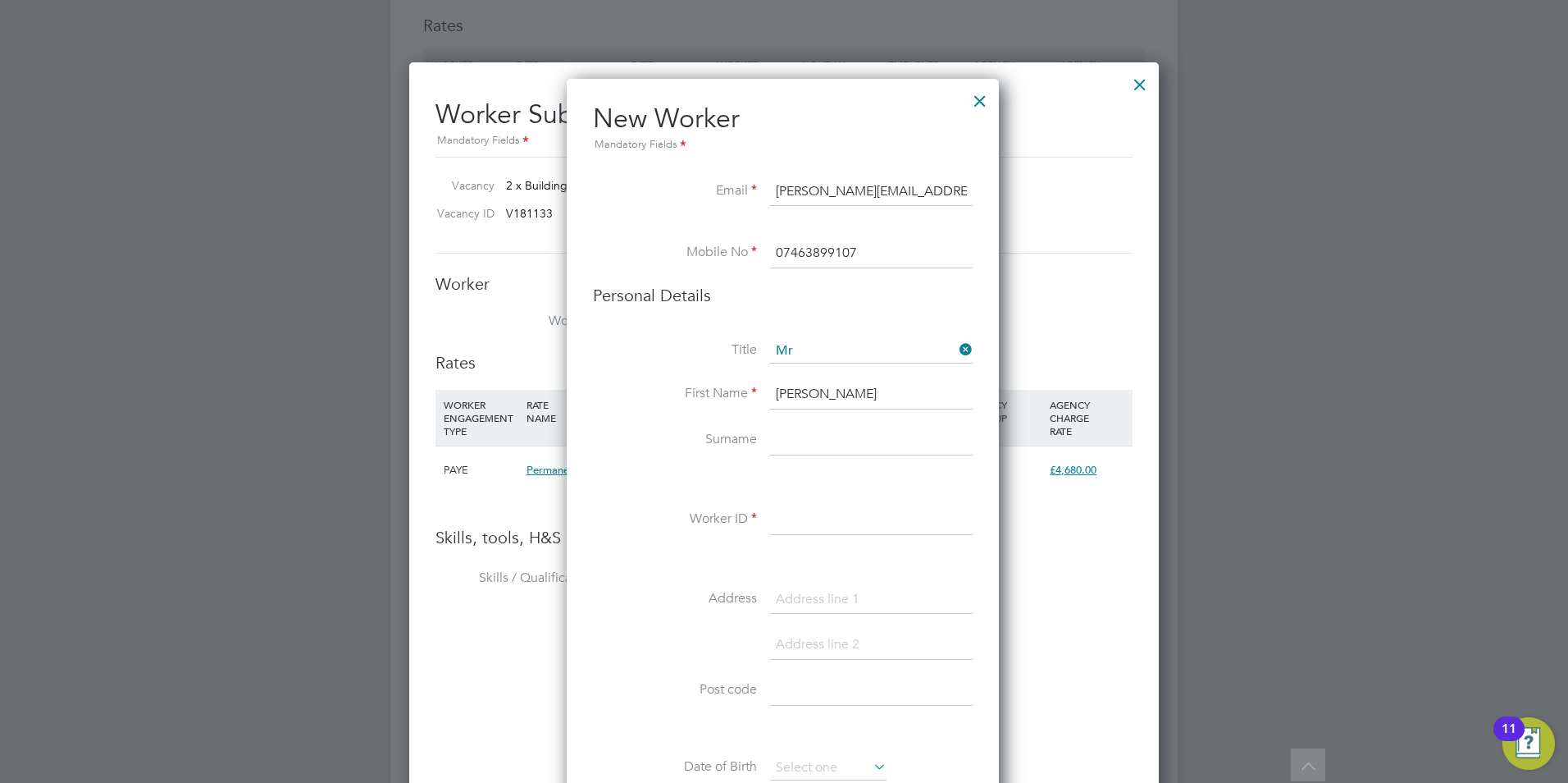
click at [781, 434] on input at bounding box center [872, 440] width 203 height 29
type input "[PERSON_NAME]"
click at [816, 523] on input at bounding box center [872, 520] width 203 height 29
type input "2"
type input "b"
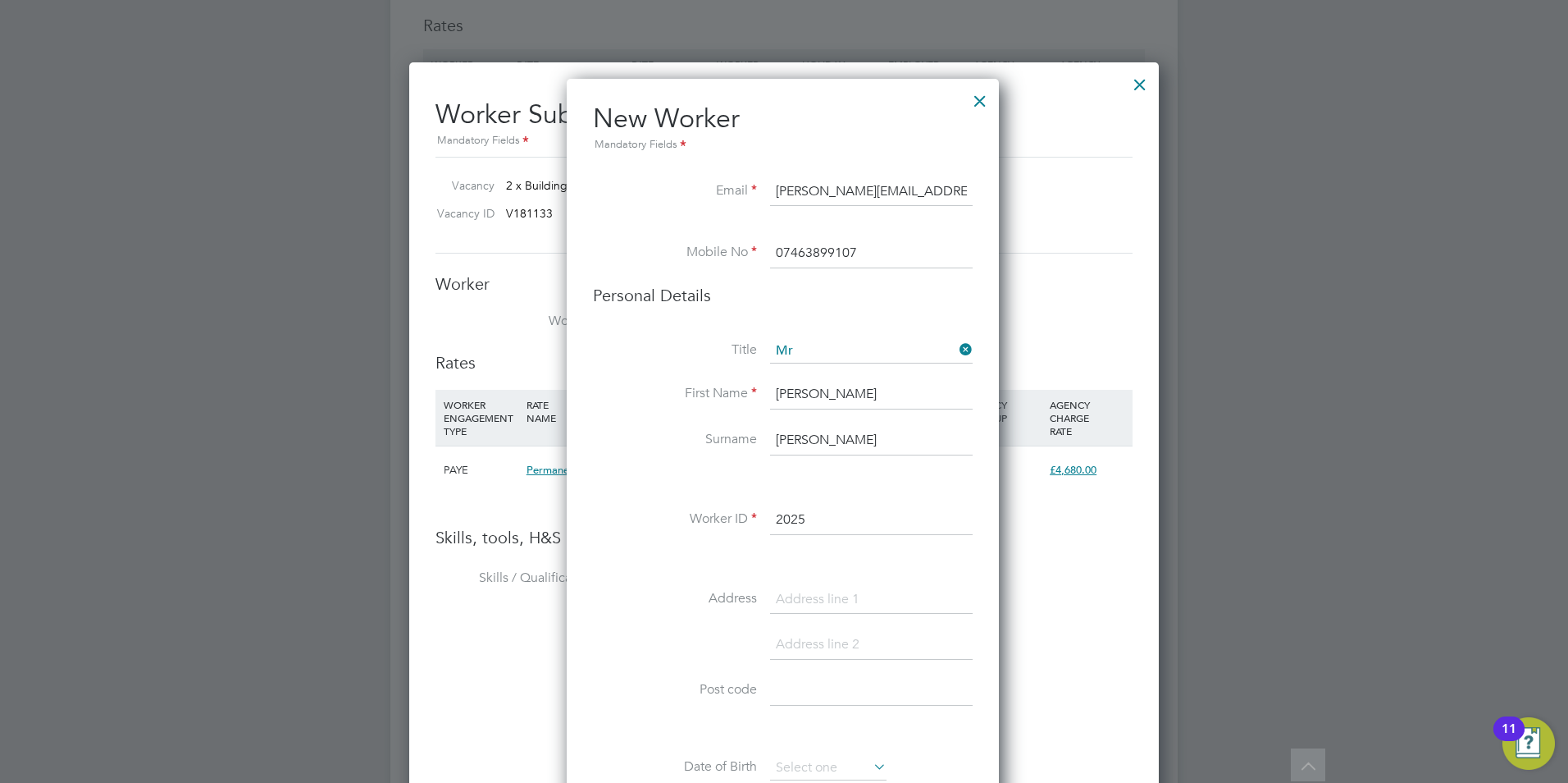
type input "2025"
click at [831, 600] on input at bounding box center [872, 600] width 203 height 29
drag, startPoint x: 816, startPoint y: 611, endPoint x: 818, endPoint y: 598, distance: 13.2
click at [816, 609] on input at bounding box center [872, 600] width 203 height 29
click at [817, 596] on input at bounding box center [872, 600] width 203 height 29
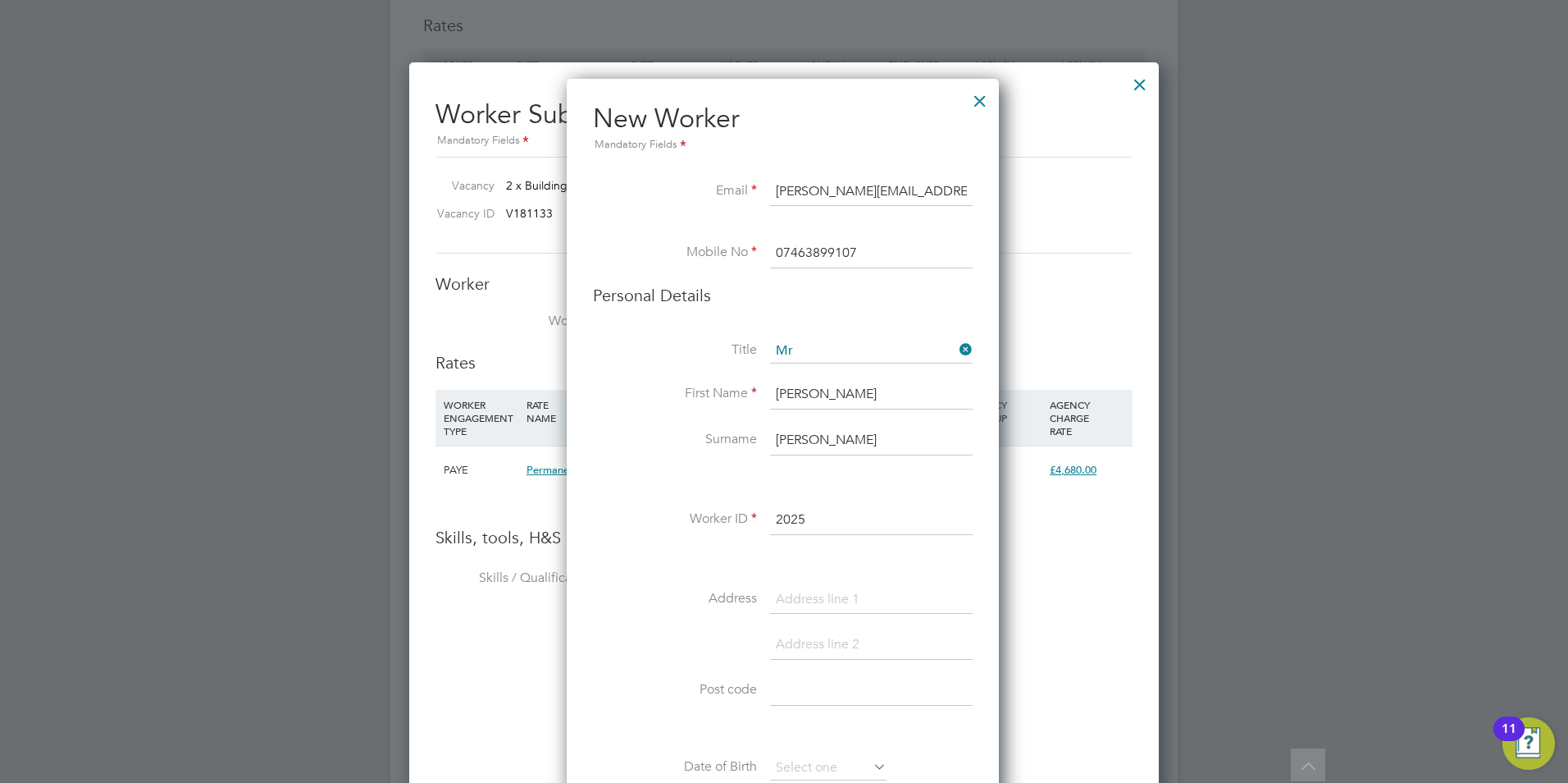
paste input "[STREET_ADDRESS]"
type input "[STREET_ADDRESS]"
click at [850, 703] on input at bounding box center [872, 691] width 203 height 29
paste input "BS13 0RF"
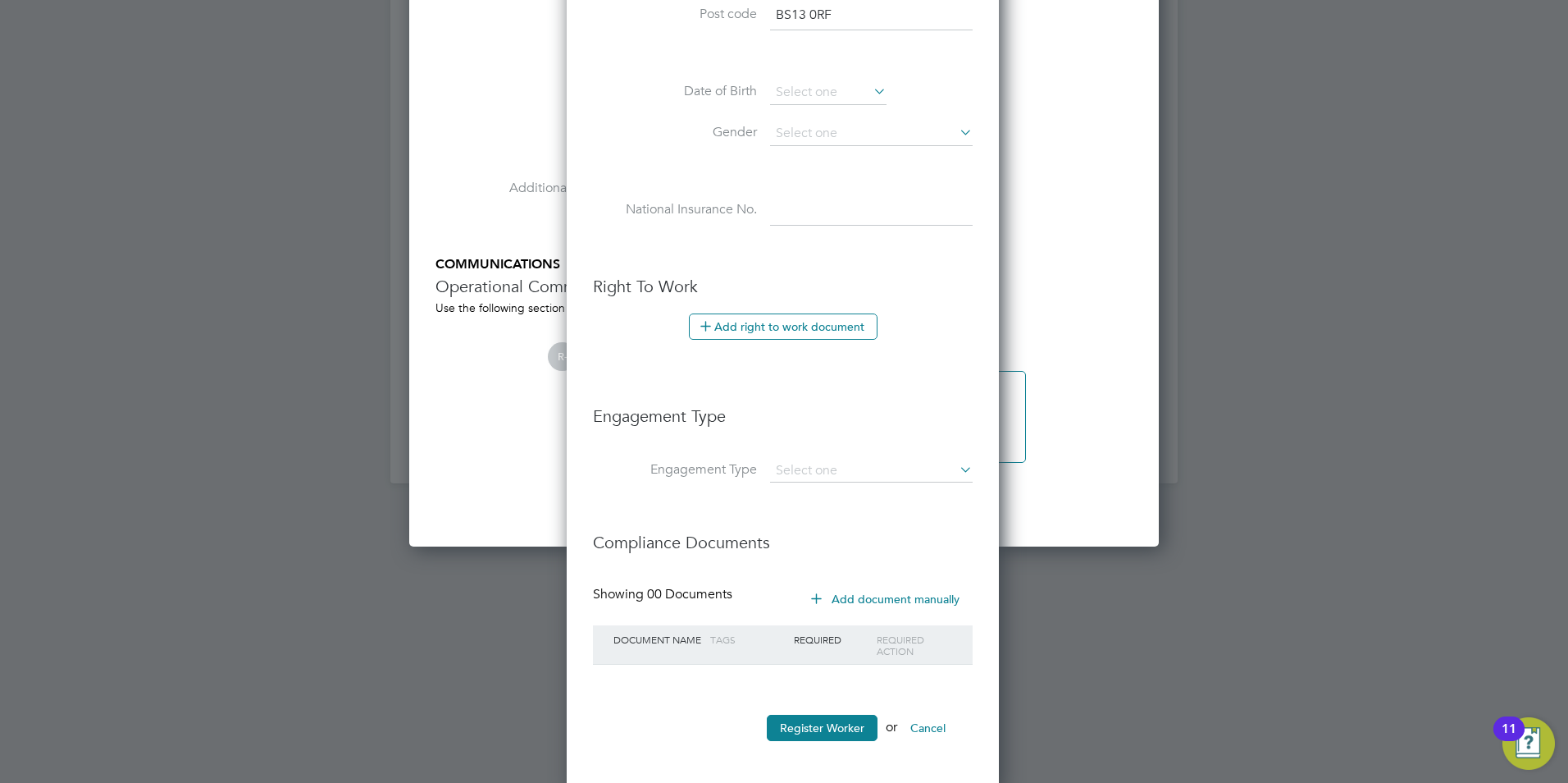
scroll to position [2652, 0]
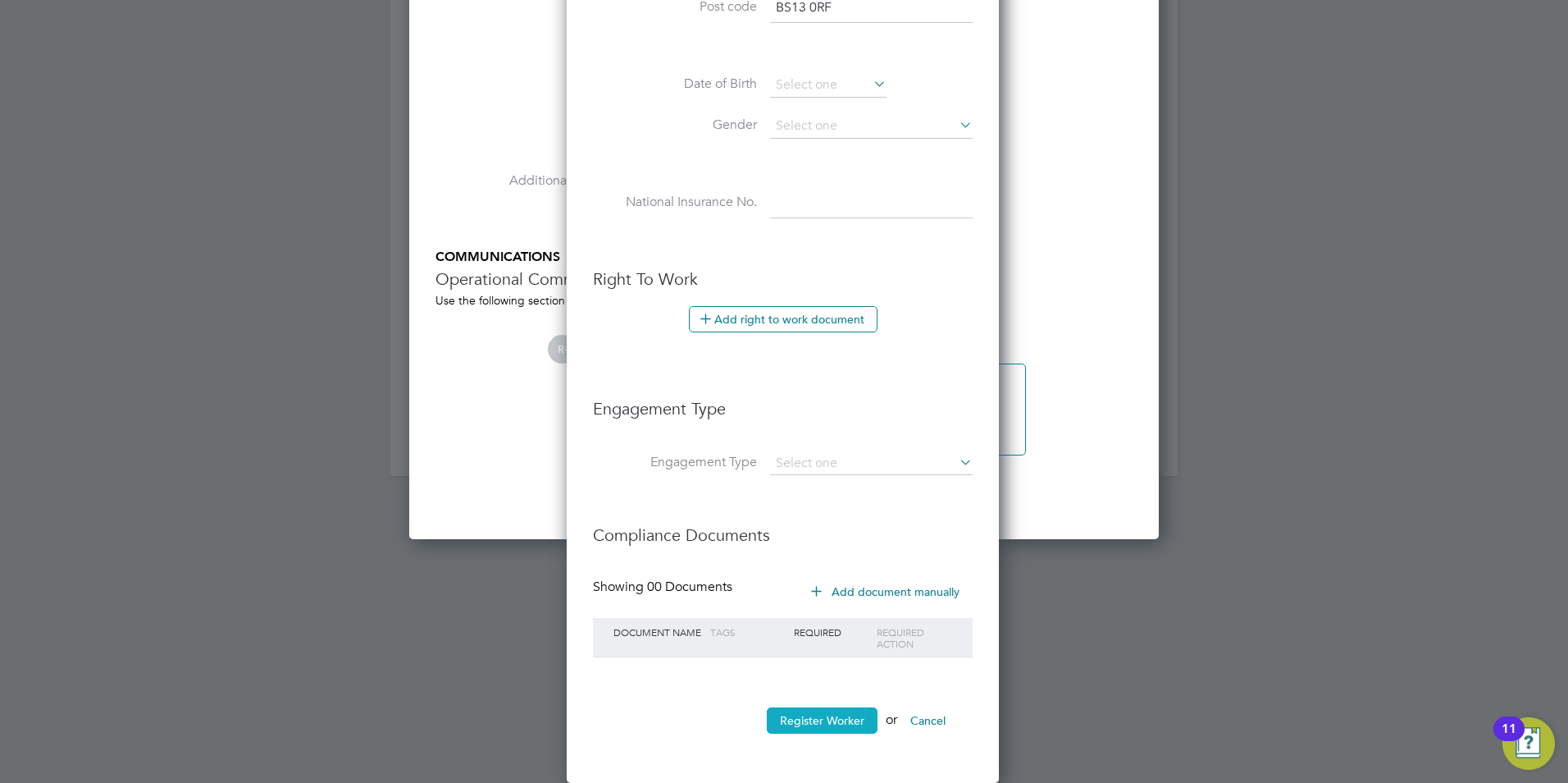
type input "BS13 0RF"
click at [839, 723] on button "Register Worker" at bounding box center [822, 720] width 110 height 27
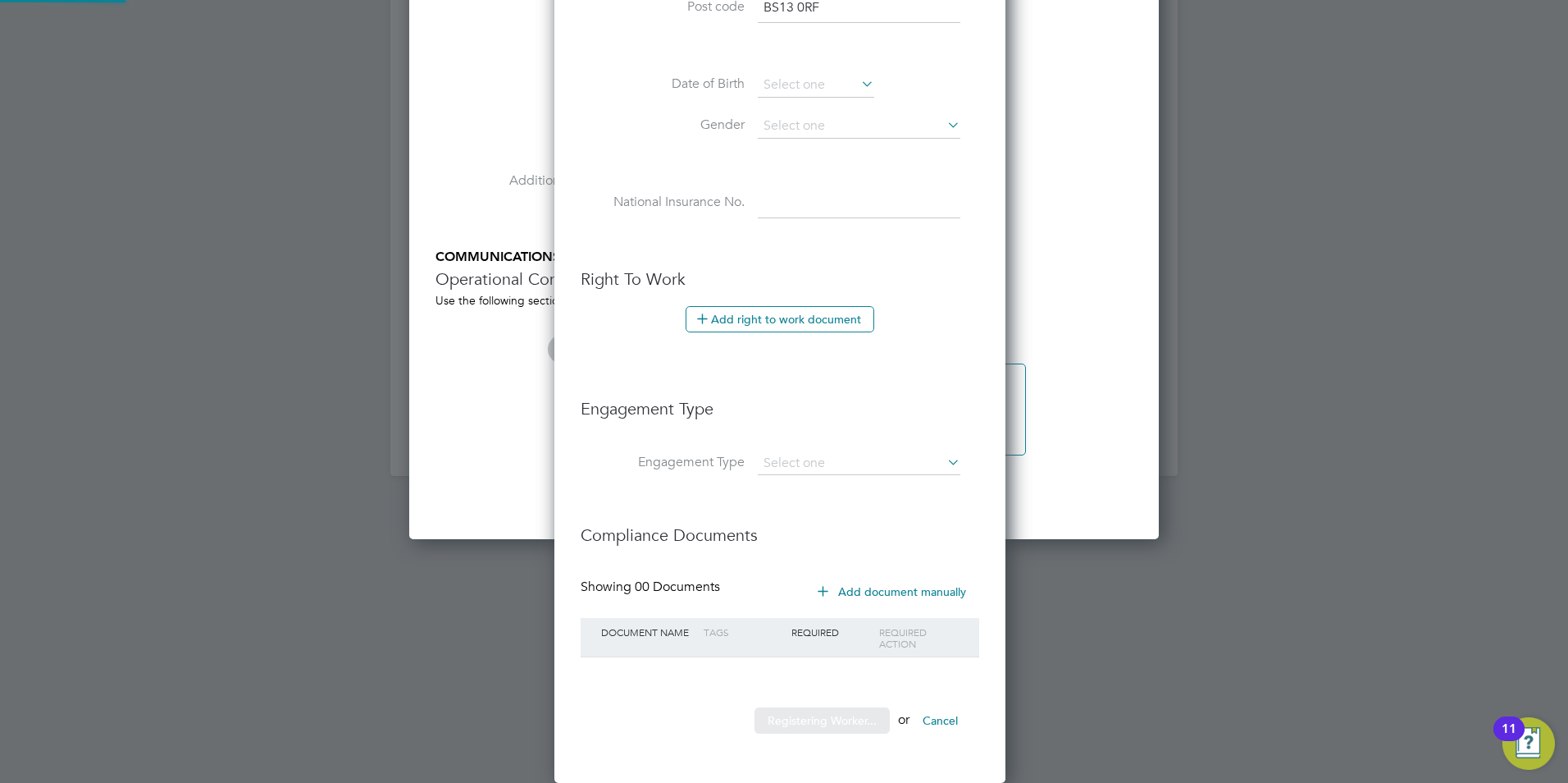
scroll to position [1388, 459]
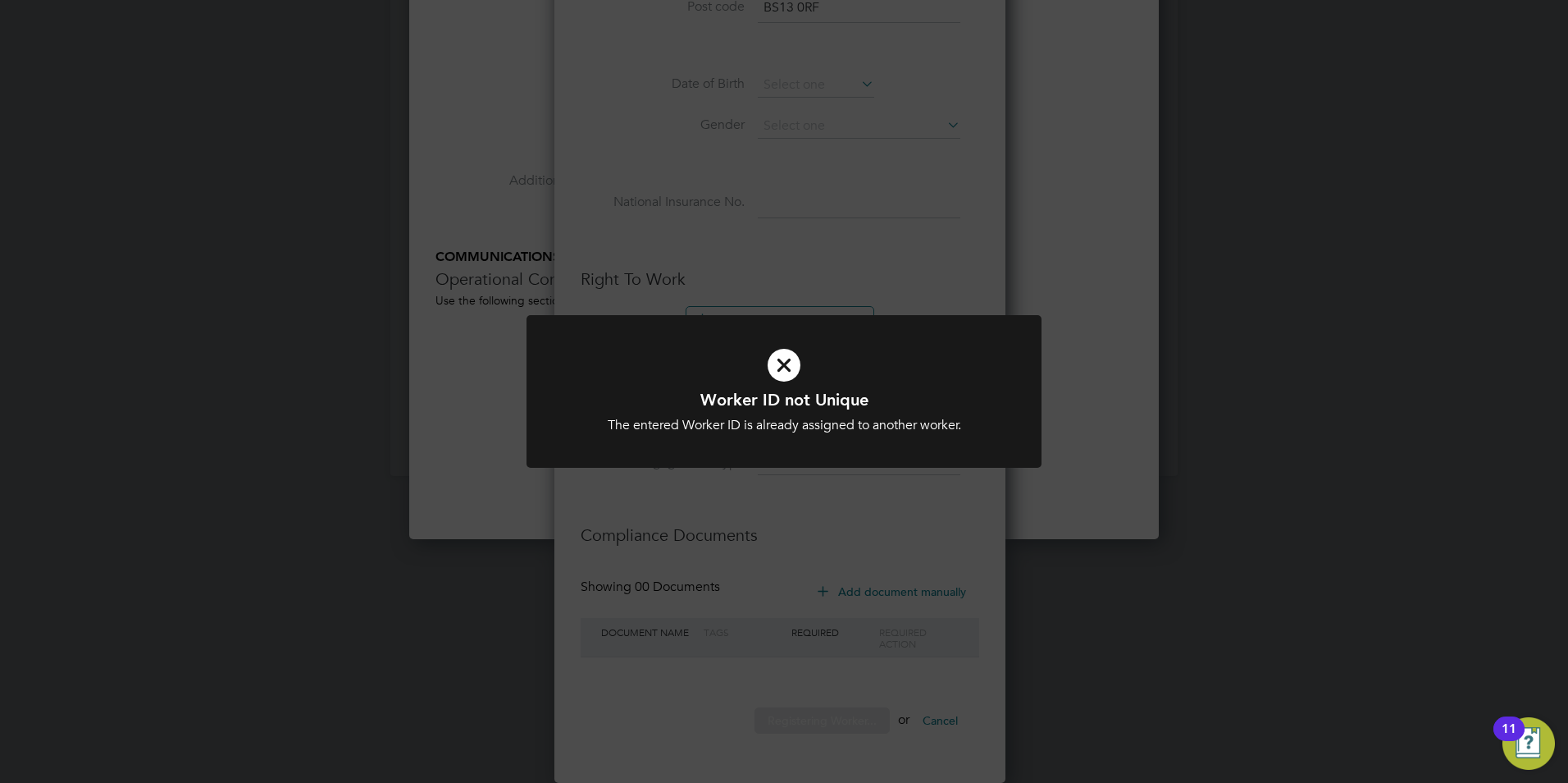
click at [785, 370] on icon at bounding box center [784, 365] width 426 height 64
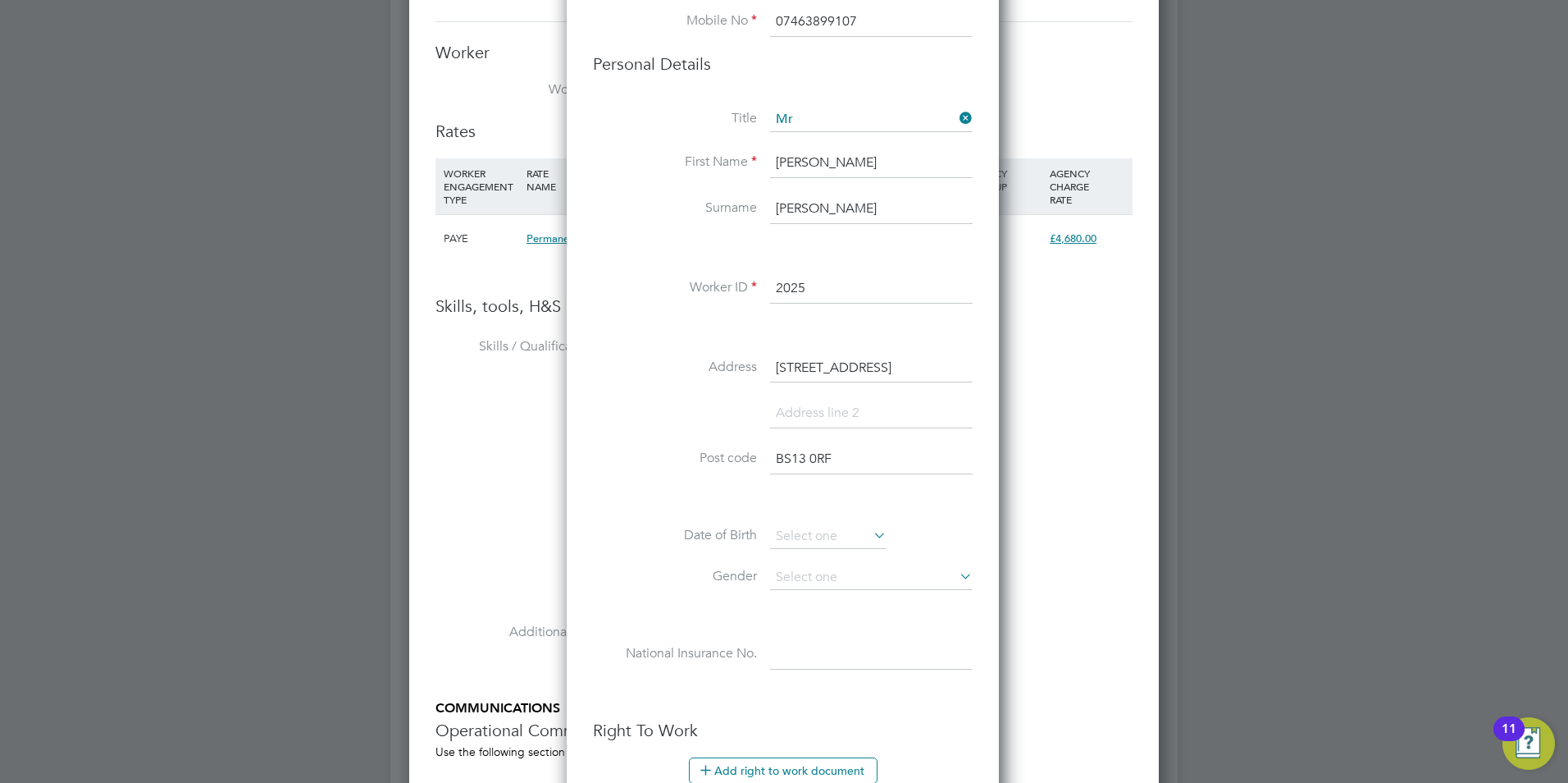
scroll to position [2160, 0]
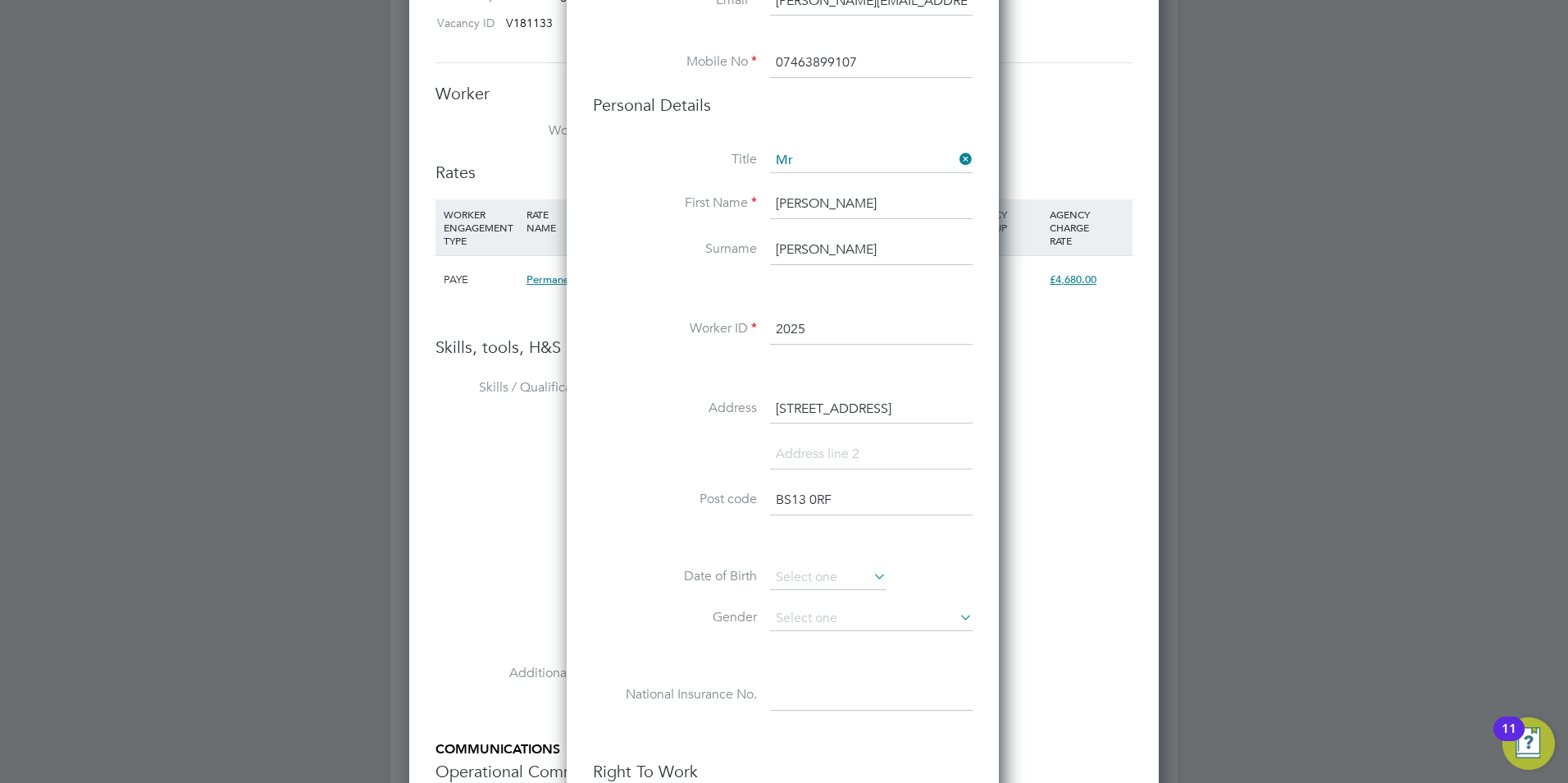
click at [833, 333] on input "2025" at bounding box center [872, 330] width 203 height 29
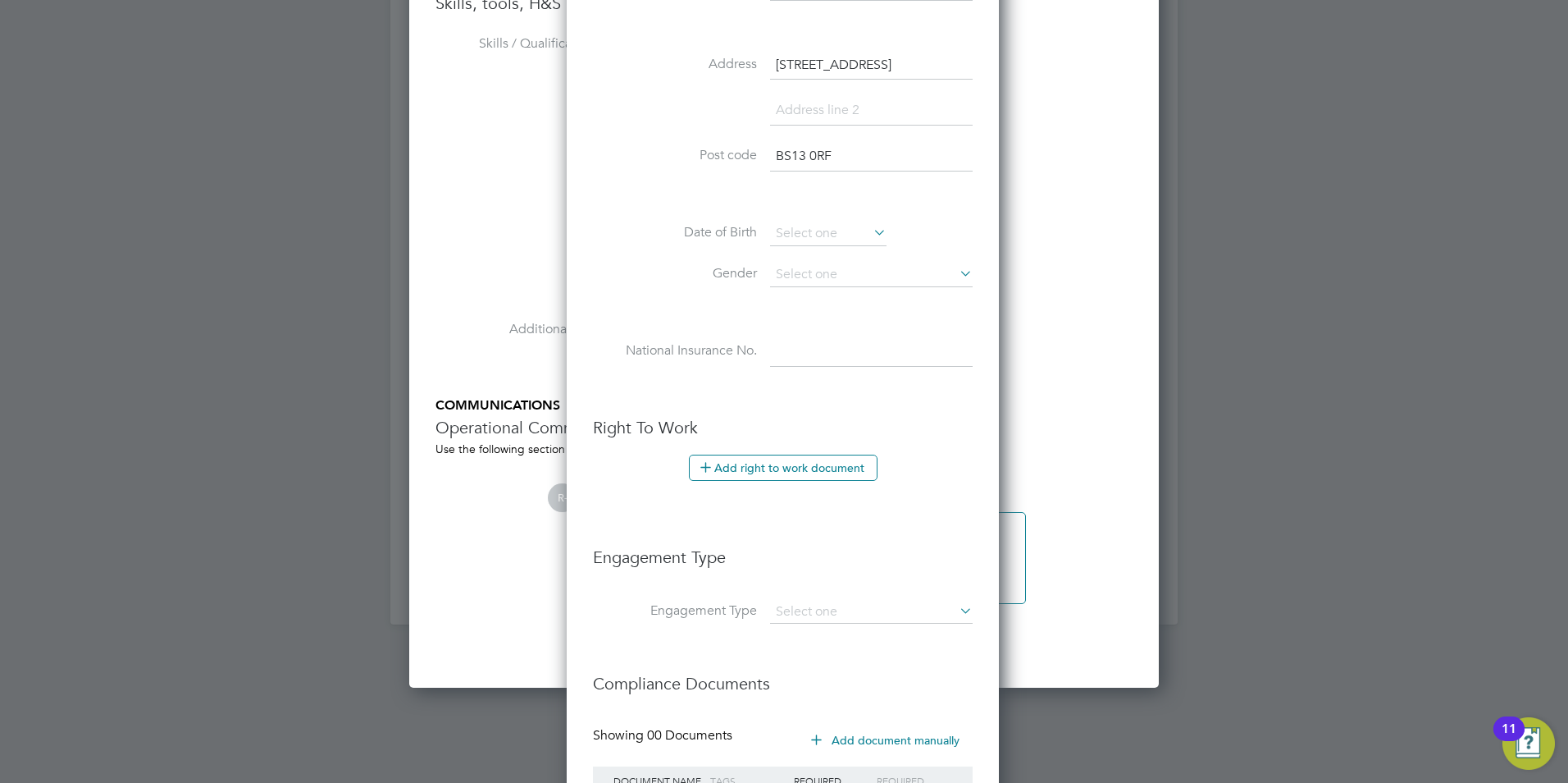
scroll to position [2652, 0]
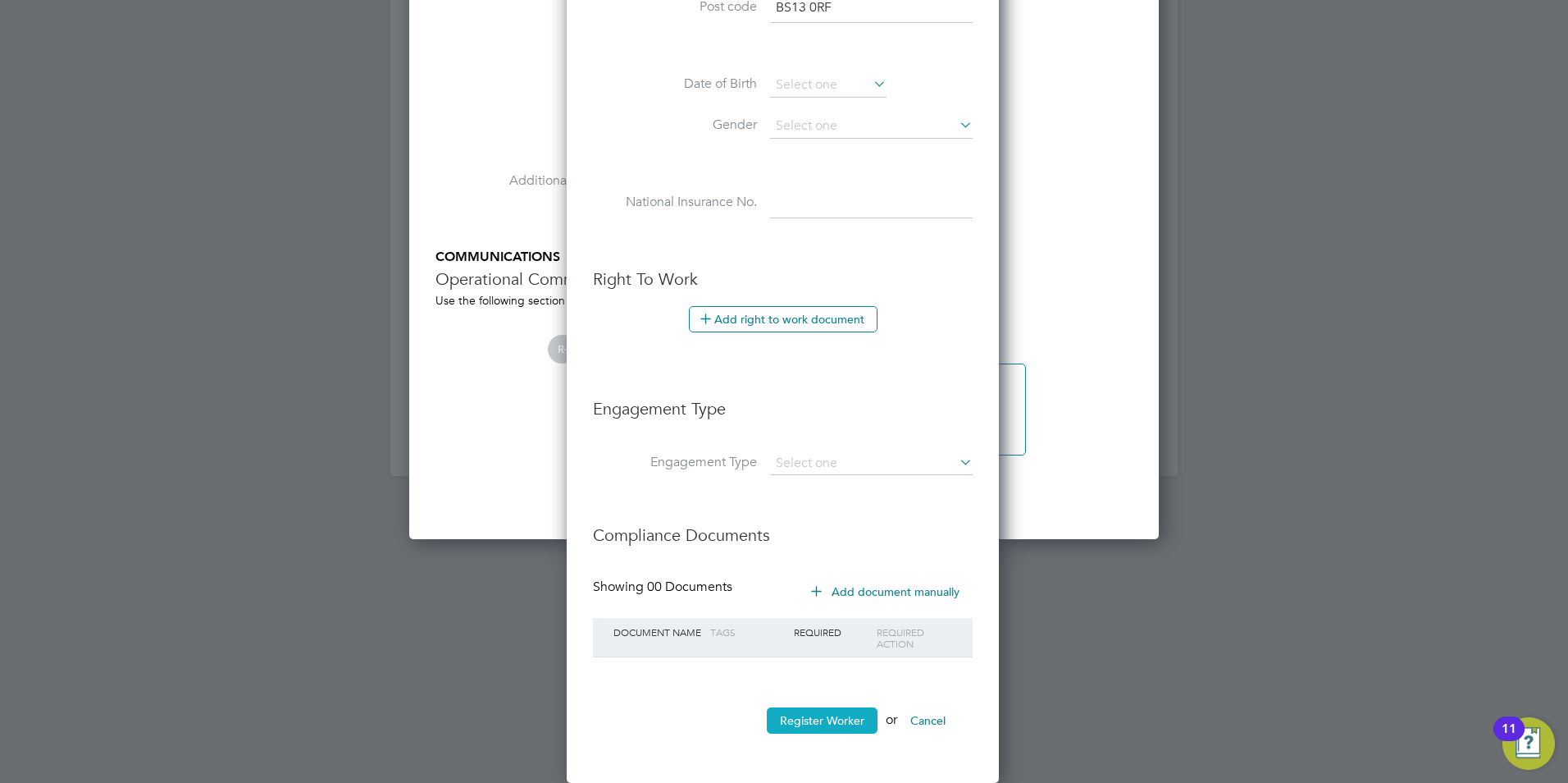
click at [830, 719] on button "Register Worker" at bounding box center [822, 720] width 110 height 27
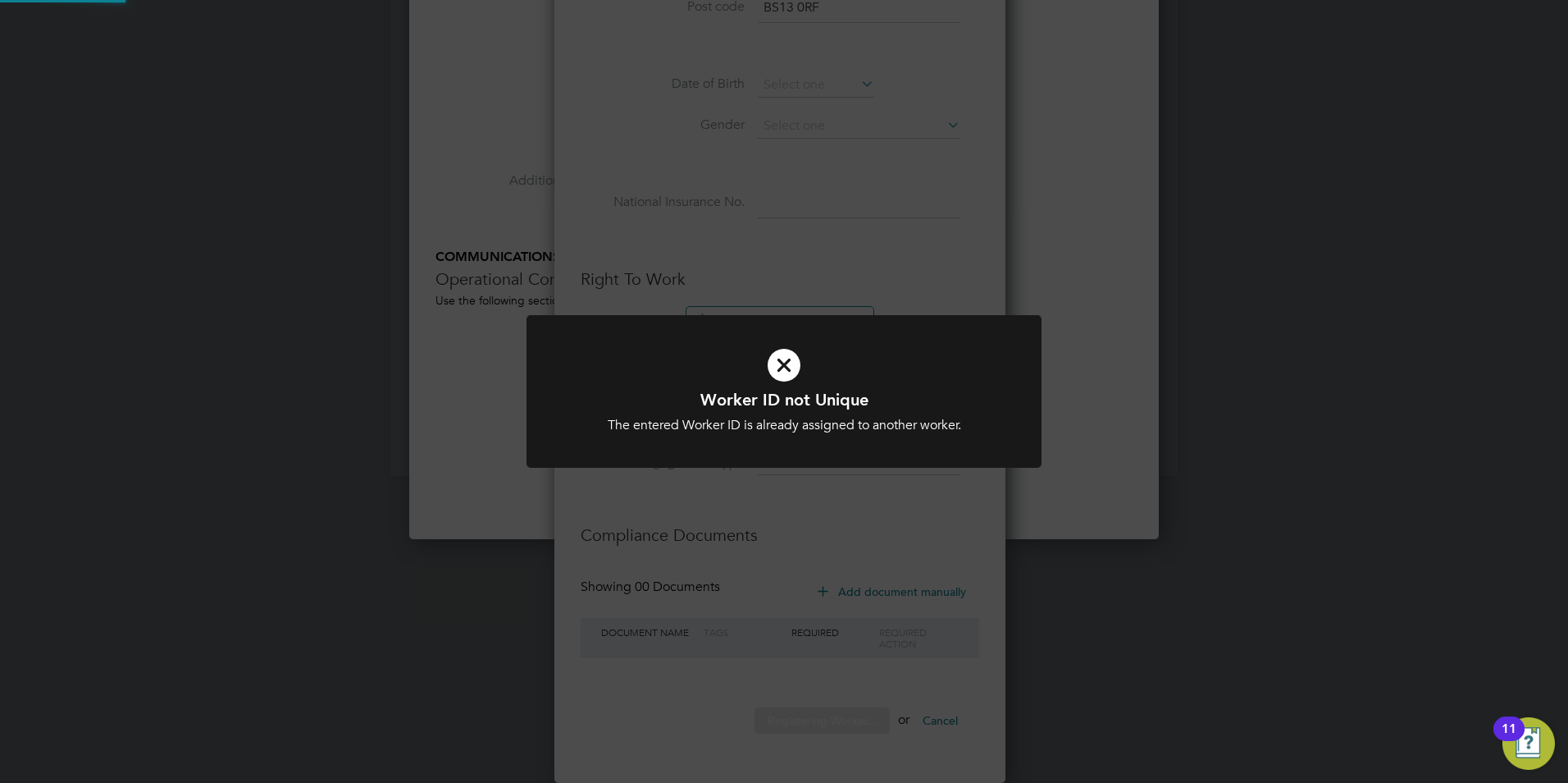
scroll to position [1388, 459]
click at [771, 372] on icon at bounding box center [784, 365] width 426 height 64
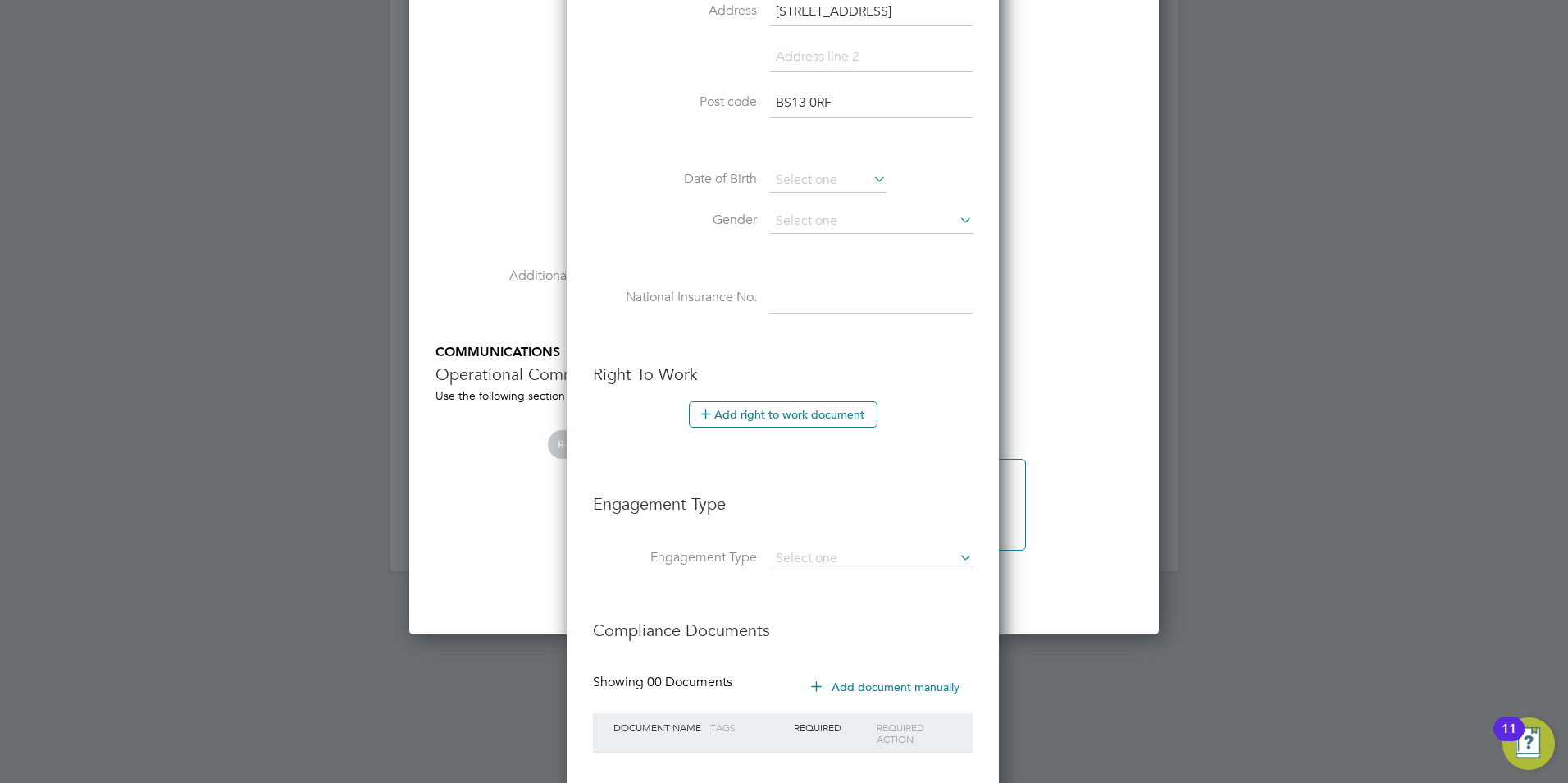
scroll to position [2324, 0]
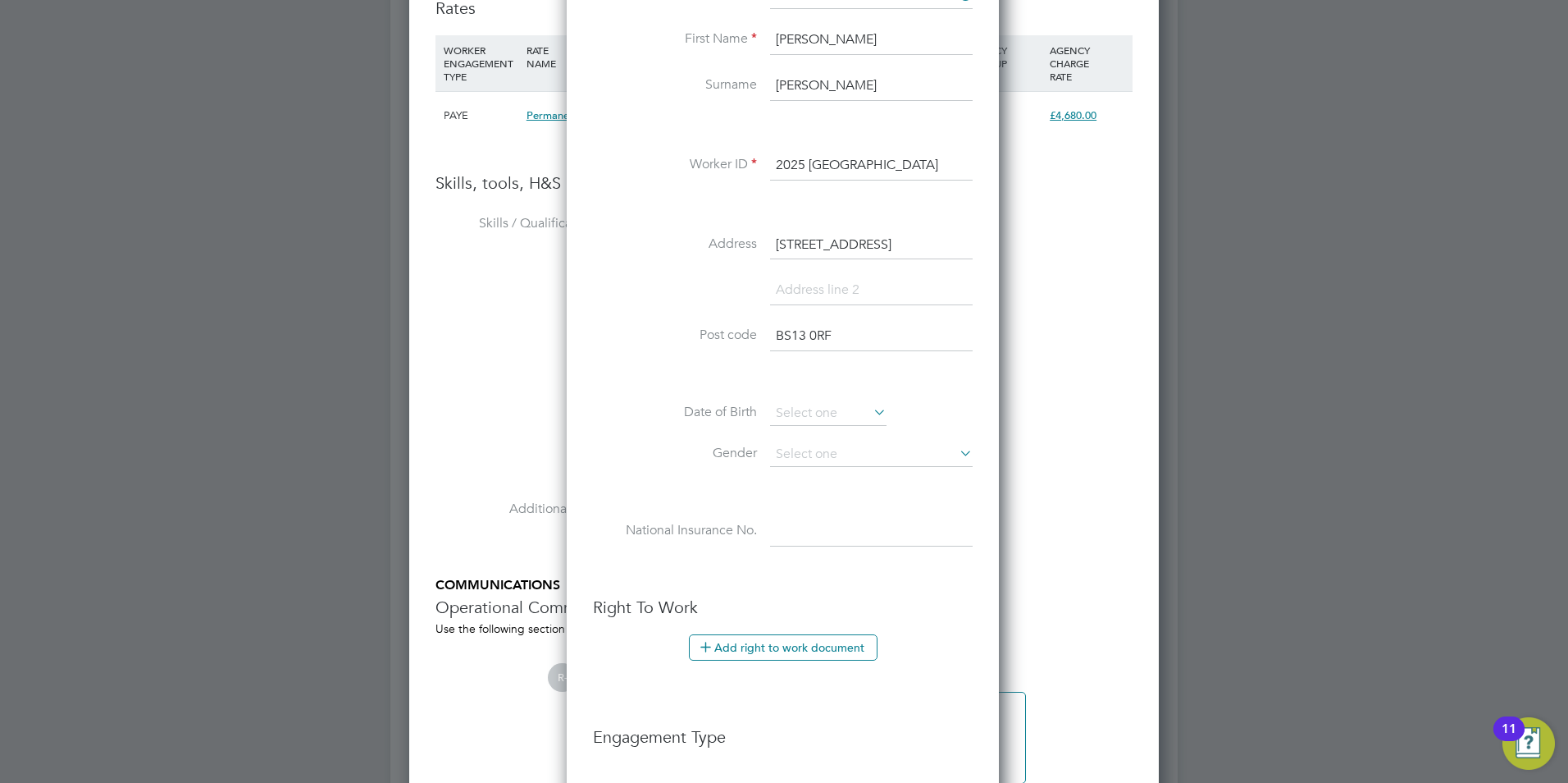
click at [865, 167] on input "2025 Bristol" at bounding box center [872, 166] width 203 height 29
type input "2"
type input "p"
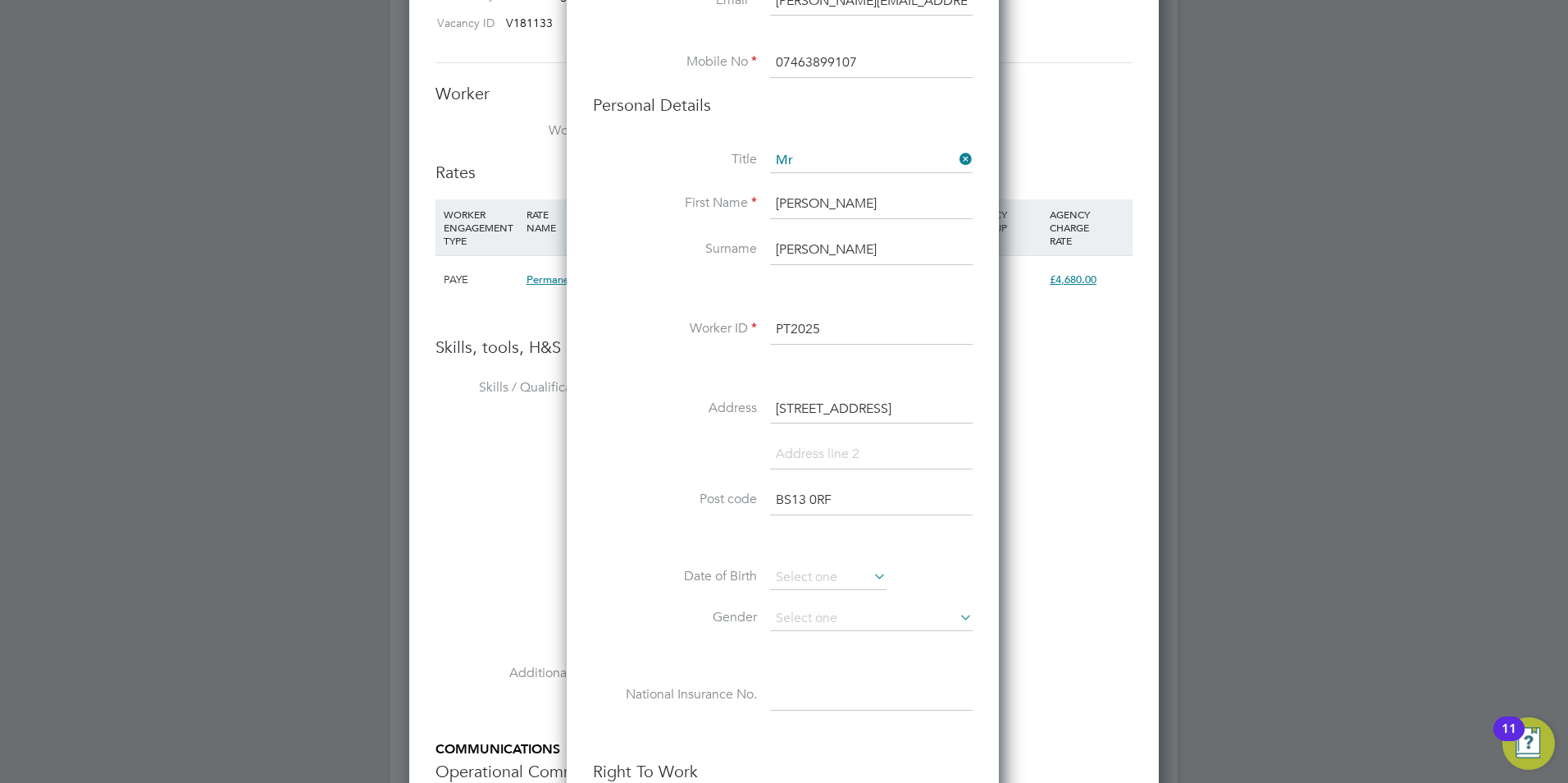
scroll to position [2652, 0]
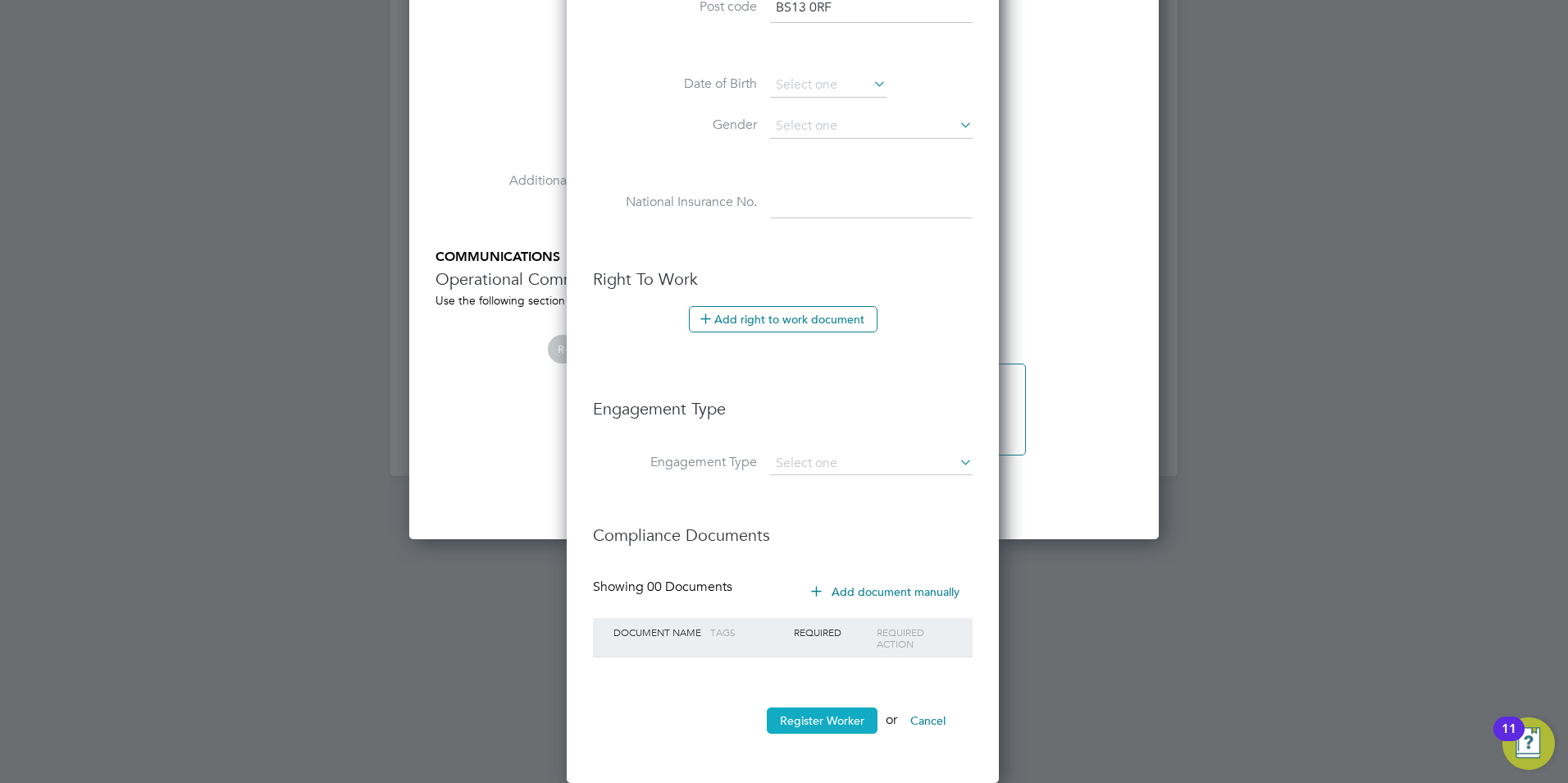
type input "PT2025"
click at [825, 722] on button "Register Worker" at bounding box center [822, 720] width 110 height 27
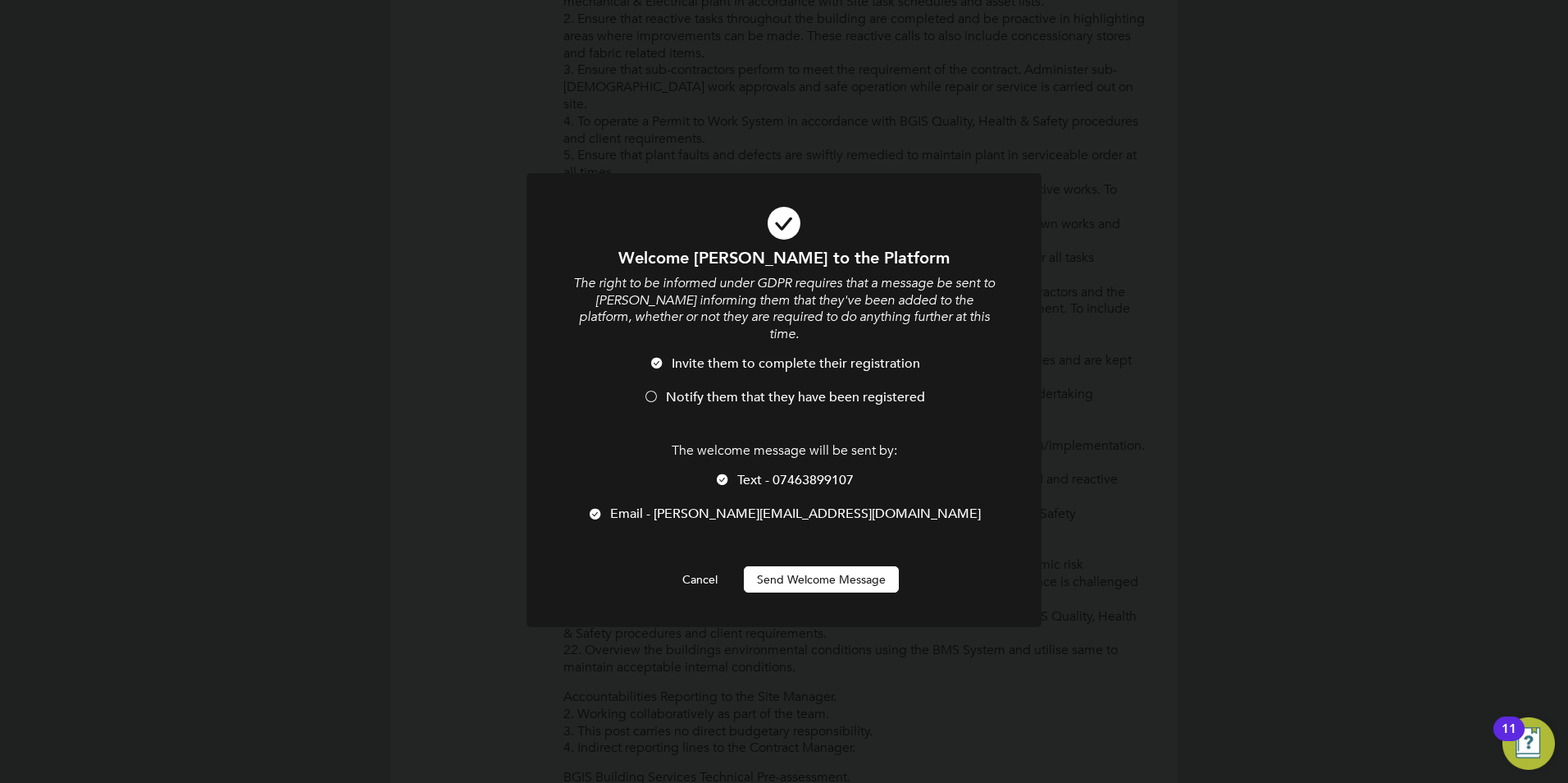
scroll to position [1388, 435]
click at [656, 390] on div at bounding box center [651, 398] width 17 height 17
click at [842, 567] on button "Send Welcome Message" at bounding box center [821, 579] width 155 height 27
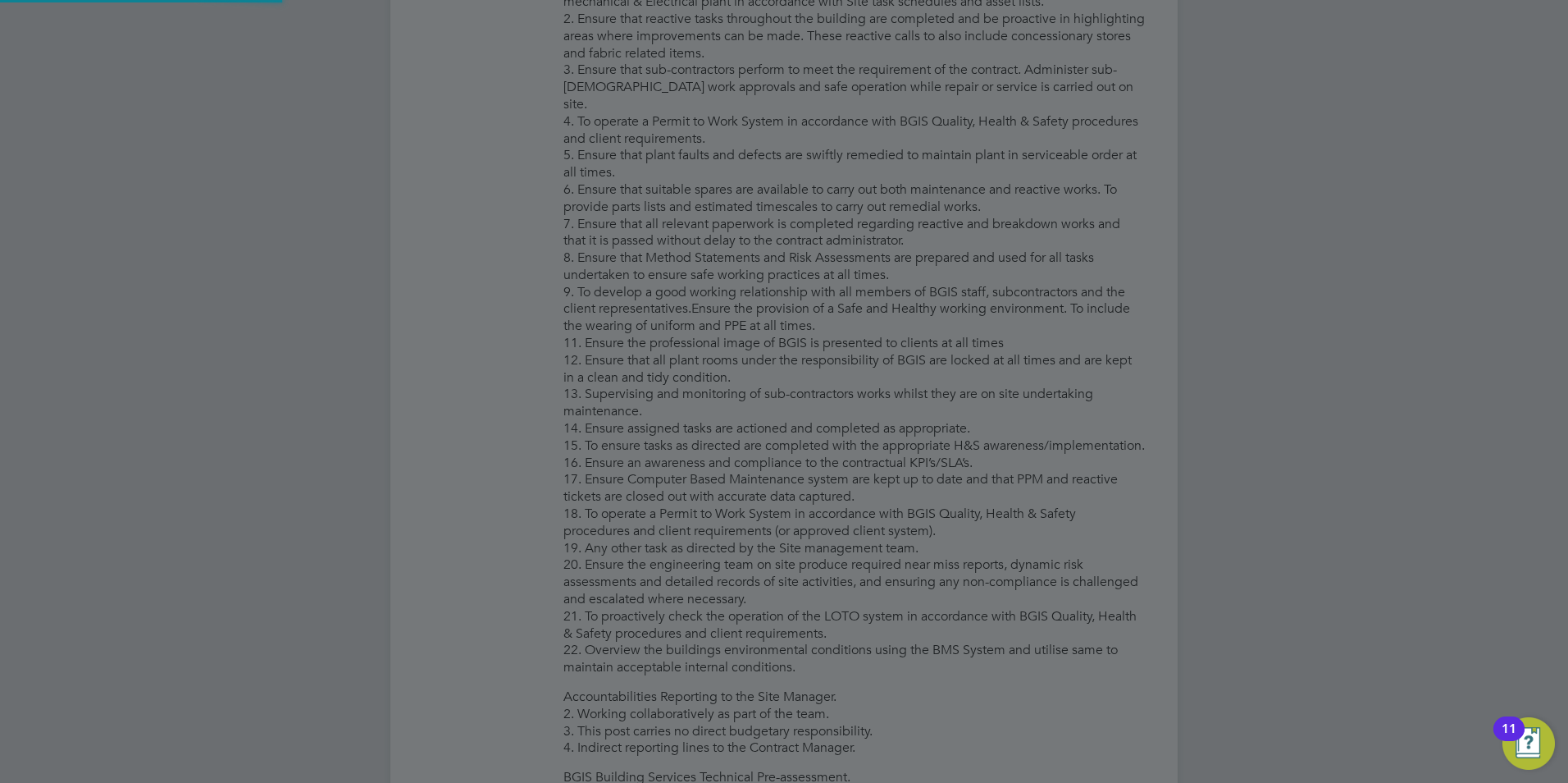
type input "Paul Tait (PT2025)"
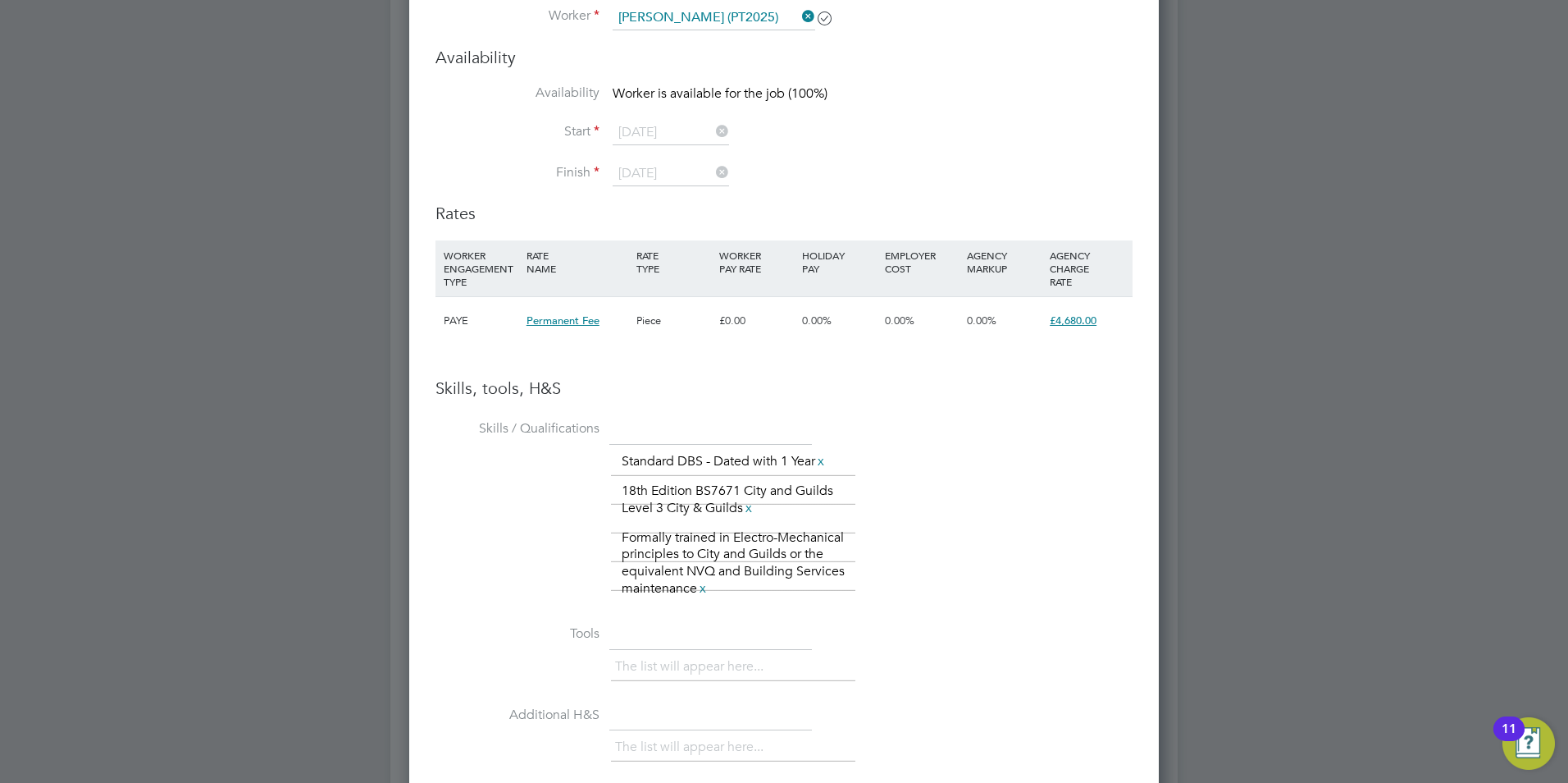
scroll to position [2565, 0]
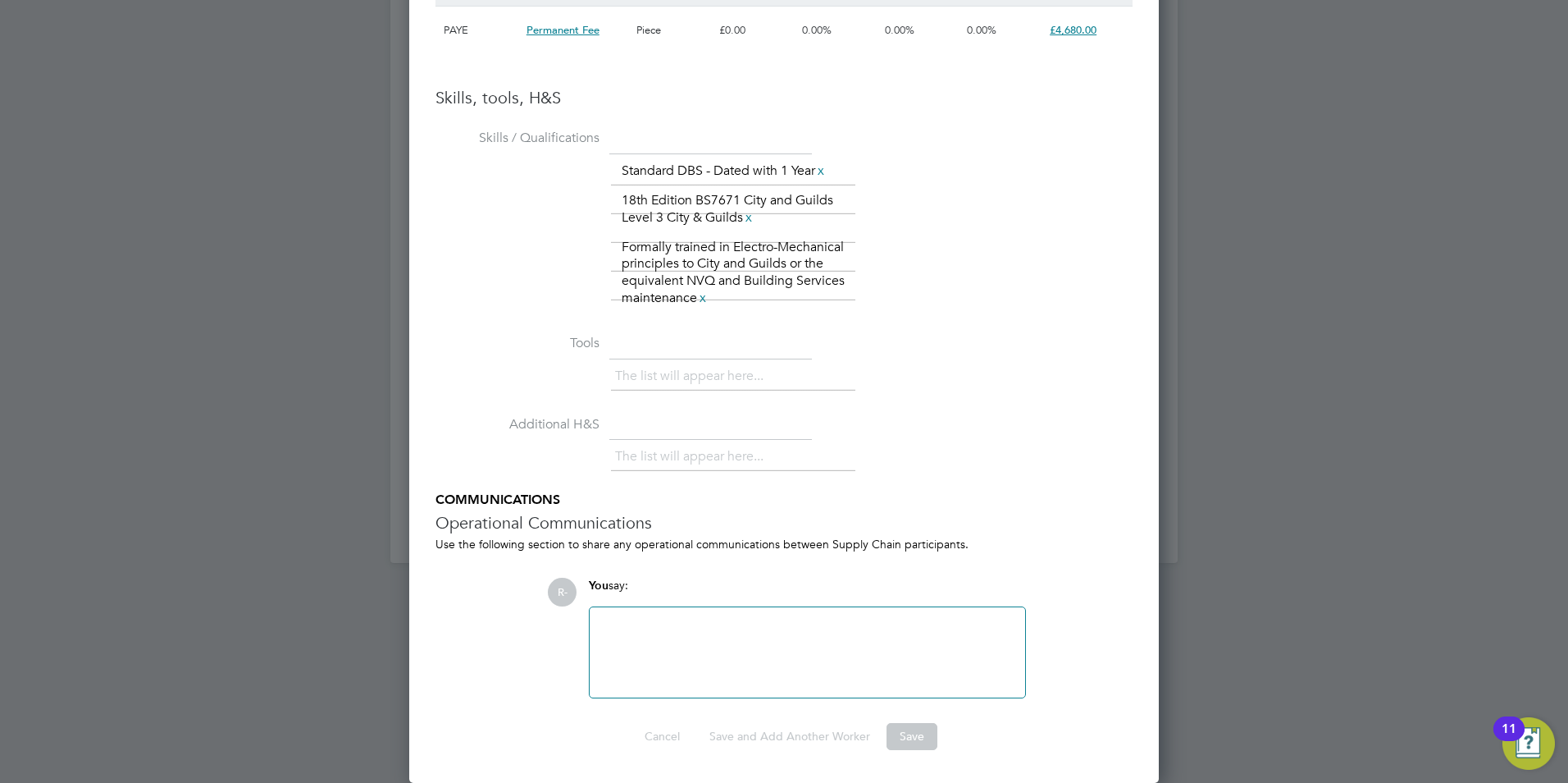
click at [693, 392] on div "The list will appear here..." at bounding box center [733, 379] width 244 height 33
click at [694, 372] on li "The list will appear here..." at bounding box center [692, 376] width 155 height 22
click at [713, 614] on div at bounding box center [807, 652] width 436 height 90
click at [699, 501] on h5 "COMMUNICATIONS" at bounding box center [784, 500] width 697 height 18
click at [683, 441] on li "Additional H&S The list will appear here..." at bounding box center [784, 451] width 697 height 81
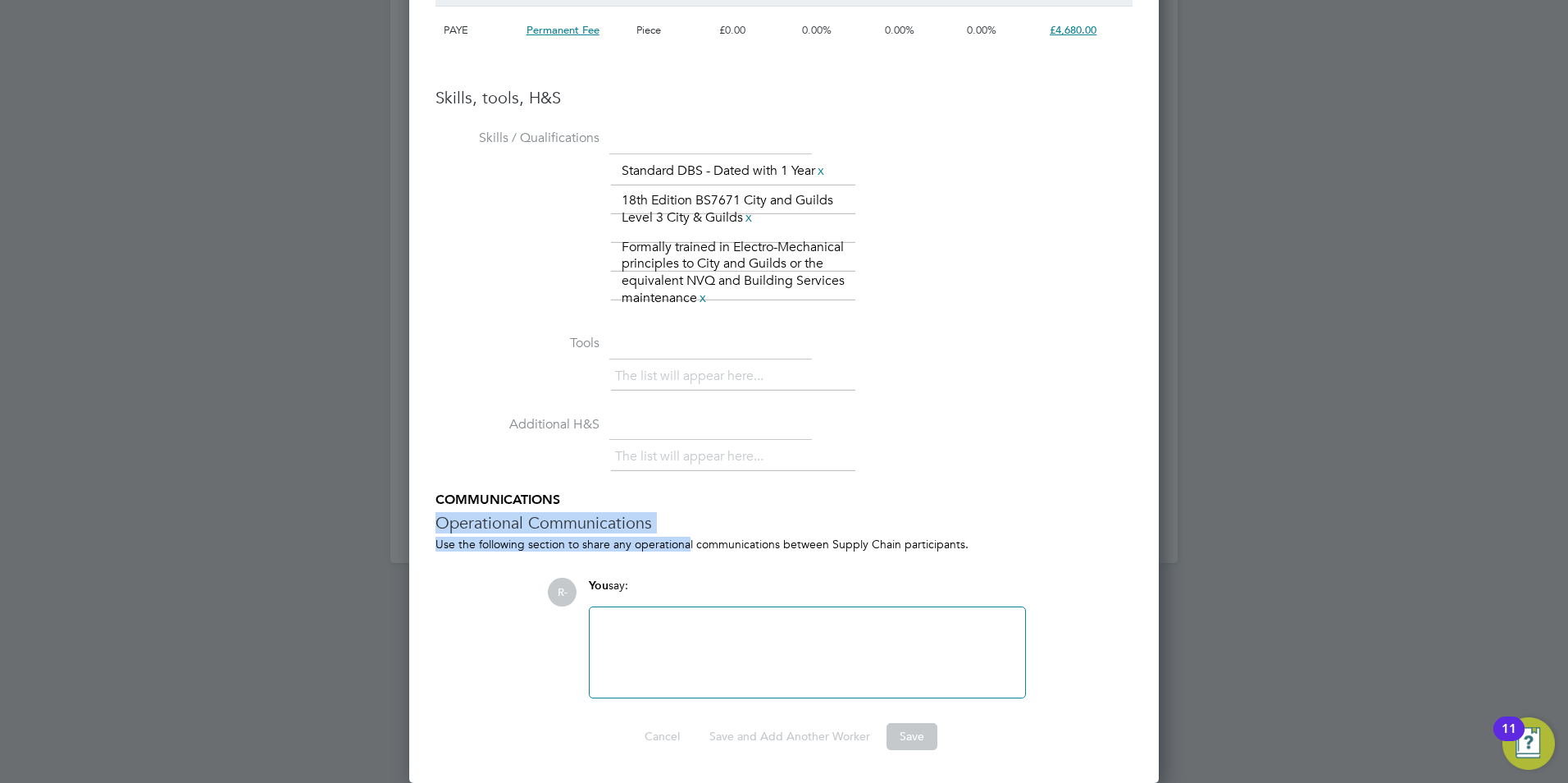
click at [687, 579] on ul "Skills / Qualifications The list will appear here... Standard DBS - Dated with …" at bounding box center [784, 411] width 697 height 574
drag, startPoint x: 687, startPoint y: 579, endPoint x: 699, endPoint y: 649, distance: 71.0
click at [699, 649] on div at bounding box center [807, 652] width 416 height 71
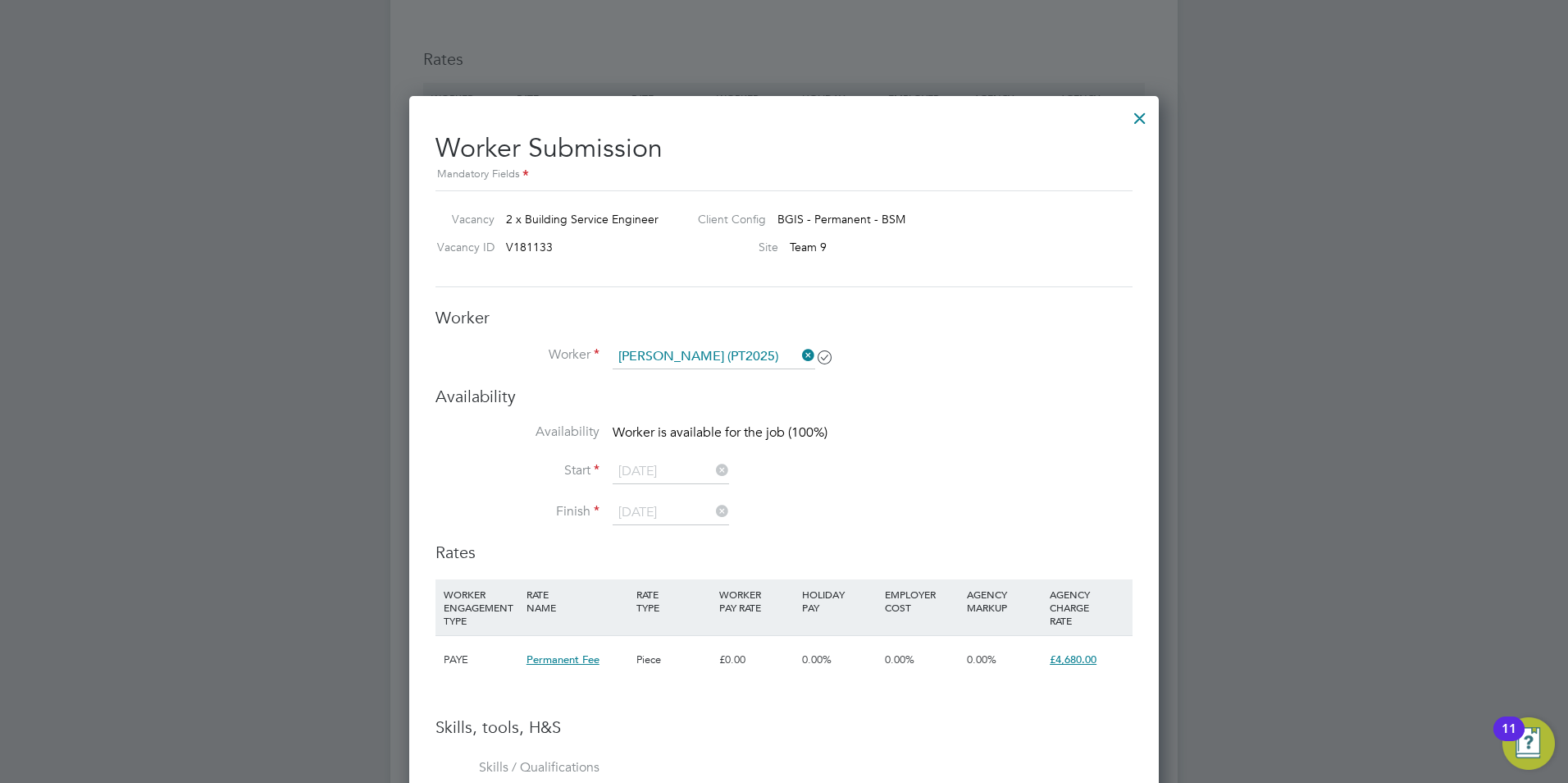
scroll to position [1909, 0]
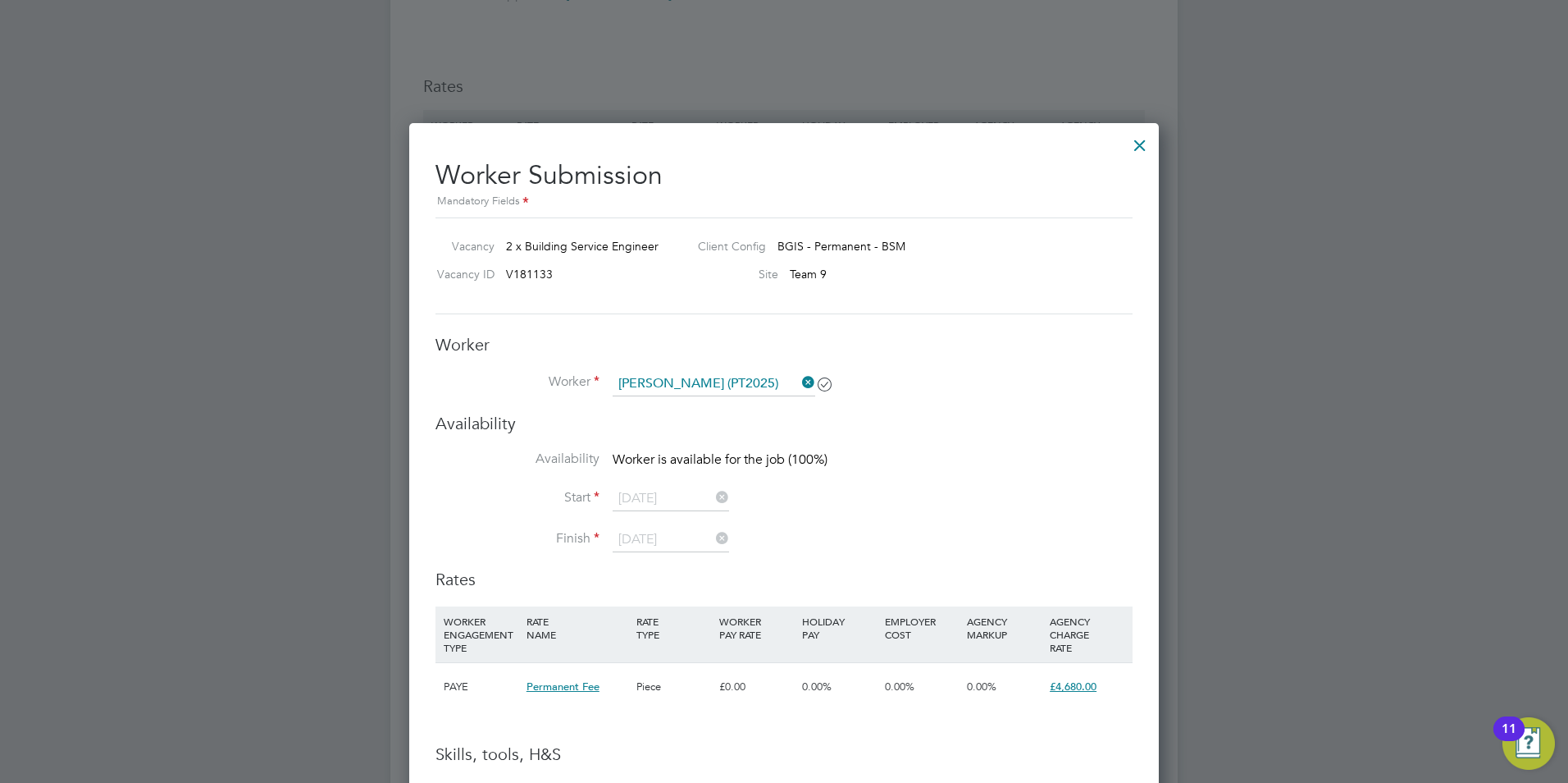
click at [1137, 146] on div at bounding box center [1140, 141] width 29 height 29
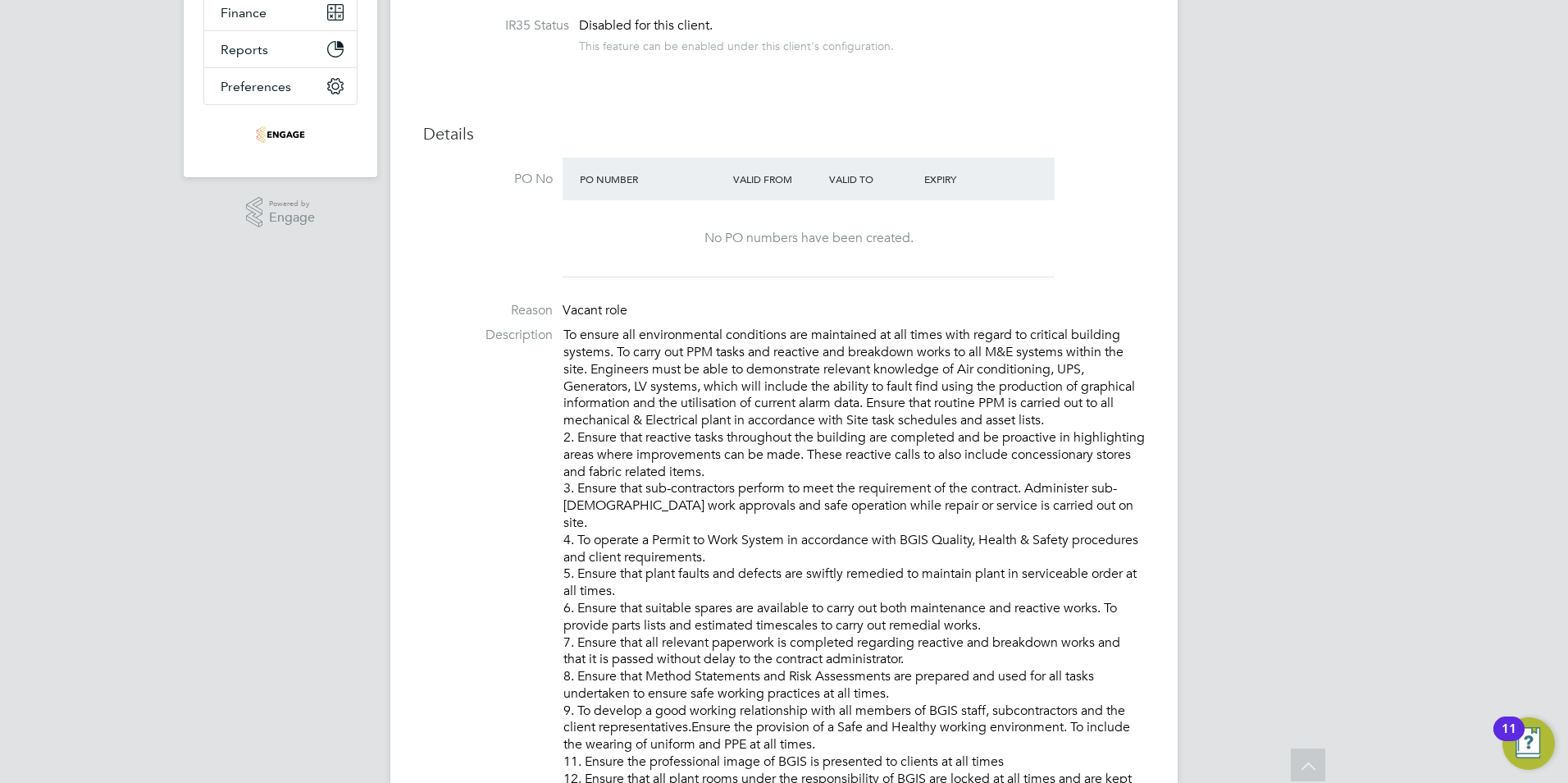
scroll to position [0, 0]
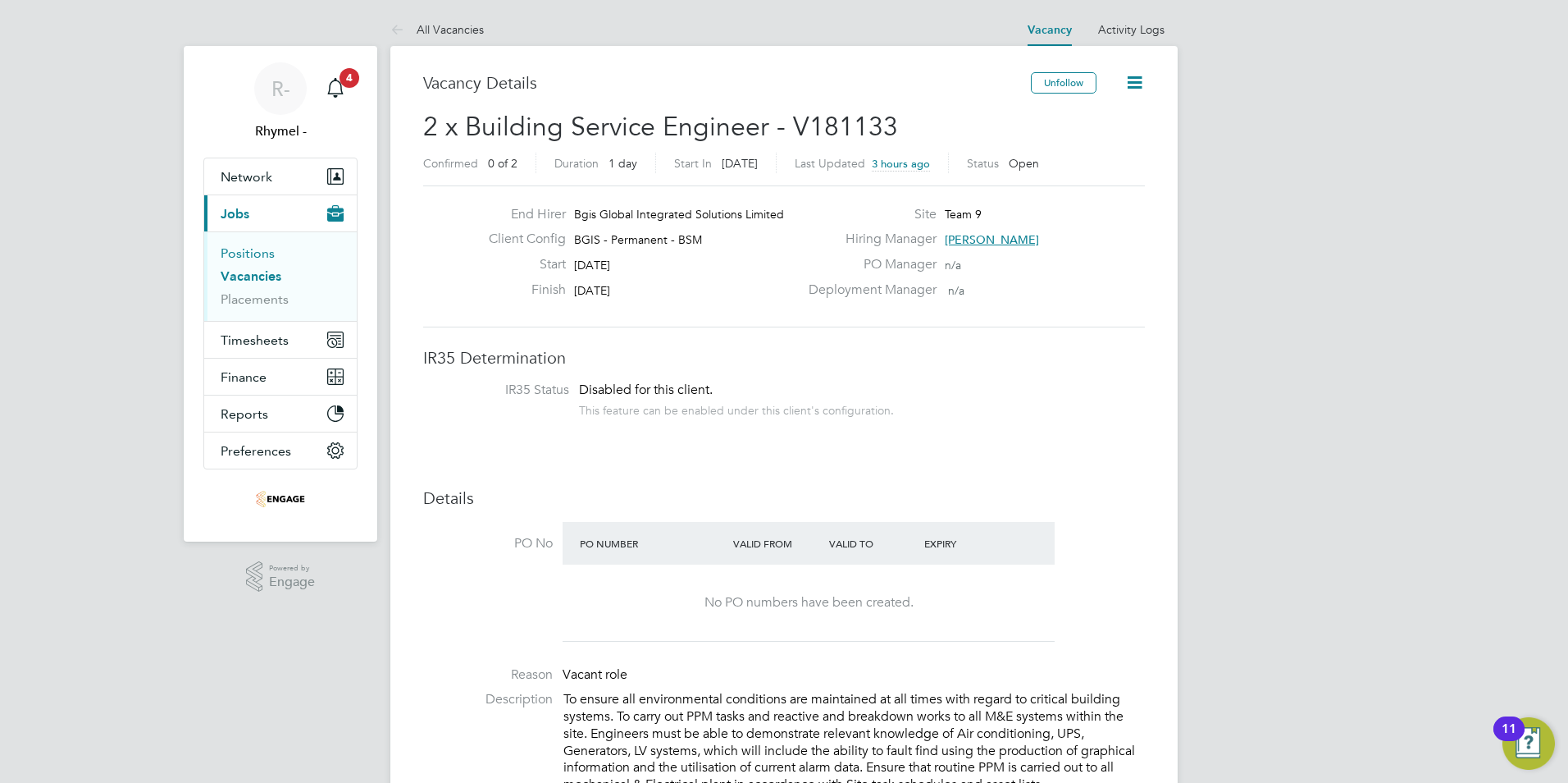
click at [256, 253] on link "Positions" at bounding box center [248, 252] width 54 height 16
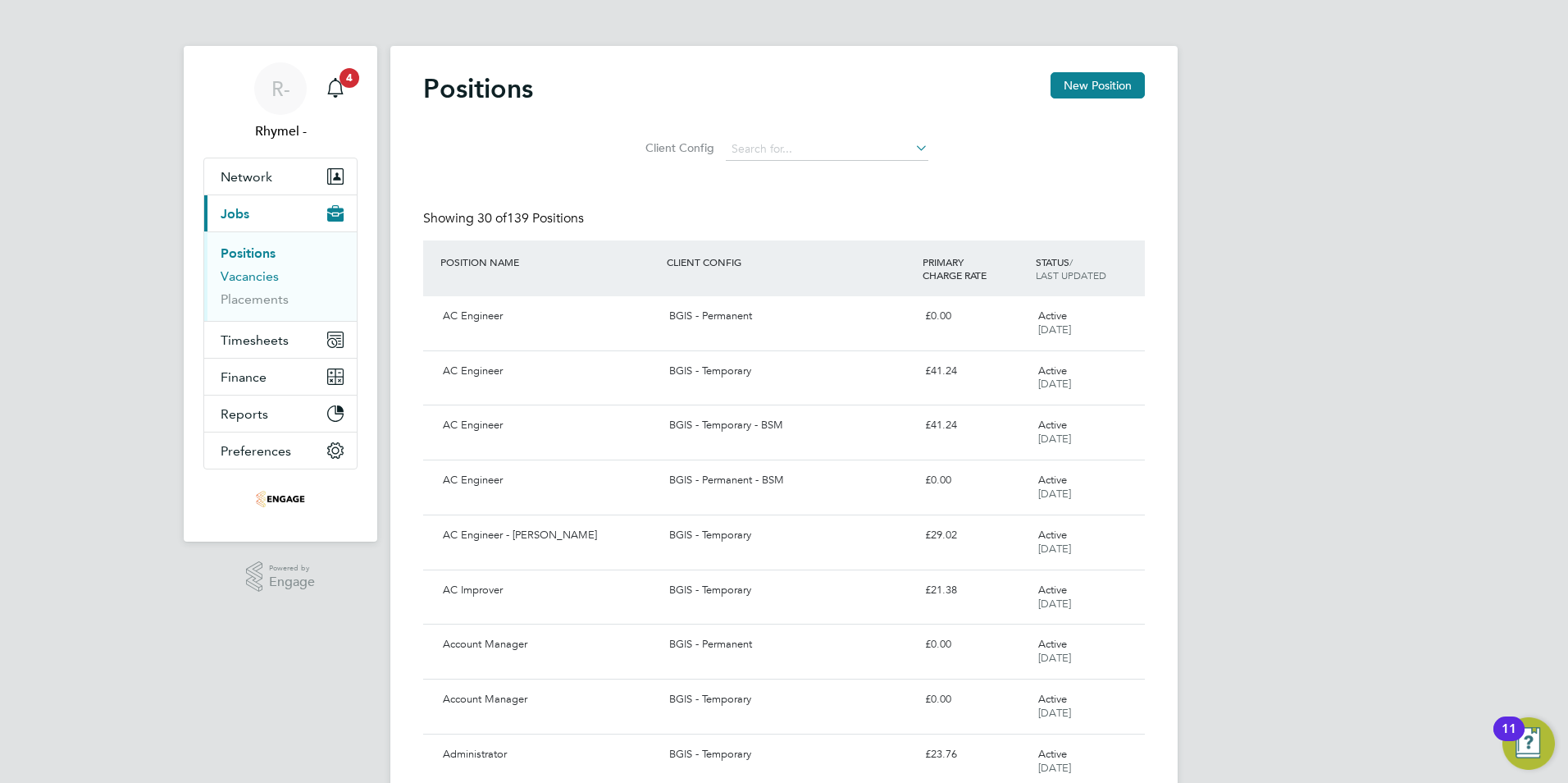
click at [250, 275] on link "Vacancies" at bounding box center [250, 275] width 58 height 16
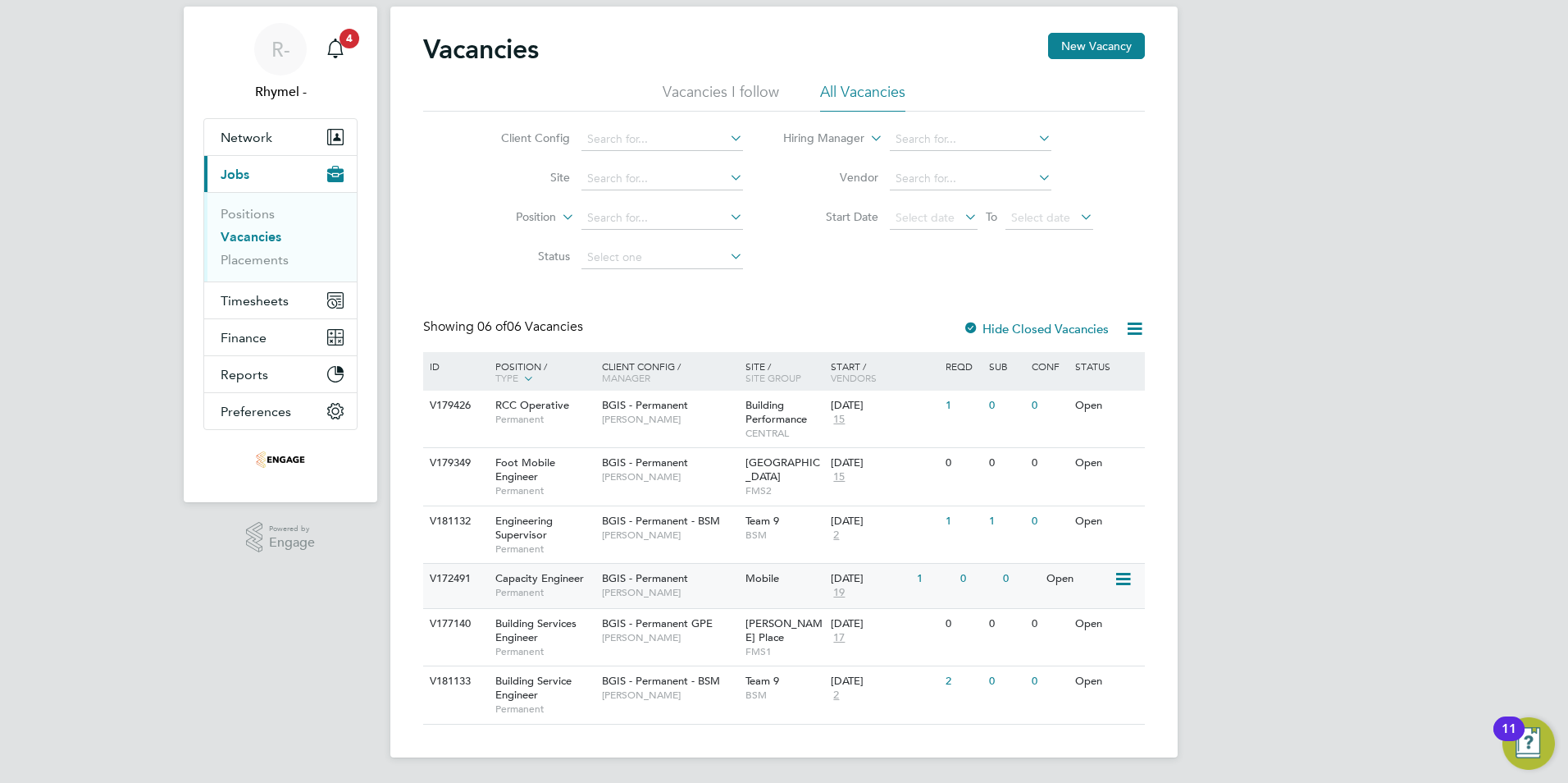
scroll to position [41, 0]
click at [1128, 677] on icon at bounding box center [1122, 681] width 17 height 19
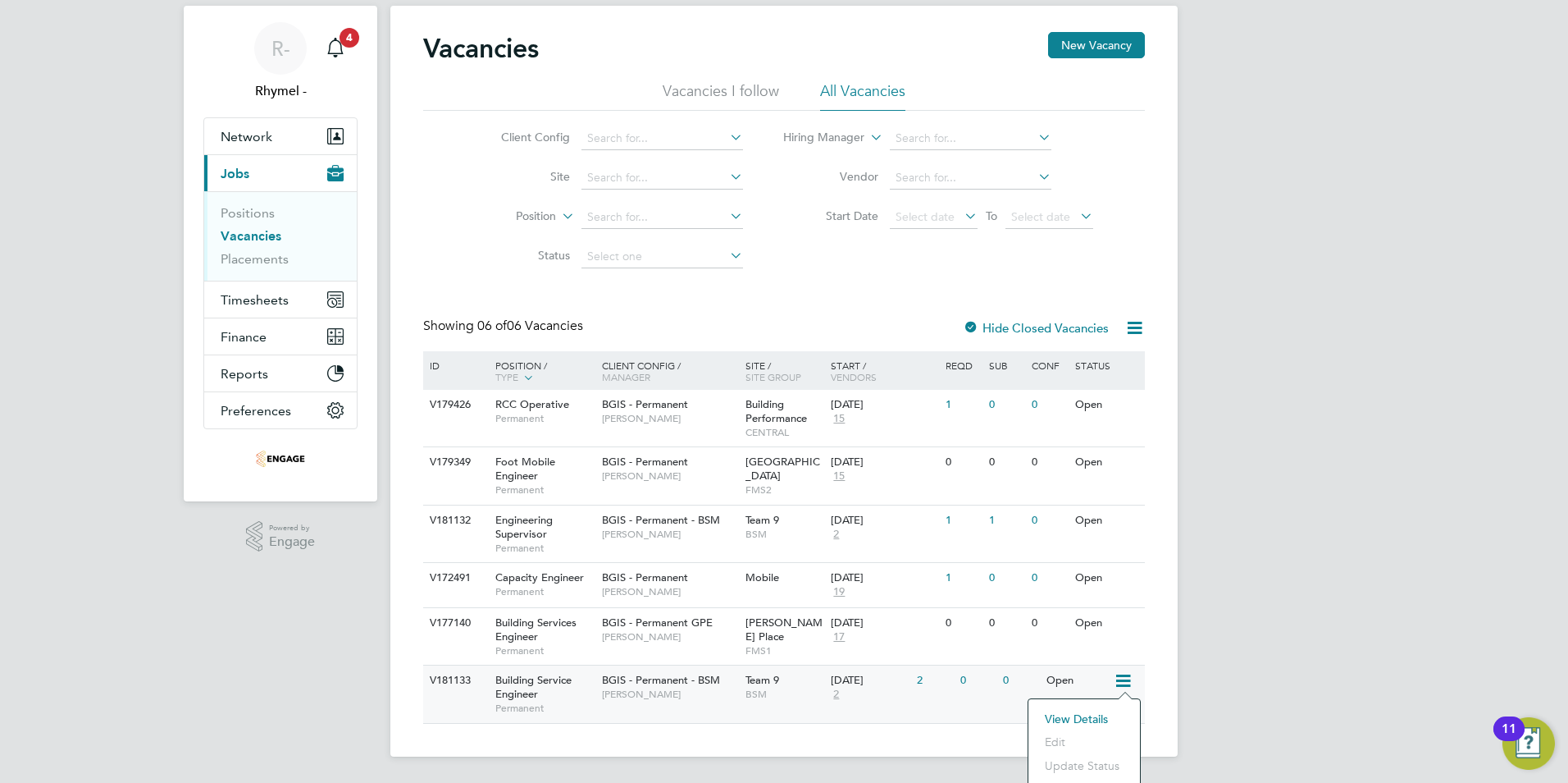
scroll to position [43, 0]
click at [520, 676] on span "Building Service Engineer" at bounding box center [533, 684] width 76 height 28
click at [530, 528] on span "Engineering Supervisor" at bounding box center [524, 527] width 57 height 28
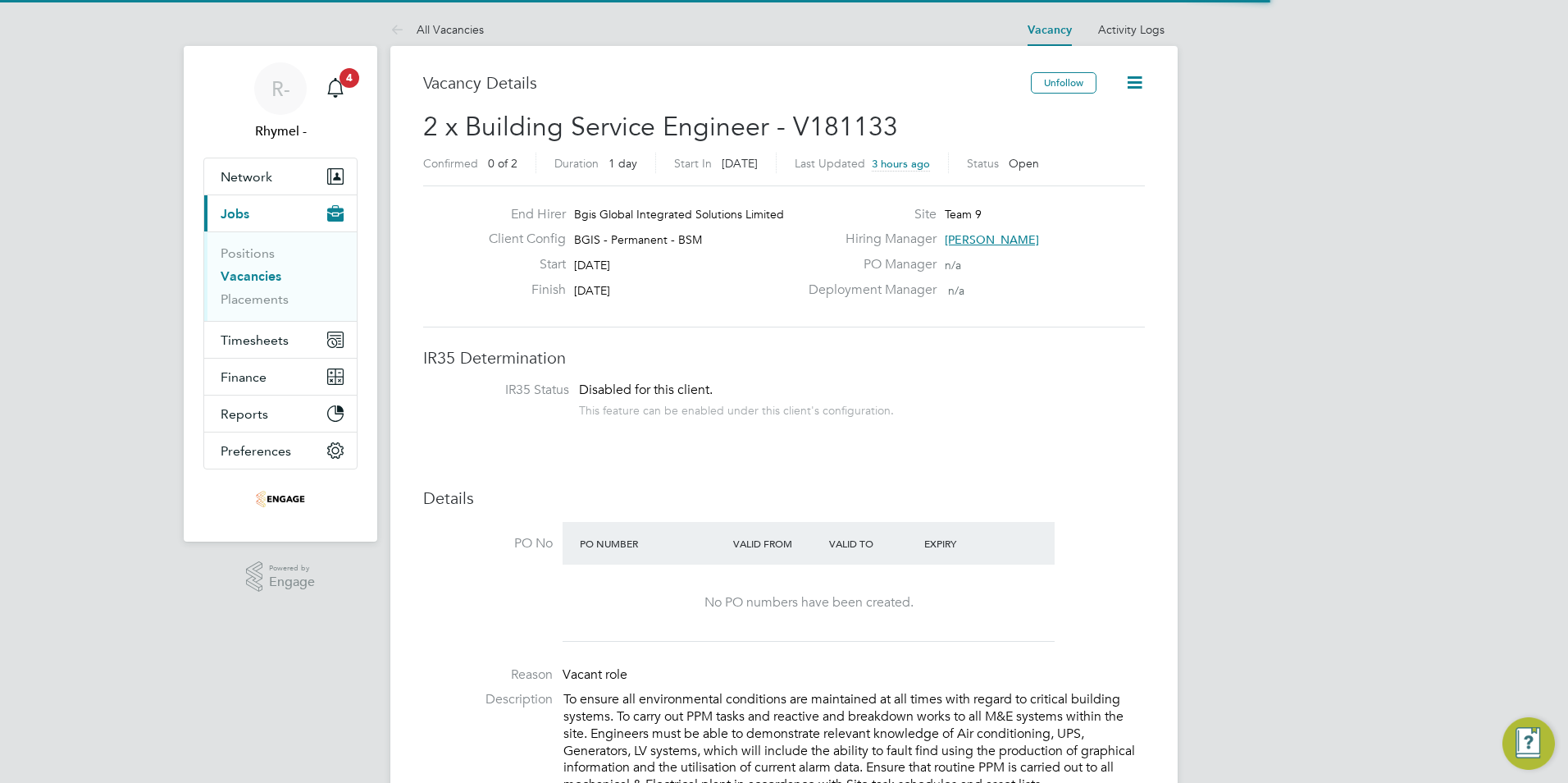
scroll to position [49, 115]
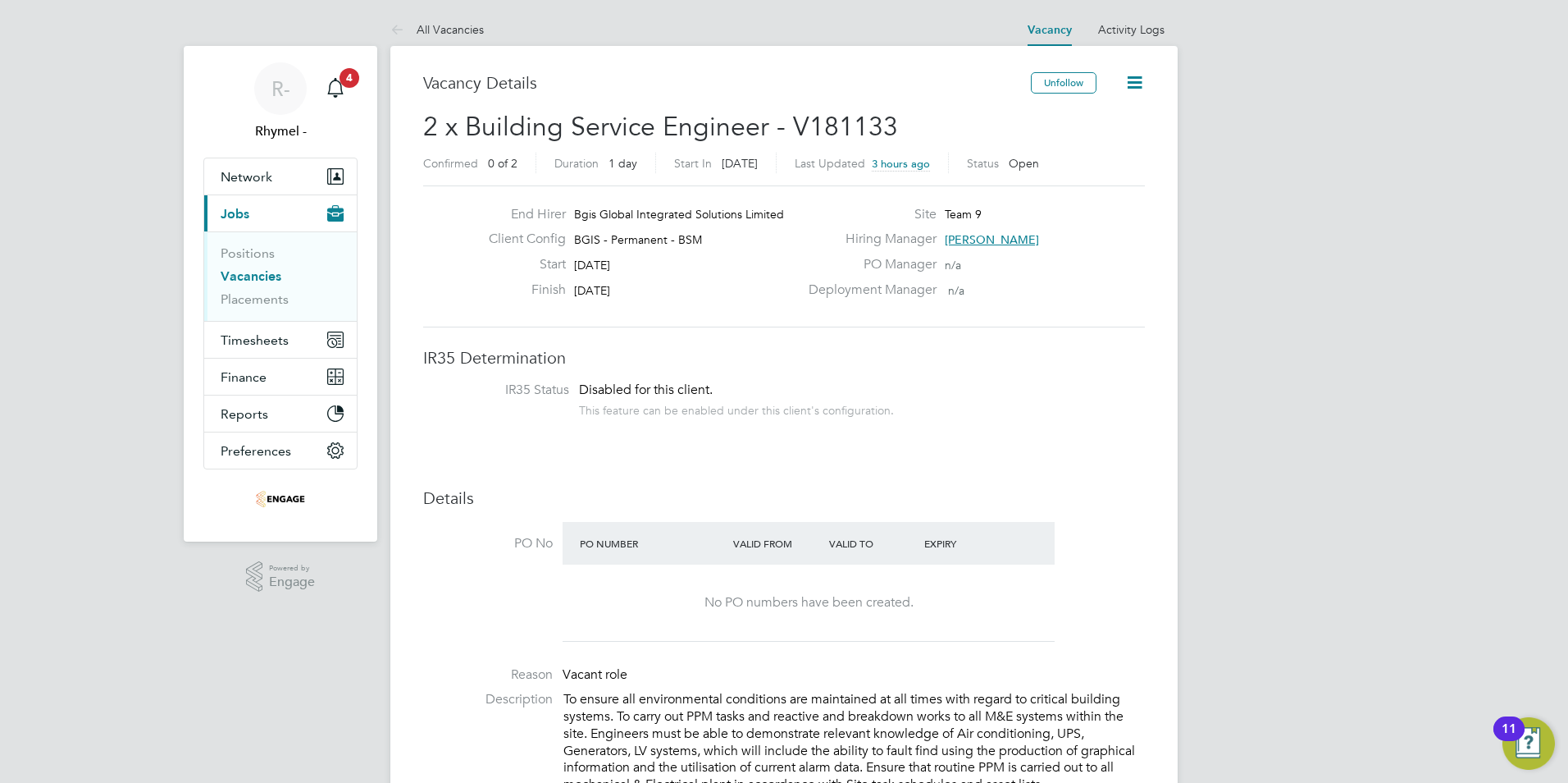
click at [1136, 79] on icon at bounding box center [1134, 82] width 20 height 20
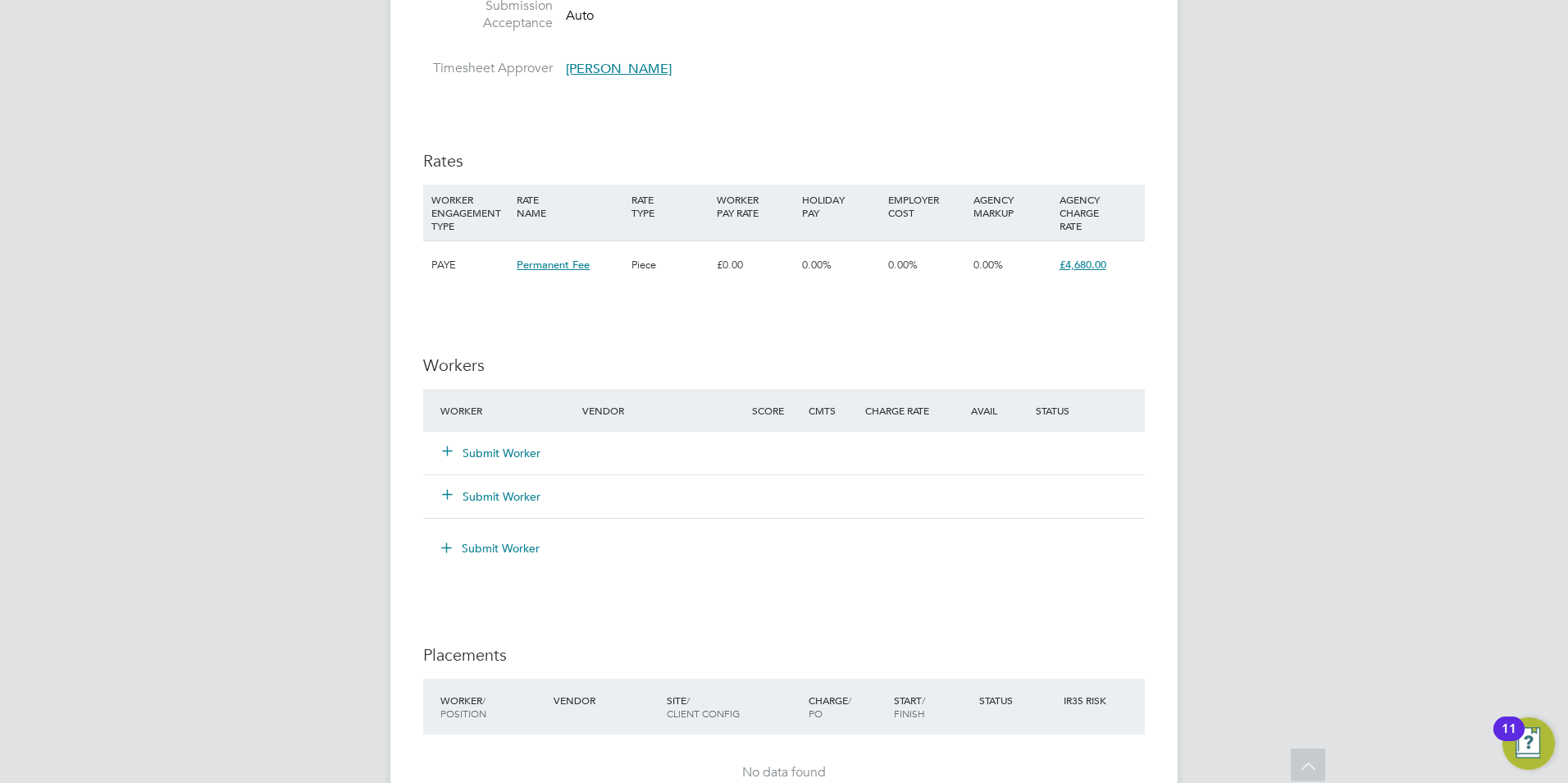
scroll to position [1806, 0]
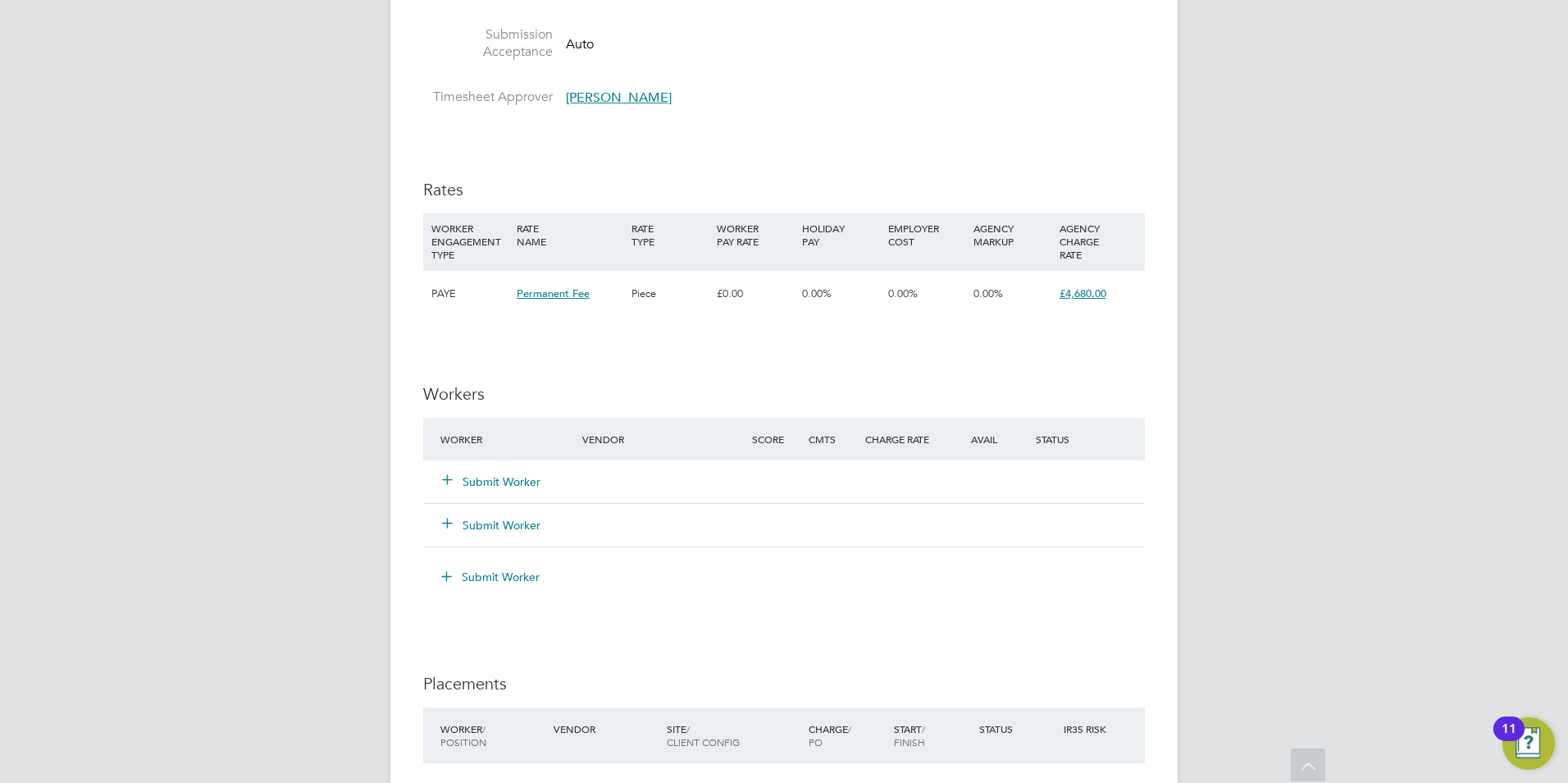
click at [467, 476] on button "Submit Worker" at bounding box center [492, 482] width 99 height 17
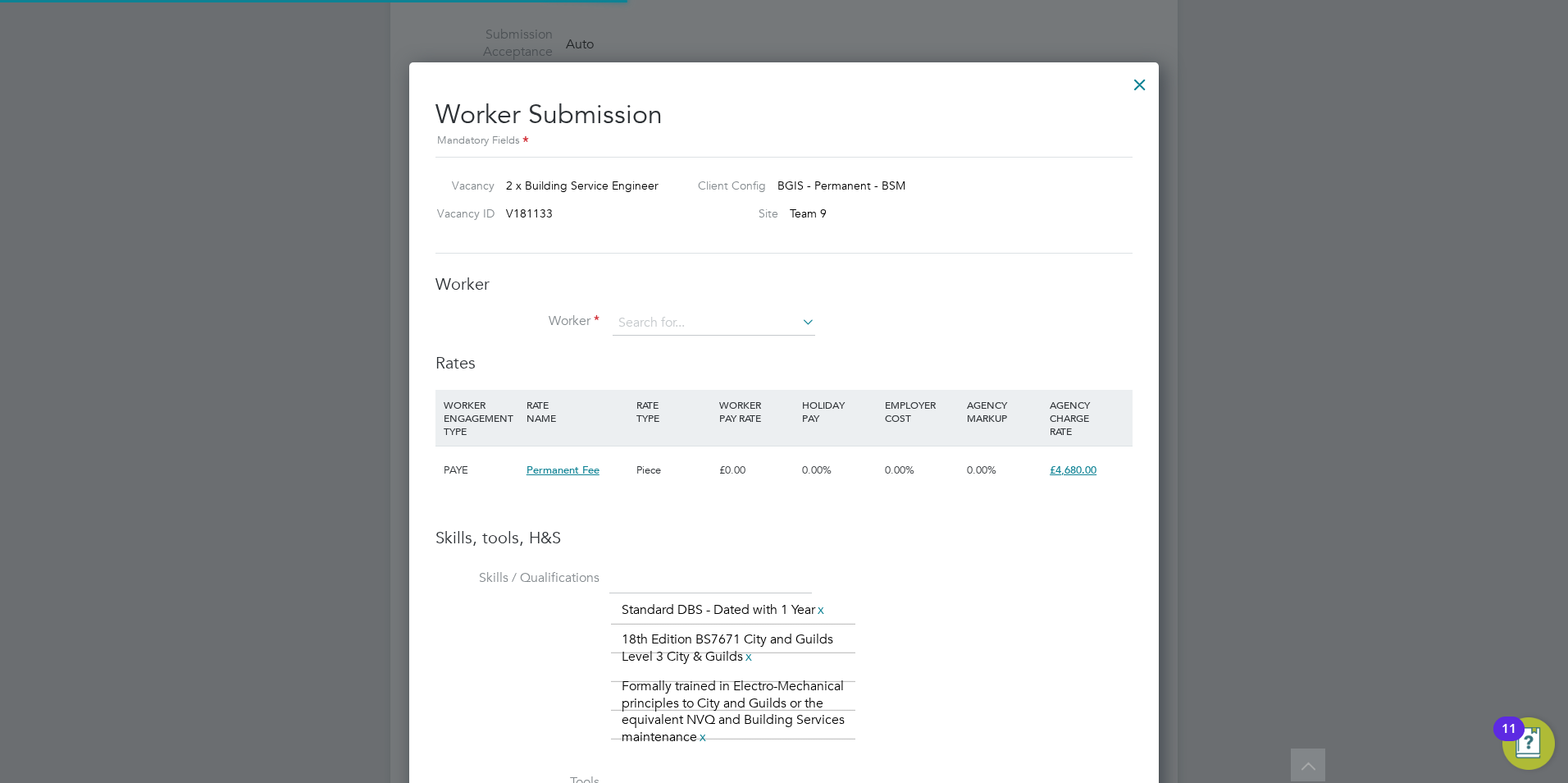
scroll to position [1161, 750]
click at [736, 312] on input at bounding box center [714, 323] width 203 height 25
click at [679, 389] on li "Paul Tait (PT2025)" at bounding box center [745, 391] width 265 height 22
type input "Paul Tait (PT2025)"
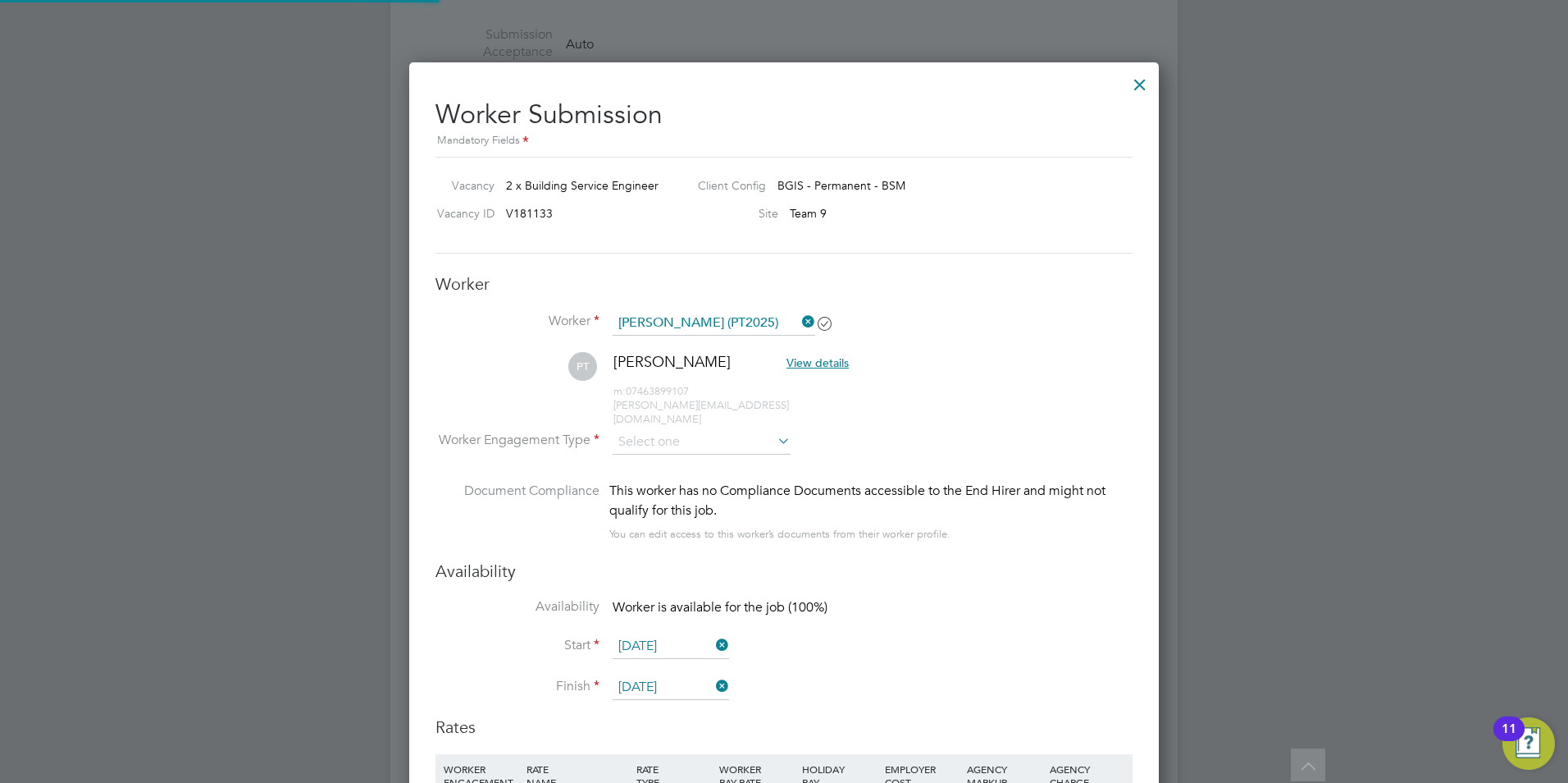
scroll to position [1525, 750]
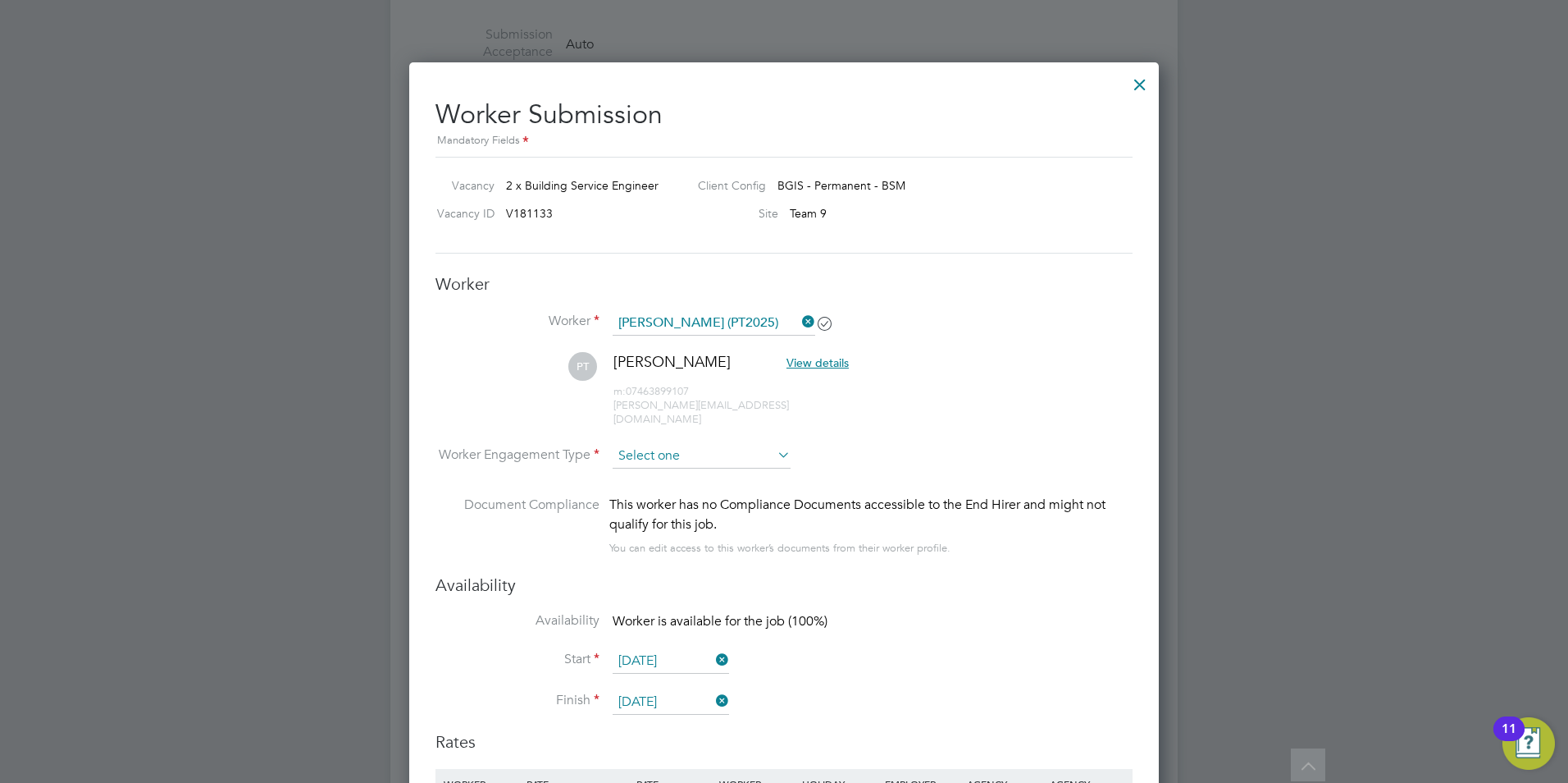
click at [766, 444] on input at bounding box center [702, 456] width 178 height 25
click at [672, 480] on li "PAYE" at bounding box center [702, 486] width 180 height 21
type input "PAYE"
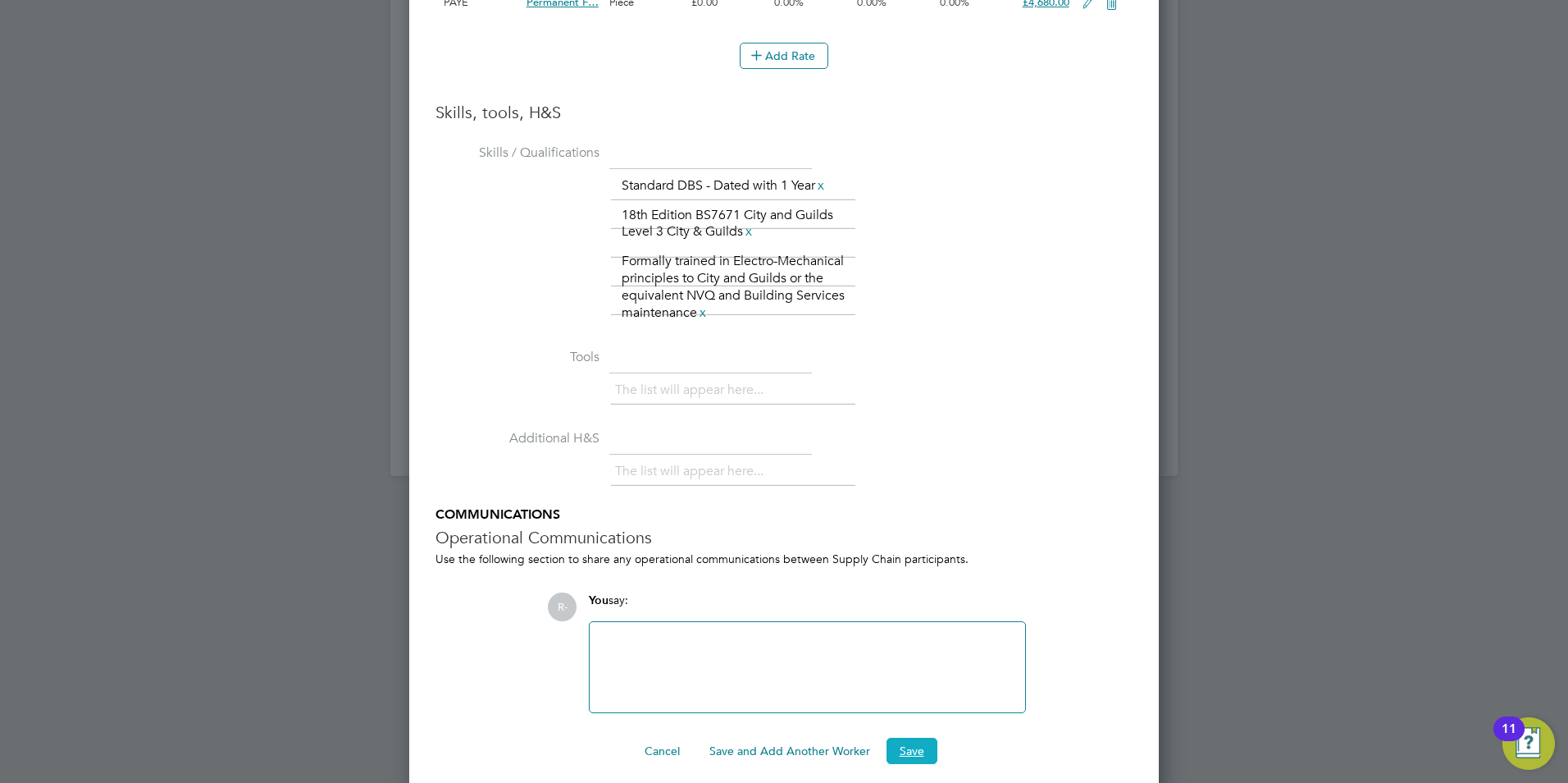
click at [919, 738] on button "Save" at bounding box center [912, 751] width 51 height 27
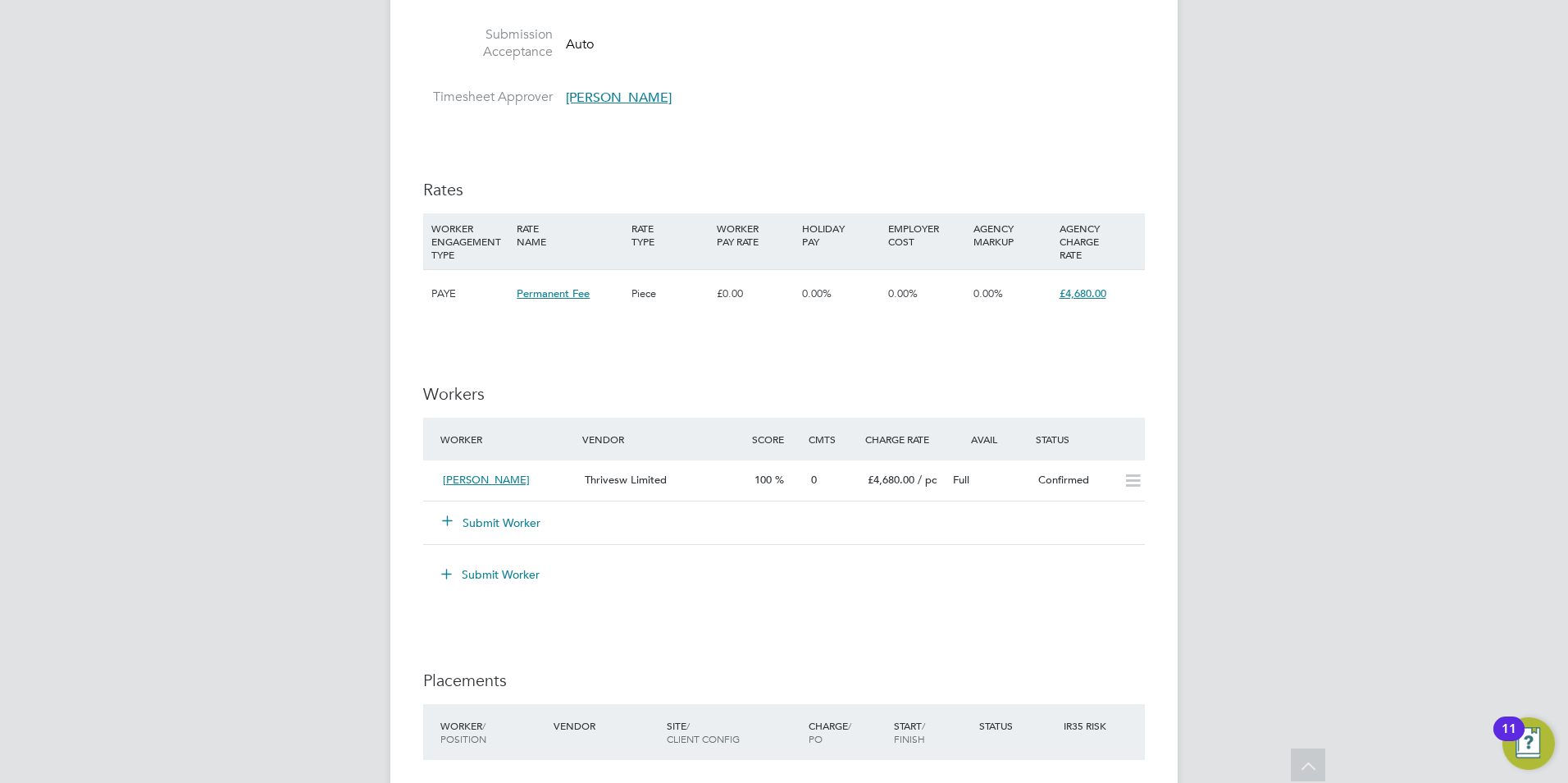
click at [500, 525] on button "Submit Worker" at bounding box center [492, 523] width 99 height 17
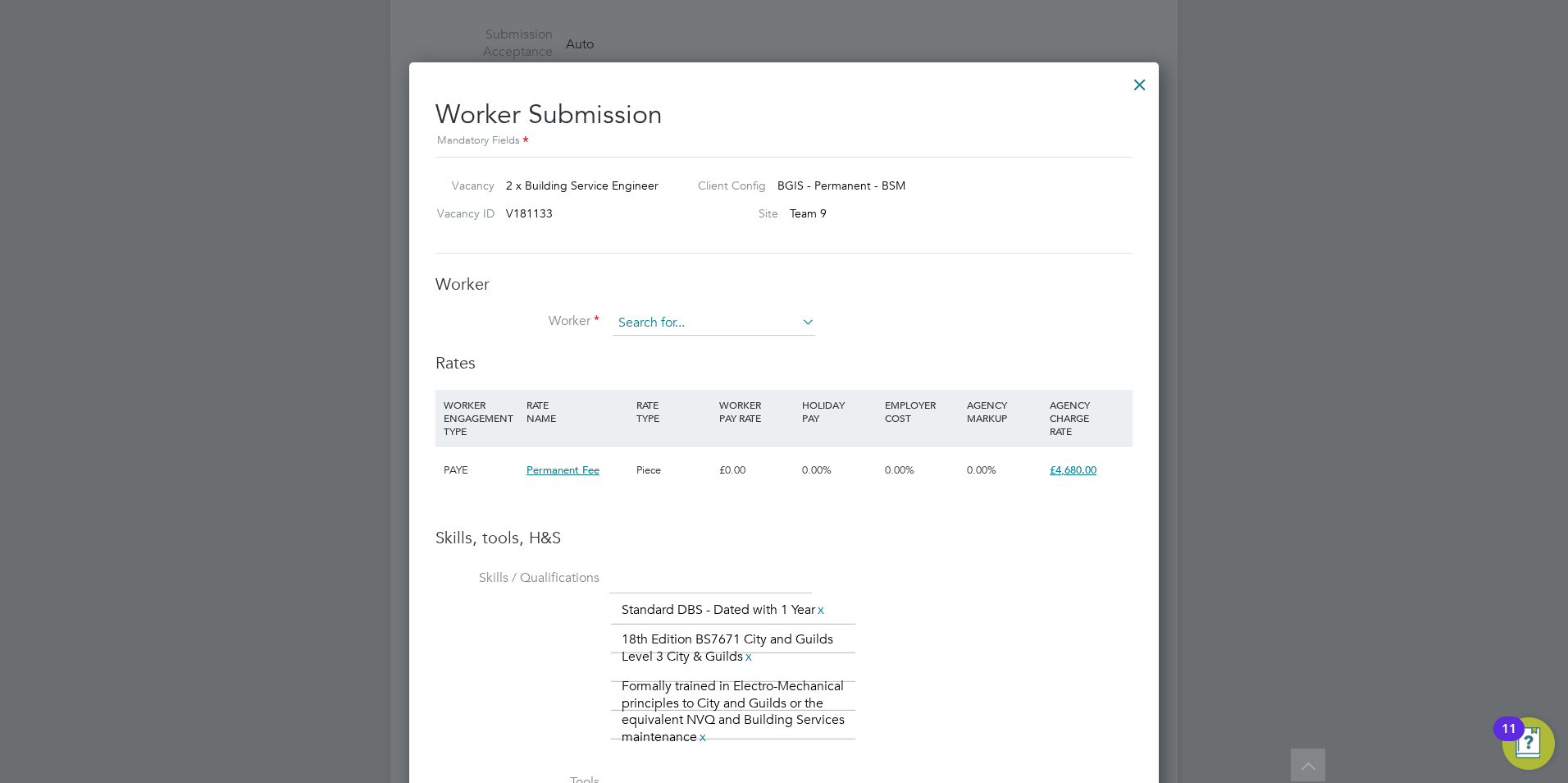
click at [669, 320] on input at bounding box center [714, 323] width 203 height 25
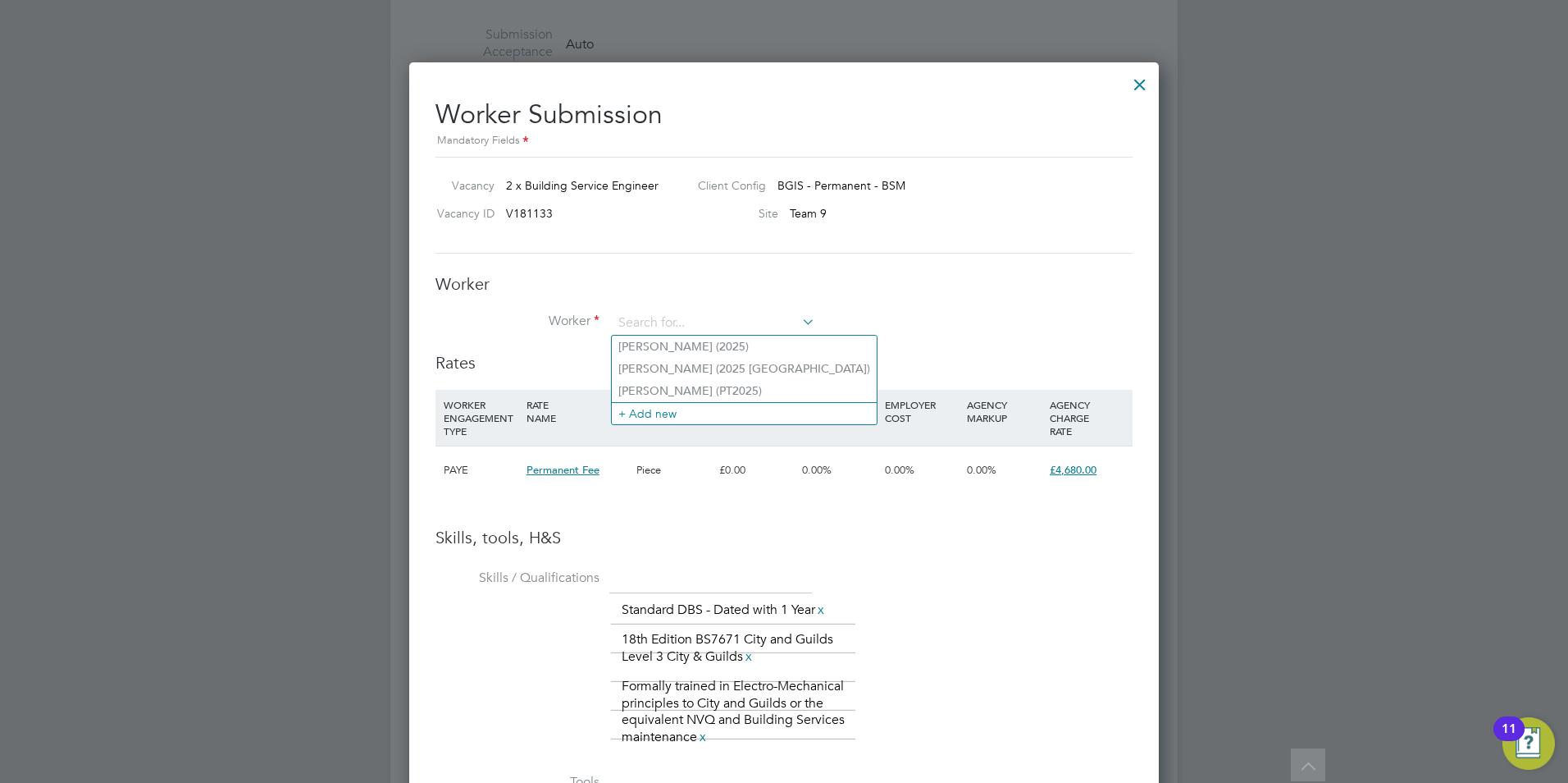
click at [1079, 272] on div "Worker Submission Mandatory Fields Vacancy 2 x Building Service Engineer Client…" at bounding box center [784, 637] width 697 height 1104
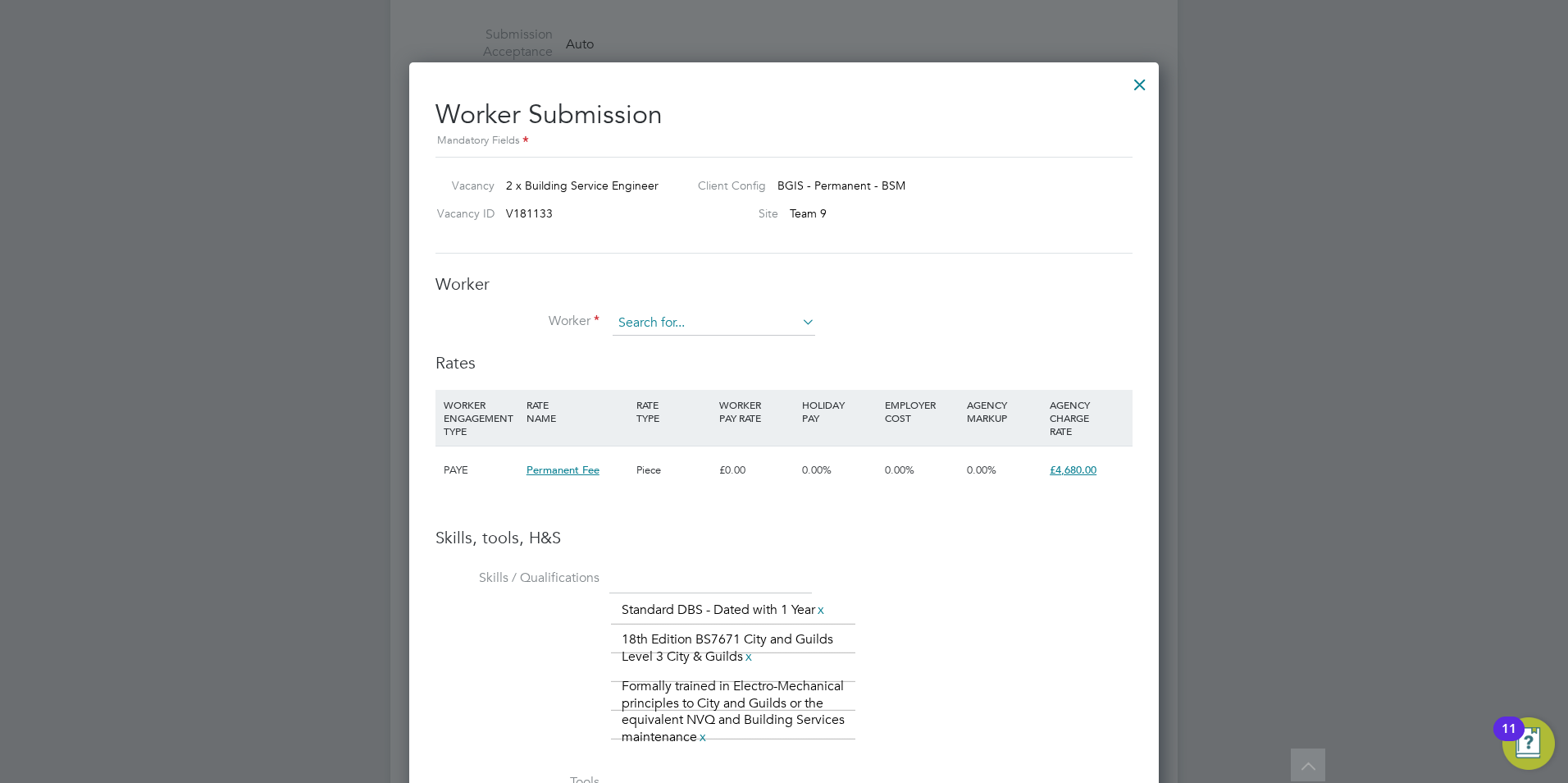
click at [794, 316] on input at bounding box center [714, 323] width 203 height 25
click at [648, 415] on li "+ Add new" at bounding box center [745, 414] width 265 height 22
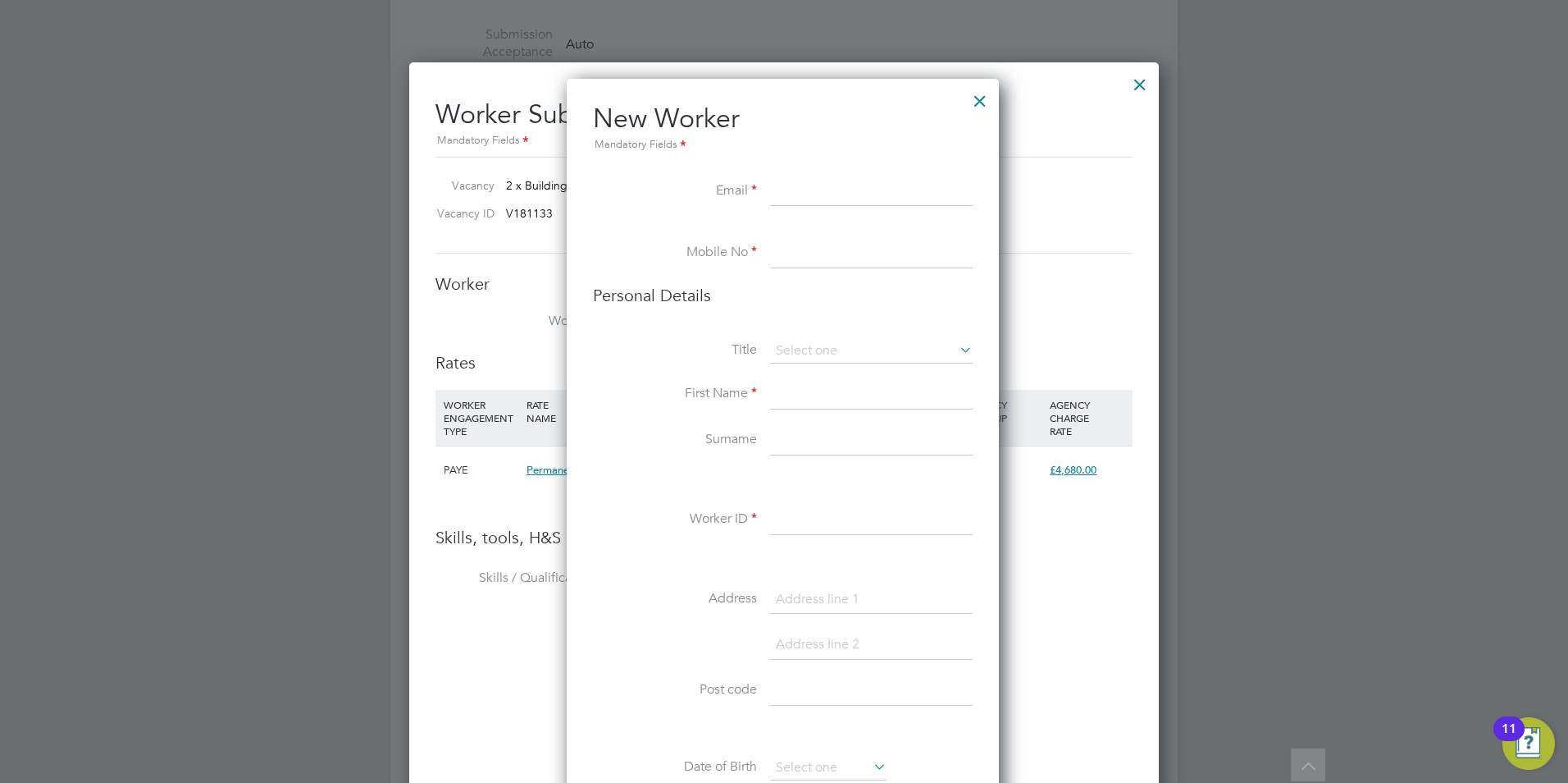
click at [840, 251] on input at bounding box center [872, 253] width 203 height 29
click at [828, 169] on li "New Worker Mandatory Fields" at bounding box center [783, 139] width 379 height 76
click at [828, 187] on input at bounding box center [872, 192] width 203 height 29
paste input "leo.sheerman2@gmail.com"
type input "leo.sheerman2@gmail.com"
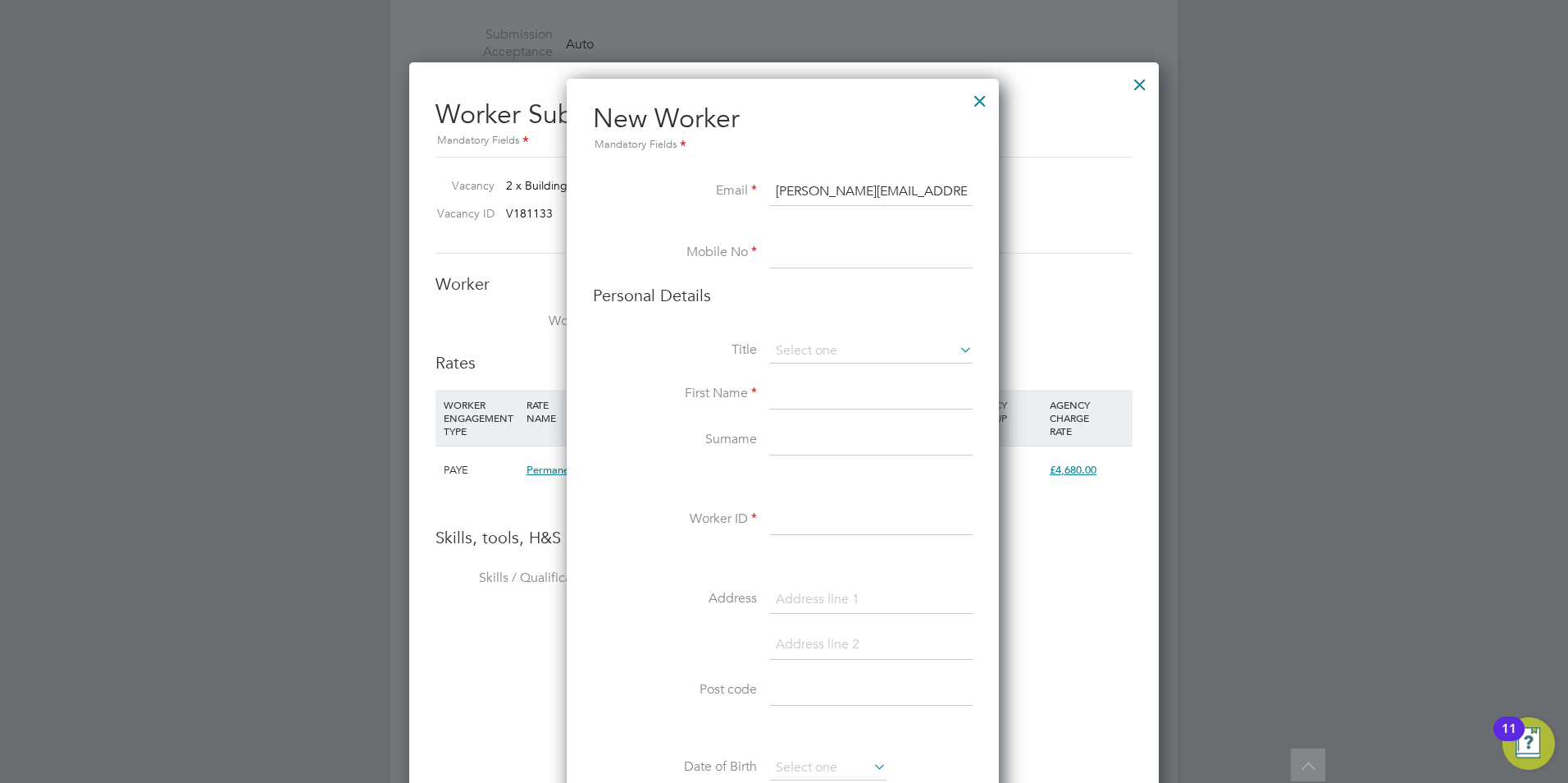
click at [804, 259] on input at bounding box center [872, 253] width 203 height 29
type input "l"
type input "Leo Sheerman"
click at [806, 357] on input at bounding box center [872, 351] width 203 height 25
click at [796, 375] on li "Mr" at bounding box center [872, 374] width 204 height 21
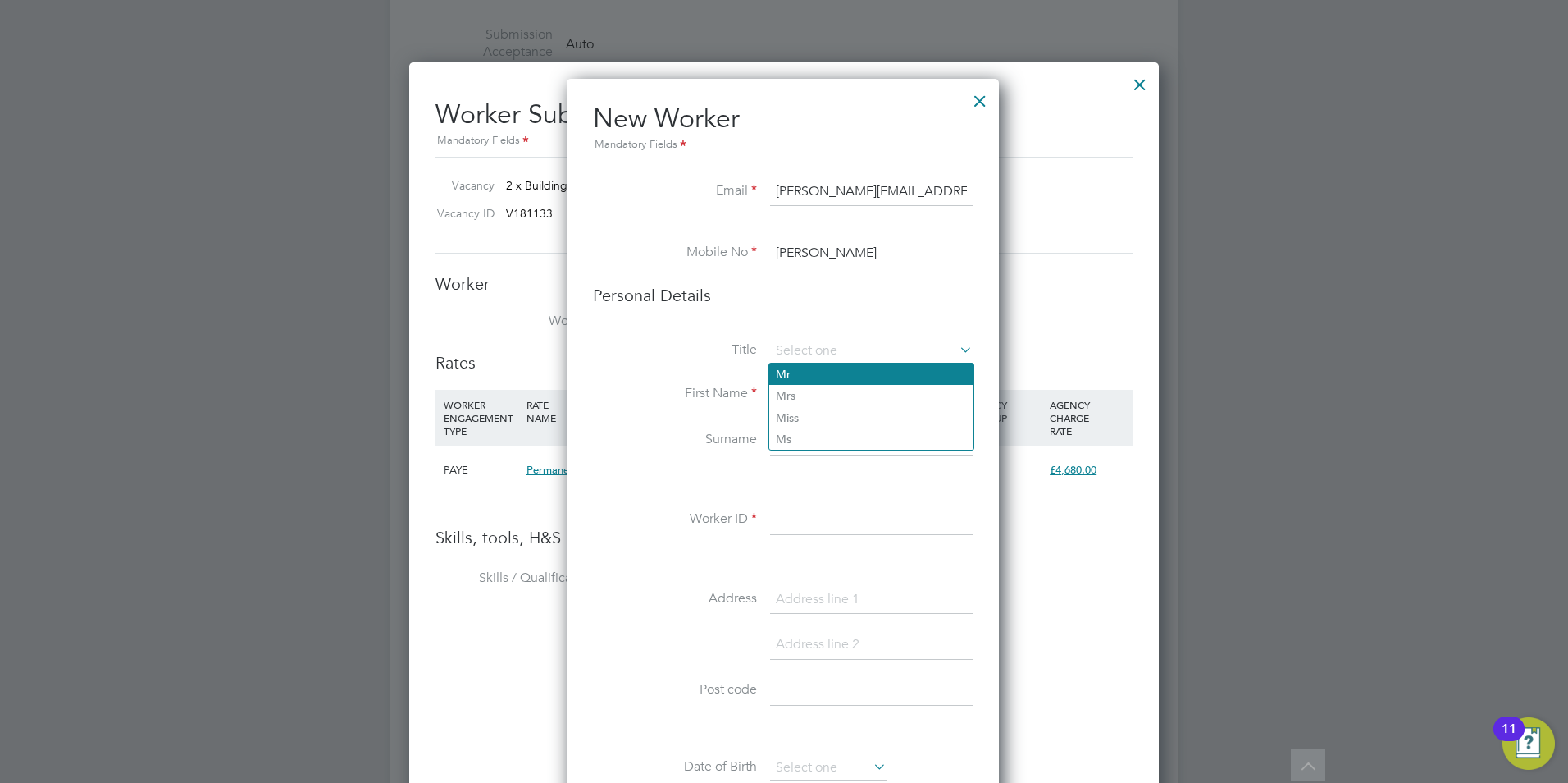
type input "Mr"
drag, startPoint x: 861, startPoint y: 253, endPoint x: 761, endPoint y: 252, distance: 100.0
click at [761, 253] on li "Mobile No Leo Sheerman" at bounding box center [783, 262] width 379 height 46
click at [834, 249] on input at bounding box center [872, 253] width 203 height 29
paste input "7478 330071‬"
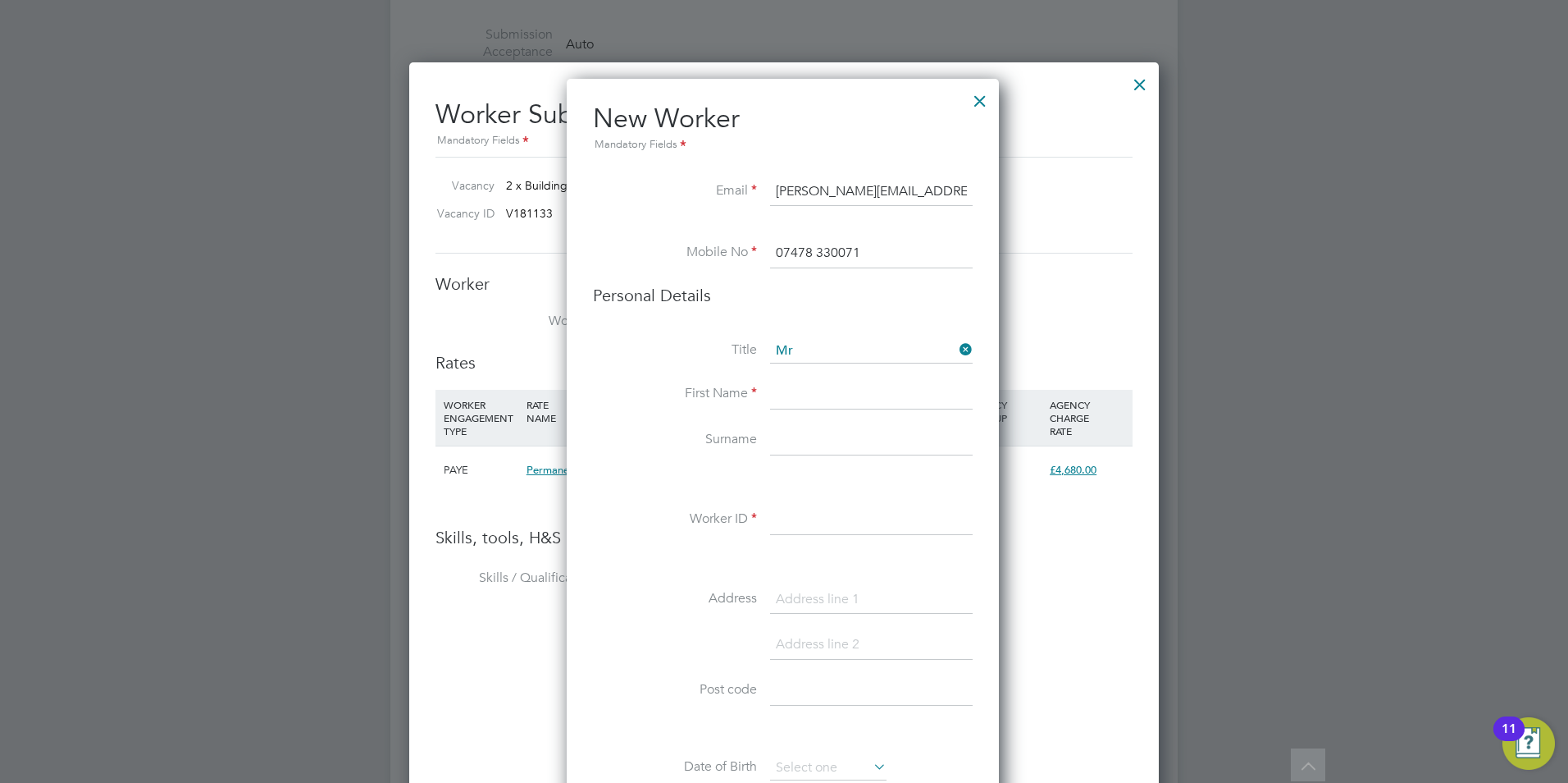
type input "07478 330071‬"
click at [788, 403] on input at bounding box center [872, 394] width 203 height 29
type input "Leo"
click at [779, 438] on input at bounding box center [872, 440] width 203 height 29
type input "Sheerman"
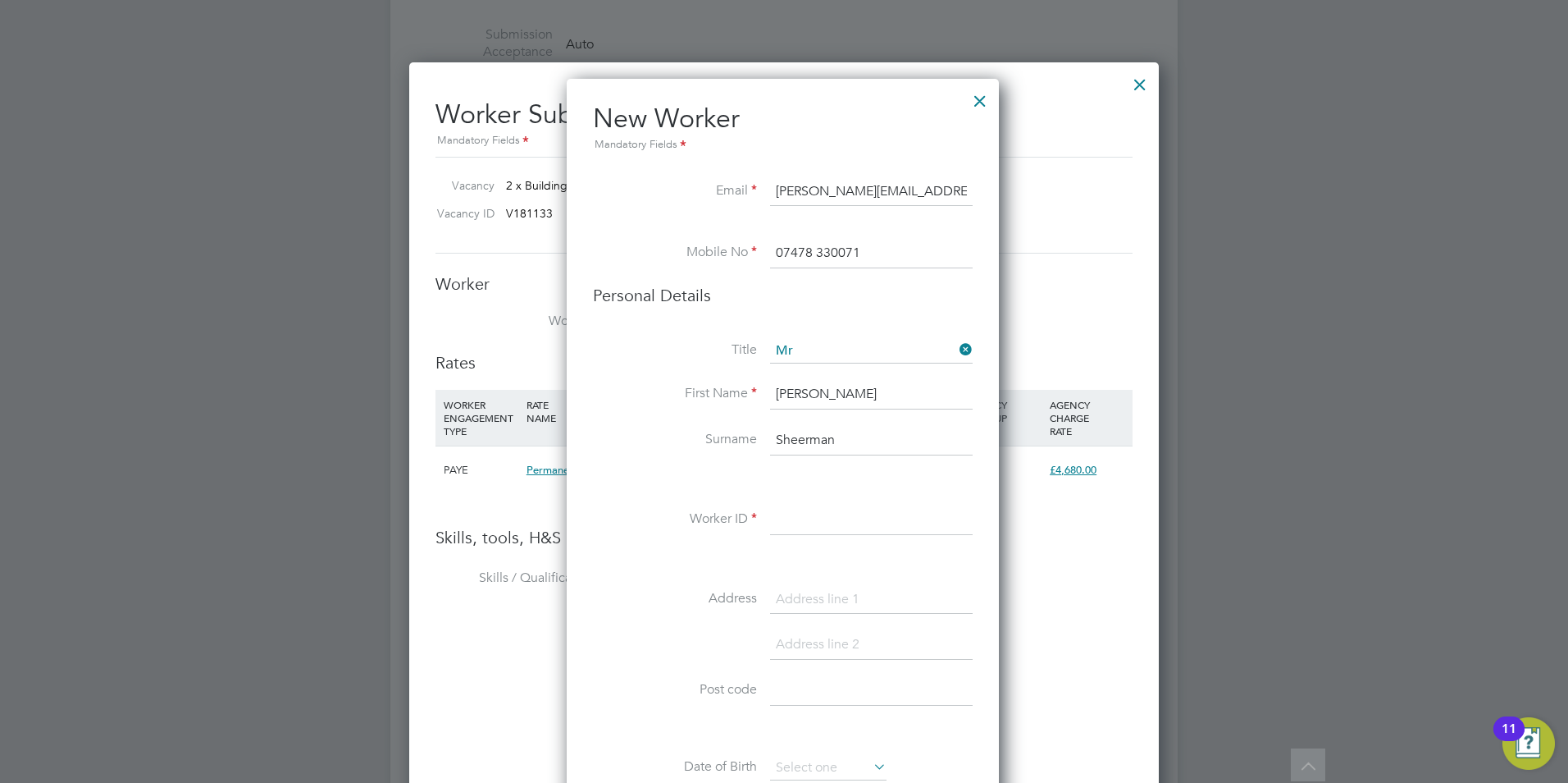
click at [811, 533] on input at bounding box center [872, 520] width 203 height 29
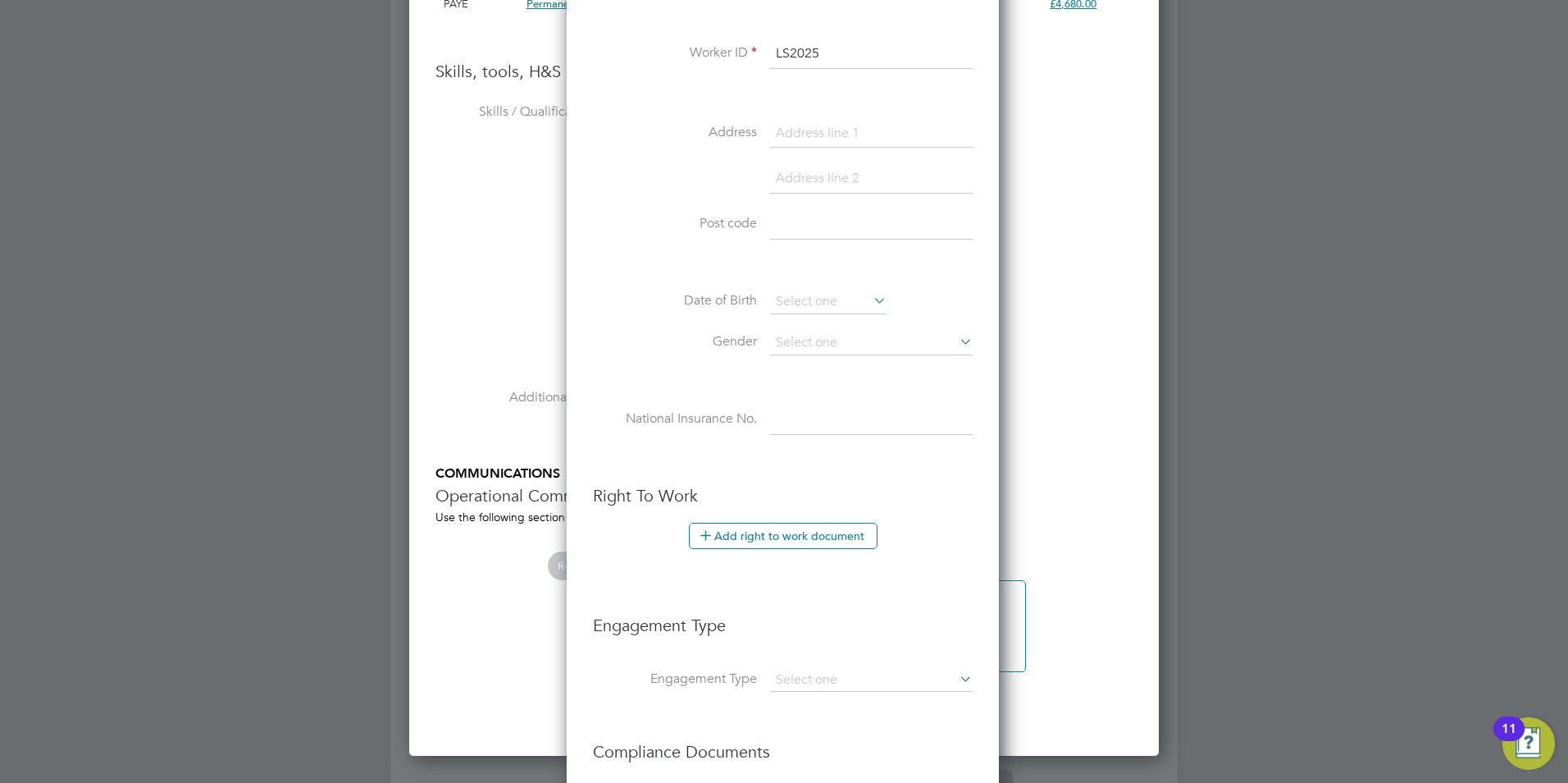
scroll to position [2242, 0]
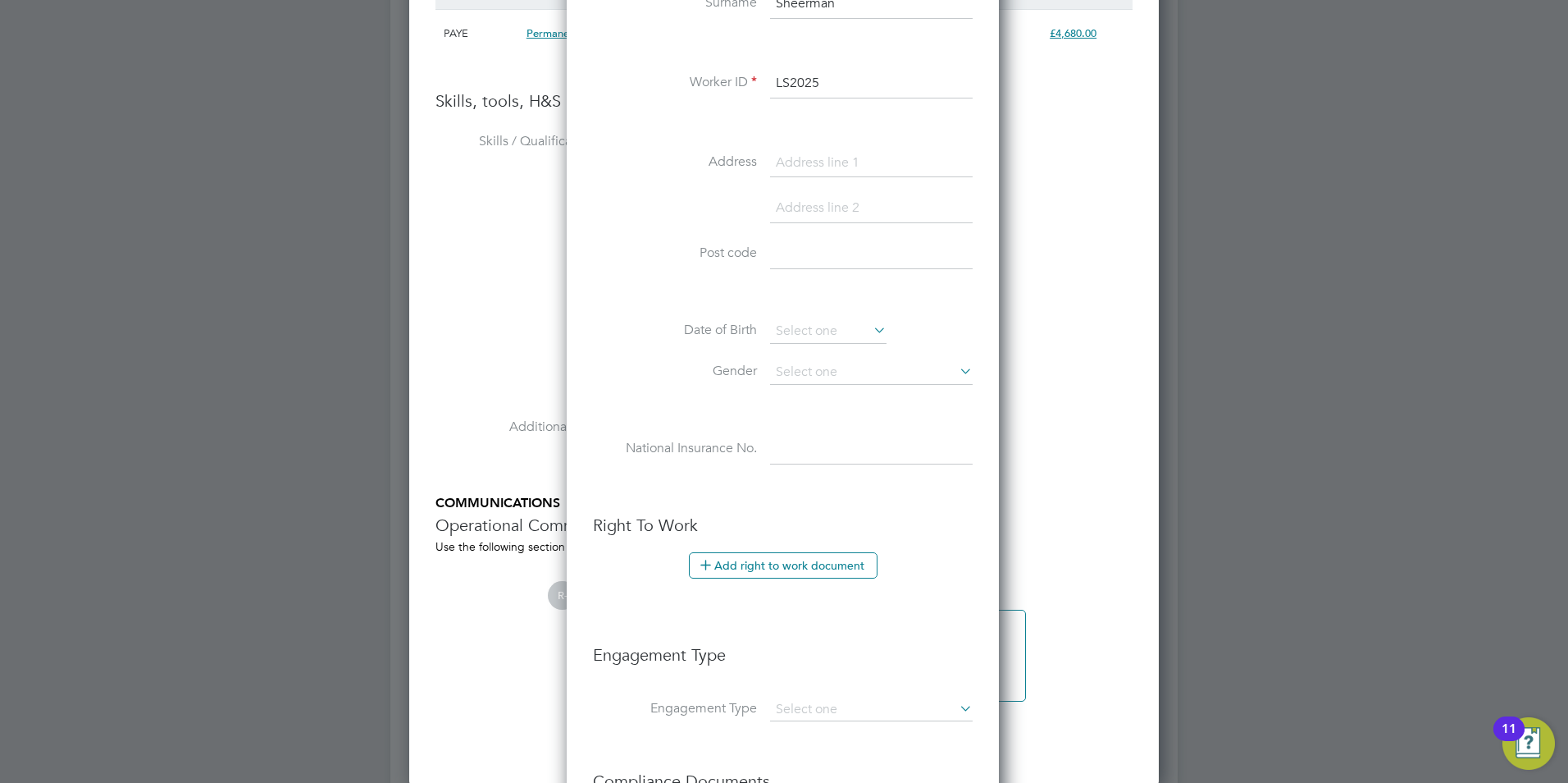
type input "LS2025"
click at [827, 159] on input at bounding box center [872, 163] width 203 height 29
paste input "21 cameley green"
type input "21 cameley green"
click at [808, 263] on input at bounding box center [872, 254] width 203 height 29
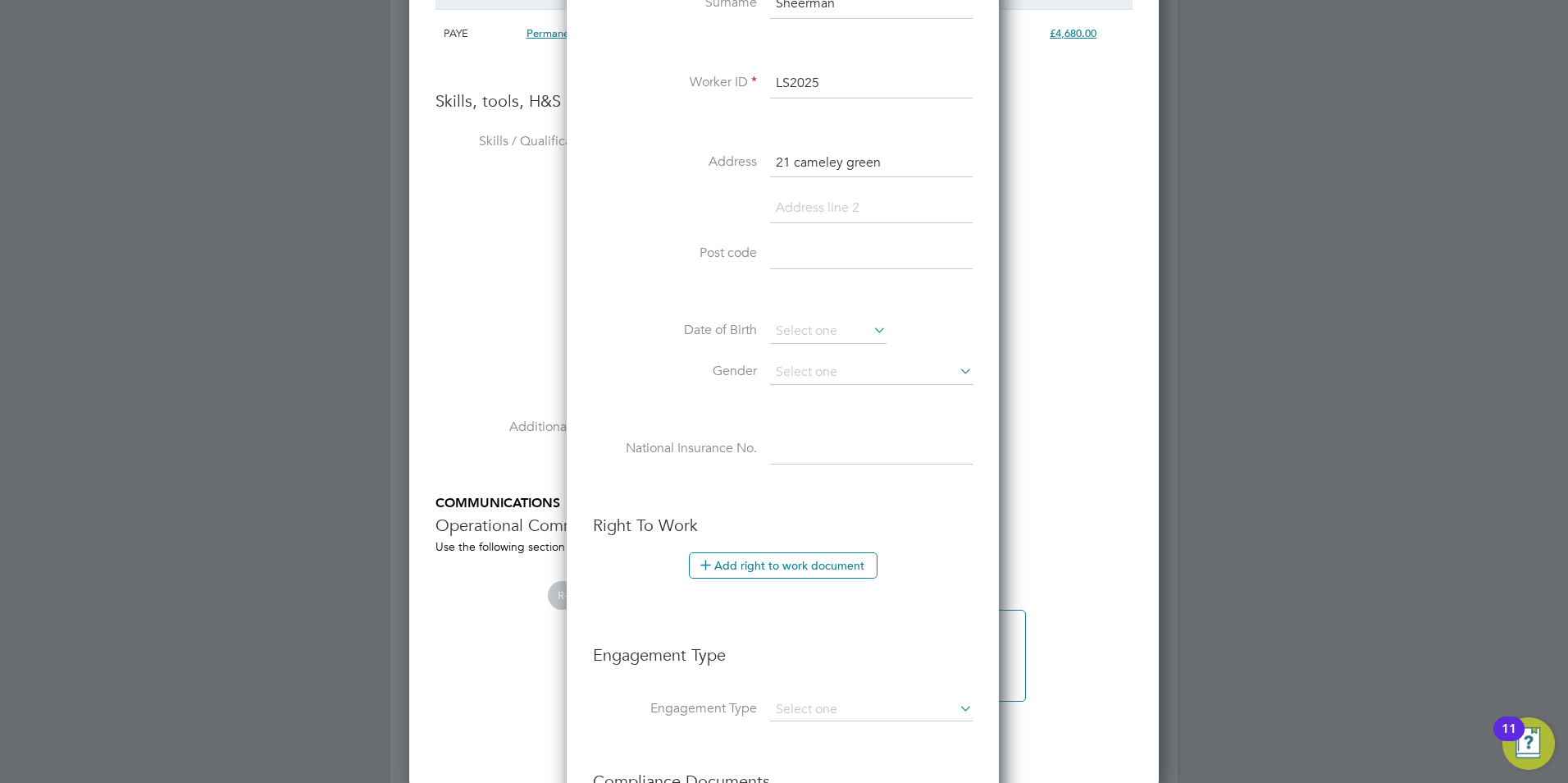
paste input "BA2 1SA"
type input "BA2 1SA"
click at [810, 327] on input at bounding box center [829, 332] width 117 height 25
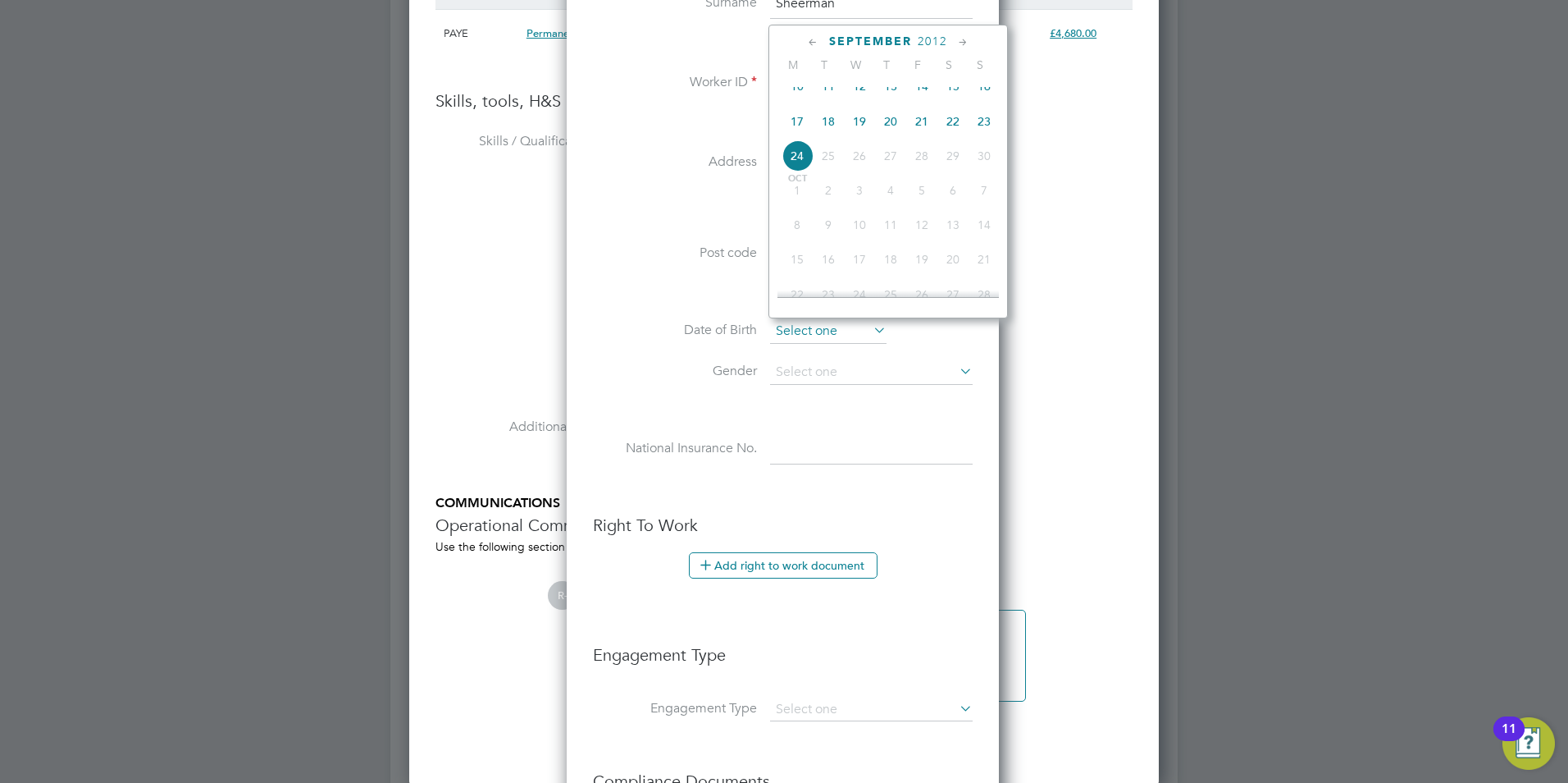
click at [810, 327] on input at bounding box center [829, 332] width 117 height 25
click at [956, 338] on li "Date of Birth" at bounding box center [783, 340] width 379 height 41
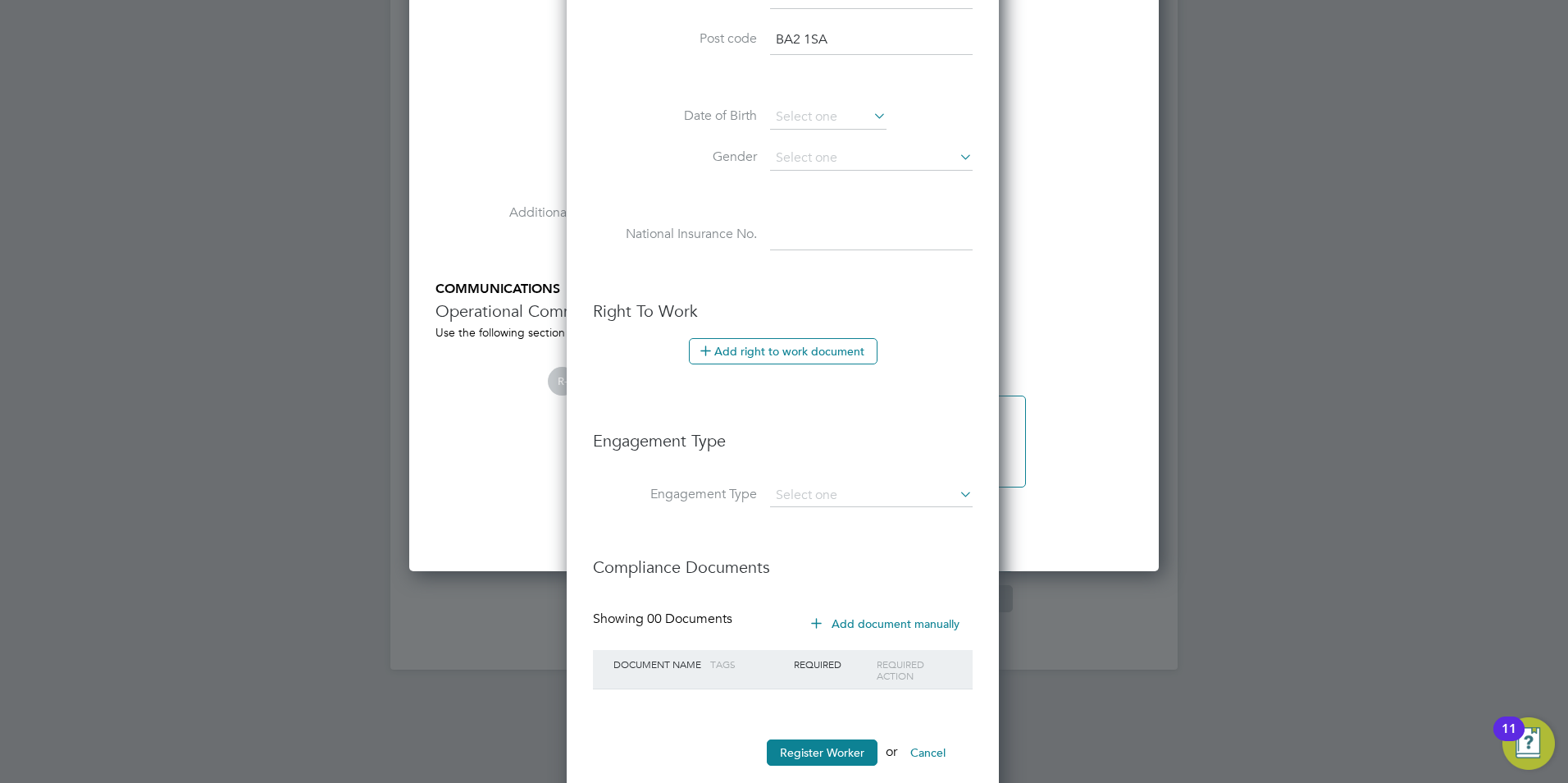
scroll to position [2488, 0]
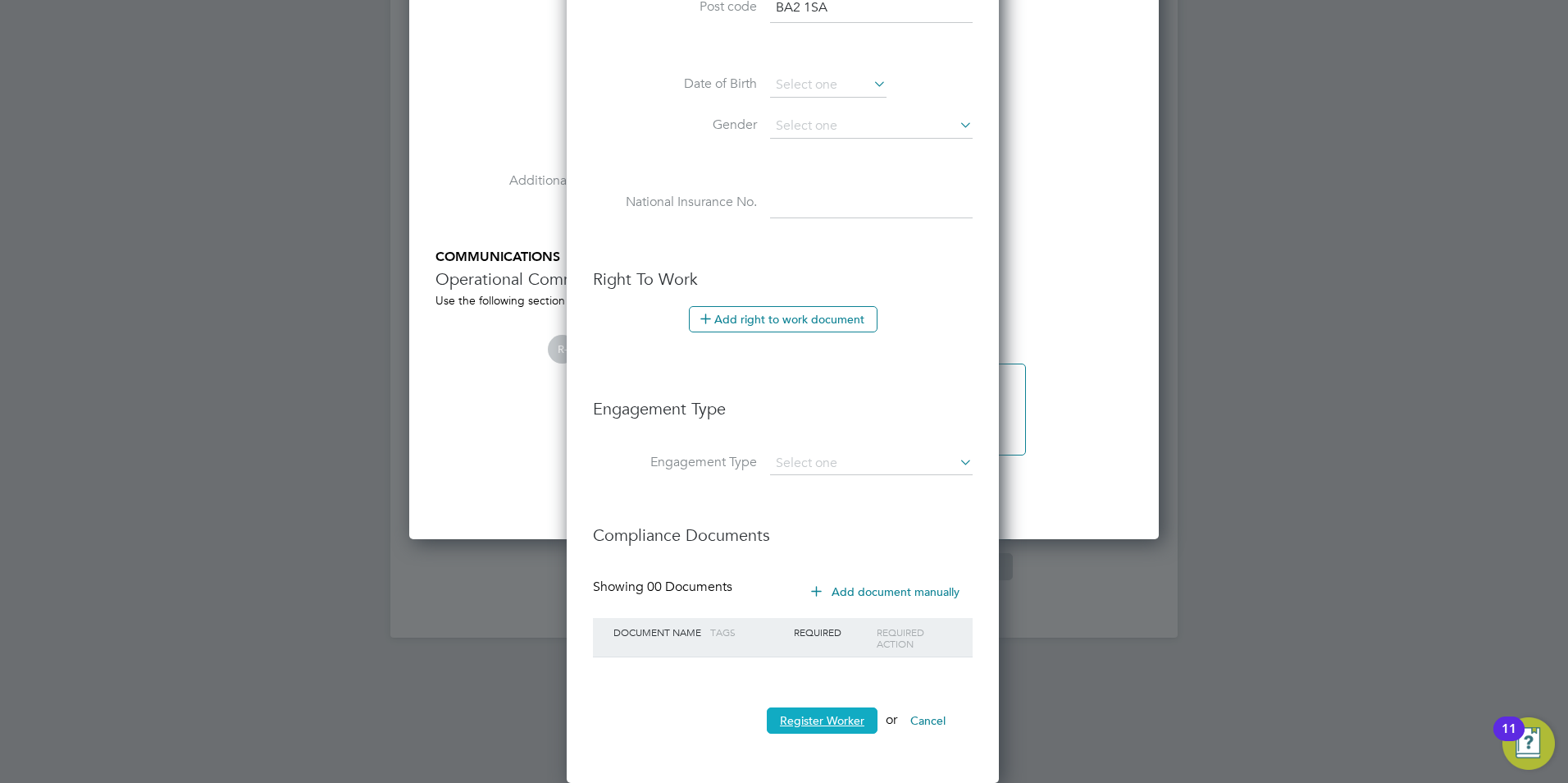
click at [848, 720] on button "Register Worker" at bounding box center [822, 720] width 110 height 27
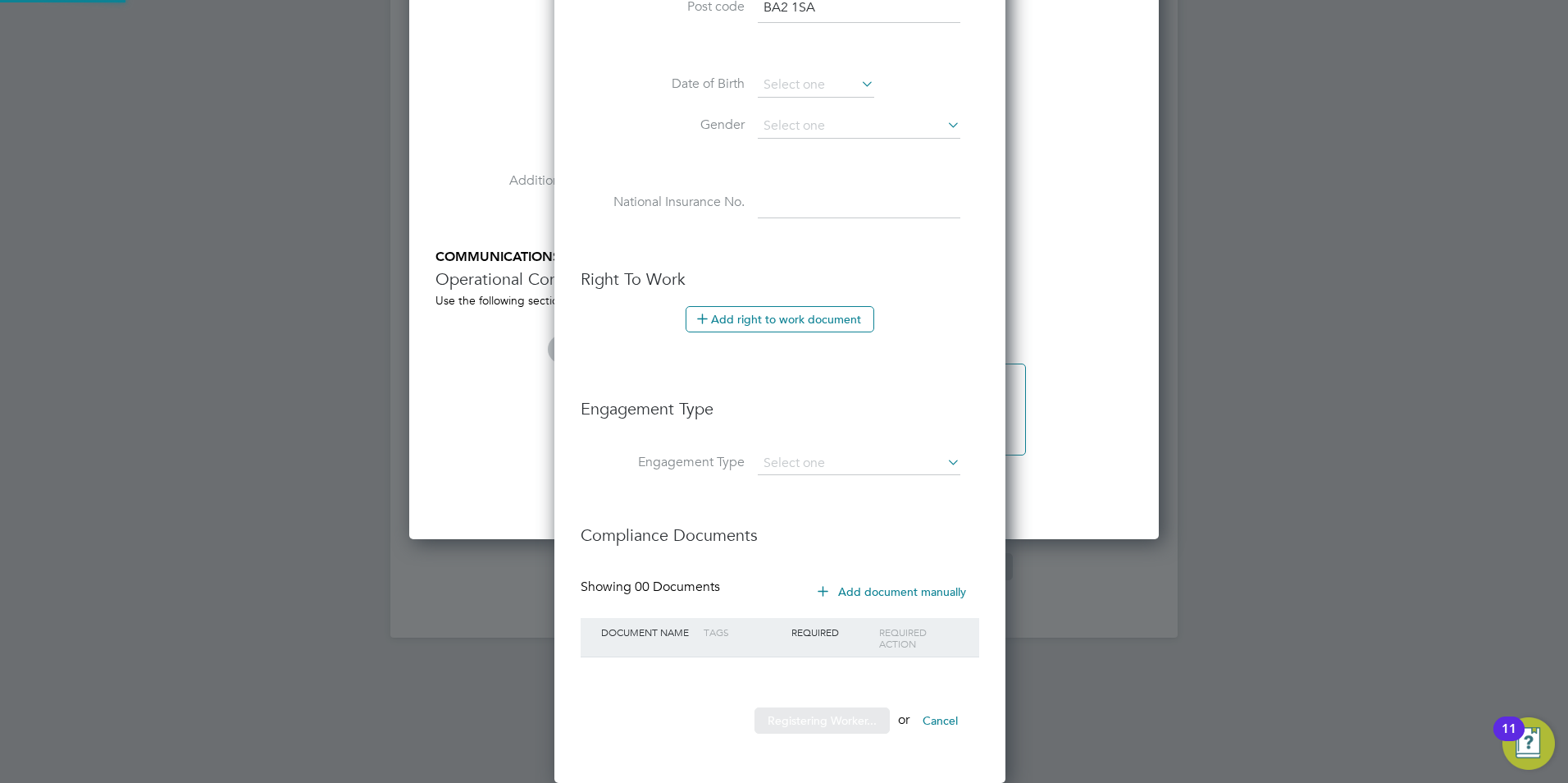
scroll to position [1388, 459]
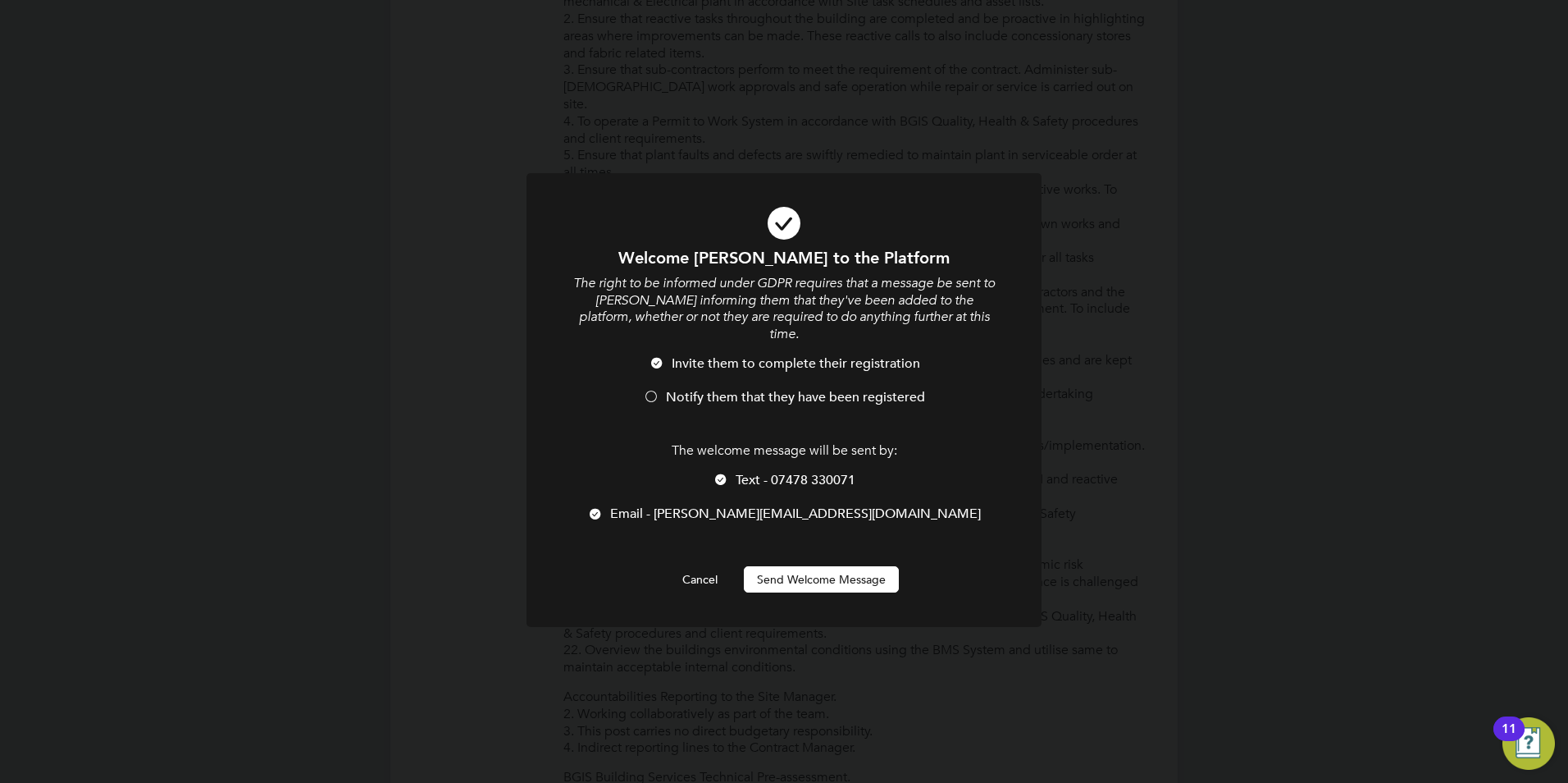
click at [651, 390] on div at bounding box center [651, 398] width 17 height 17
click at [842, 567] on button "Send Welcome Message" at bounding box center [821, 579] width 155 height 27
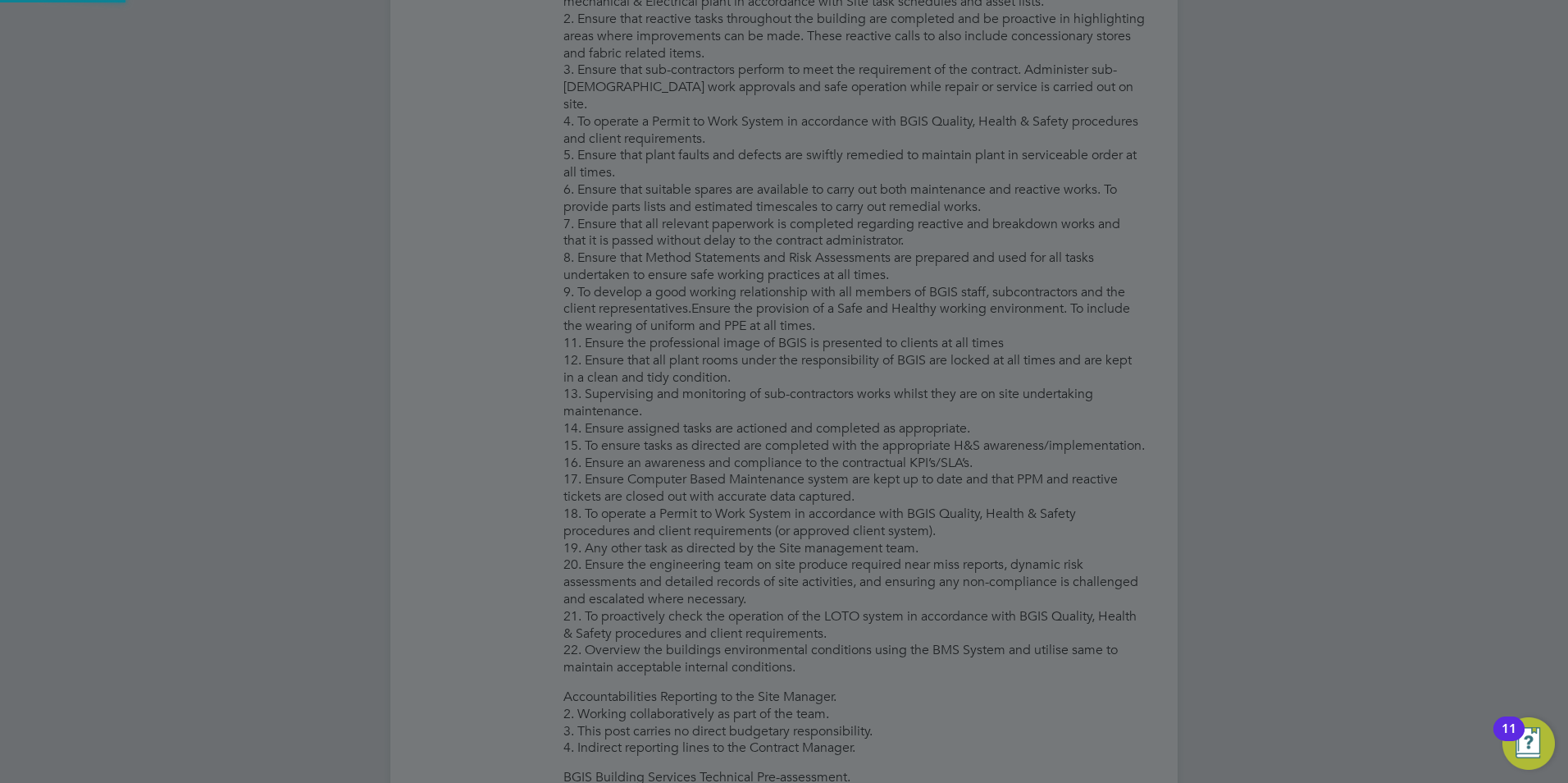
type input "Leo Sheerman (LS2025)"
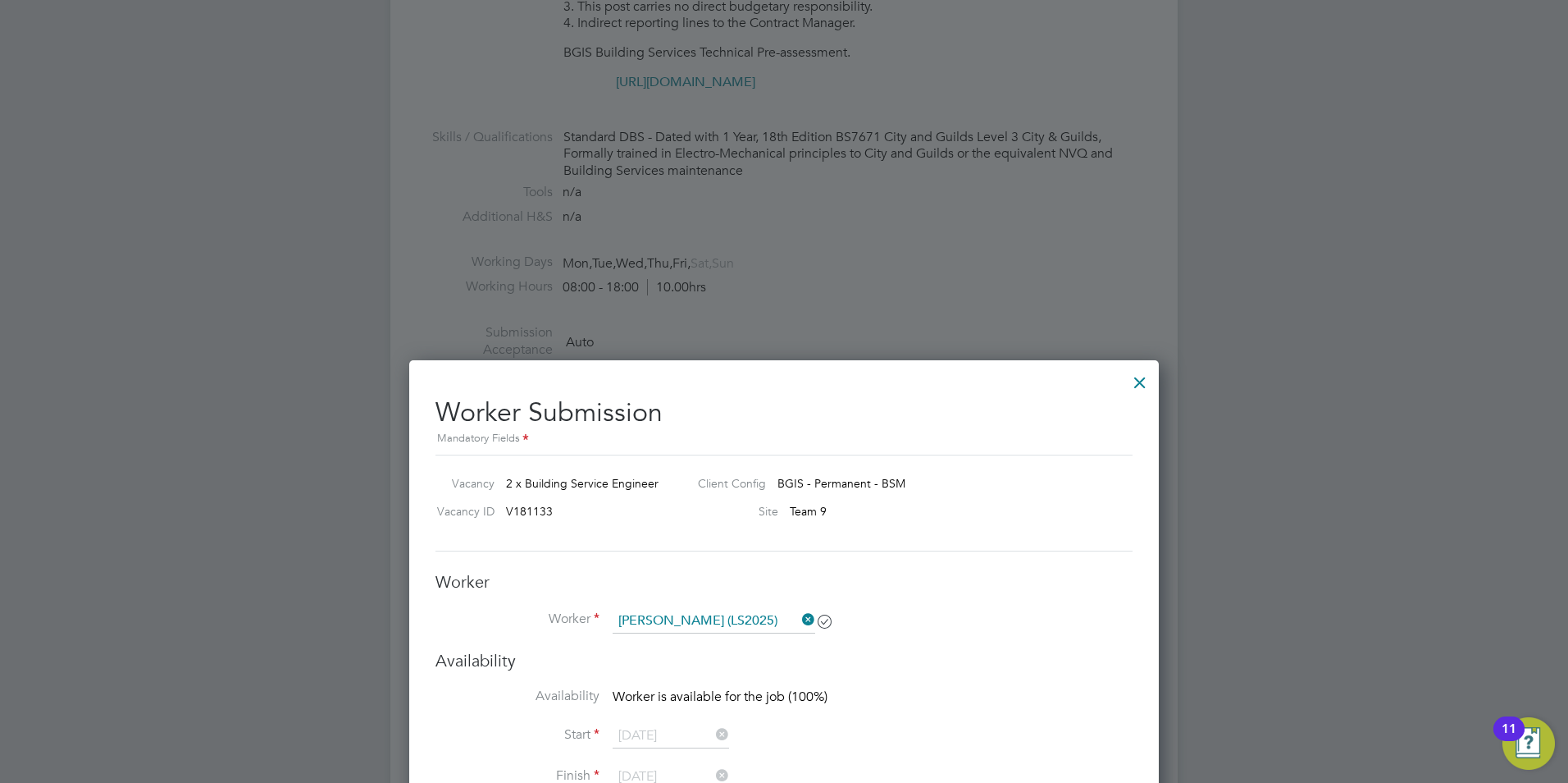
scroll to position [1253, 0]
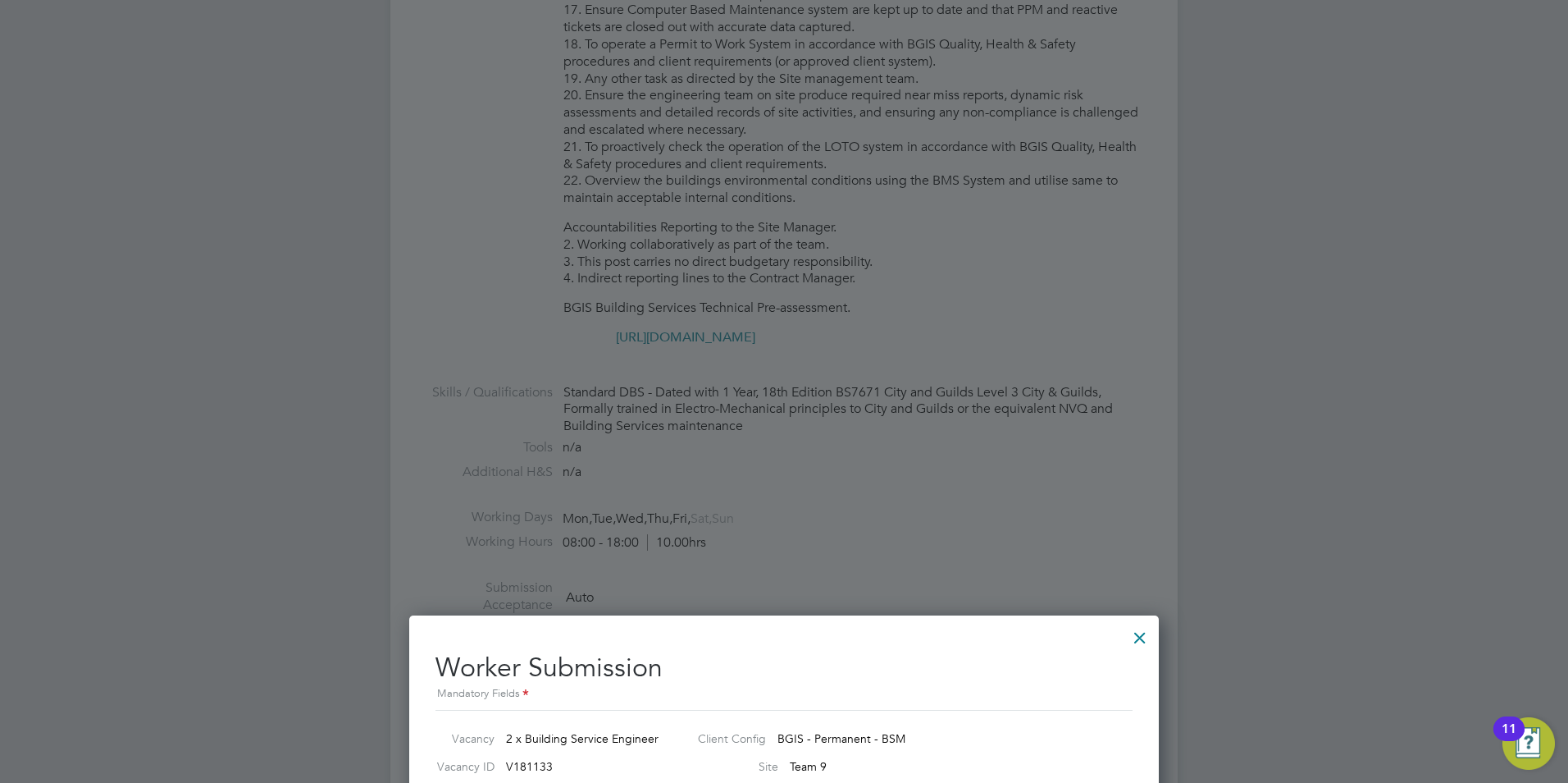
click at [1135, 637] on div at bounding box center [1140, 634] width 29 height 29
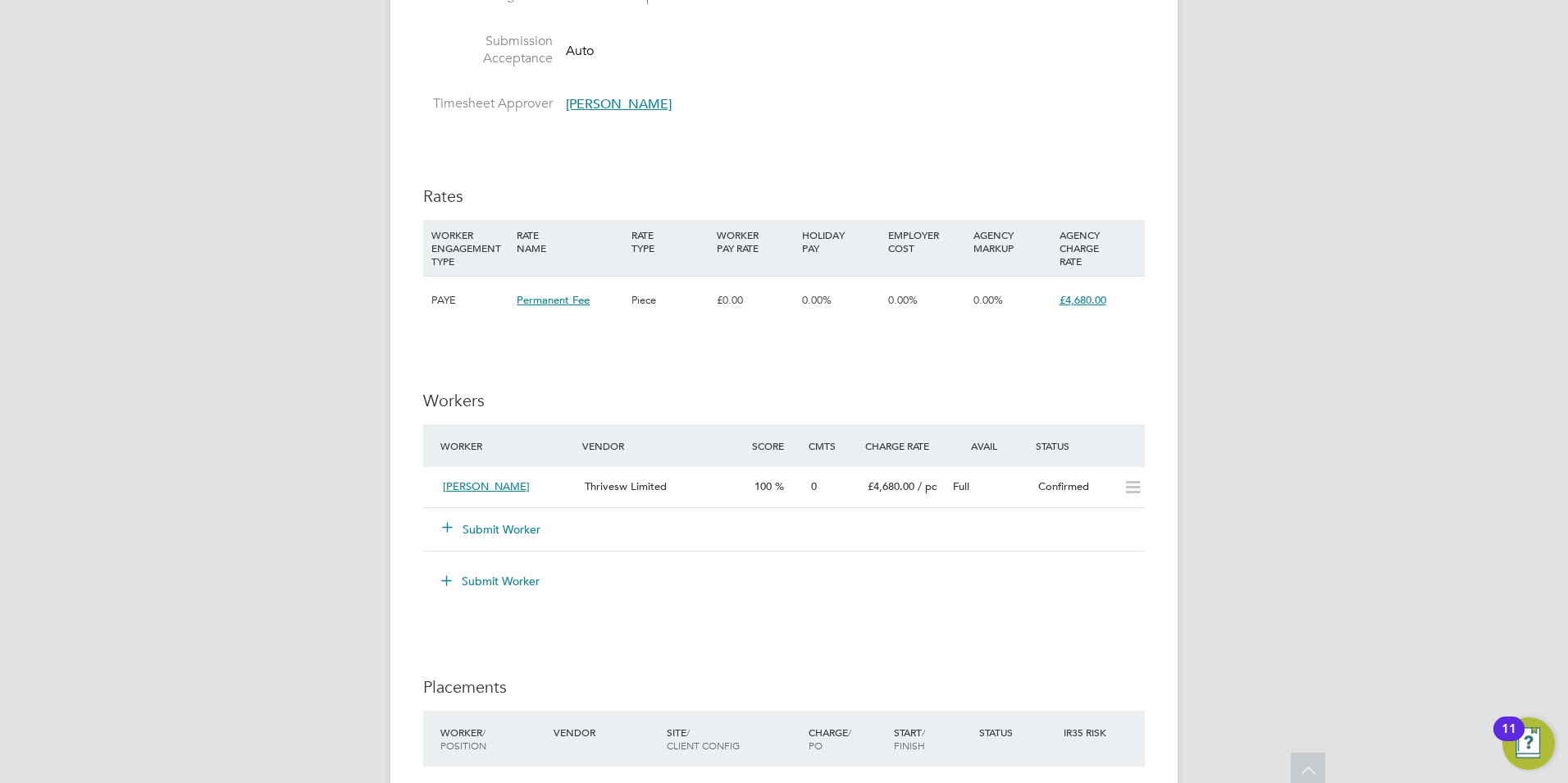
scroll to position [1806, 0]
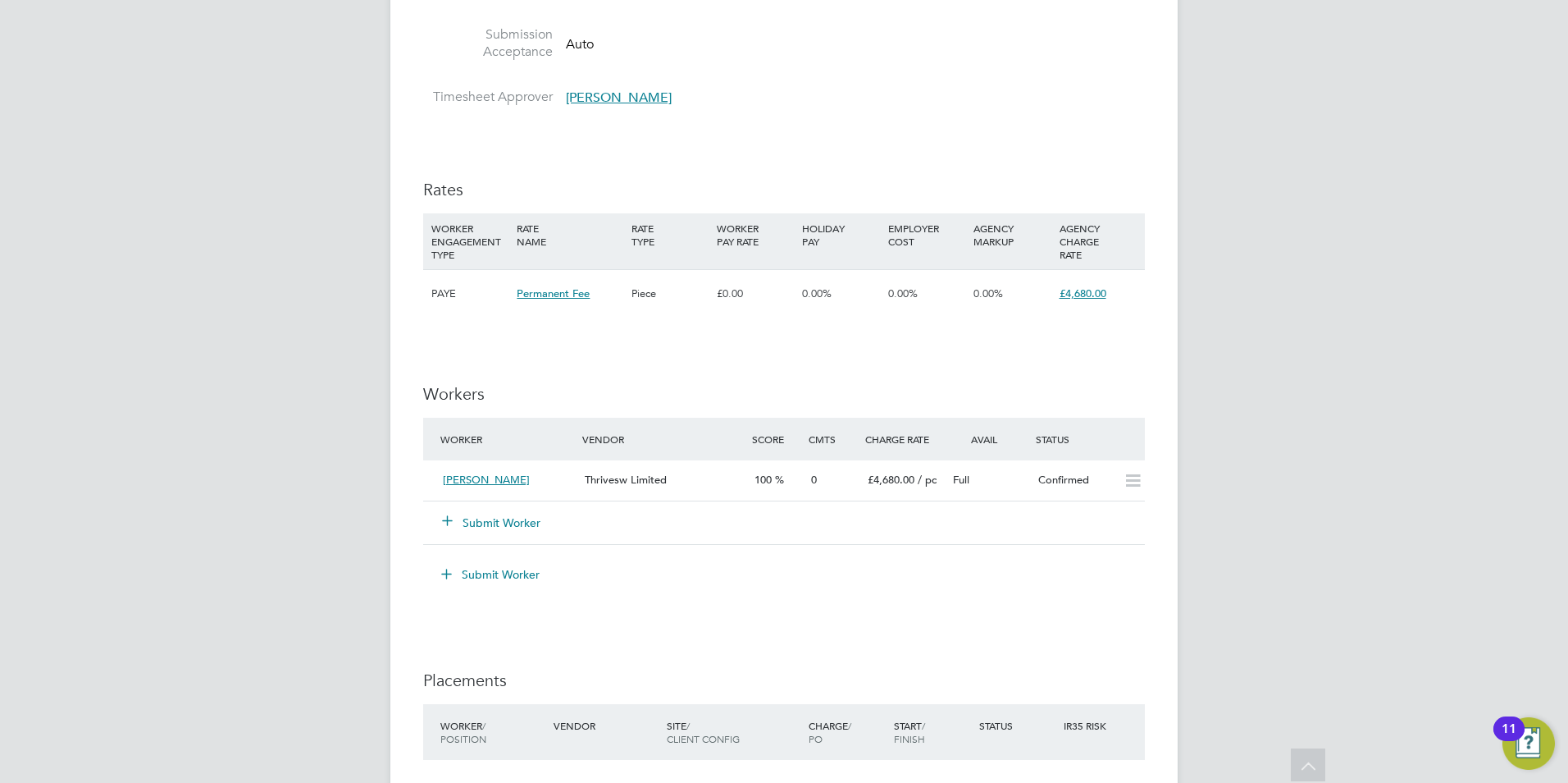
click at [481, 520] on button "Submit Worker" at bounding box center [492, 523] width 99 height 17
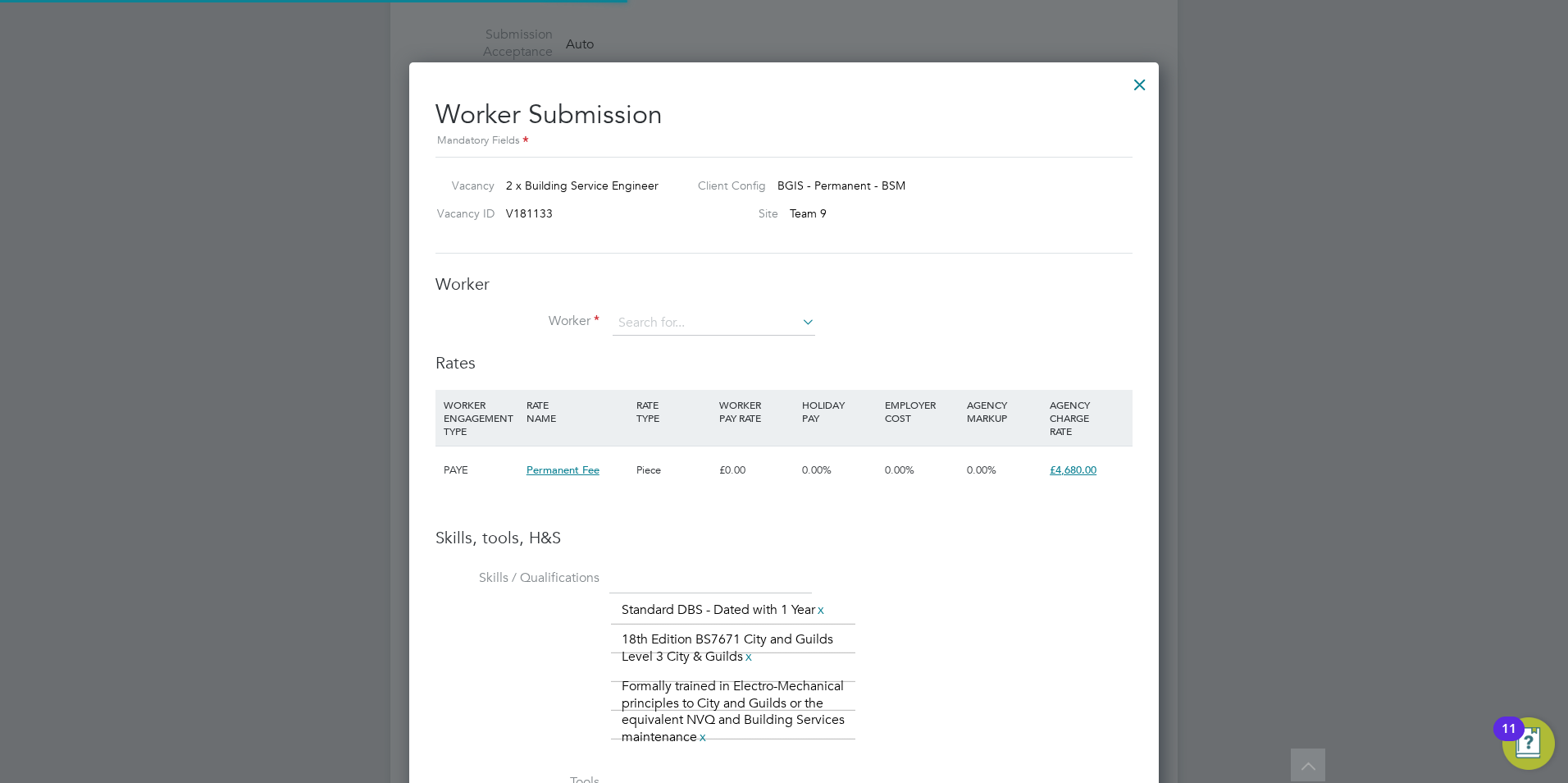
scroll to position [1161, 750]
click at [699, 325] on input at bounding box center [714, 323] width 203 height 25
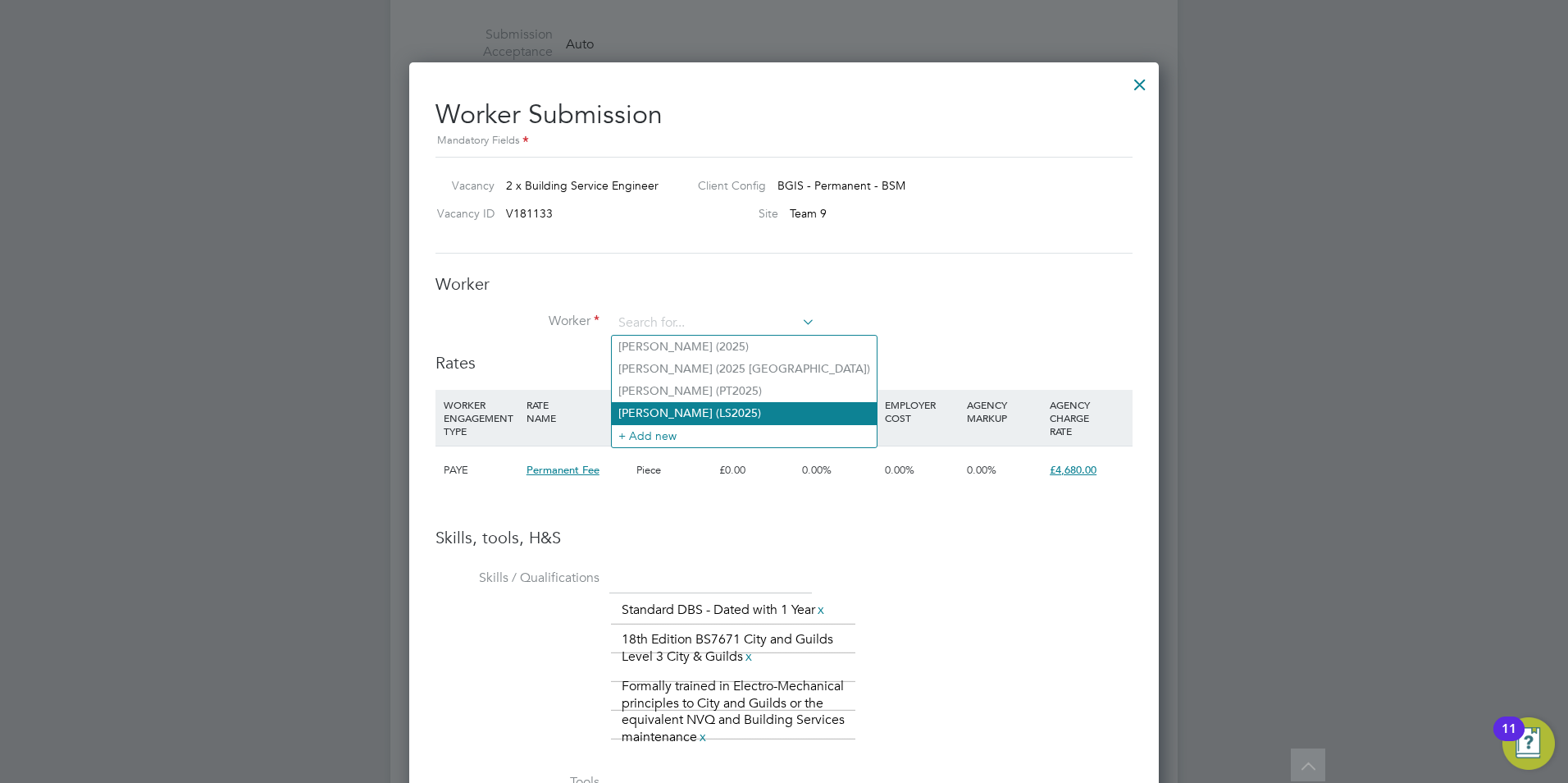
click at [676, 406] on li "Leo Sheerman (LS2025)" at bounding box center [745, 414] width 265 height 22
type input "Leo Sheerman (LS2025)"
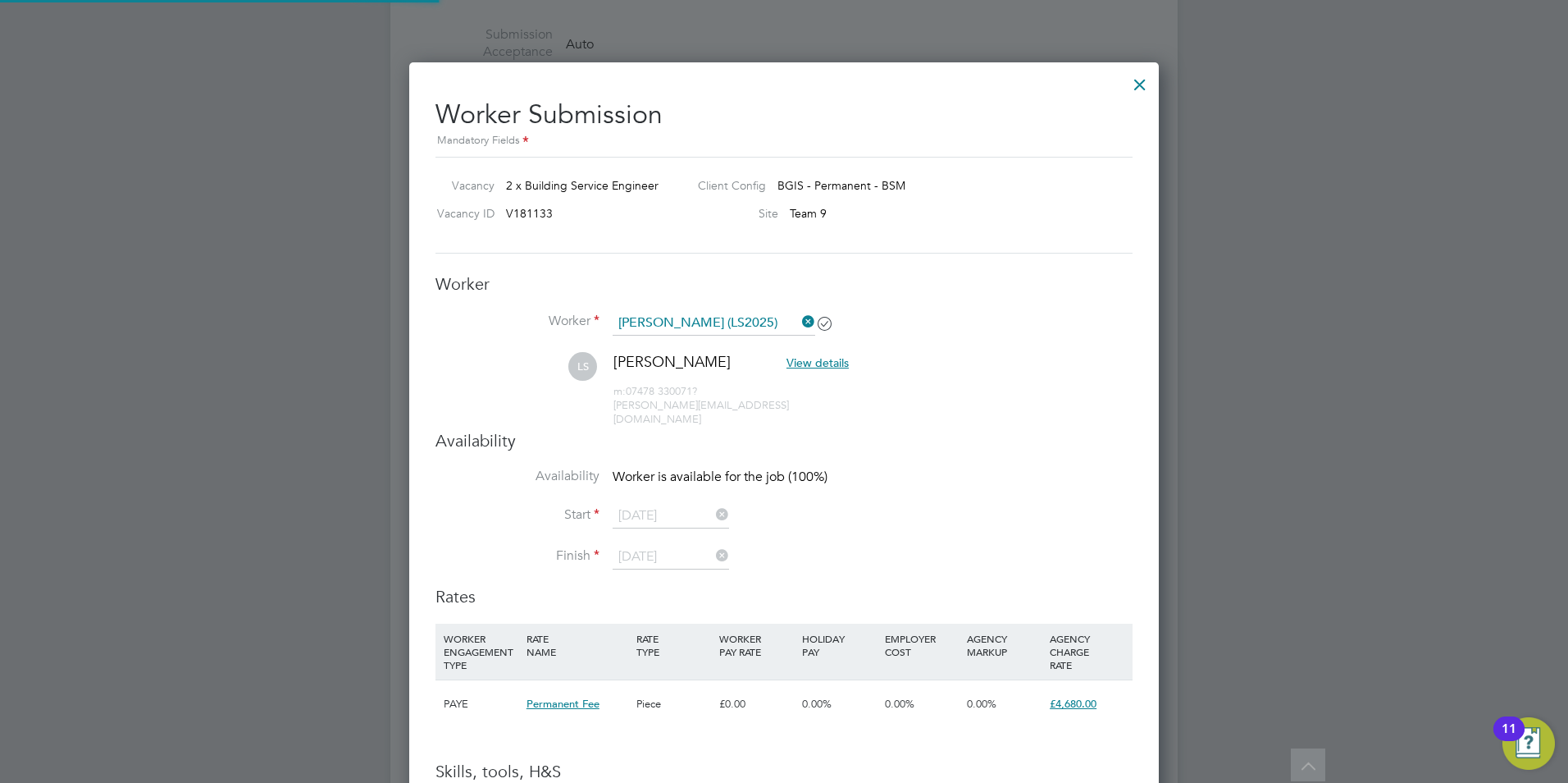
scroll to position [8, 8]
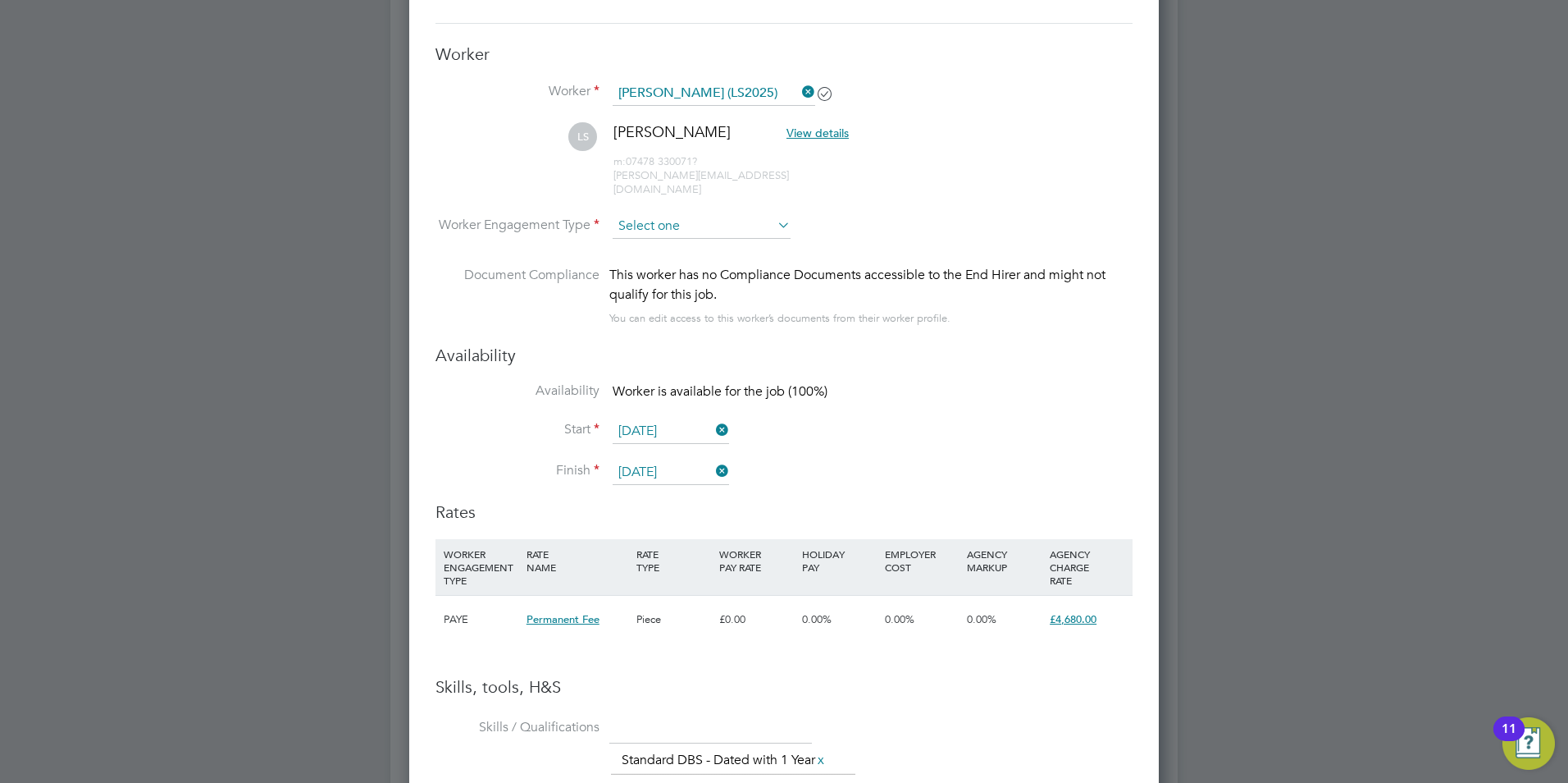
click at [749, 215] on input at bounding box center [702, 227] width 178 height 25
click at [655, 255] on li "PAYE" at bounding box center [702, 256] width 180 height 21
type input "PAYE"
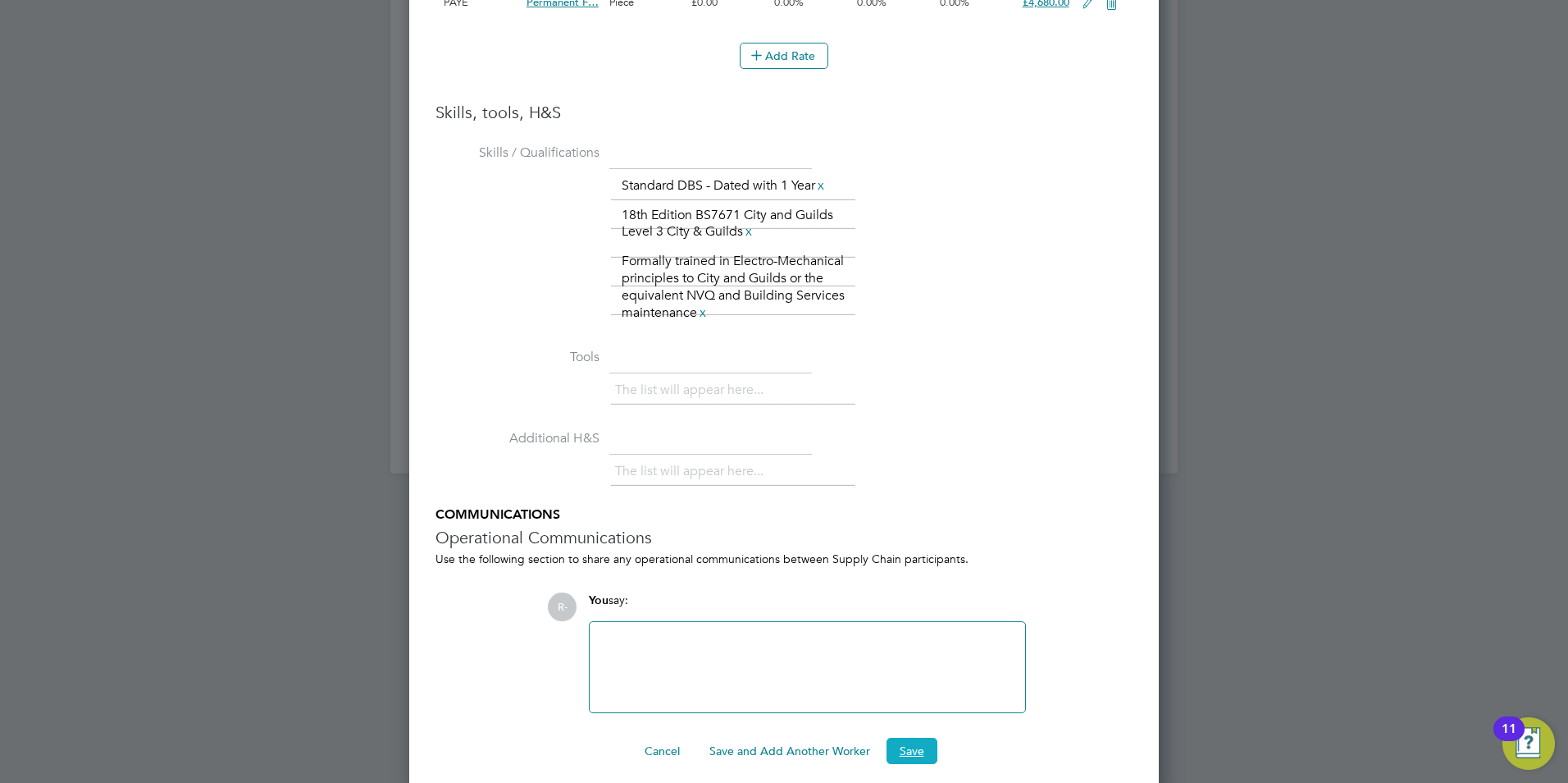
click at [906, 741] on button "Save" at bounding box center [912, 751] width 51 height 27
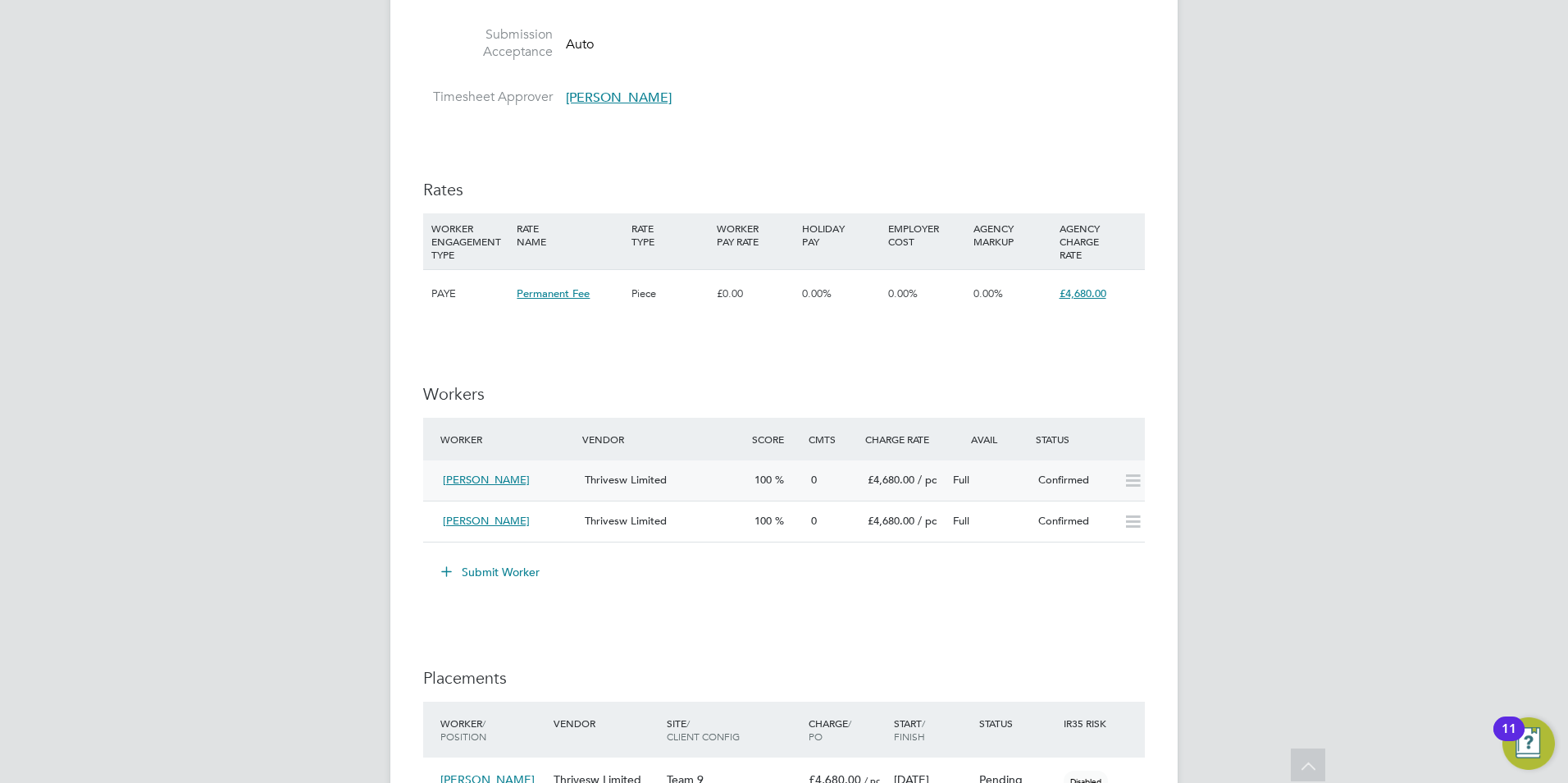
click at [1139, 480] on icon at bounding box center [1133, 481] width 20 height 13
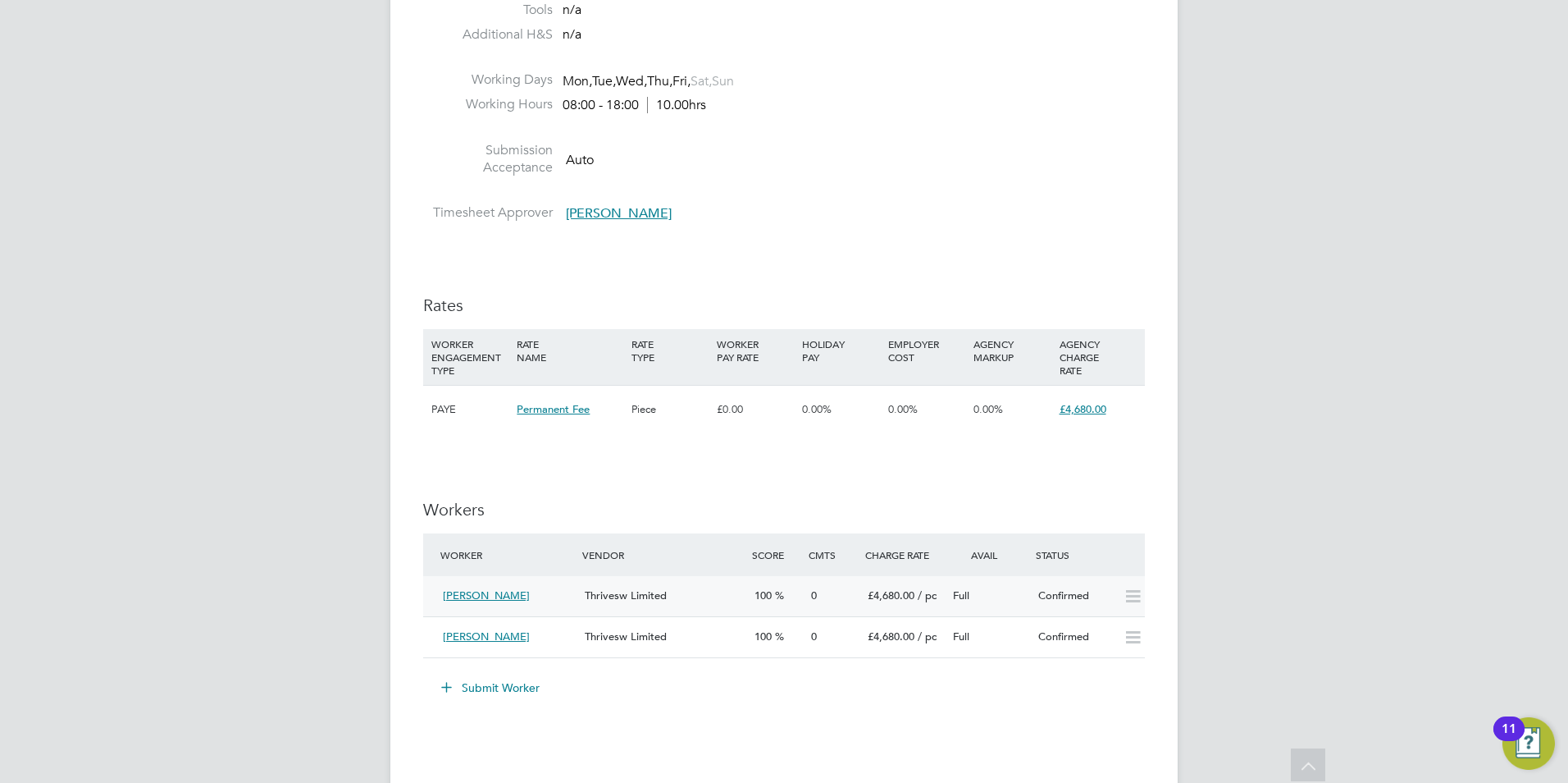
scroll to position [1969, 0]
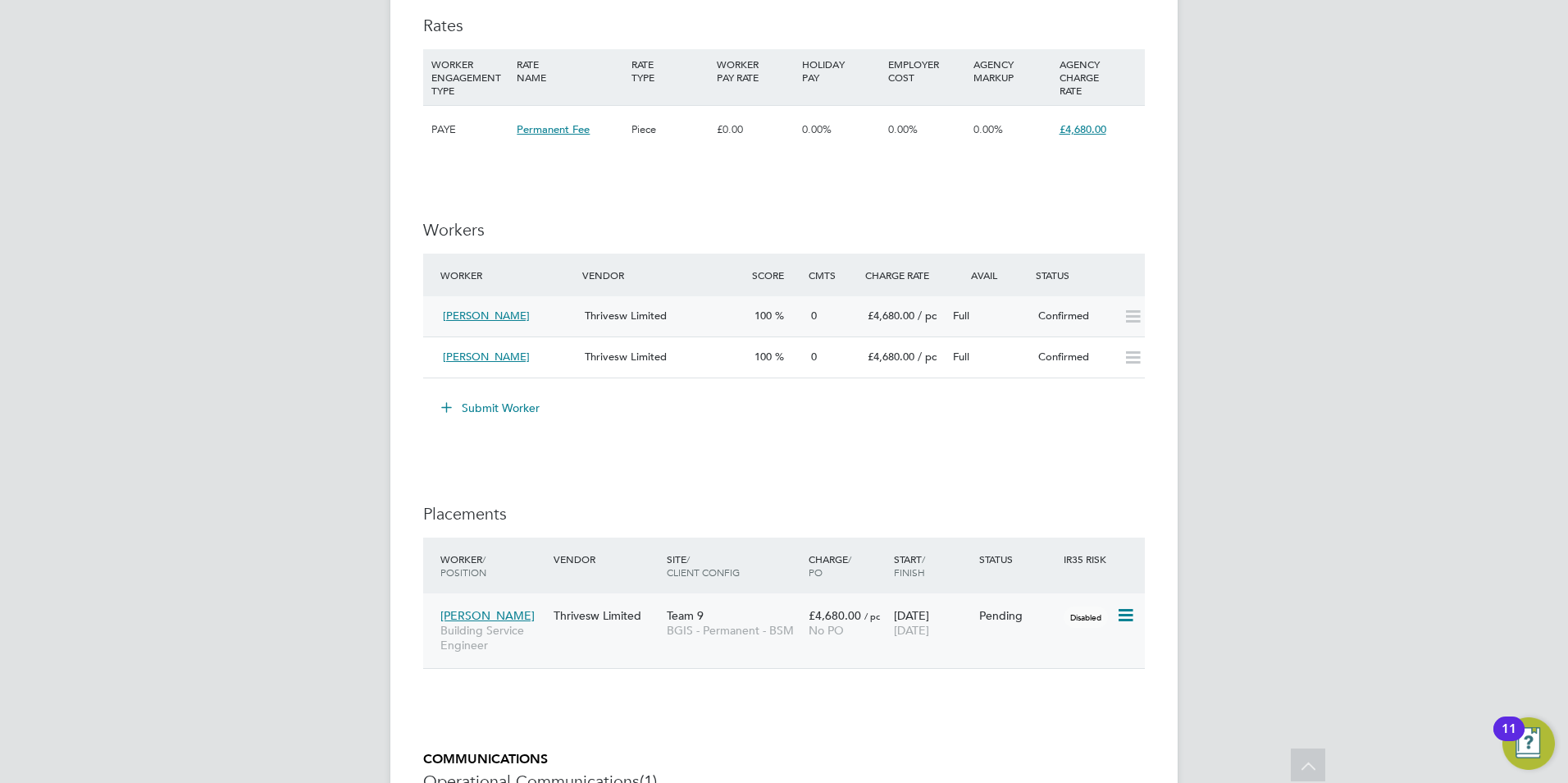
click at [1122, 614] on icon at bounding box center [1125, 614] width 17 height 19
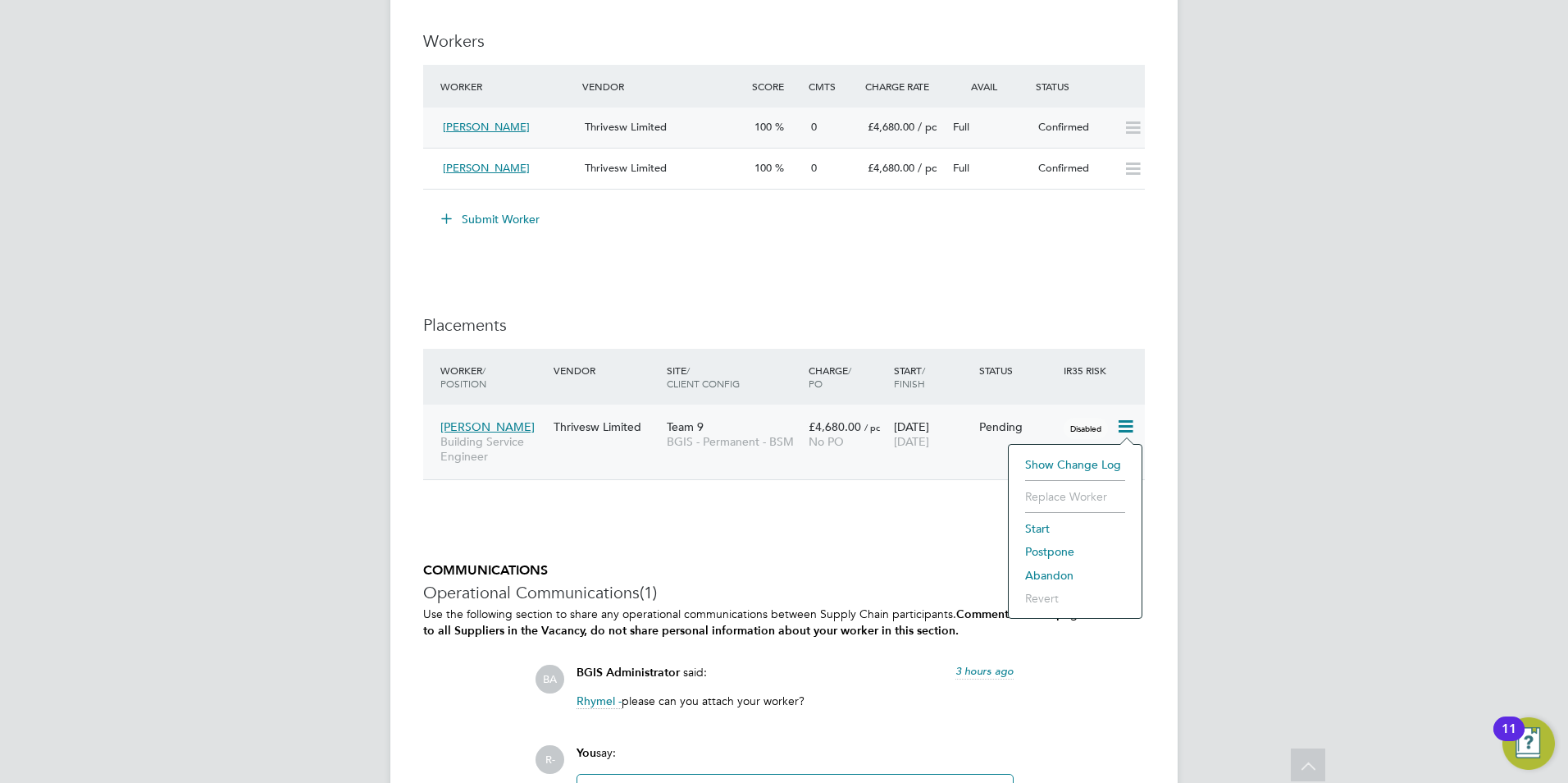
scroll to position [2117, 0]
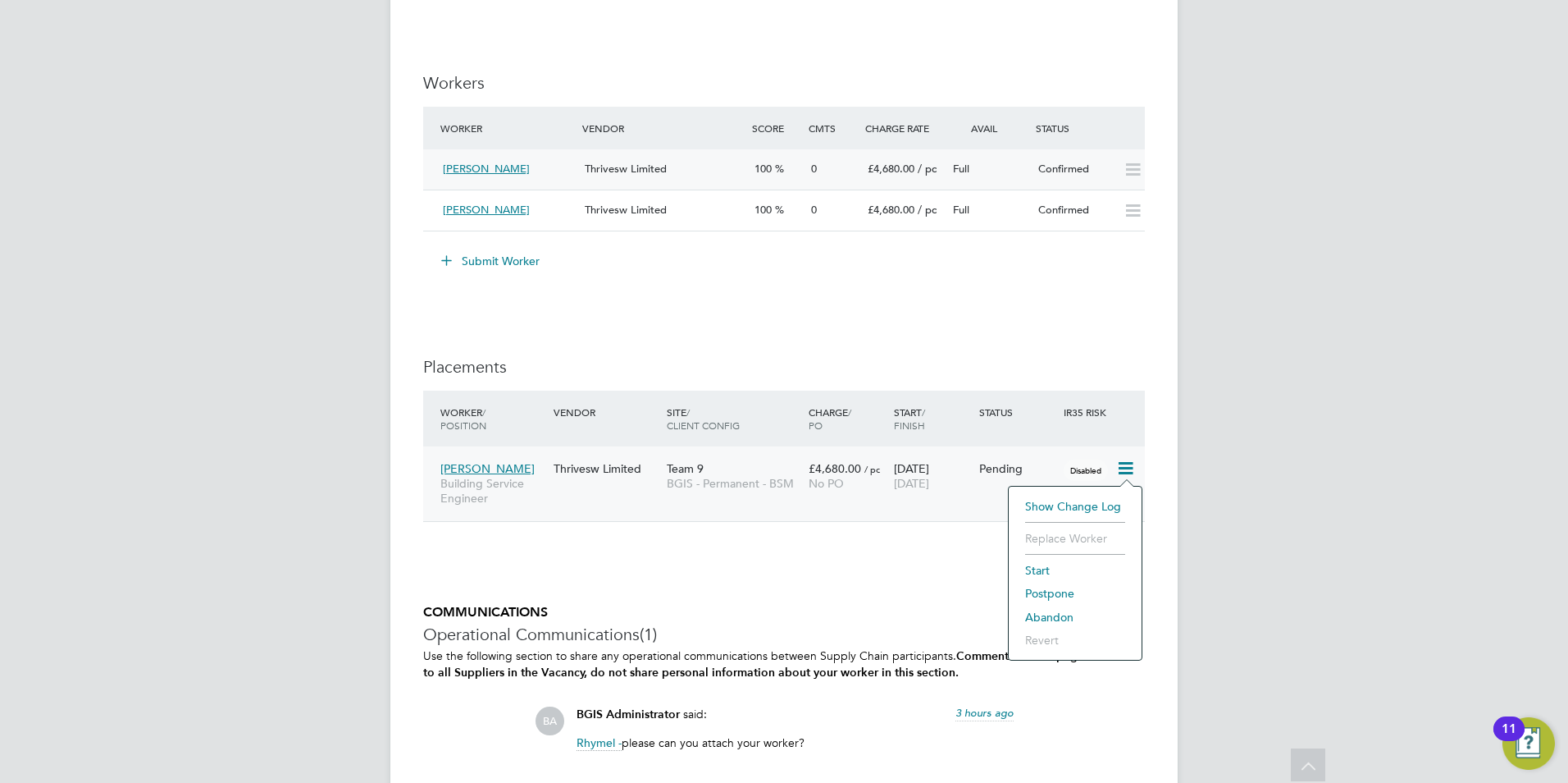
click at [1041, 567] on li "Start" at bounding box center [1075, 570] width 117 height 23
type input "[PERSON_NAME]"
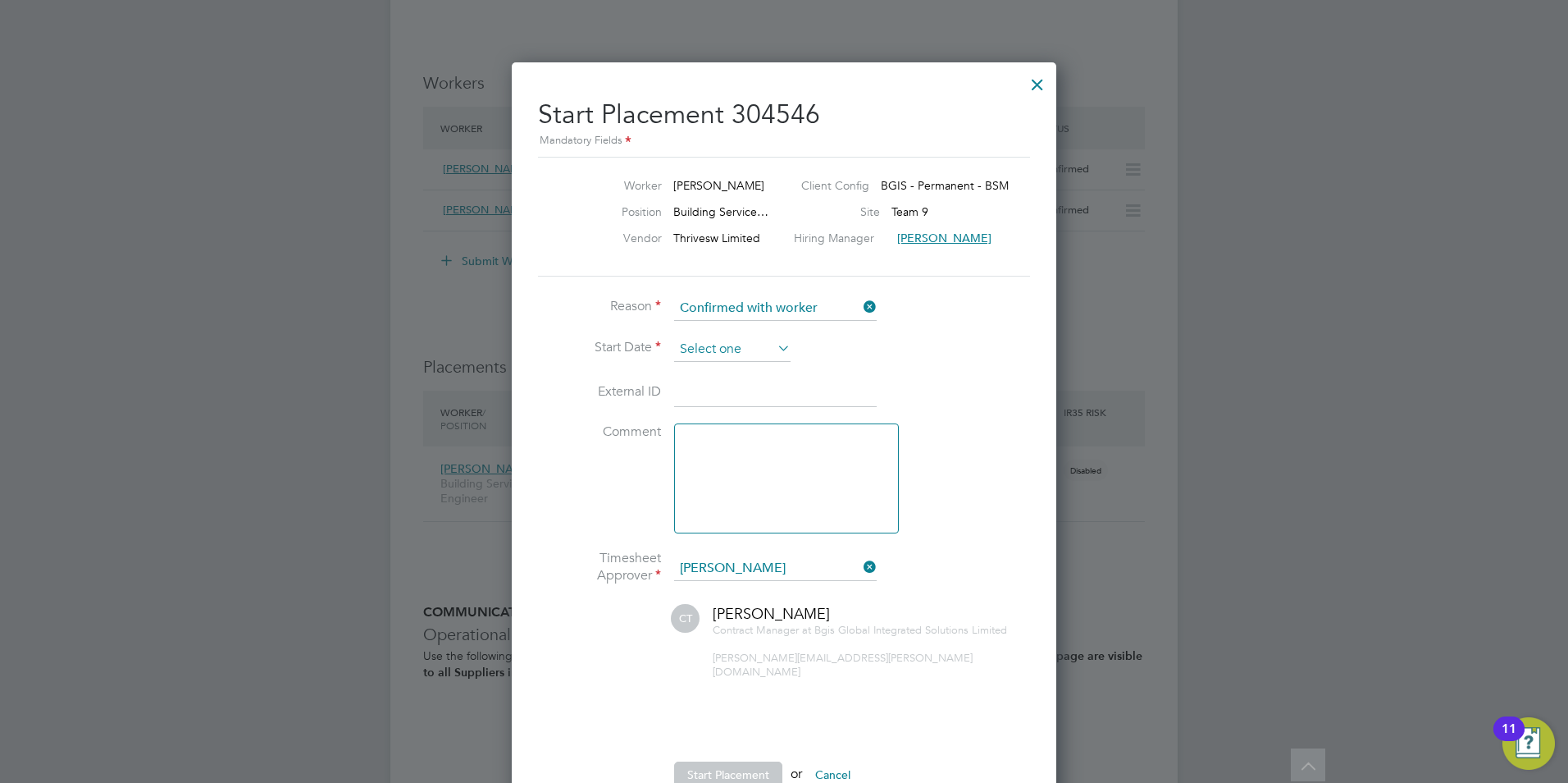
click at [711, 350] on input at bounding box center [732, 349] width 117 height 25
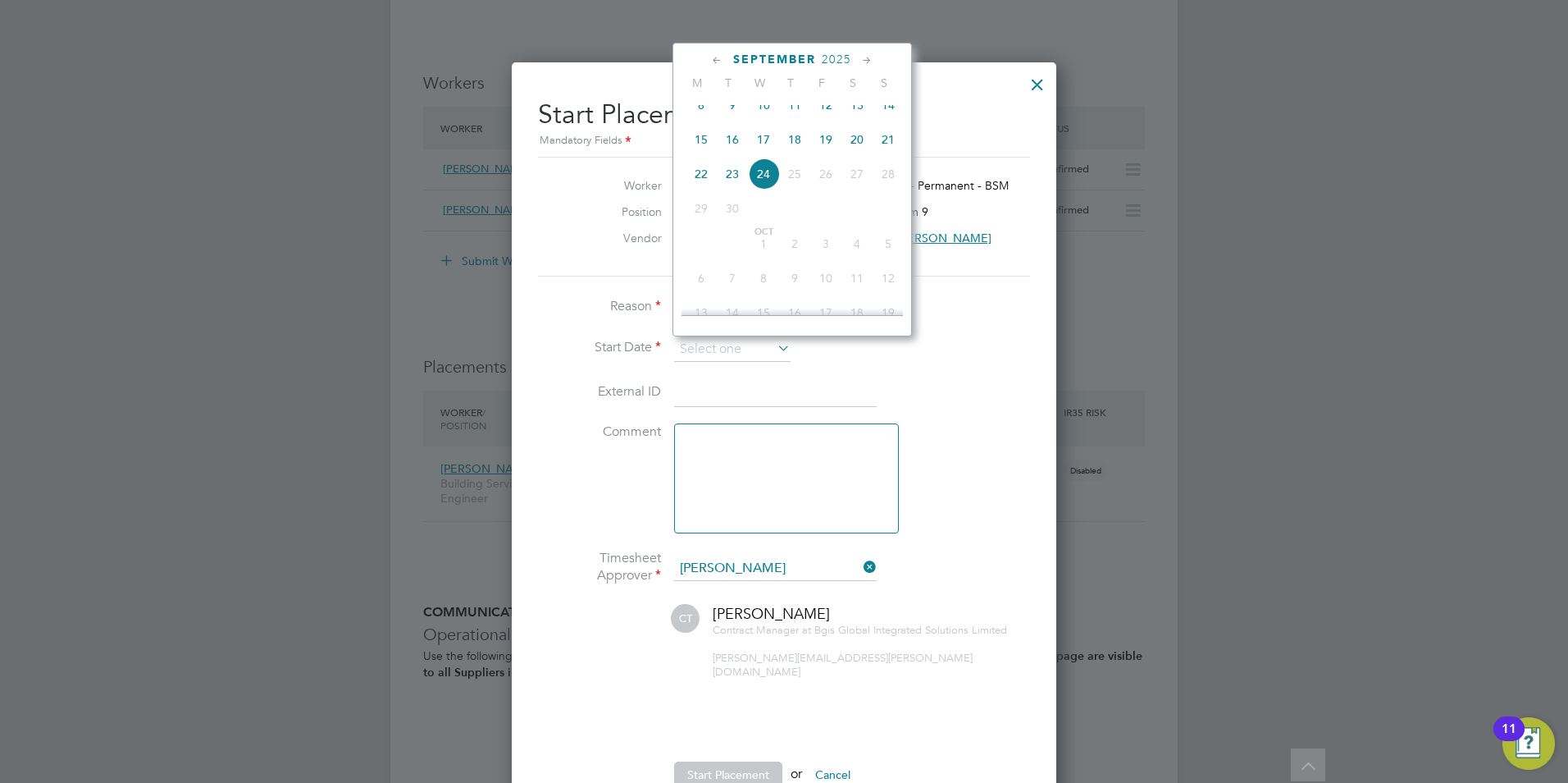
click at [701, 224] on span "29" at bounding box center [702, 208] width 31 height 31
click at [606, 298] on li "Reason Confirmed with worker" at bounding box center [784, 317] width 493 height 41
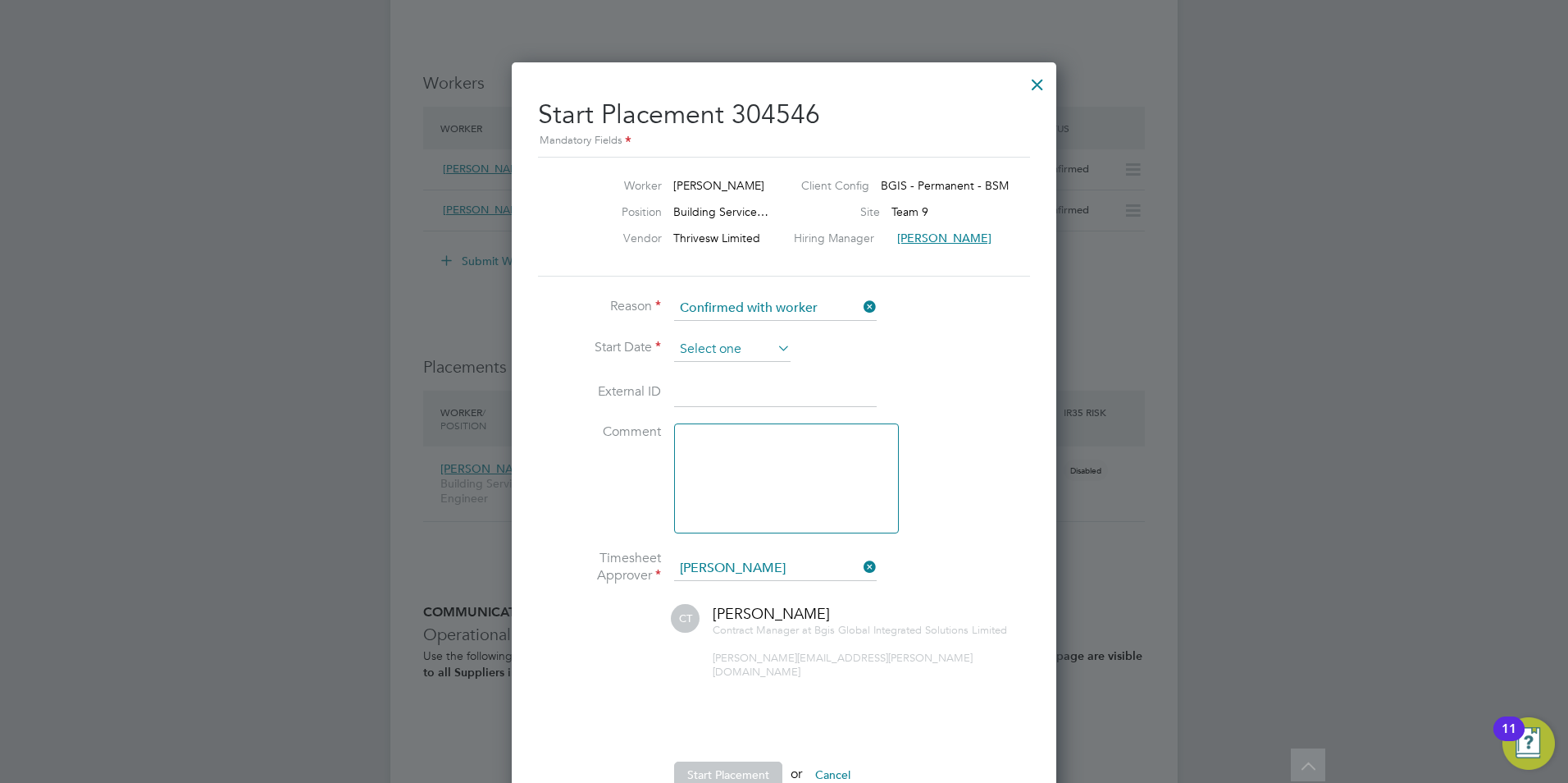
click at [773, 349] on input at bounding box center [732, 349] width 117 height 25
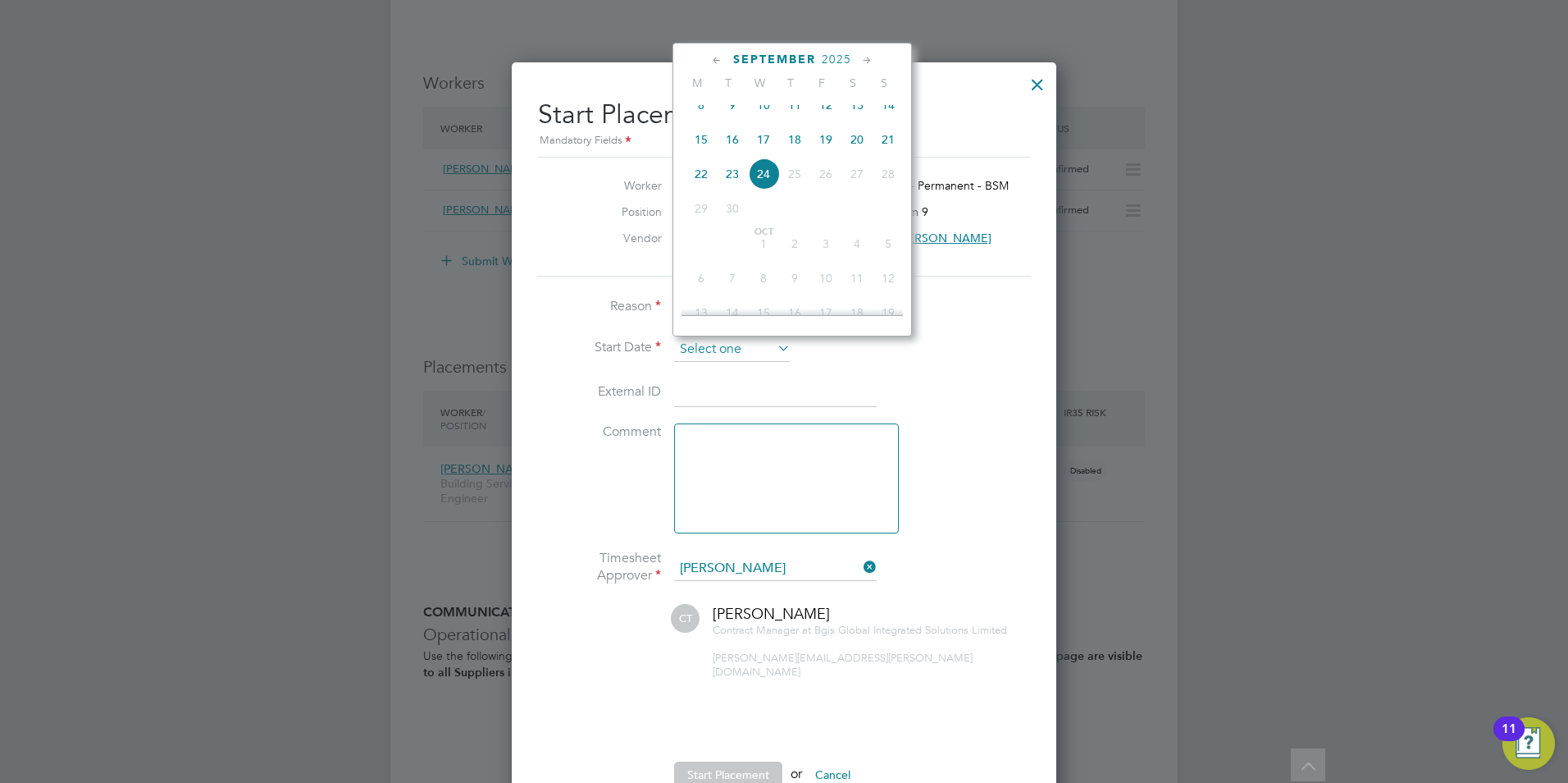
click at [773, 349] on input at bounding box center [732, 349] width 117 height 25
click at [921, 368] on li "Start Date" at bounding box center [784, 357] width 493 height 41
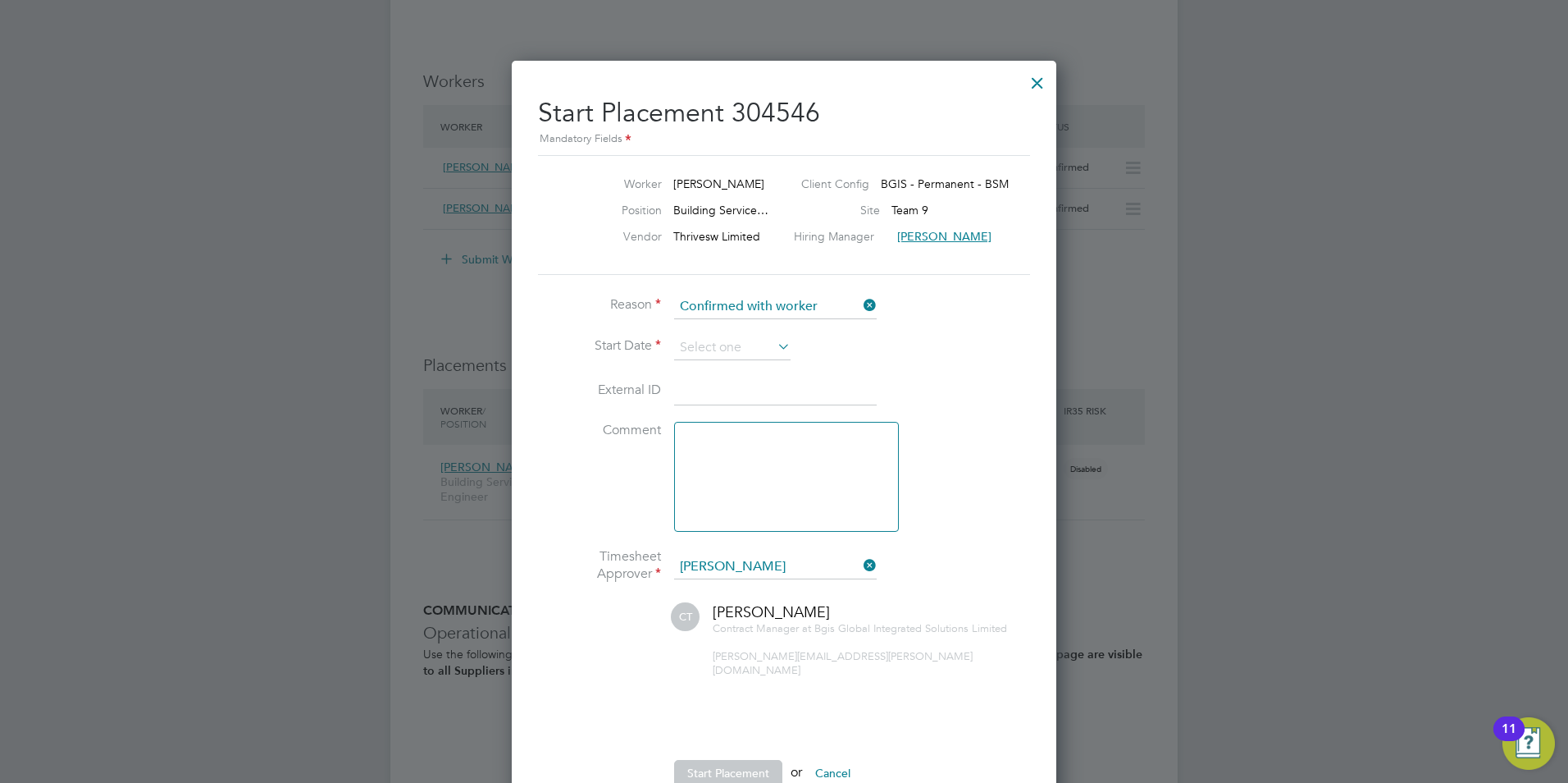
scroll to position [2117, 0]
click at [737, 307] on input at bounding box center [775, 309] width 203 height 25
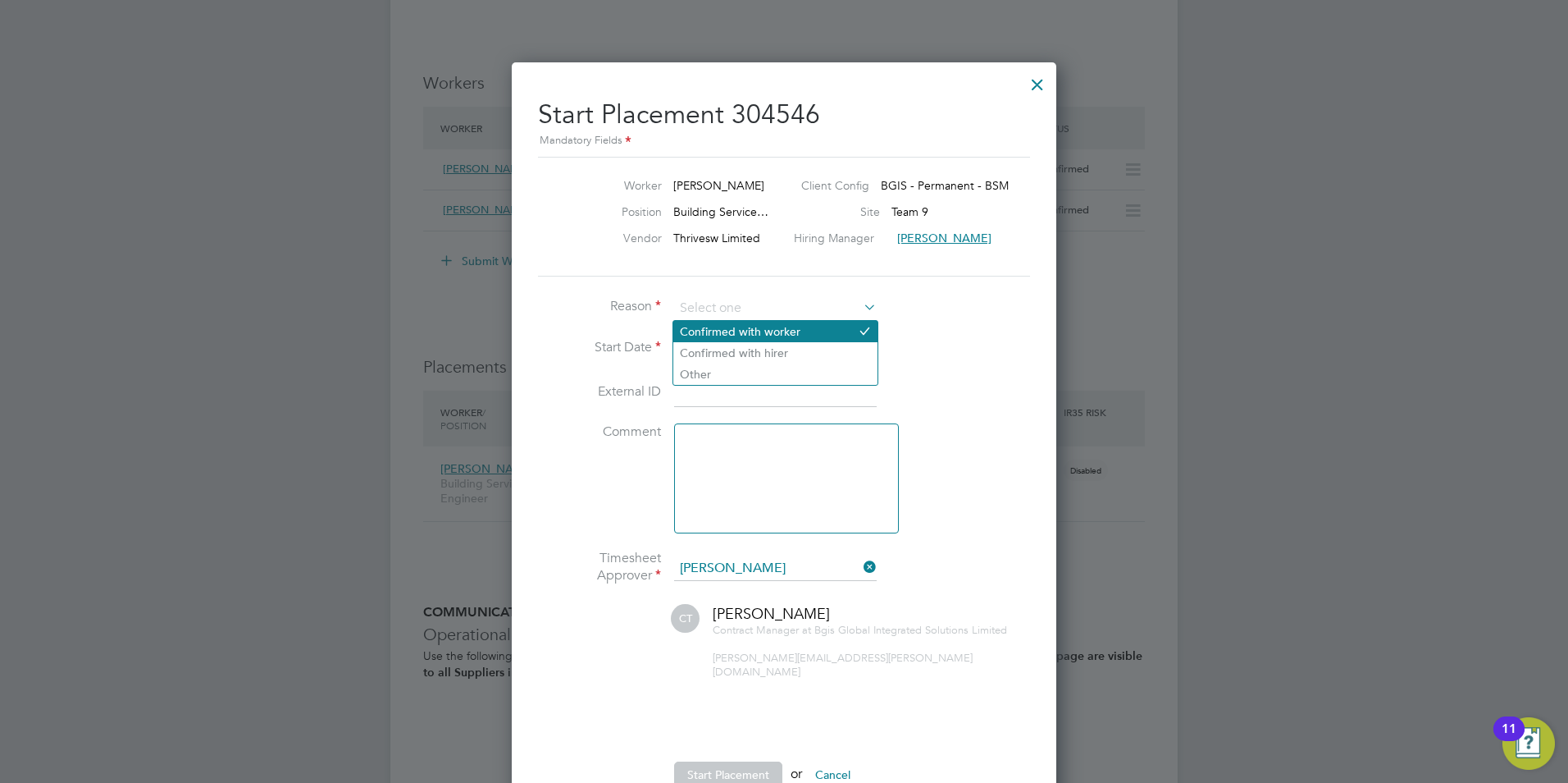
click at [736, 325] on li "Confirmed with worker" at bounding box center [775, 331] width 204 height 21
type input "Confirmed with worker"
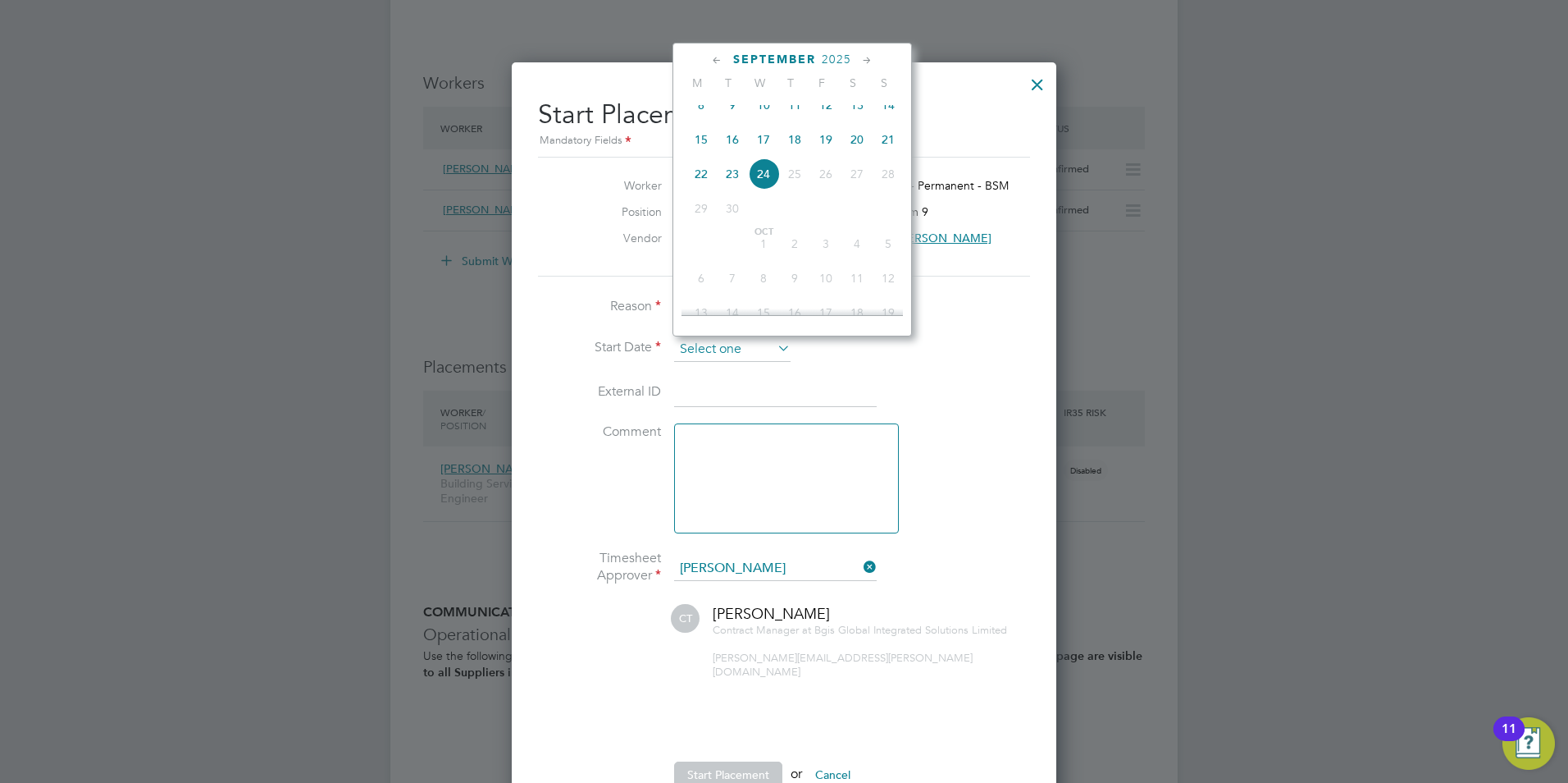
click at [717, 347] on input at bounding box center [732, 349] width 117 height 25
click at [763, 190] on span "24" at bounding box center [764, 174] width 31 height 31
type input "24 Sep 2025"
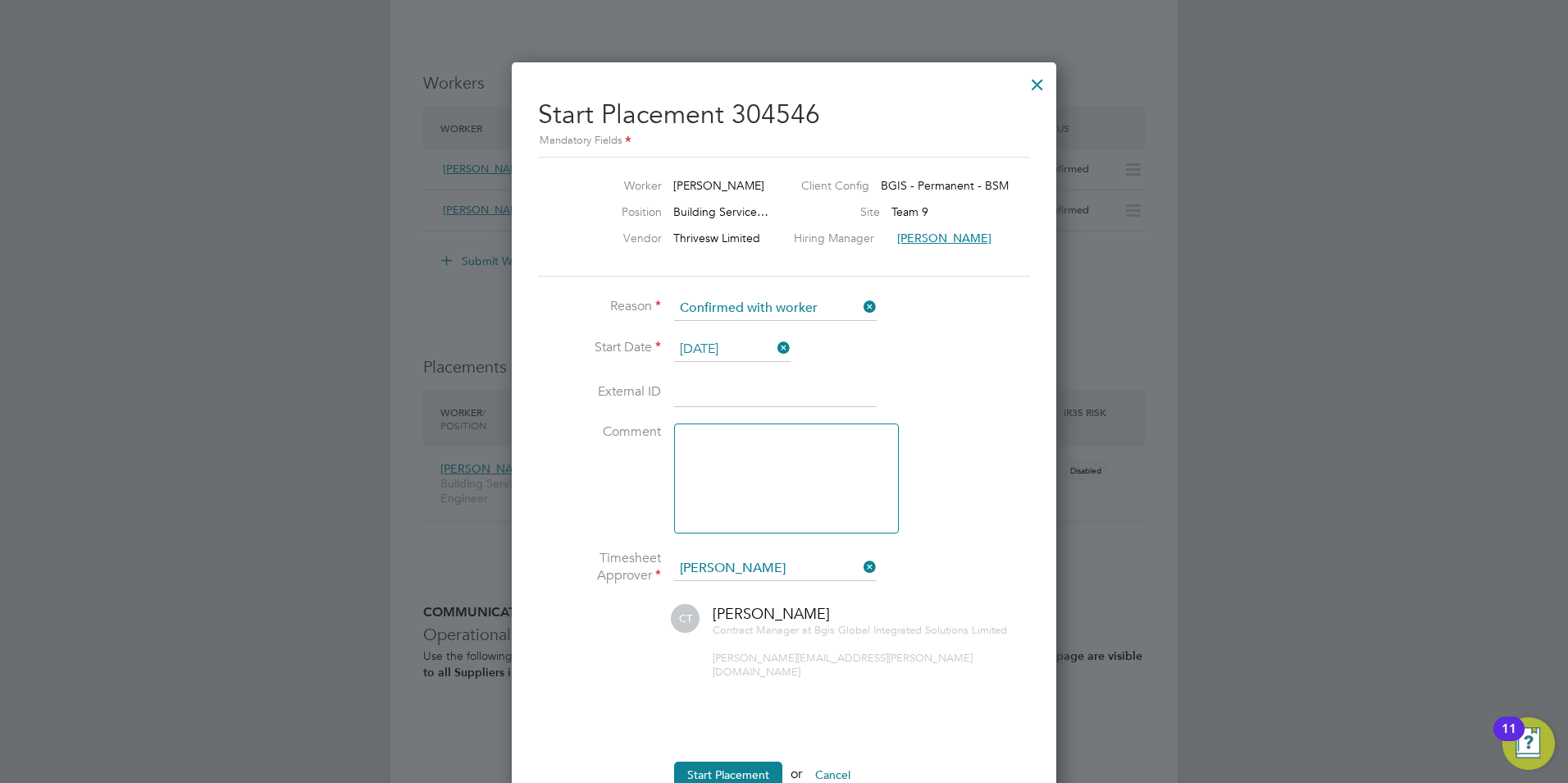
click at [774, 347] on icon at bounding box center [774, 347] width 0 height 23
click at [1033, 85] on div at bounding box center [1038, 80] width 29 height 29
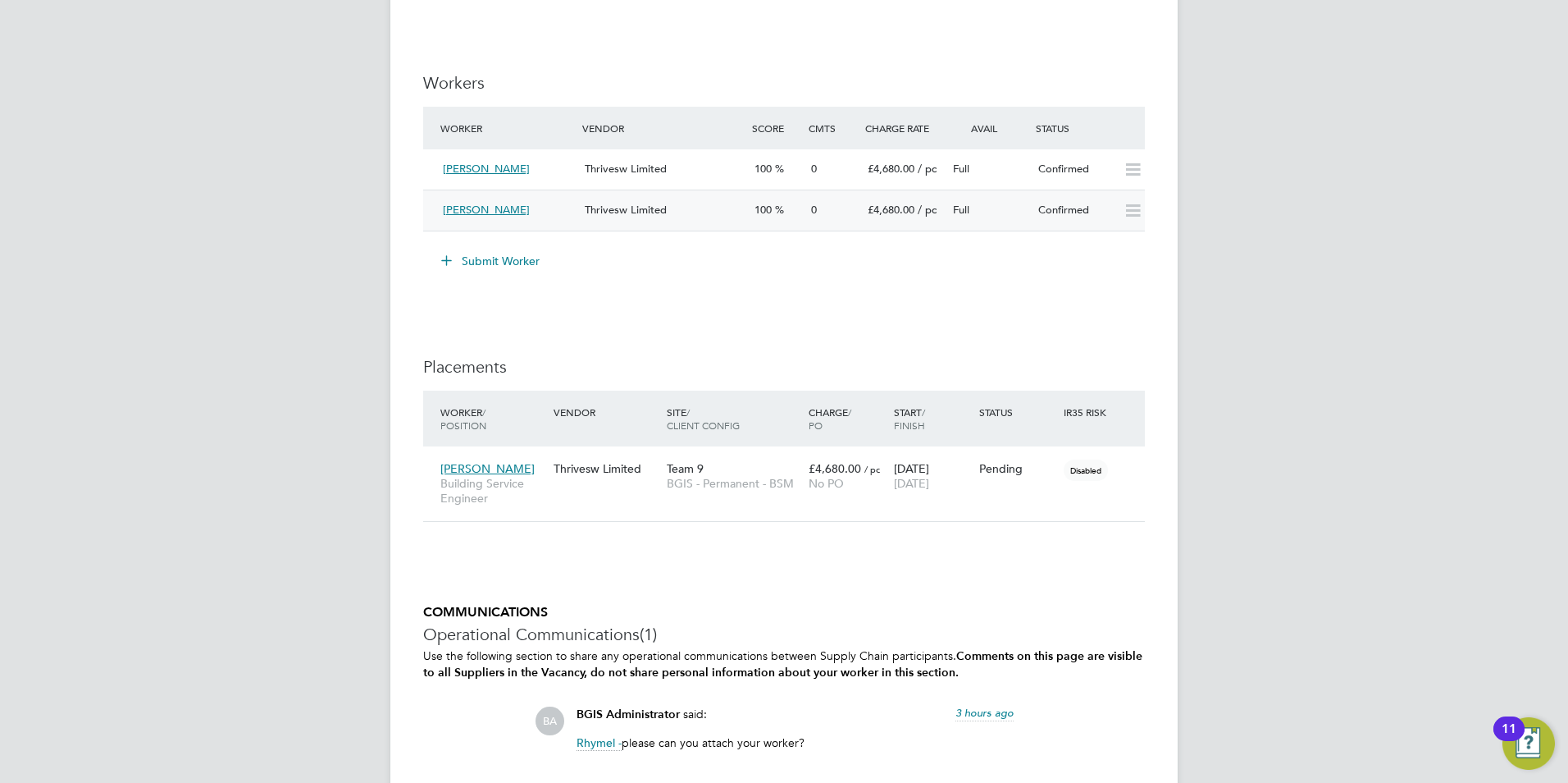
click at [1132, 208] on icon at bounding box center [1133, 211] width 20 height 13
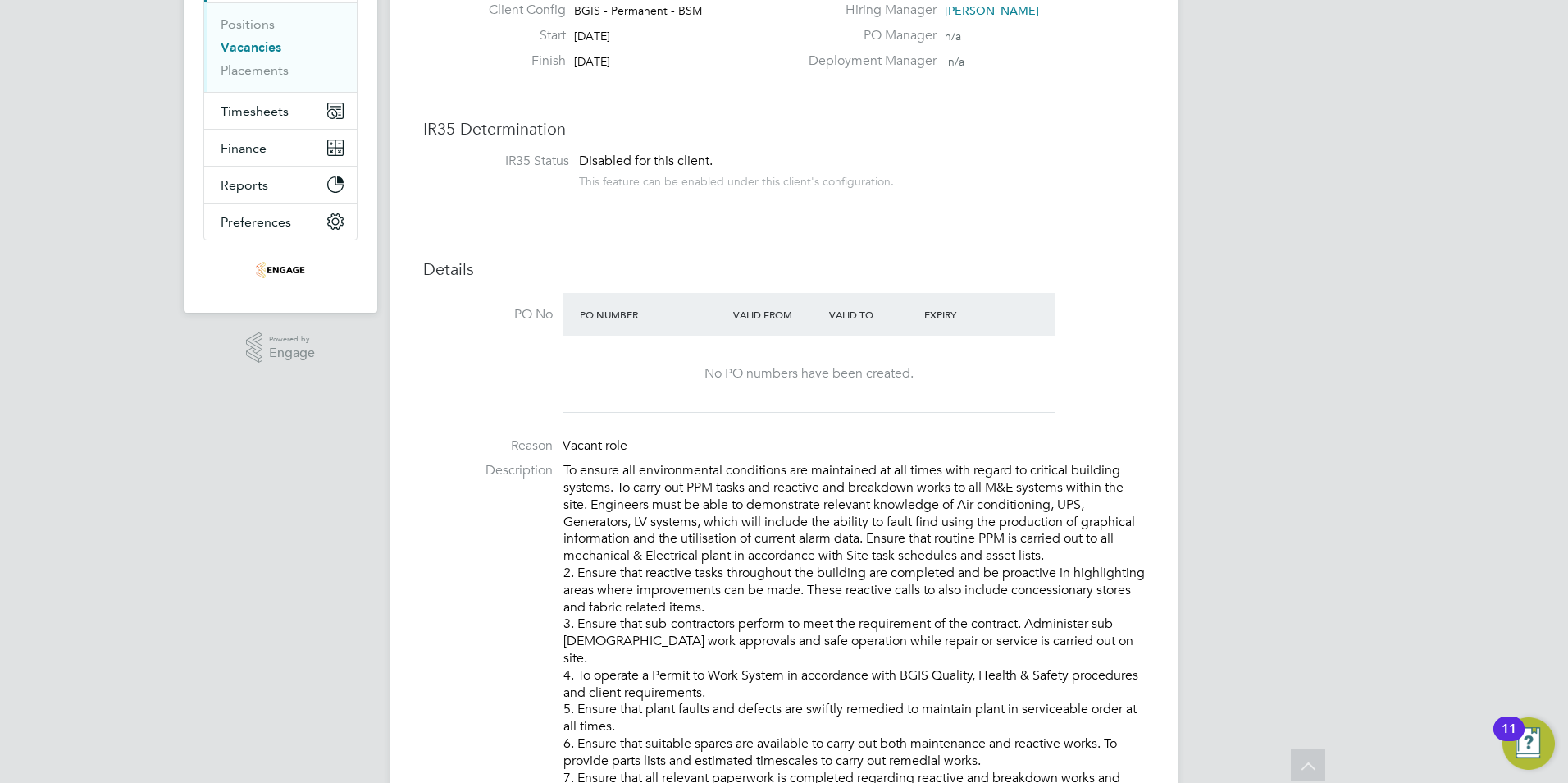
scroll to position [195, 0]
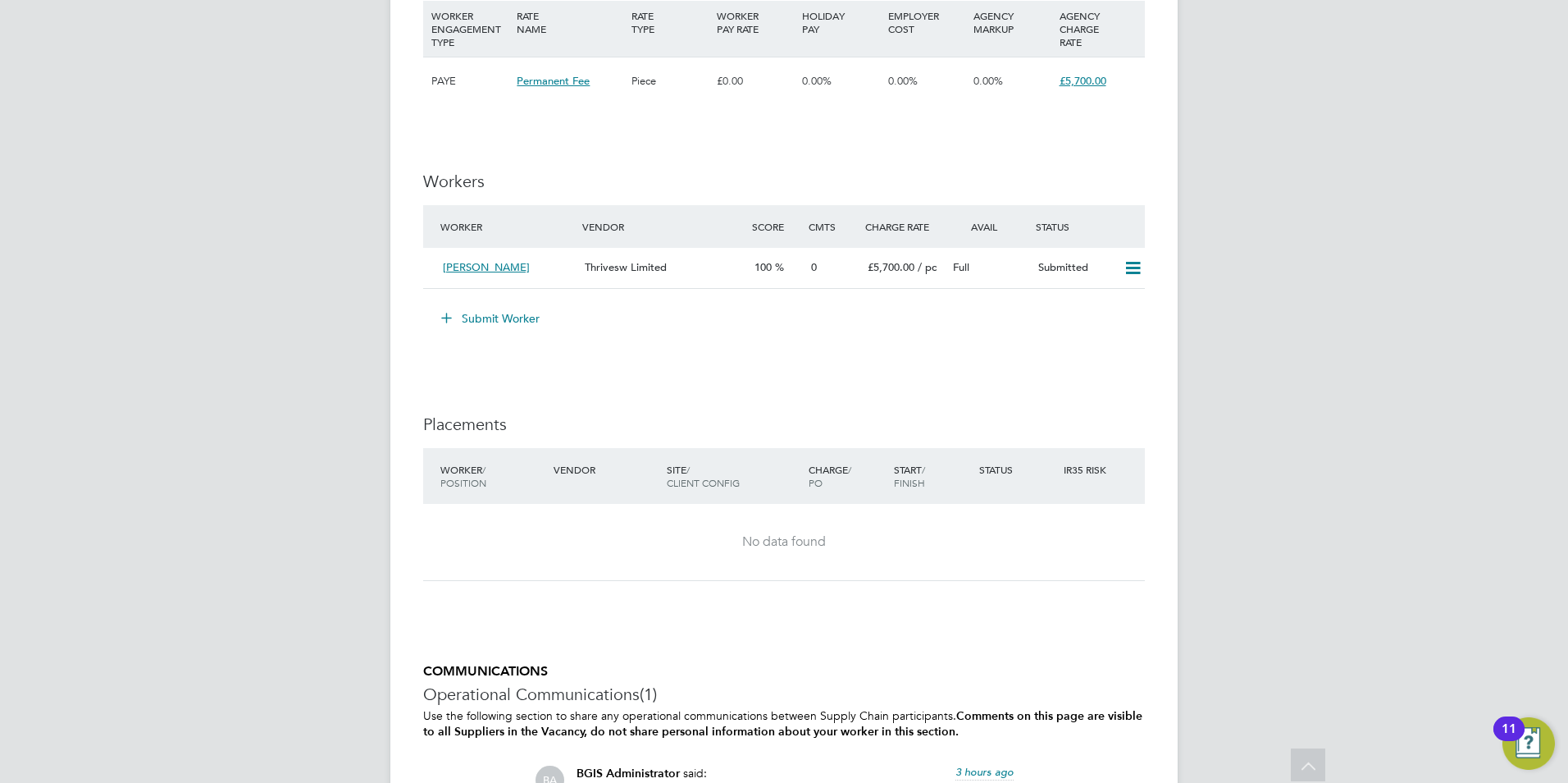
scroll to position [1806, 0]
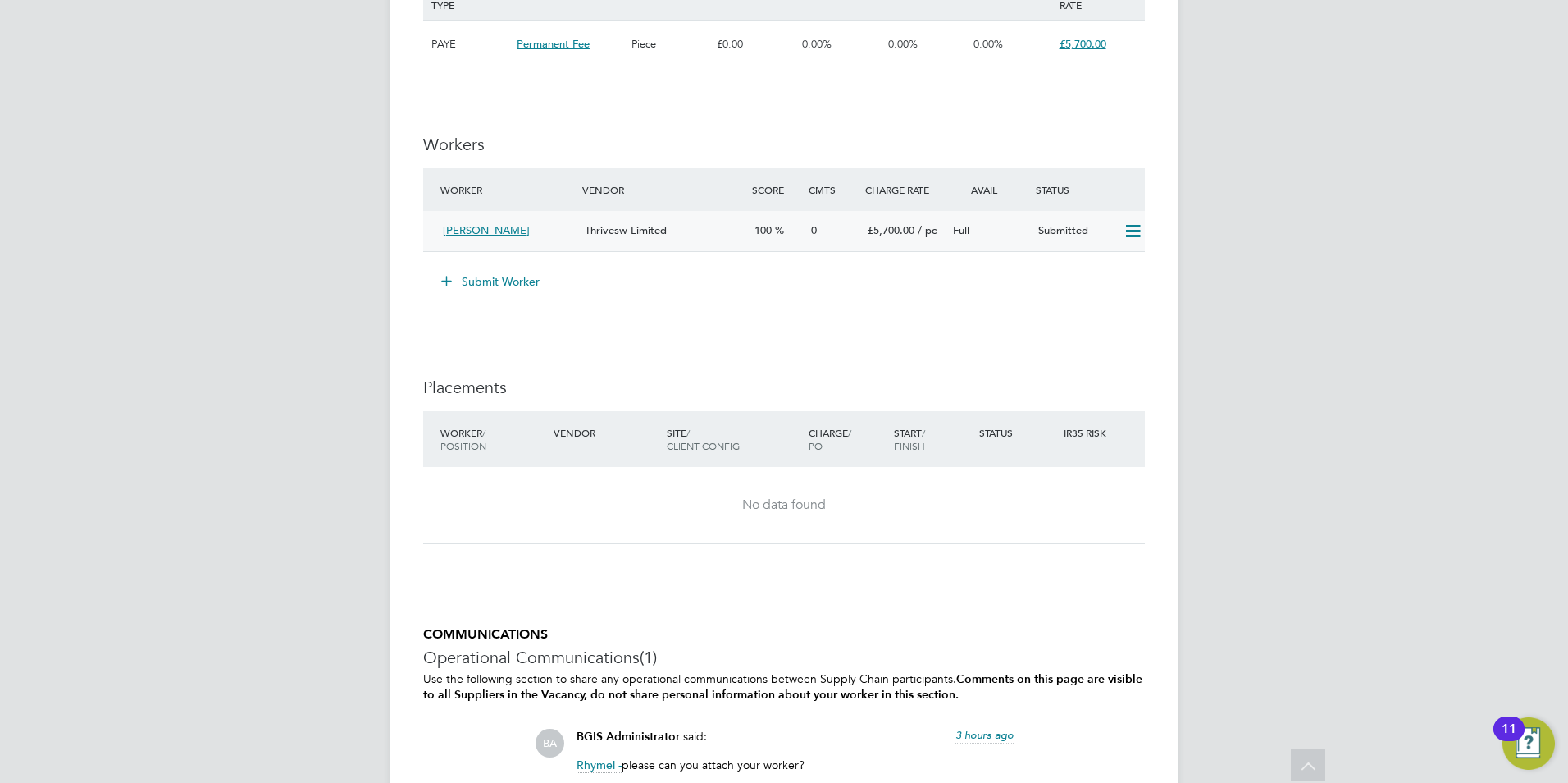
click at [1128, 228] on icon at bounding box center [1133, 231] width 20 height 13
click at [1109, 169] on div "Worker Vendor Score Cmts Charge Rate Avail Status" at bounding box center [784, 190] width 722 height 42
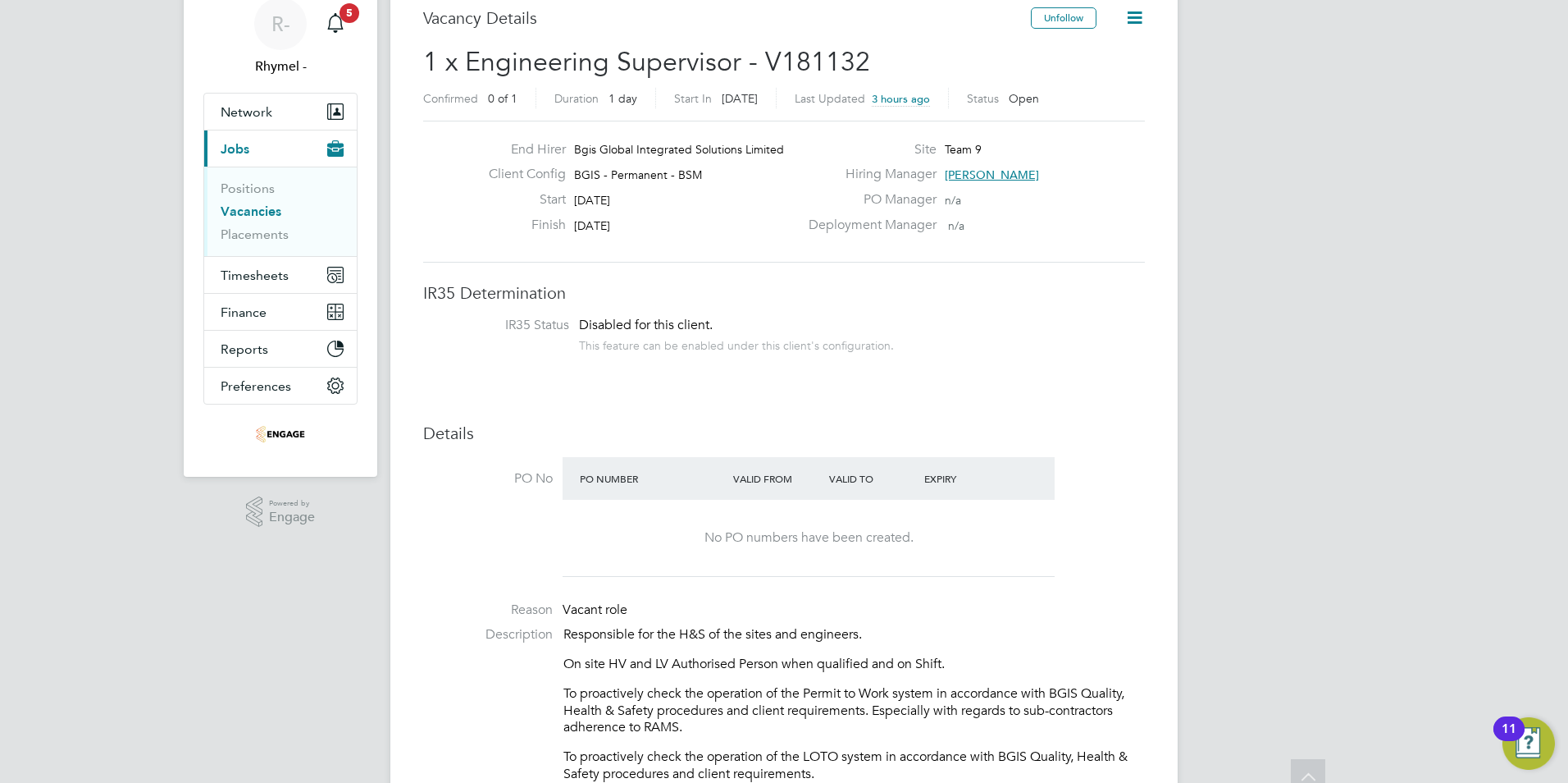
scroll to position [0, 0]
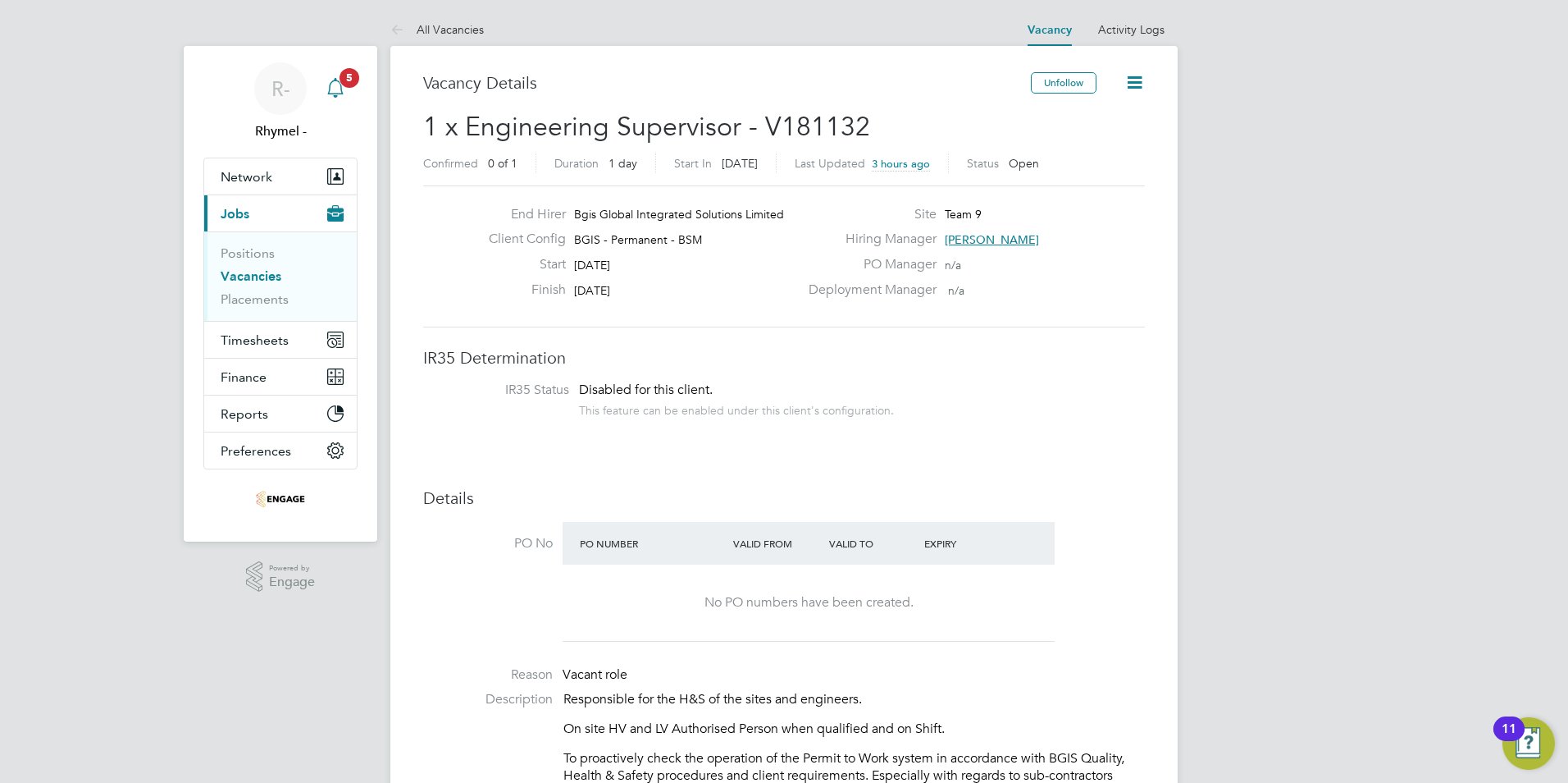
click at [329, 87] on icon "Main navigation" at bounding box center [335, 88] width 19 height 19
